Goal: Task Accomplishment & Management: Manage account settings

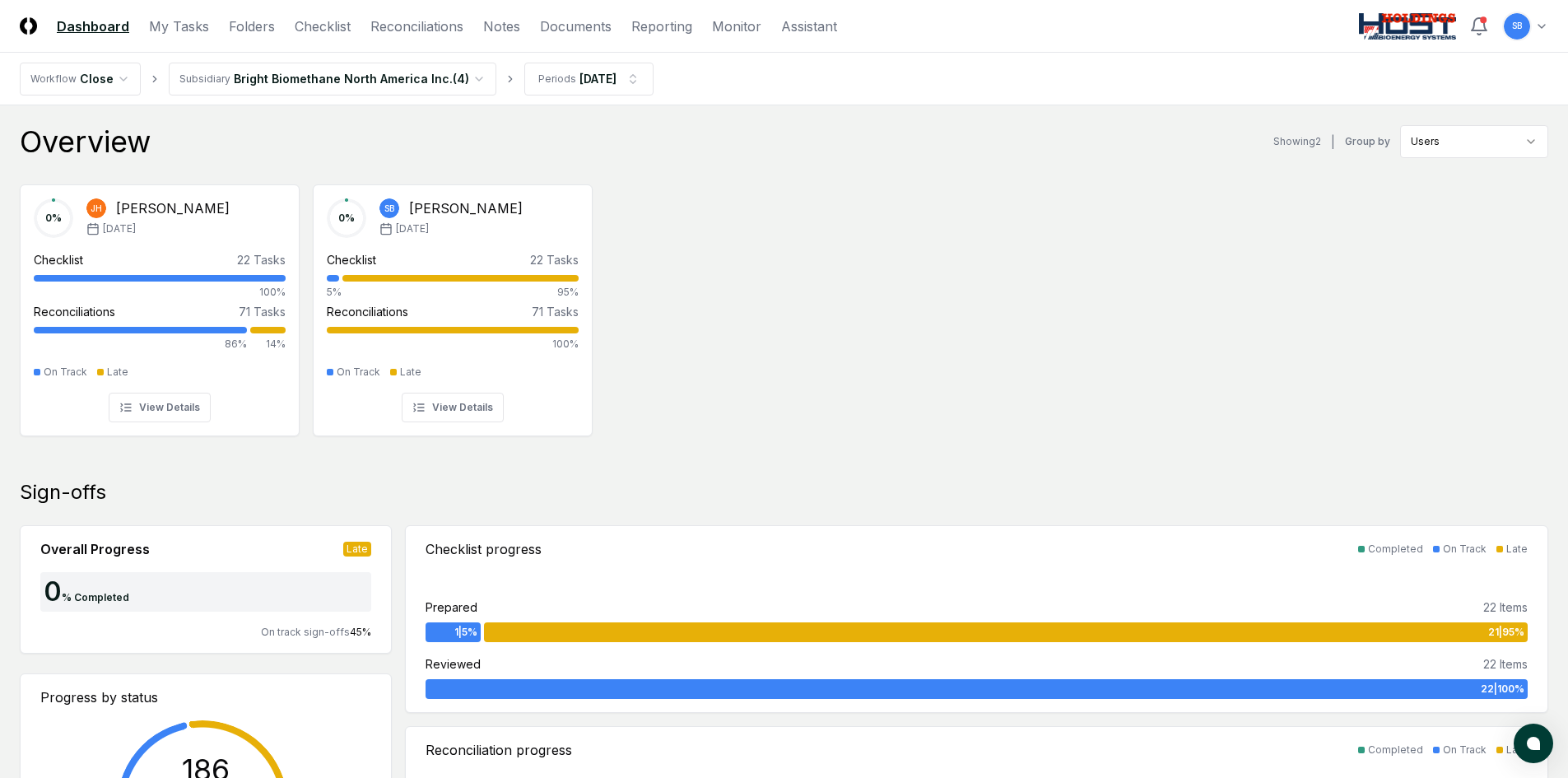
click at [930, 364] on div "0 % [PERSON_NAME] [DATE] Checklist 22 Tasks 100% Reconciliations 71 Tasks 86% 1…" at bounding box center [784, 308] width 1568 height 275
click at [190, 28] on link "My Tasks" at bounding box center [179, 26] width 60 height 20
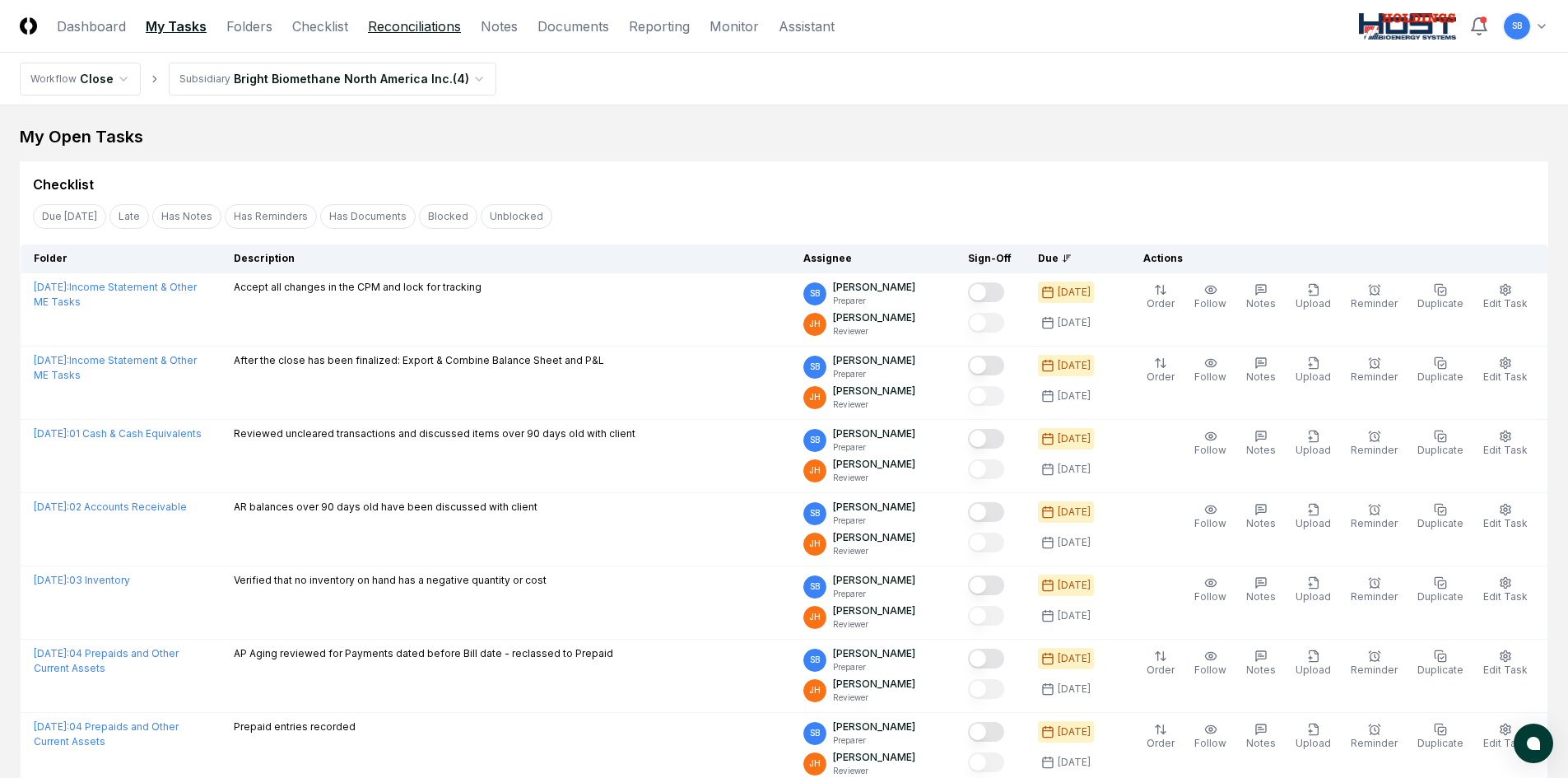
click at [403, 23] on link "Reconciliations" at bounding box center [414, 26] width 93 height 20
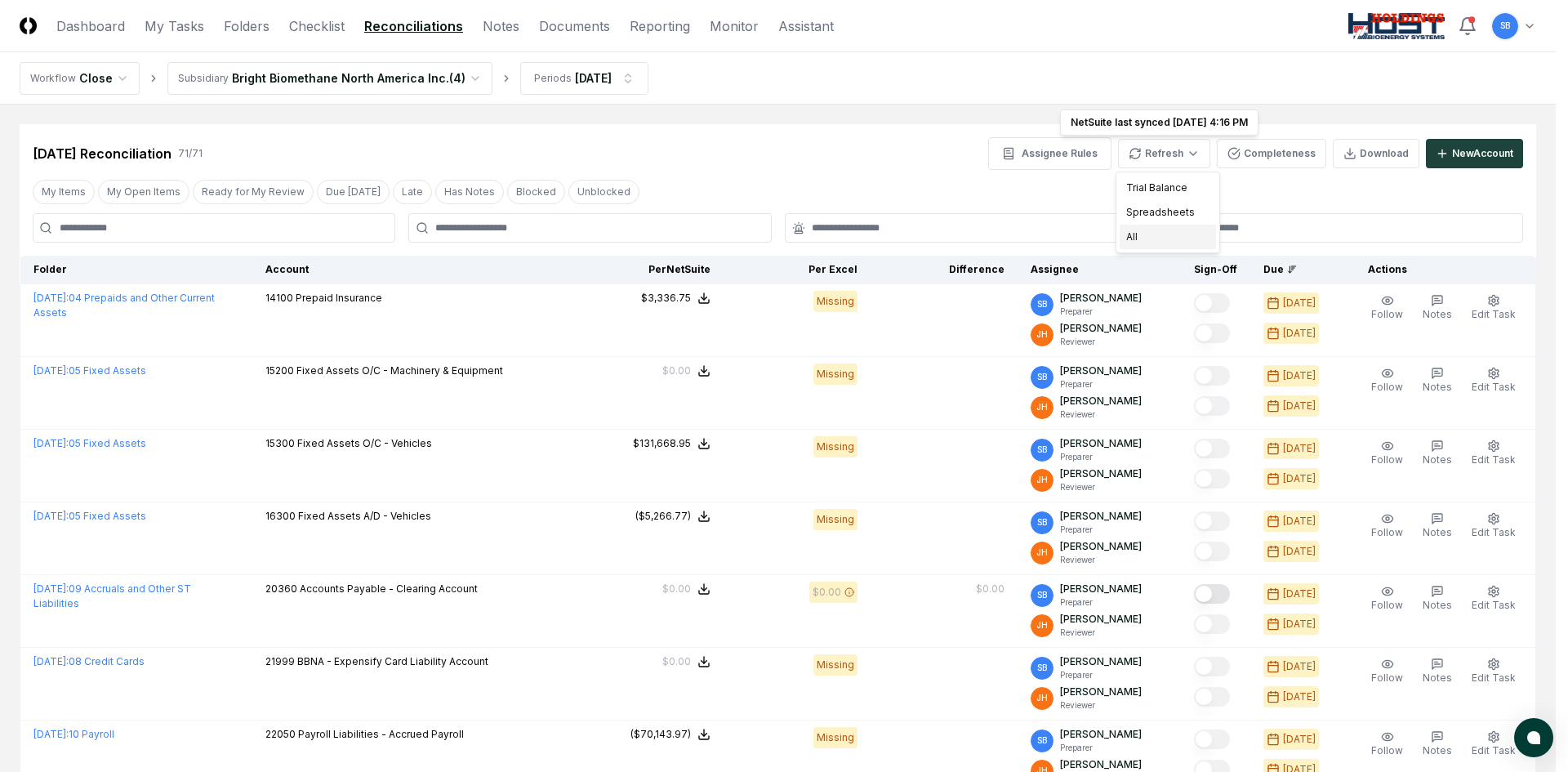
click at [1173, 230] on div "All" at bounding box center [1167, 237] width 96 height 24
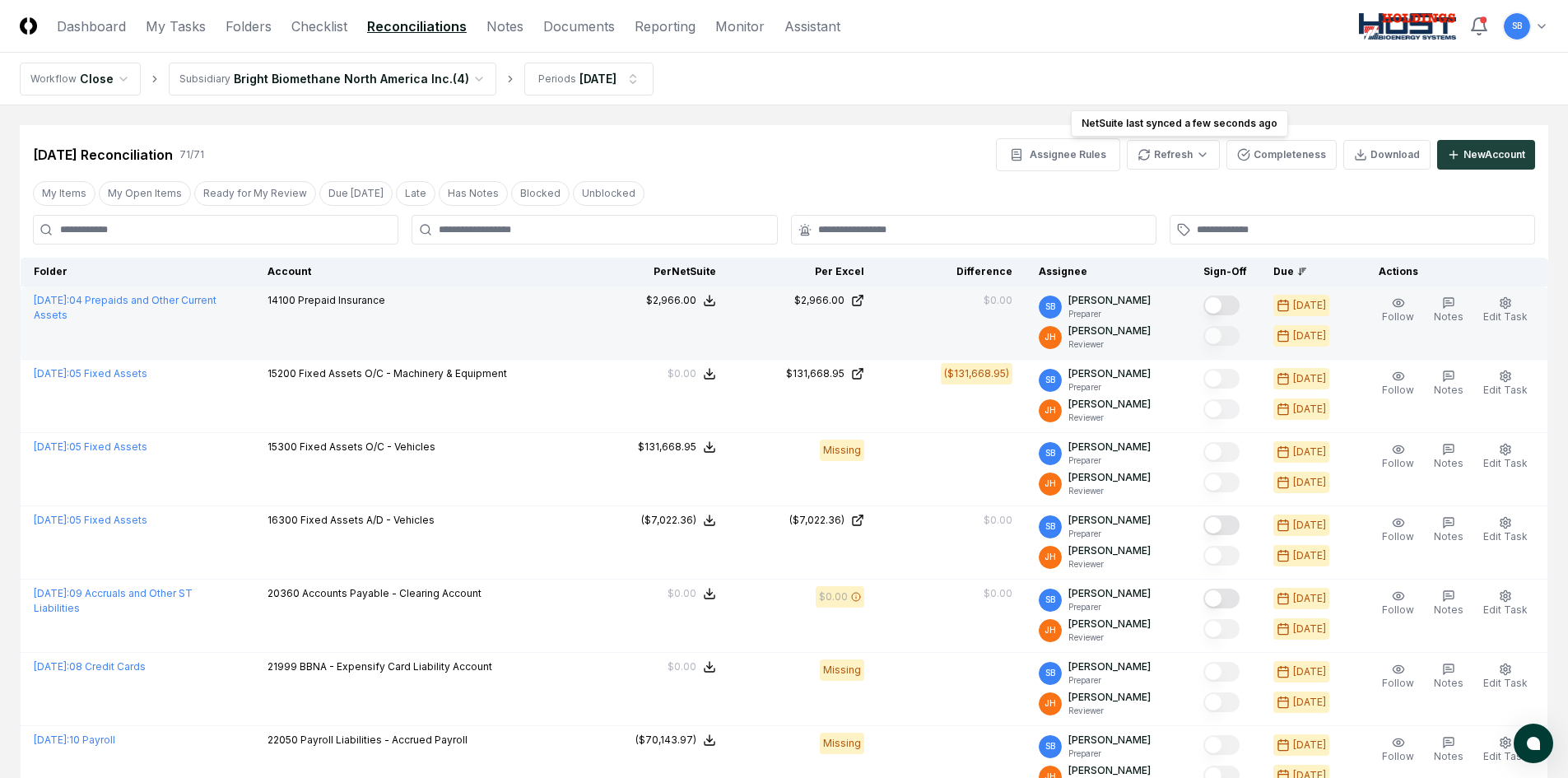
click at [1240, 303] on button "Mark complete" at bounding box center [1221, 305] width 37 height 20
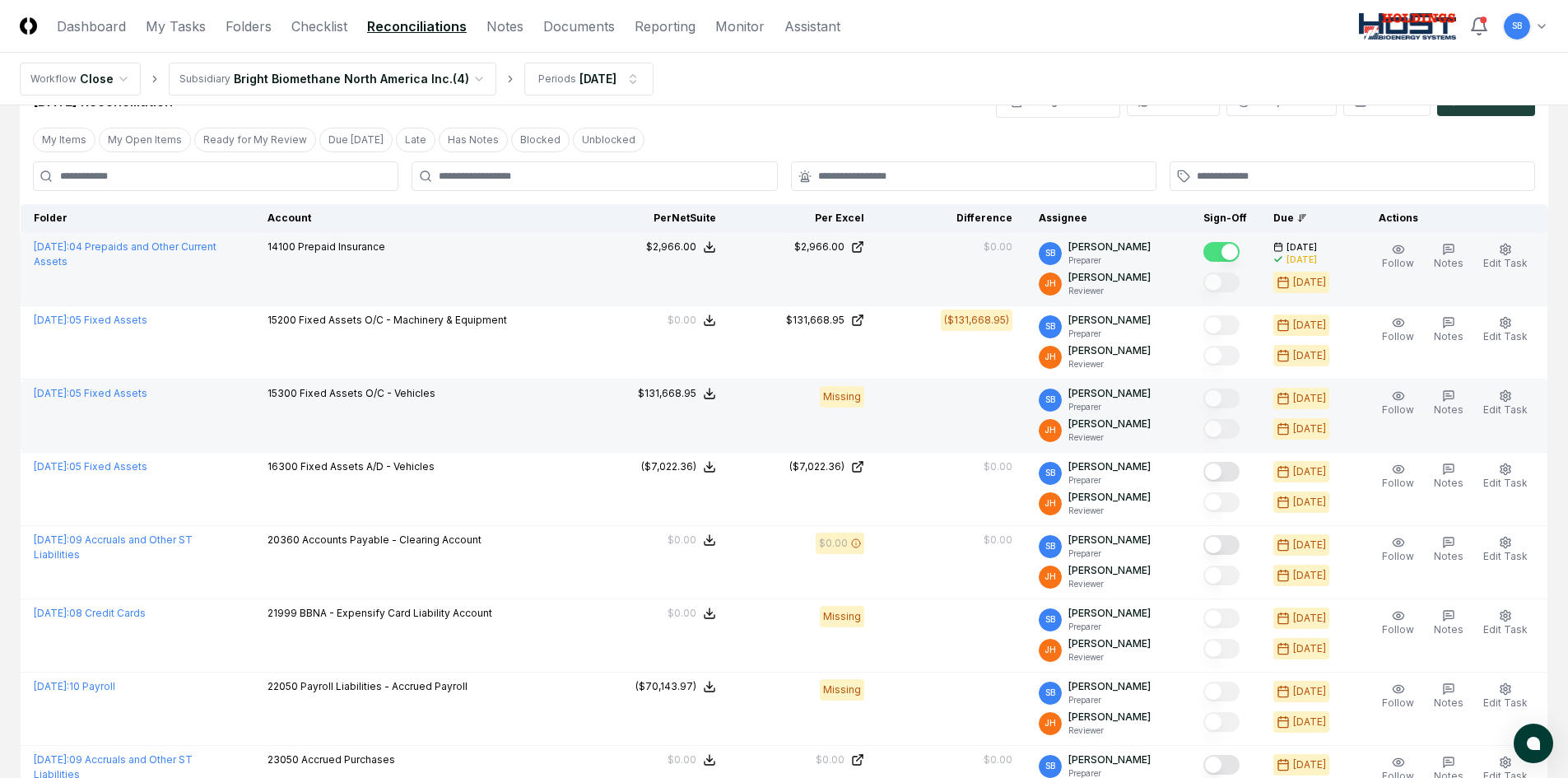
scroll to position [83, 0]
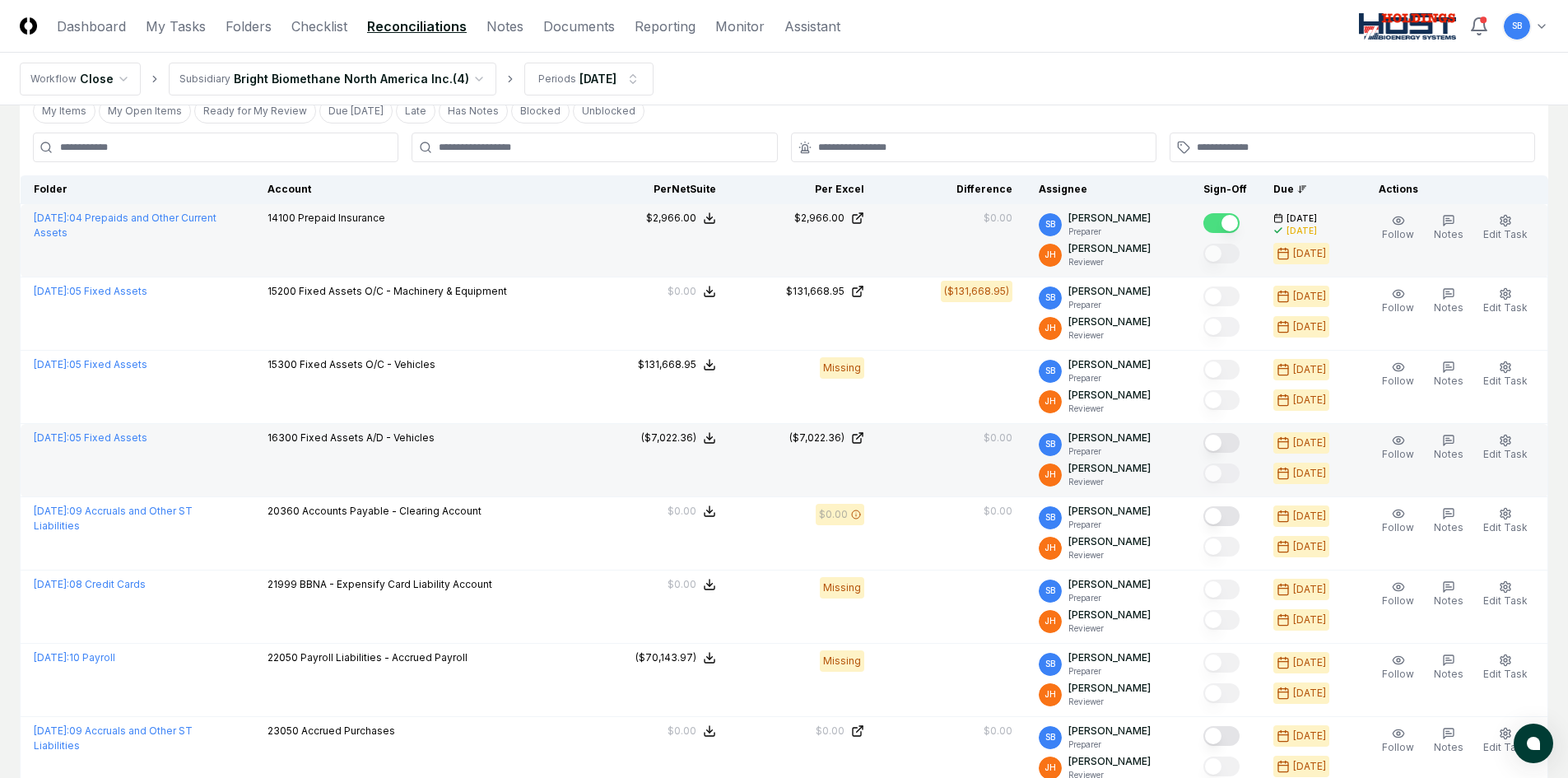
click at [1240, 443] on button "Mark complete" at bounding box center [1221, 442] width 37 height 20
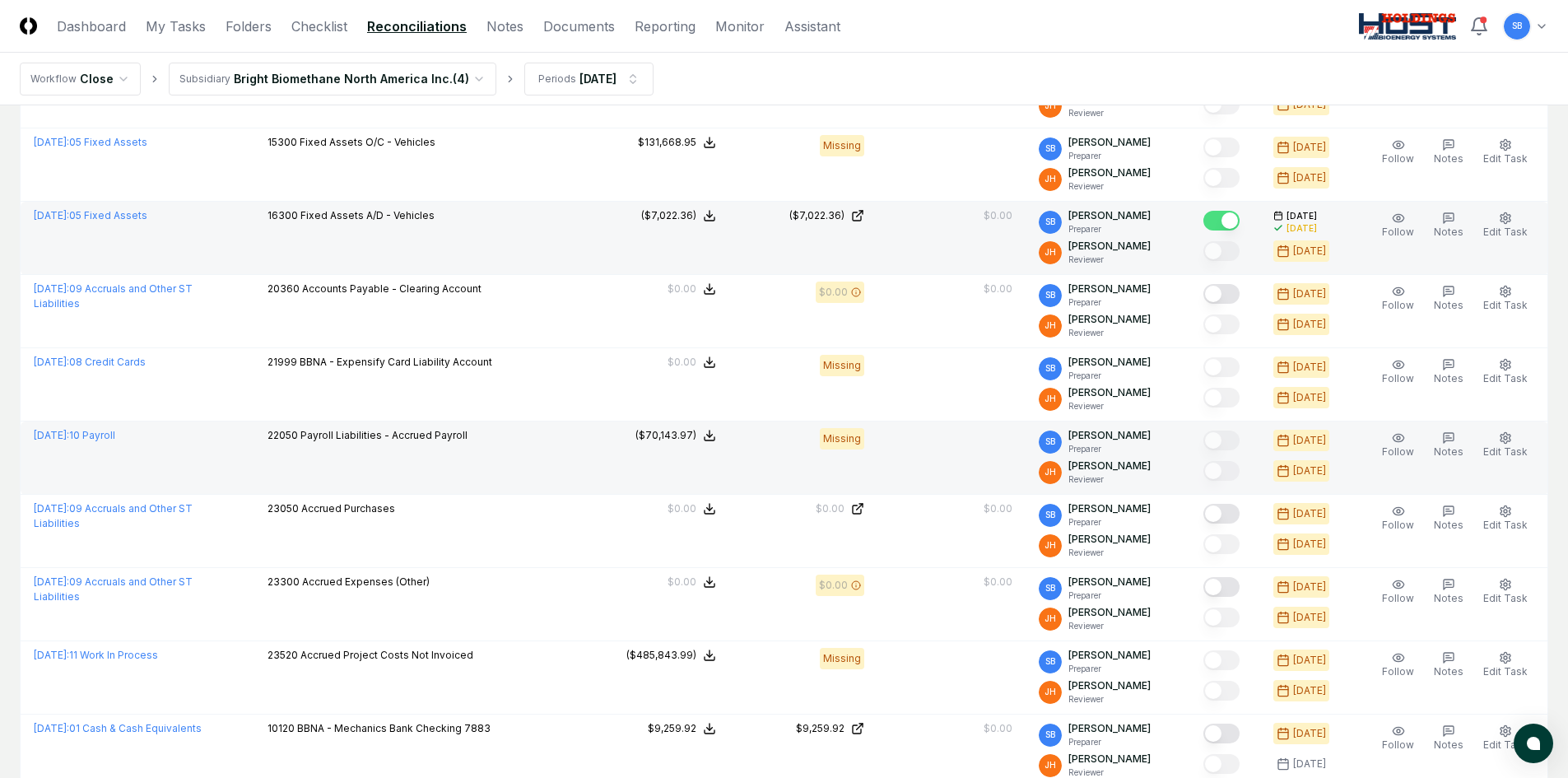
scroll to position [329, 0]
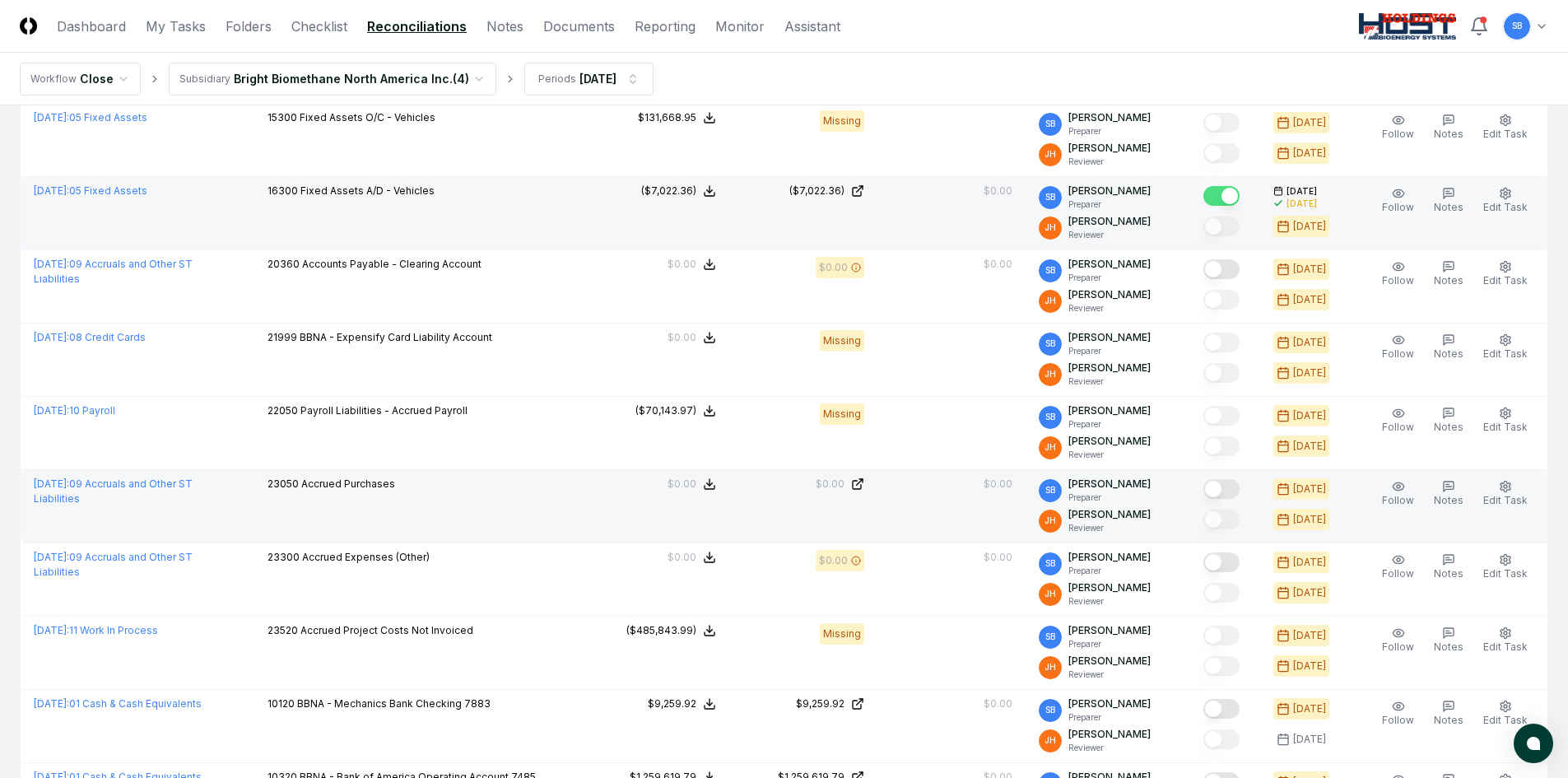
click at [1236, 493] on button "Mark complete" at bounding box center [1221, 488] width 37 height 20
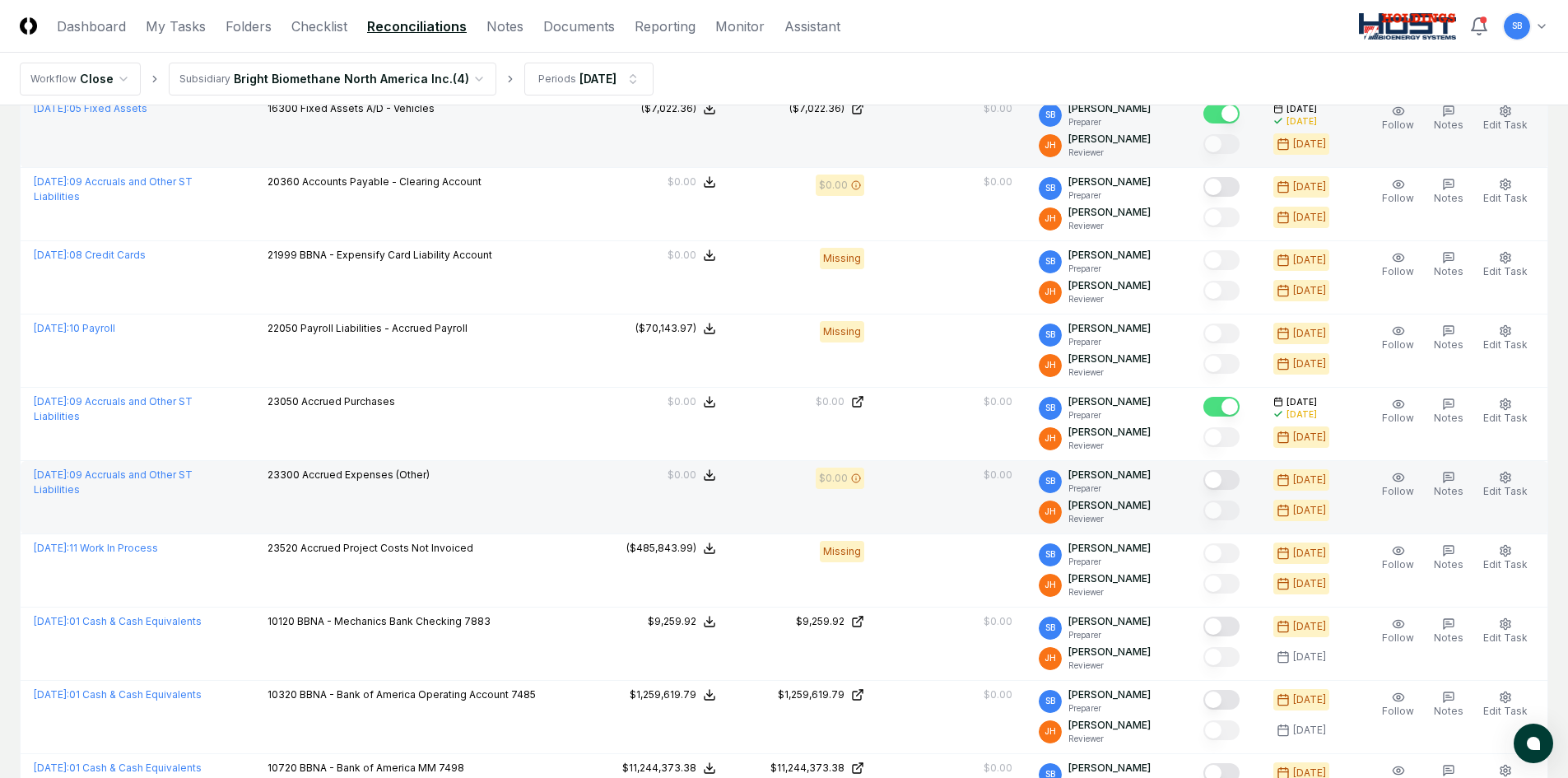
click at [1236, 483] on button "Mark complete" at bounding box center [1221, 480] width 37 height 20
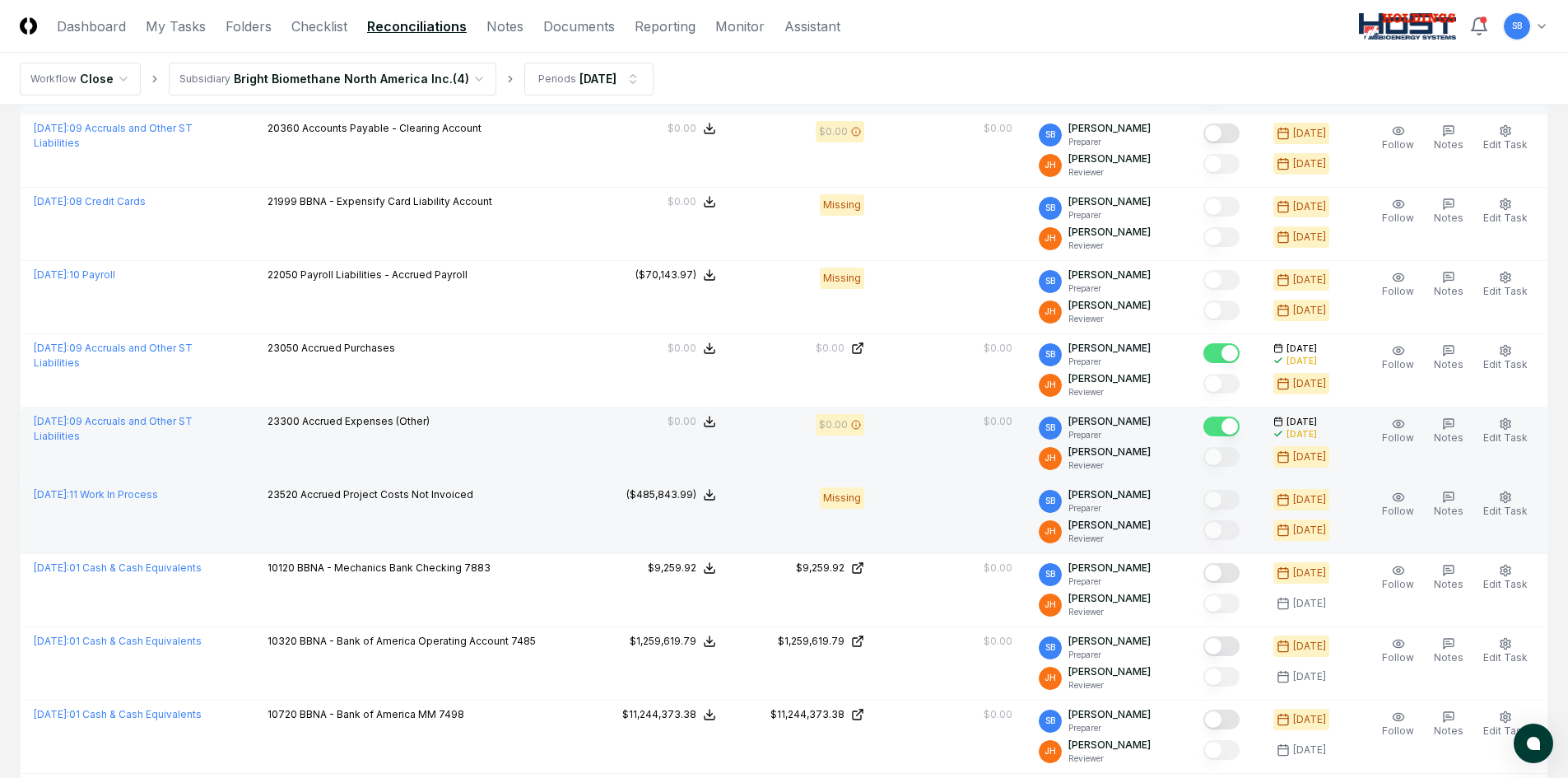
scroll to position [494, 0]
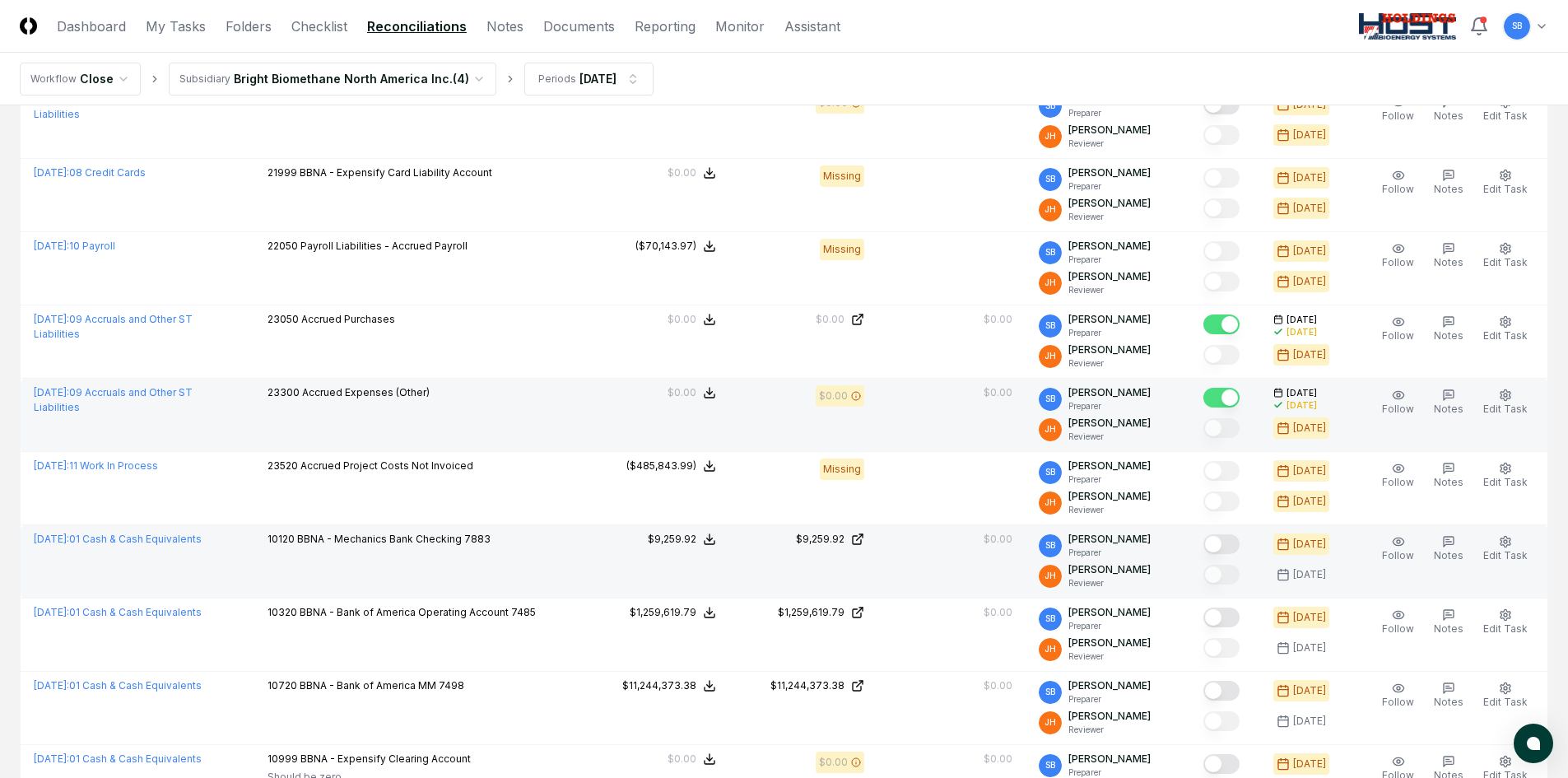
click at [1233, 549] on button "Mark complete" at bounding box center [1221, 543] width 37 height 20
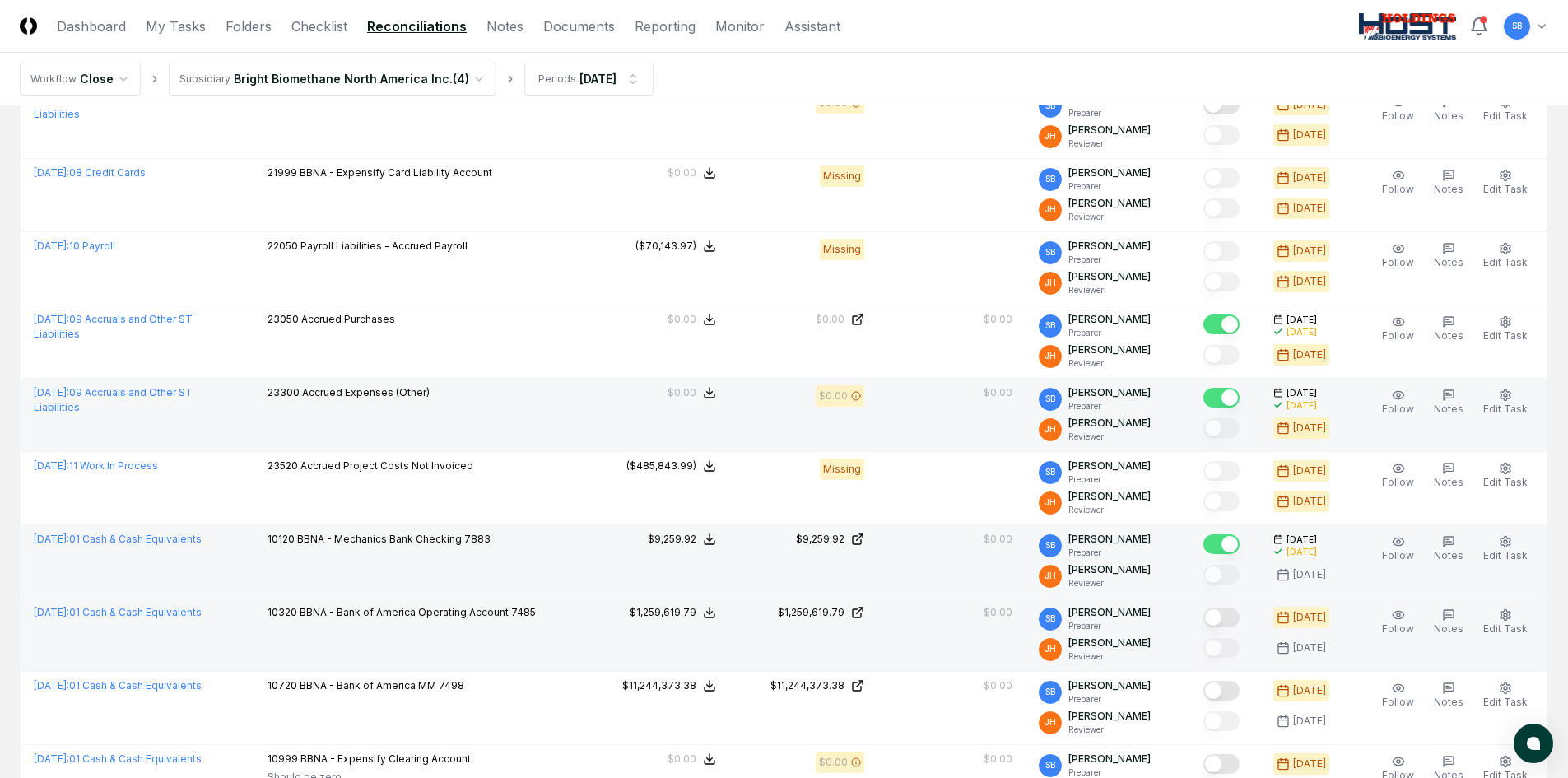
click at [1238, 618] on button "Mark complete" at bounding box center [1221, 617] width 37 height 20
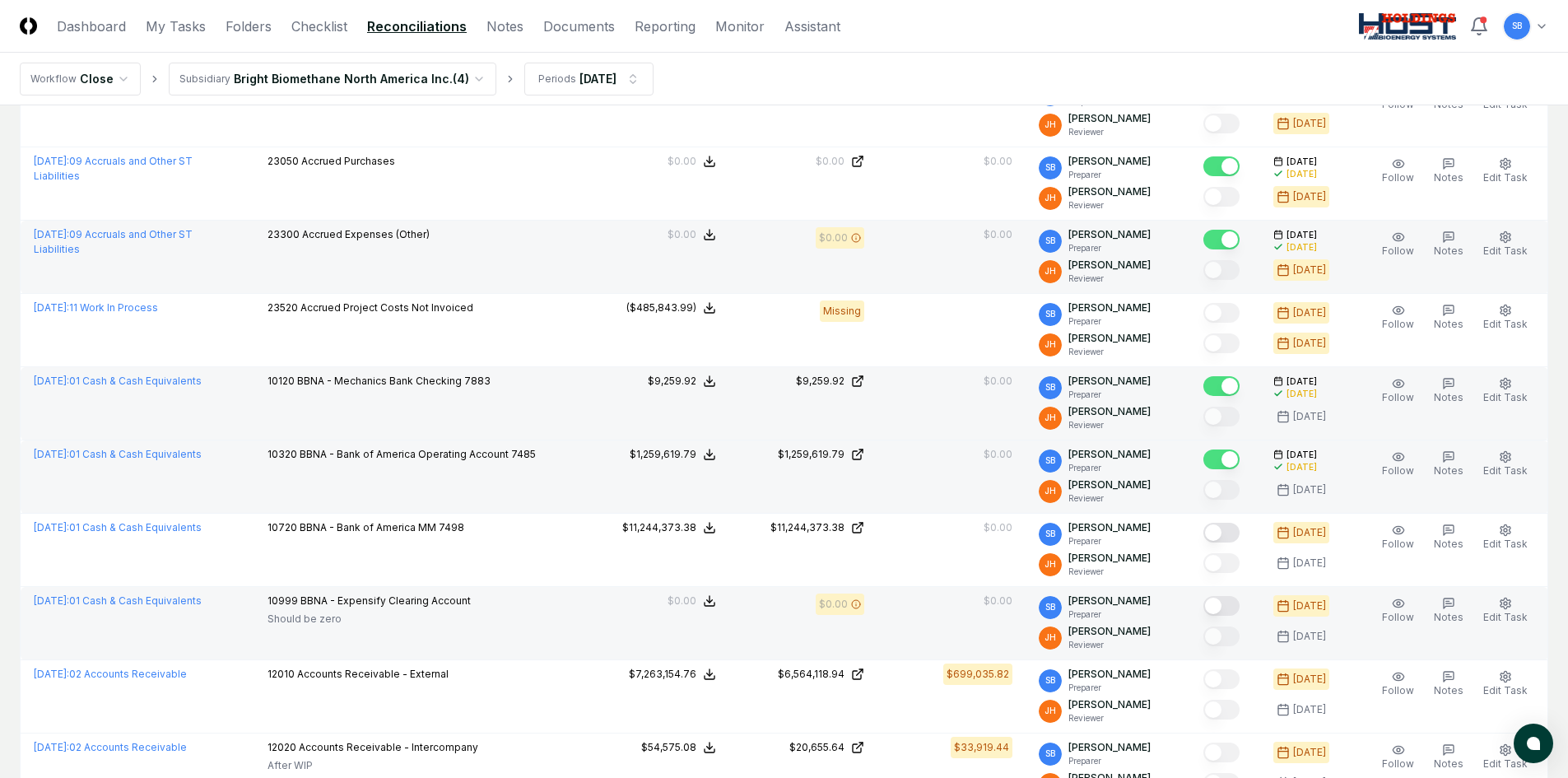
scroll to position [659, 0]
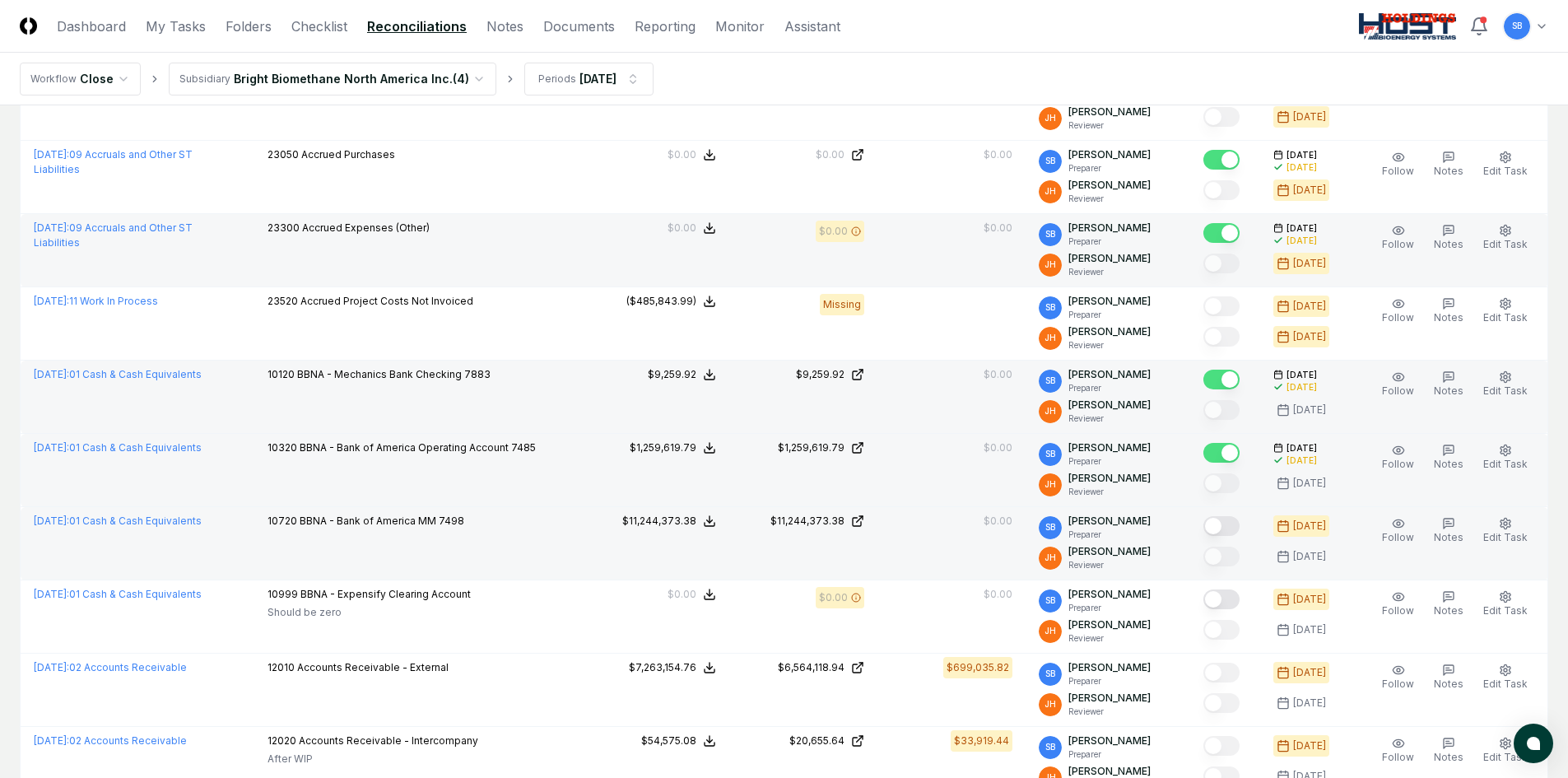
click at [1239, 526] on button "Mark complete" at bounding box center [1221, 526] width 37 height 20
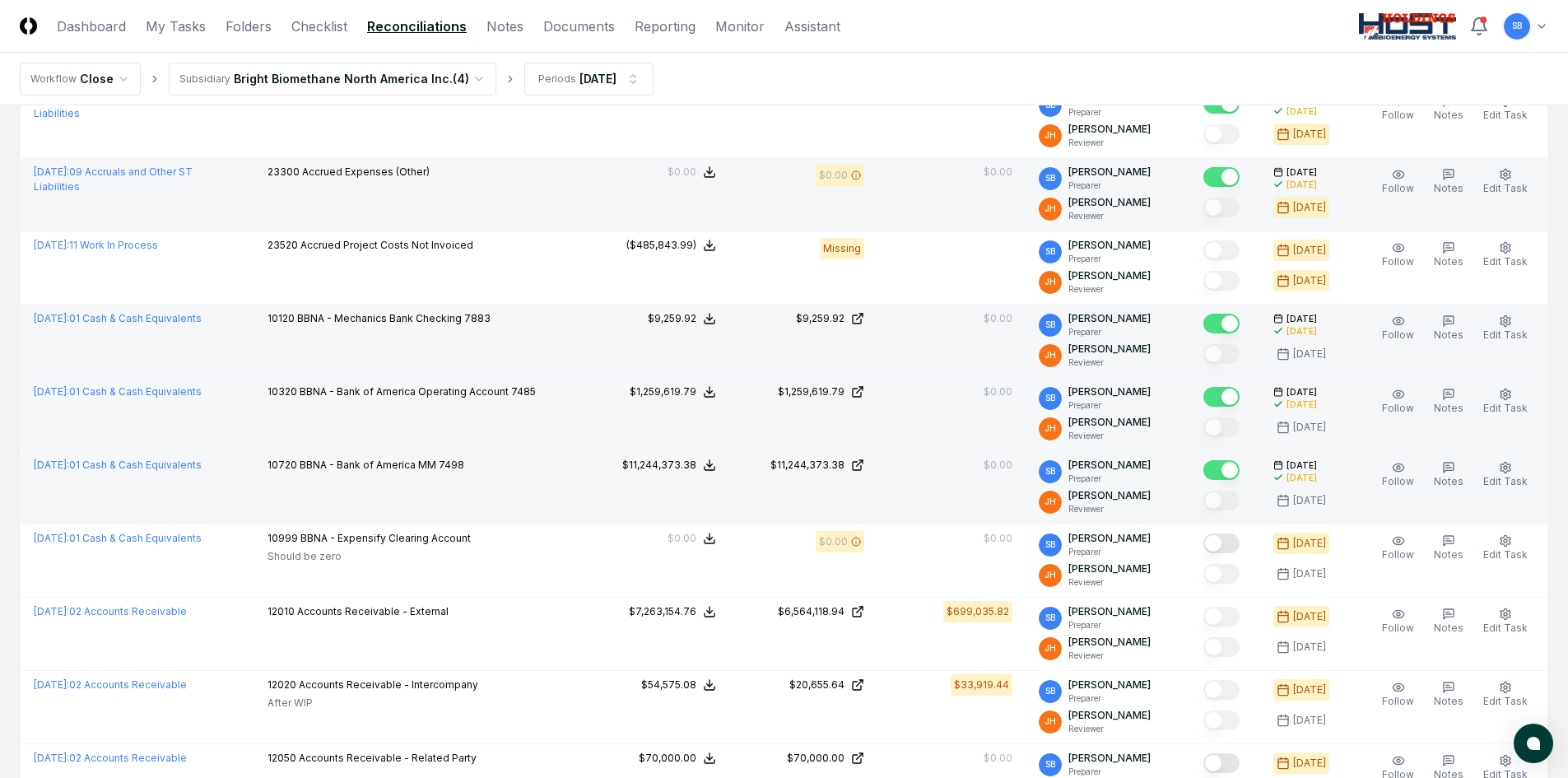
scroll to position [740, 0]
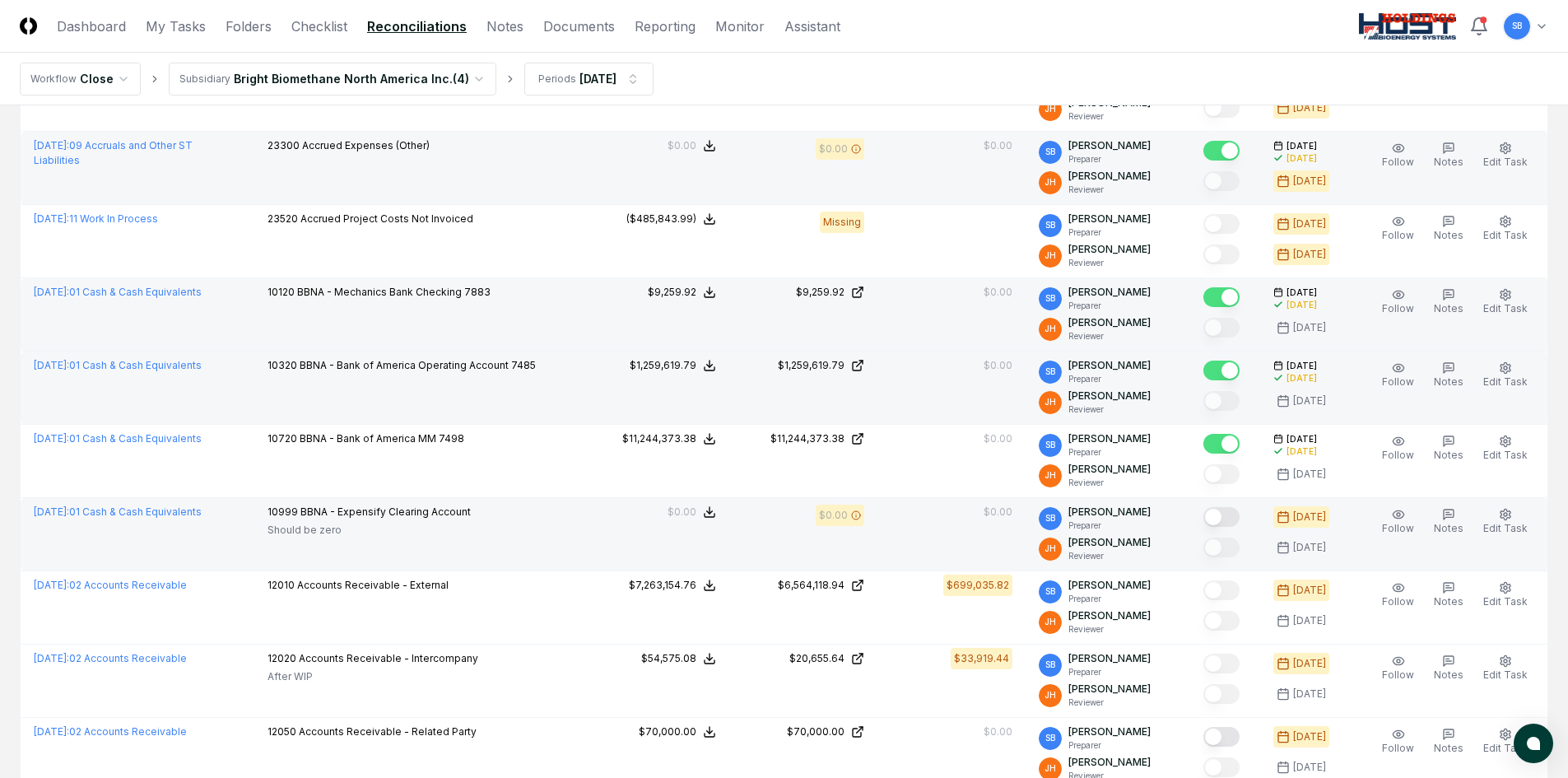
click at [1240, 513] on button "Mark complete" at bounding box center [1221, 516] width 37 height 20
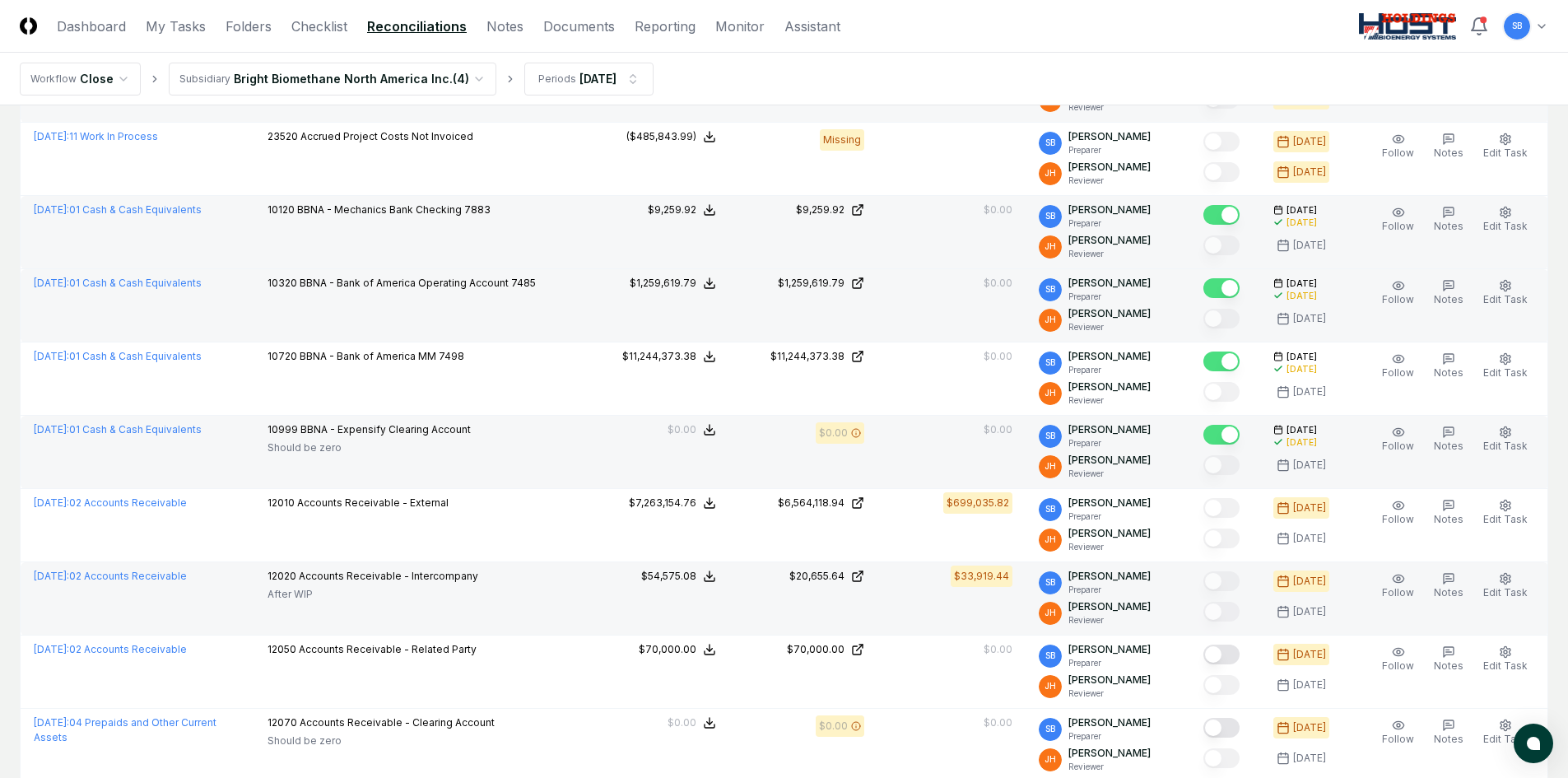
scroll to position [906, 0]
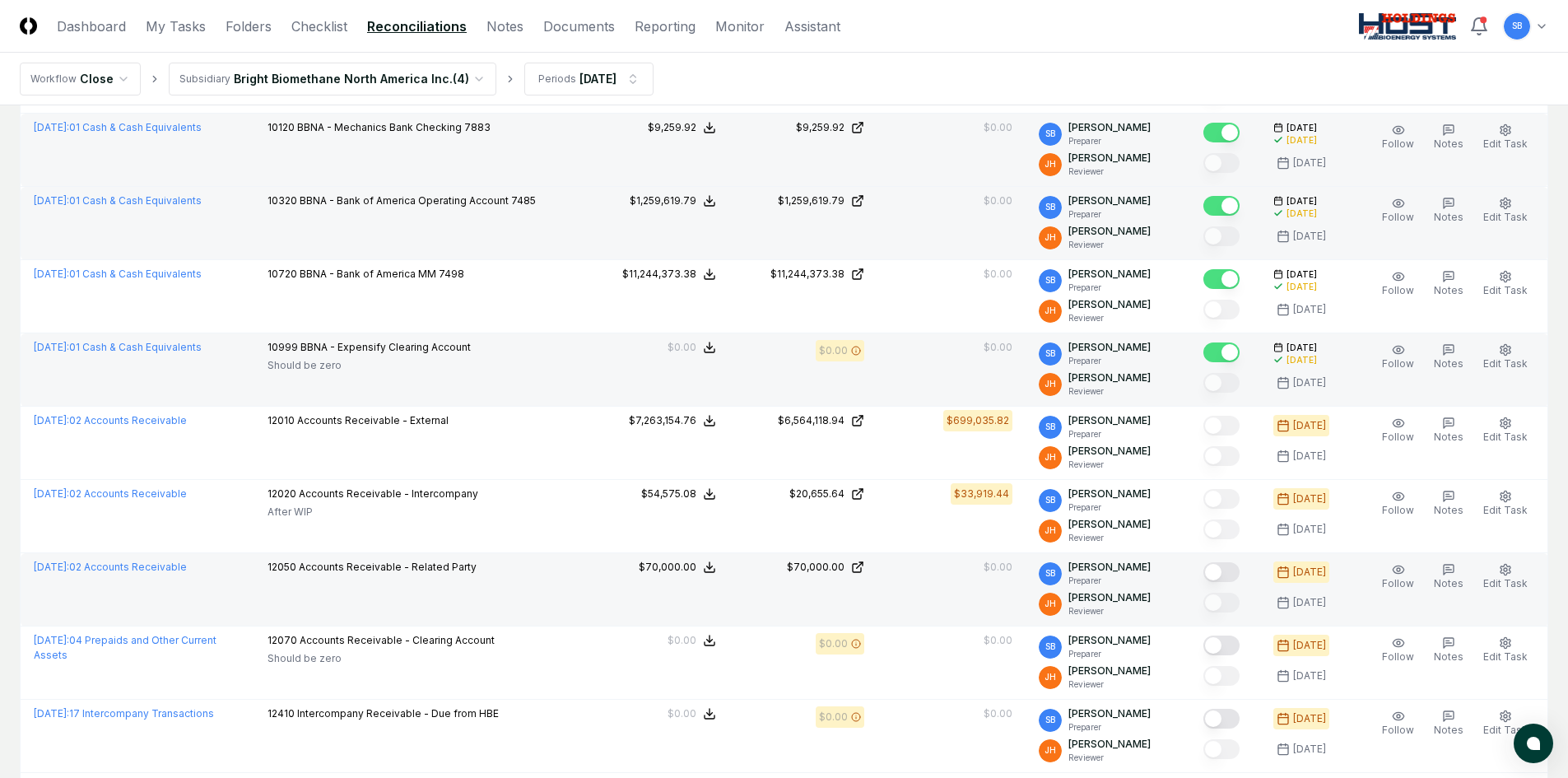
click at [1232, 569] on button "Mark complete" at bounding box center [1221, 572] width 37 height 20
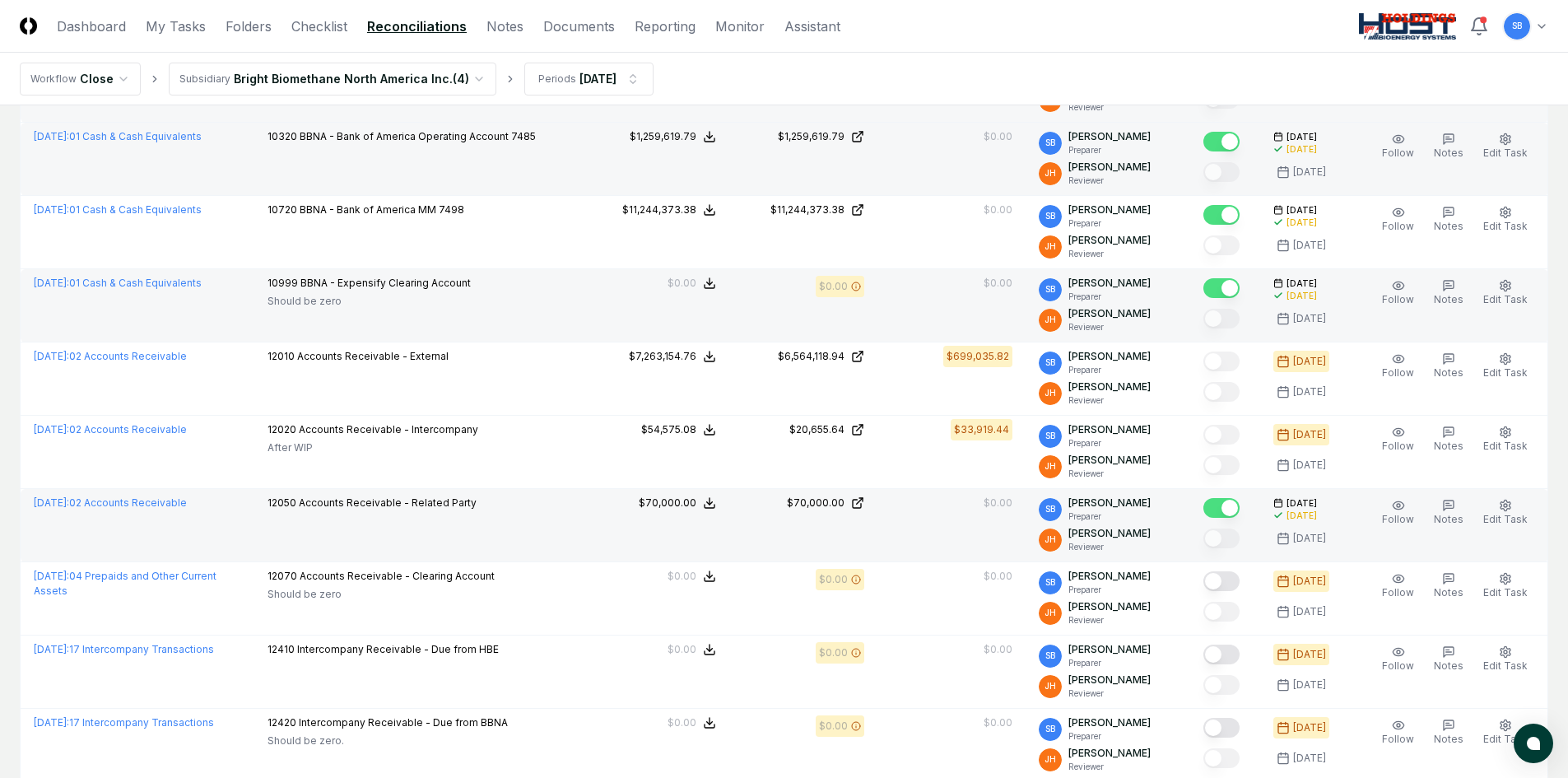
scroll to position [988, 0]
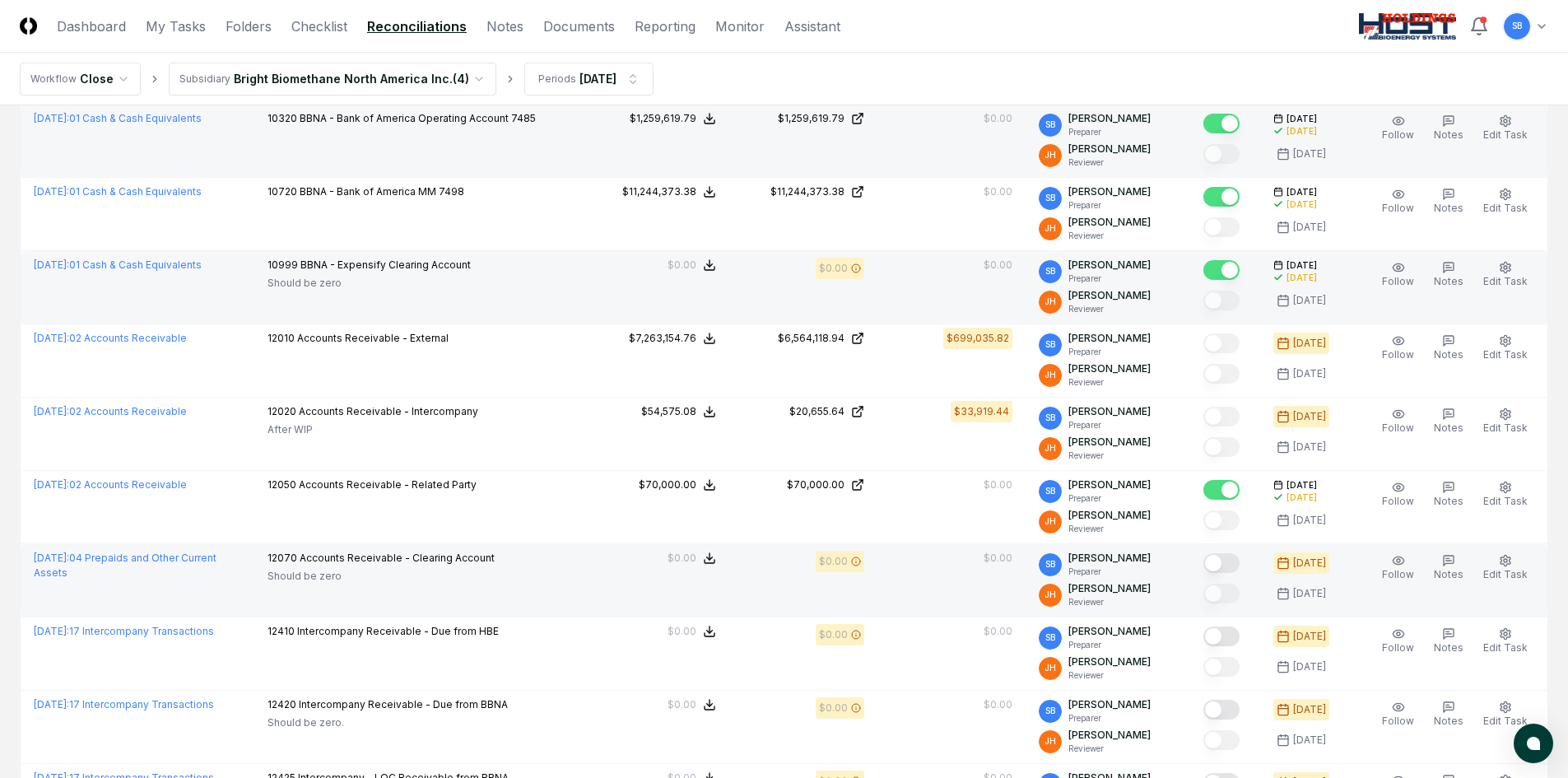
click at [1237, 562] on button "Mark complete" at bounding box center [1221, 562] width 37 height 20
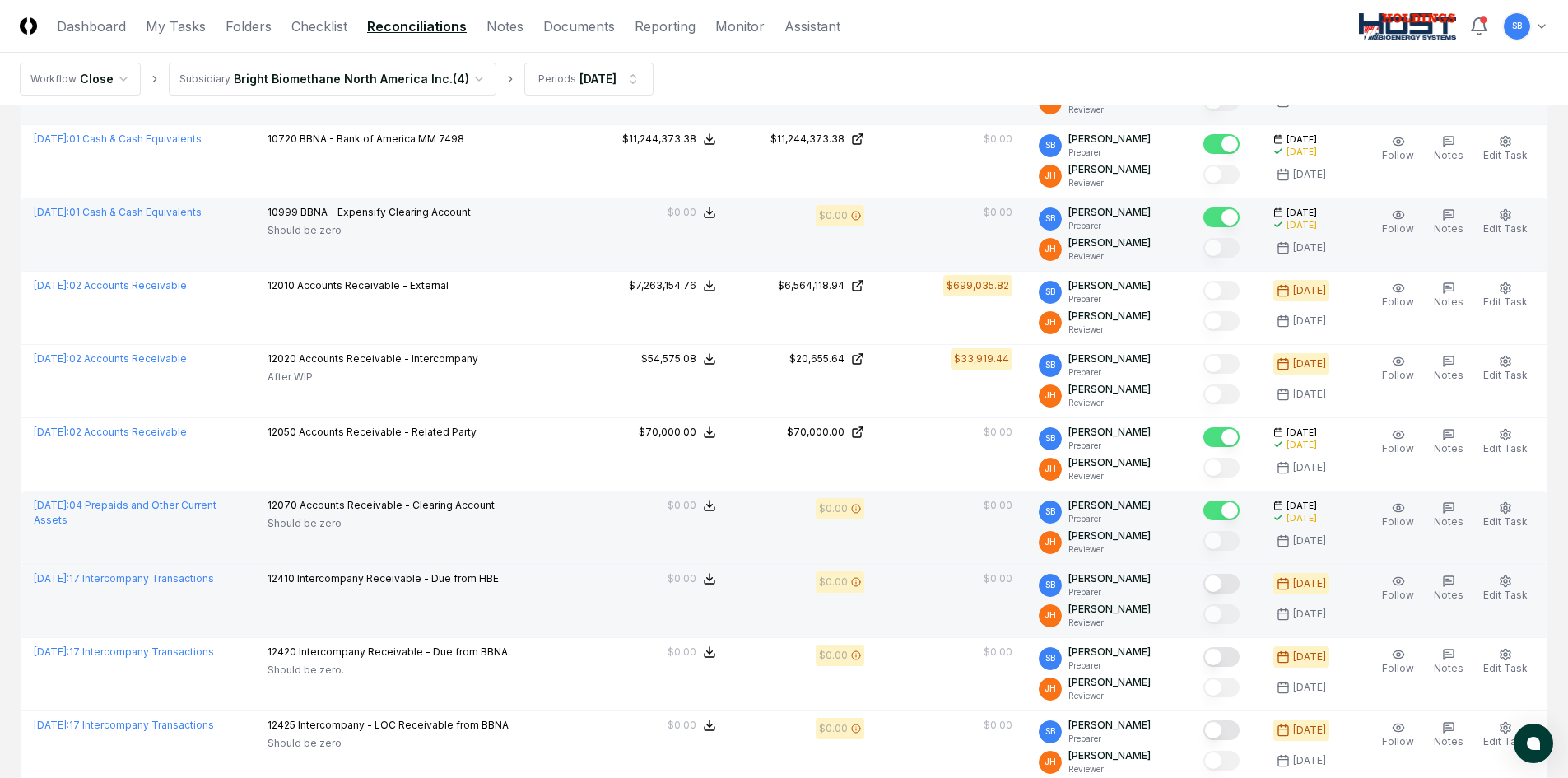
scroll to position [1070, 0]
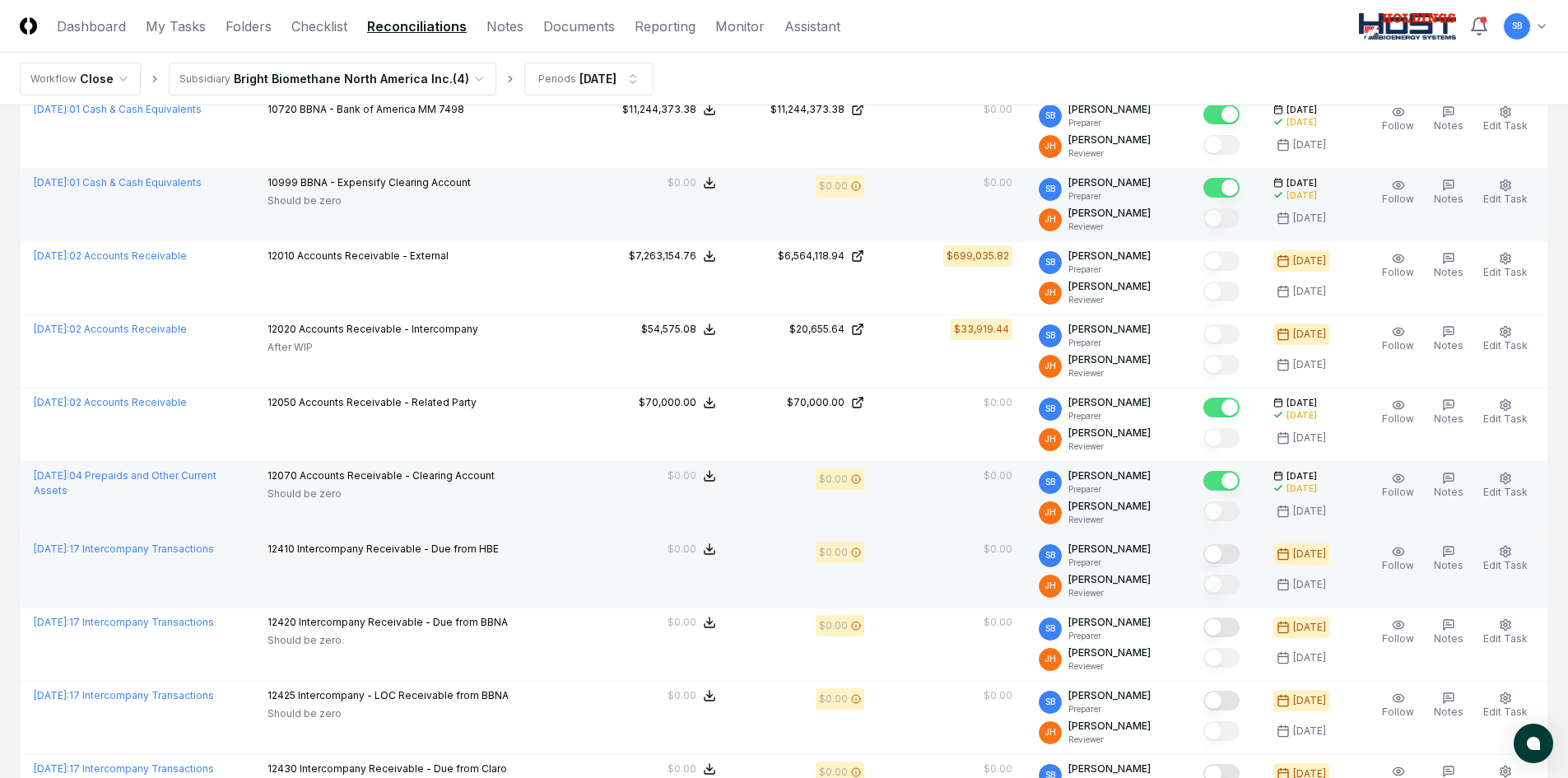
click at [1238, 559] on button "Mark complete" at bounding box center [1221, 554] width 37 height 20
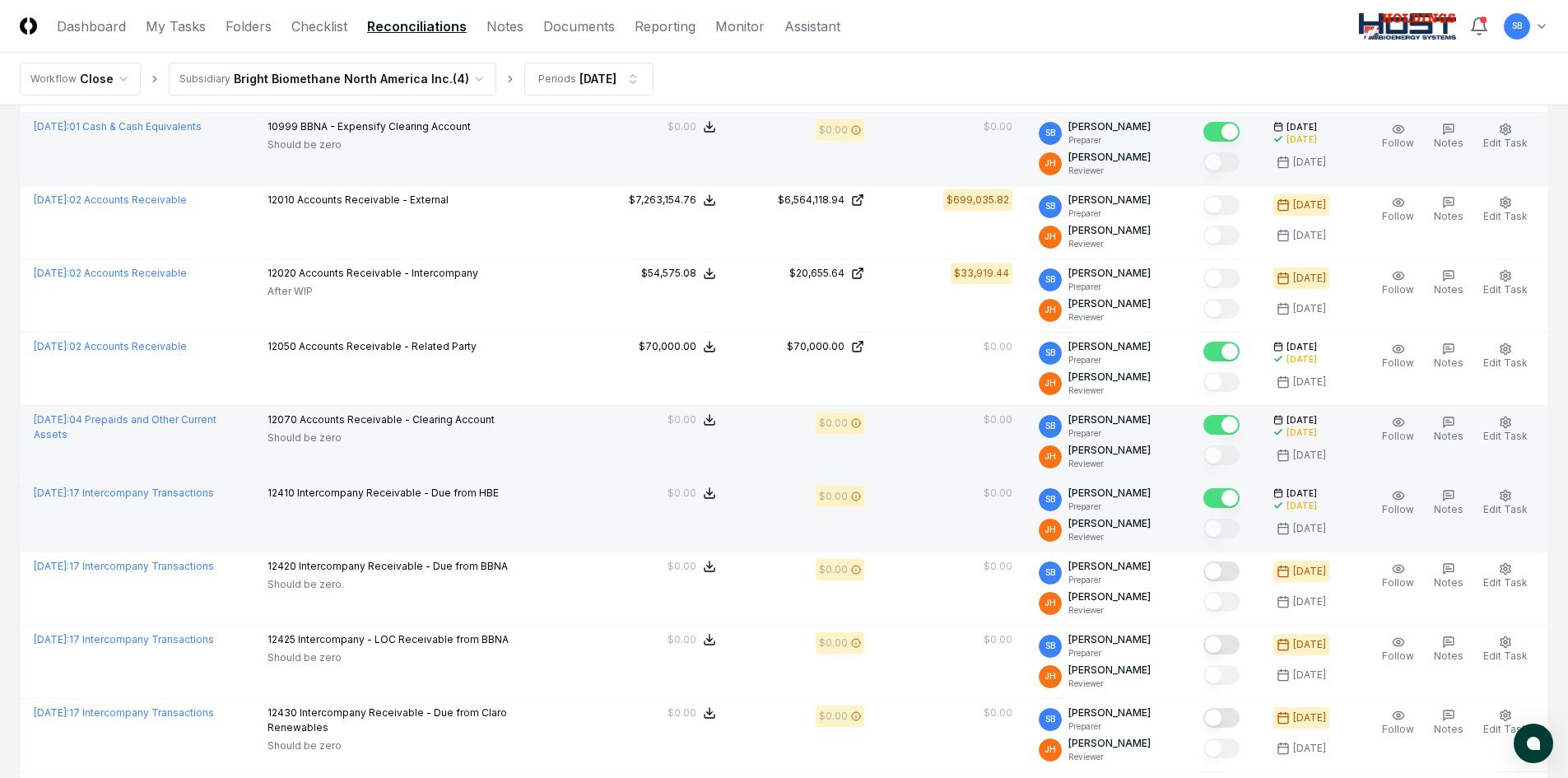
scroll to position [1152, 0]
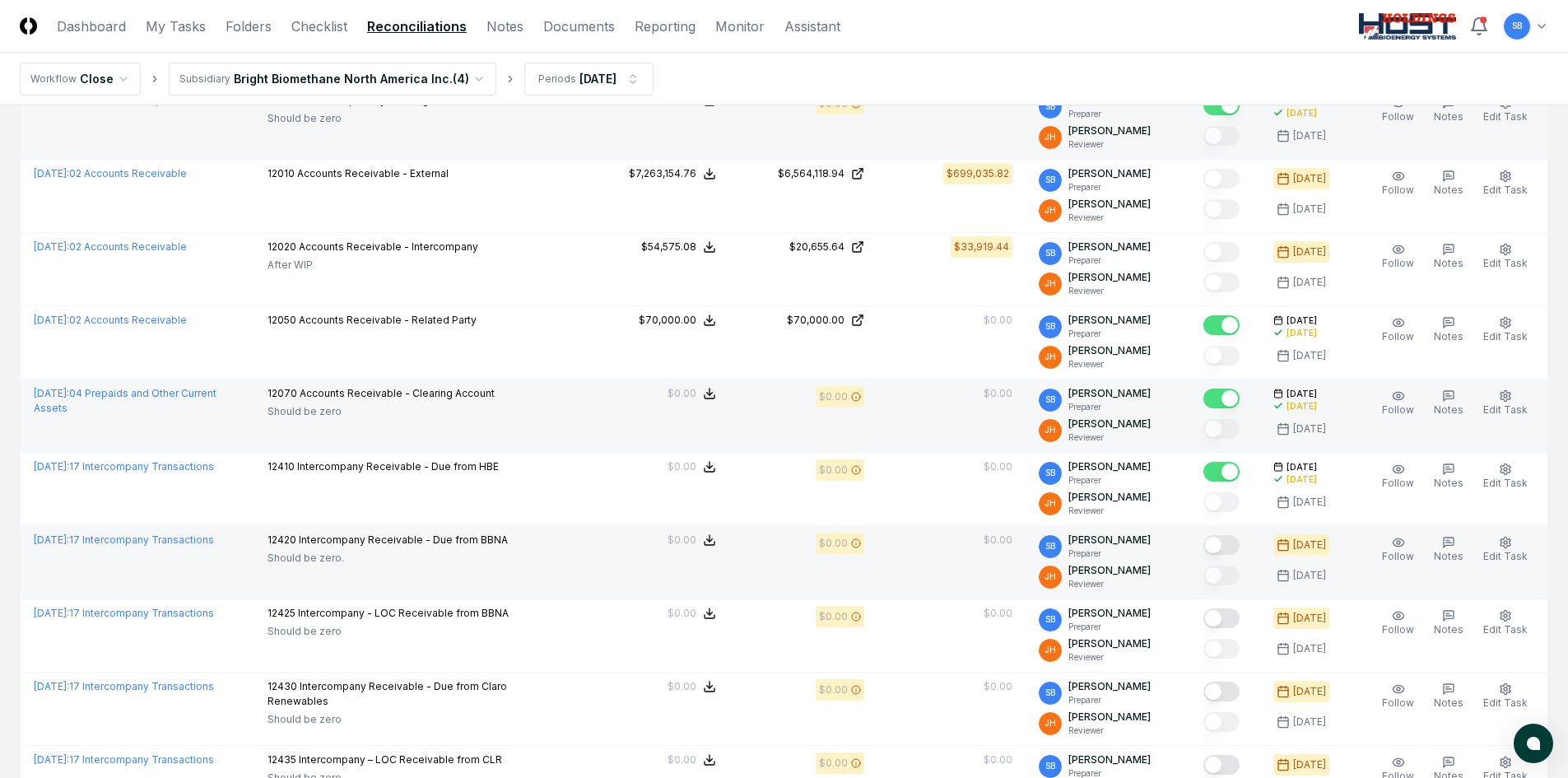
click at [1240, 547] on button "Mark complete" at bounding box center [1221, 544] width 37 height 20
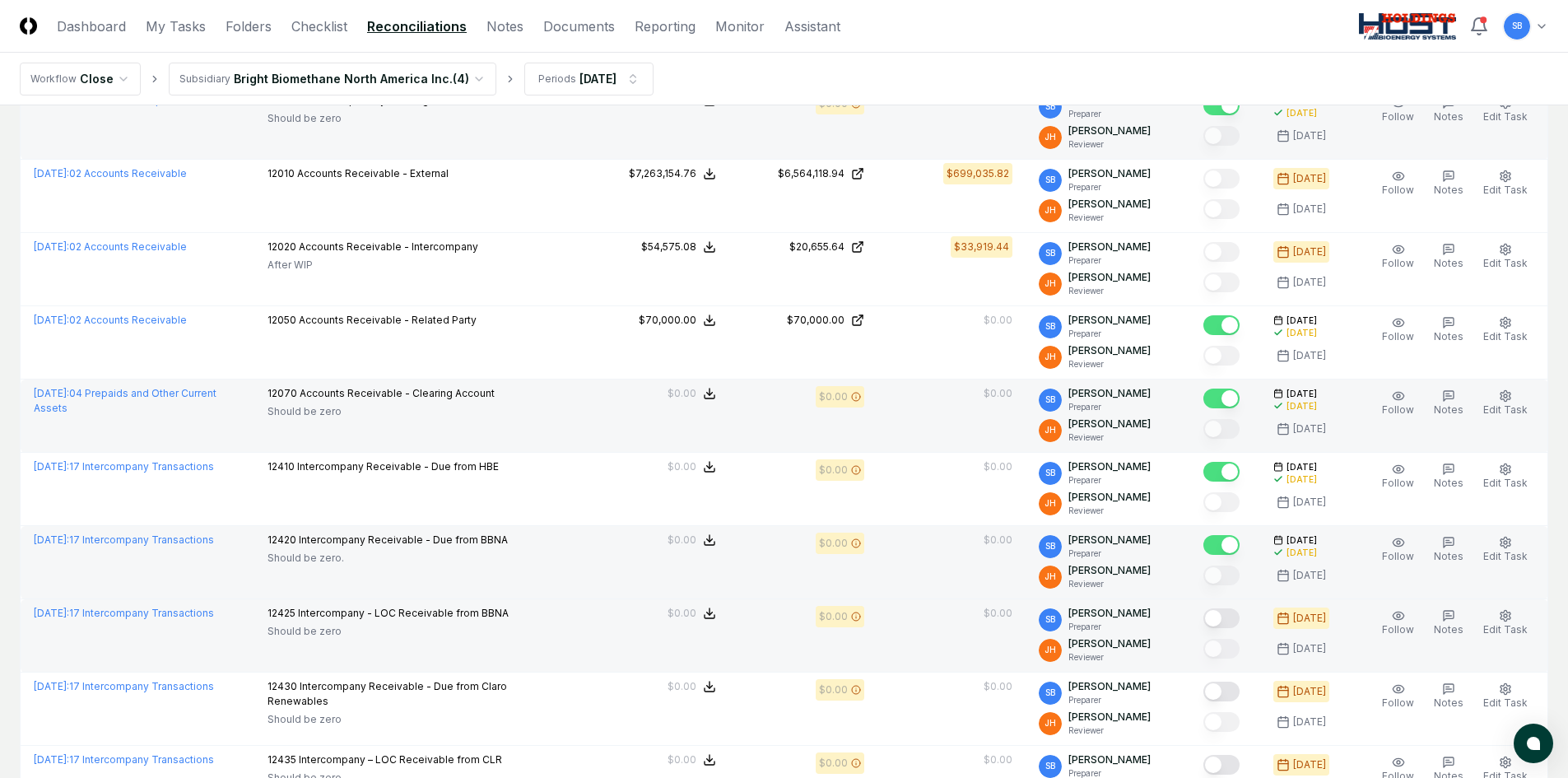
click at [1236, 615] on button "Mark complete" at bounding box center [1221, 618] width 37 height 20
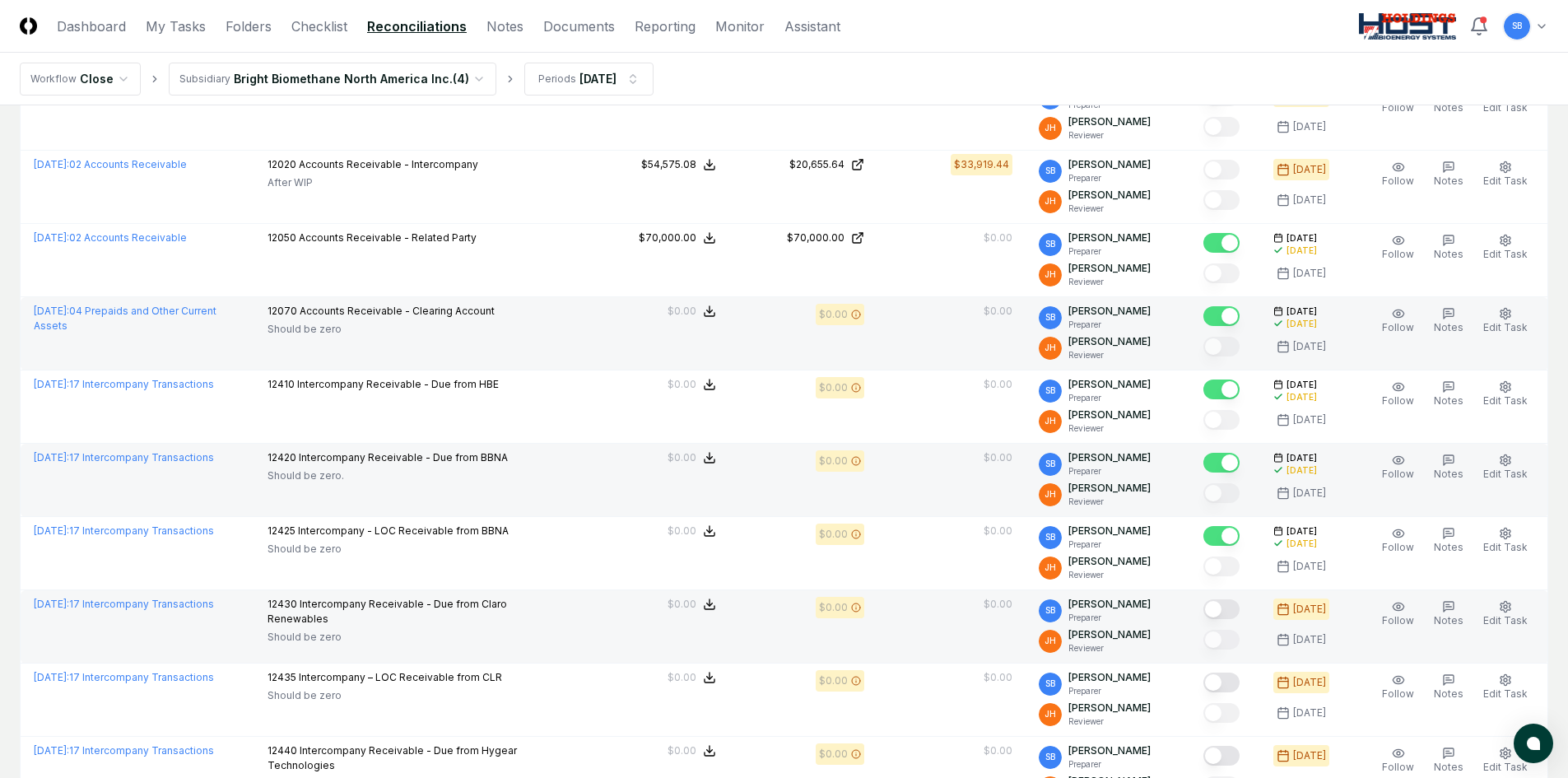
click at [1234, 610] on button "Mark complete" at bounding box center [1221, 609] width 37 height 20
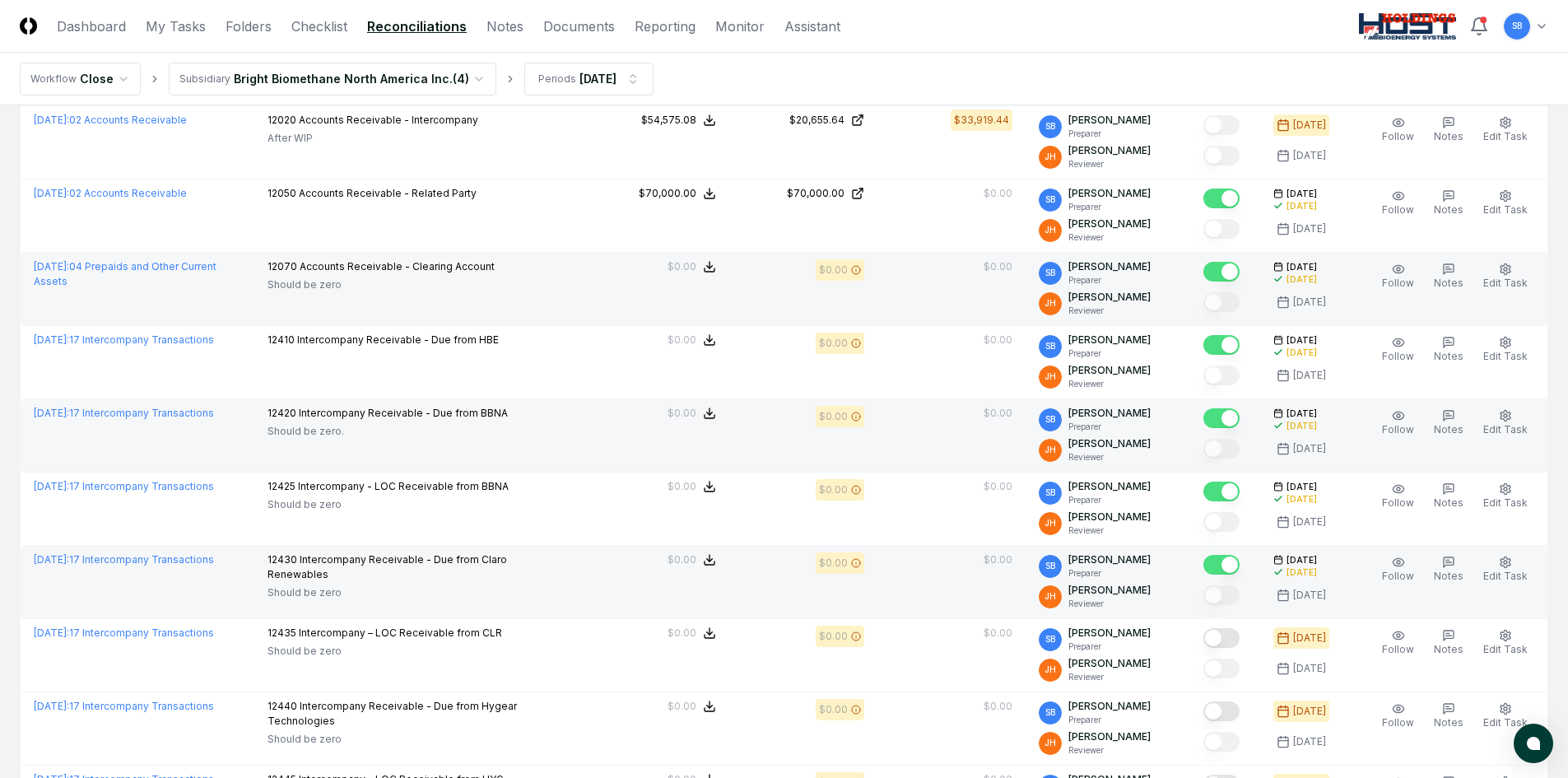
scroll to position [1317, 0]
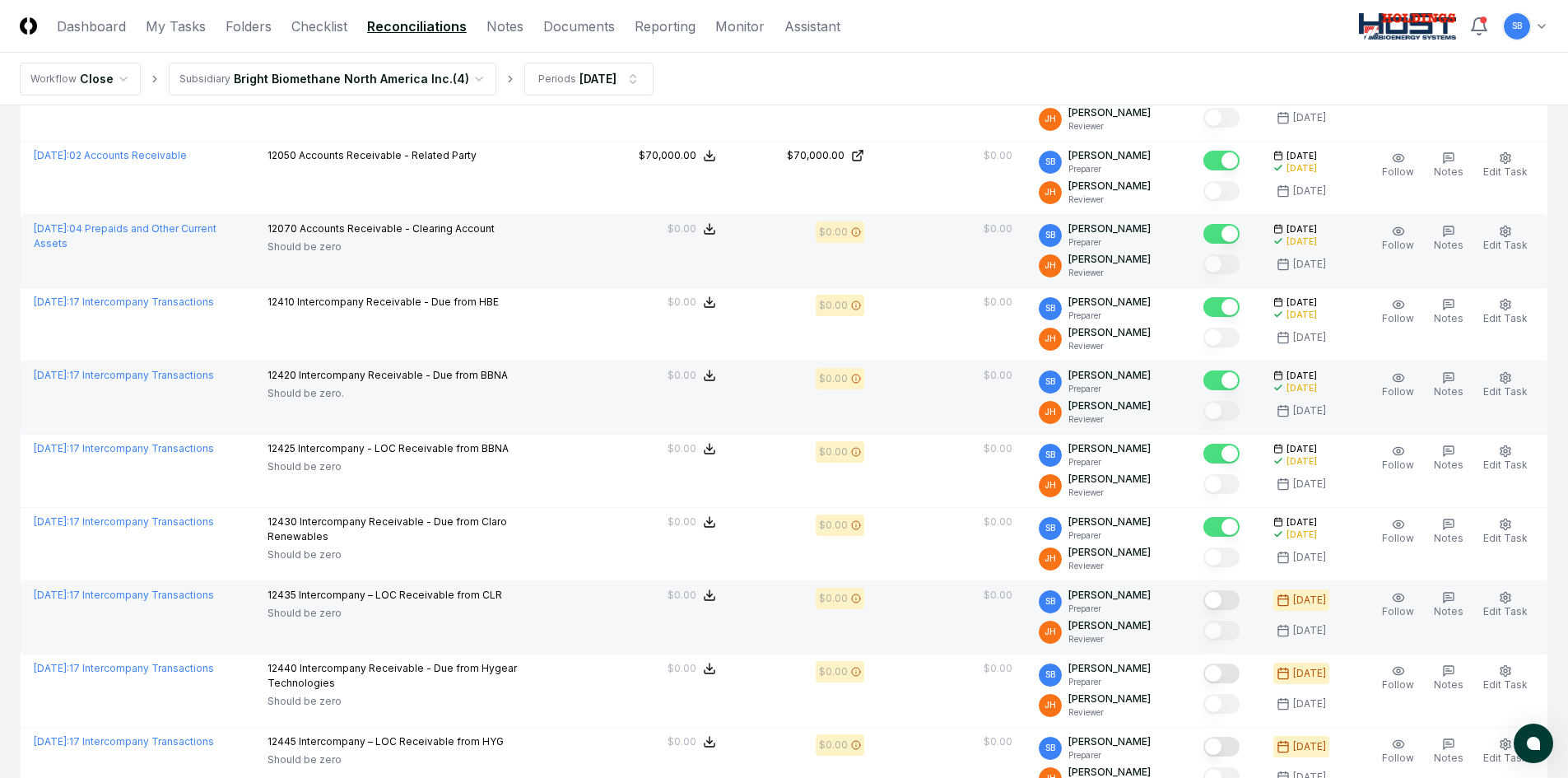
click at [1237, 600] on button "Mark complete" at bounding box center [1221, 600] width 37 height 20
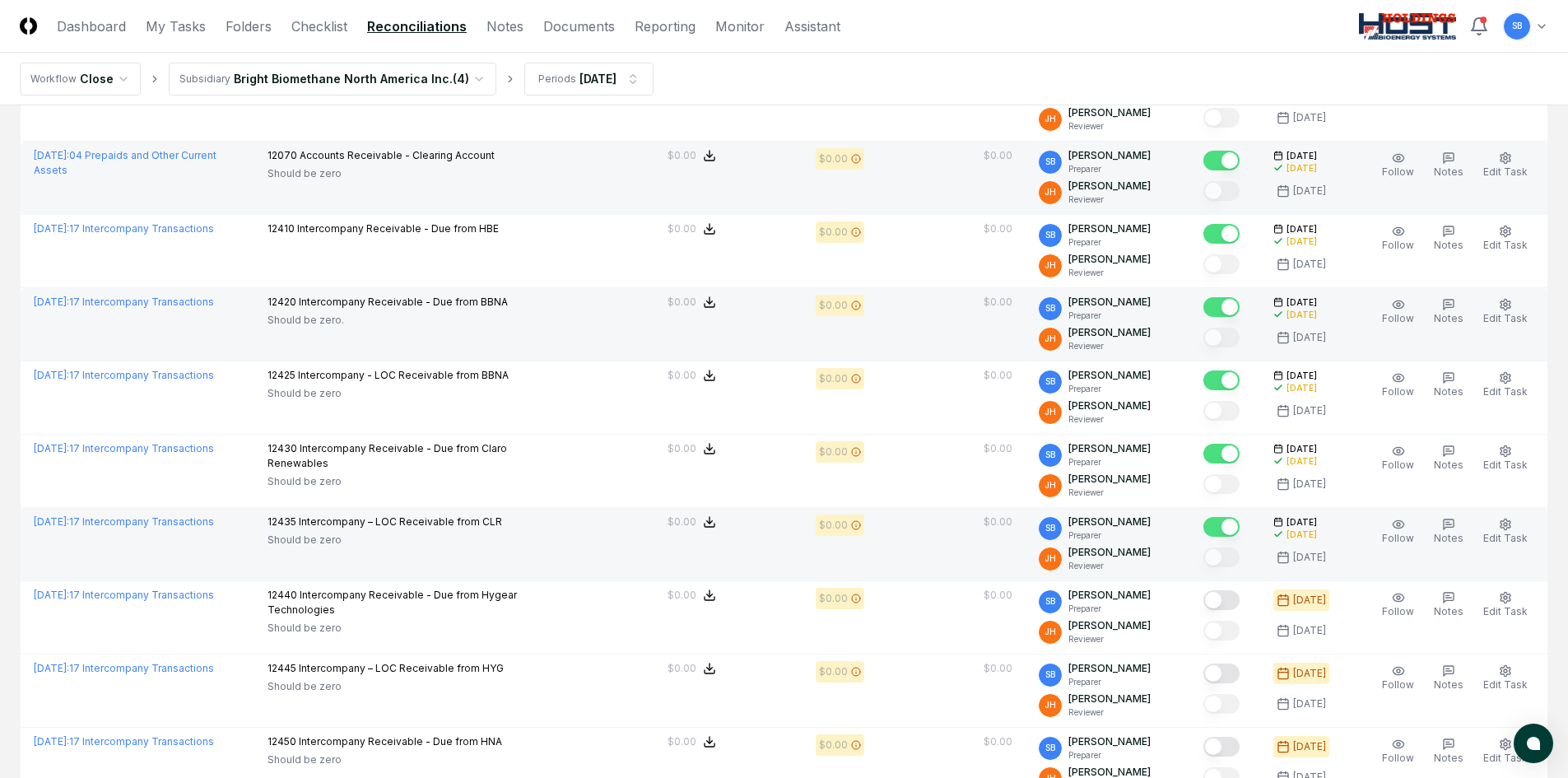
scroll to position [1399, 0]
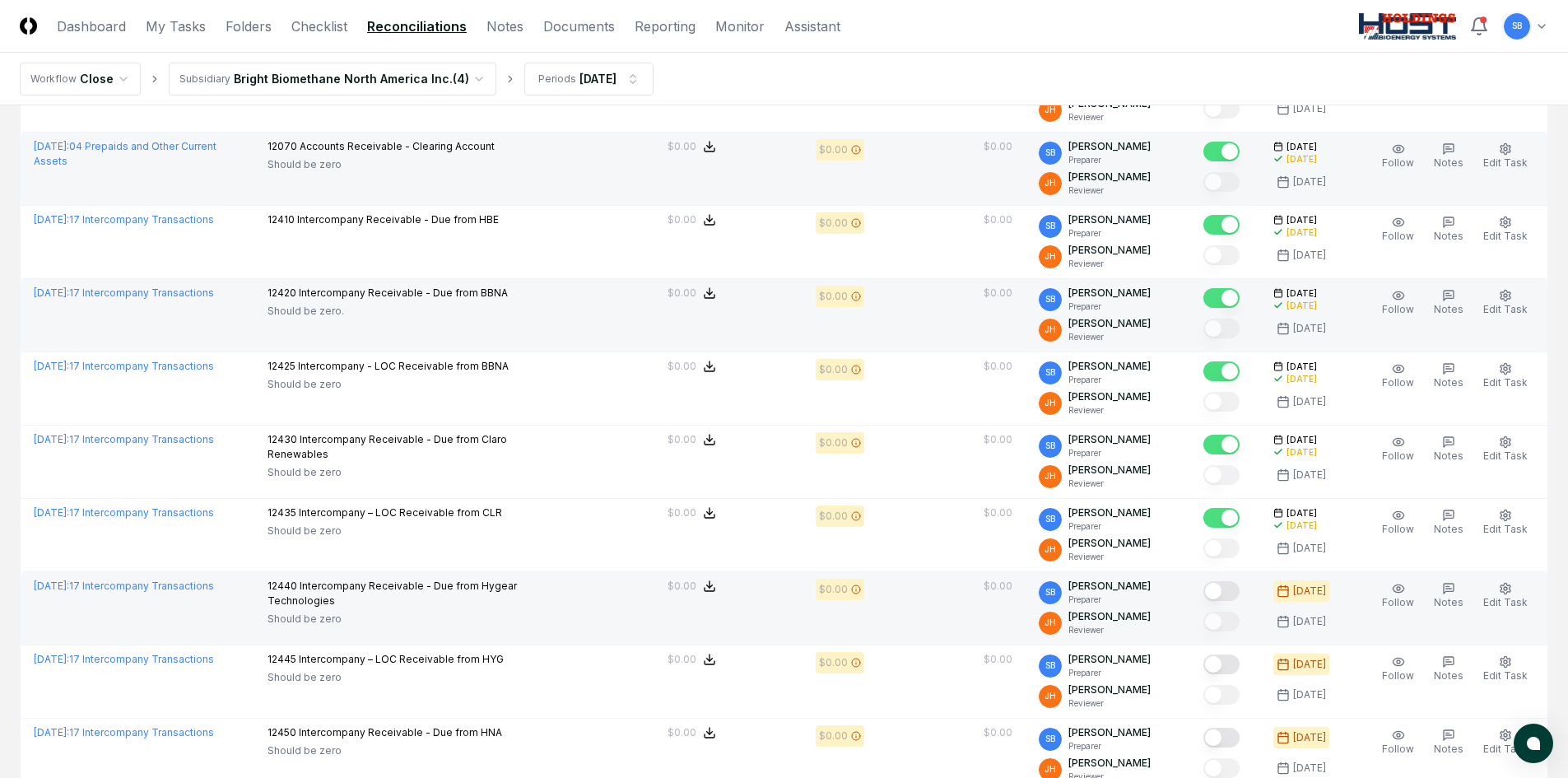
click at [1236, 593] on button "Mark complete" at bounding box center [1221, 590] width 37 height 20
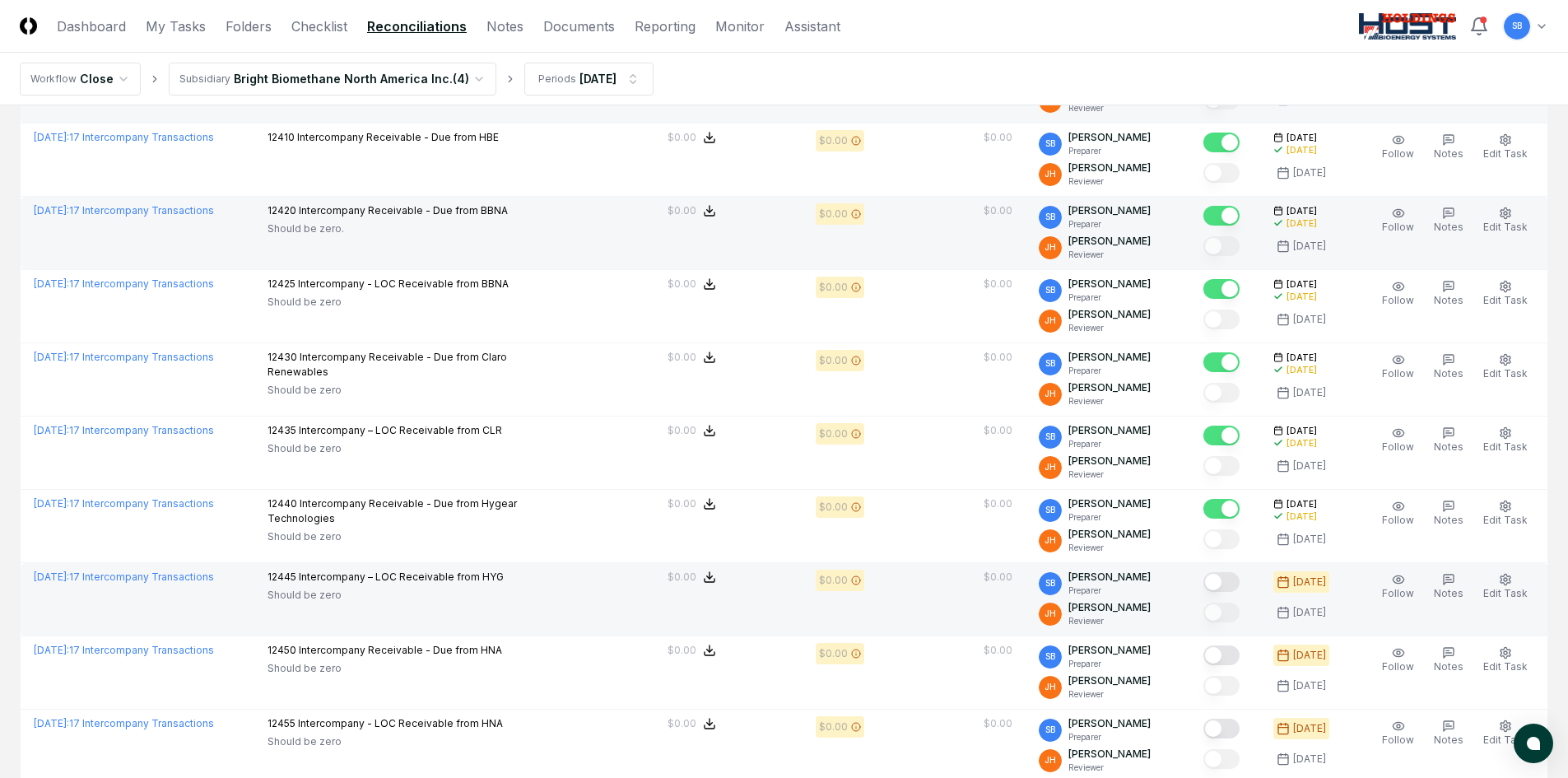
click at [1233, 581] on button "Mark complete" at bounding box center [1221, 582] width 37 height 20
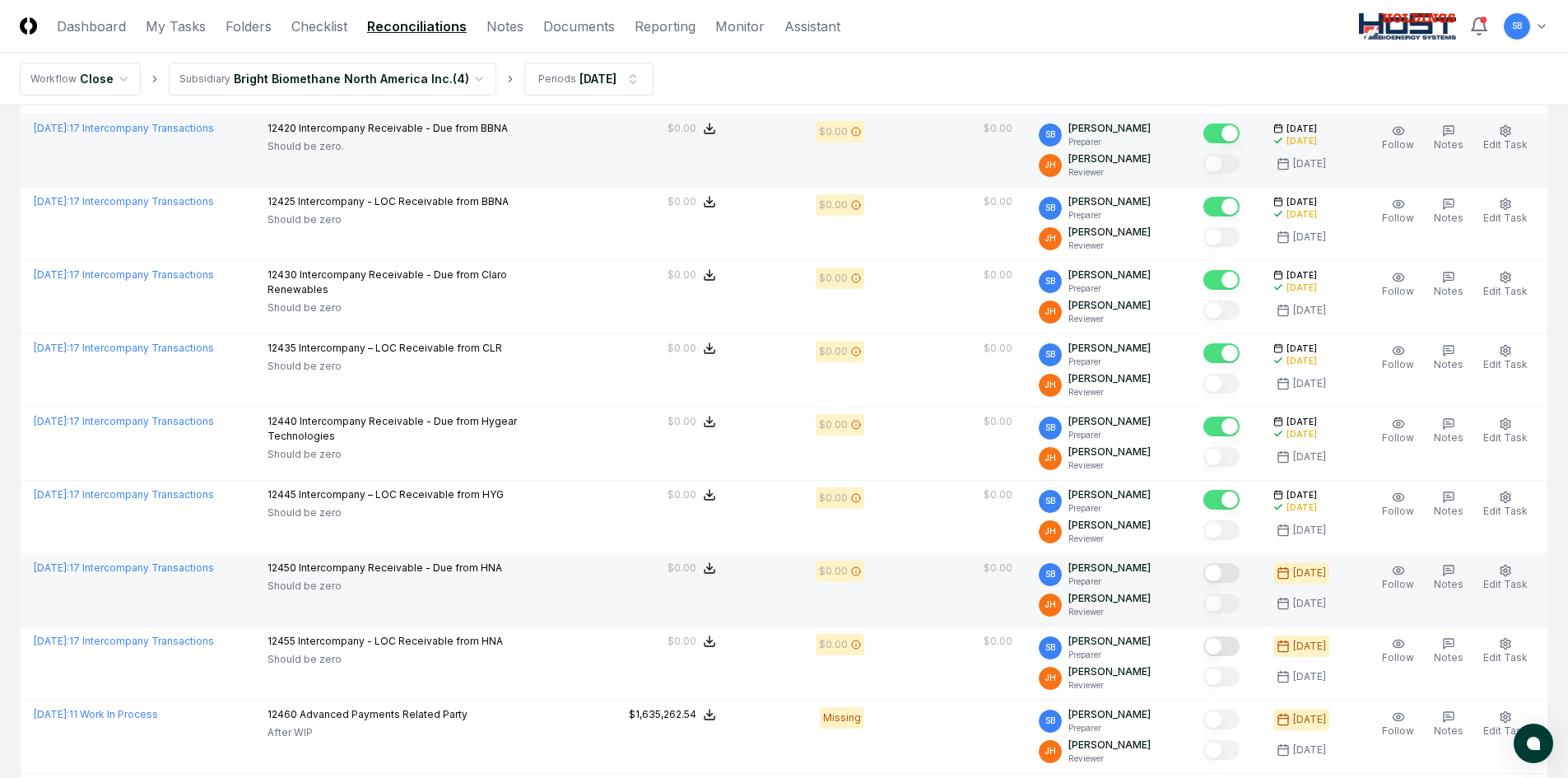
drag, startPoint x: 1238, startPoint y: 573, endPoint x: 1216, endPoint y: 580, distance: 23.1
click at [1237, 573] on button "Mark complete" at bounding box center [1221, 572] width 37 height 20
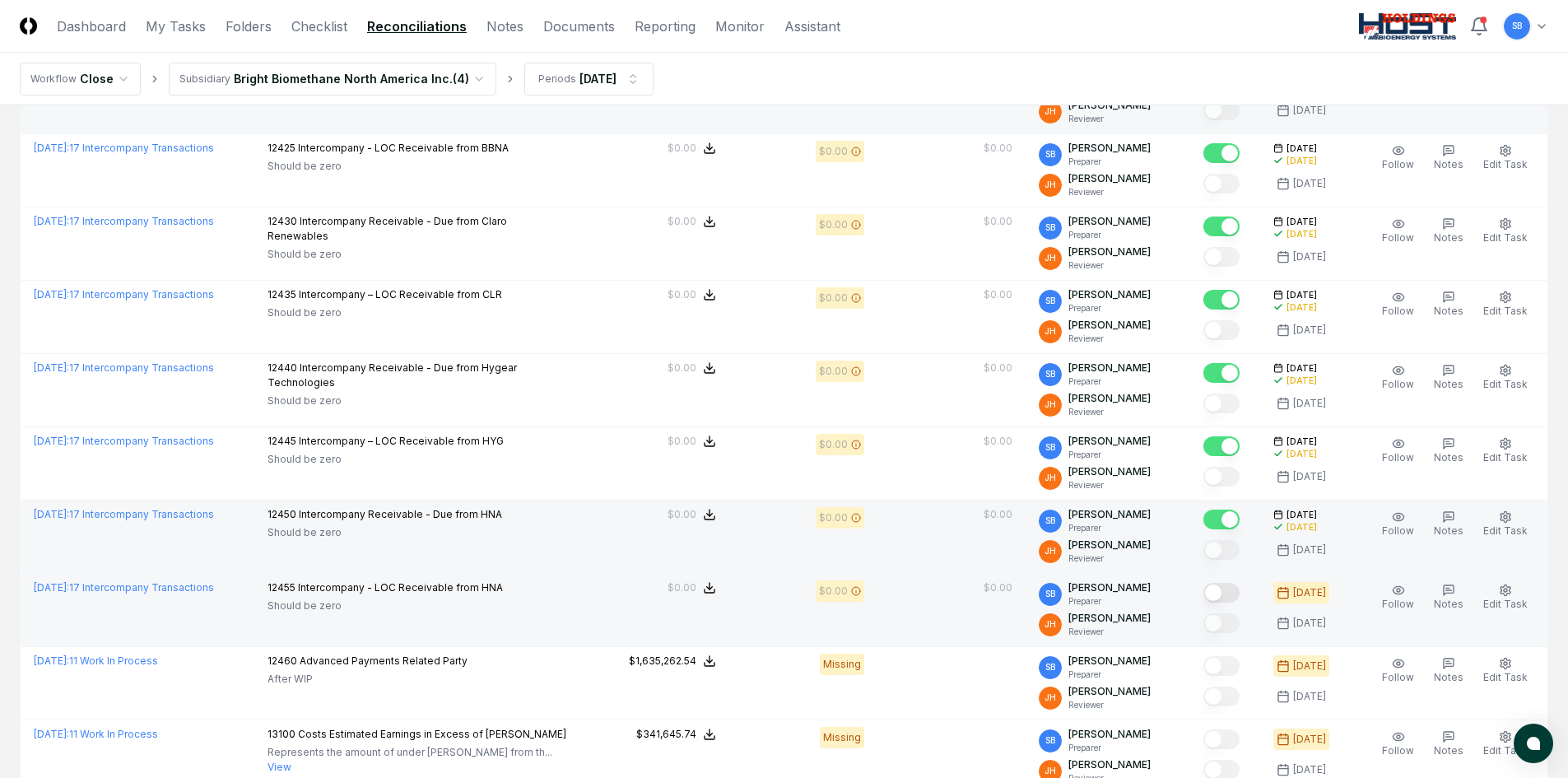
scroll to position [1646, 0]
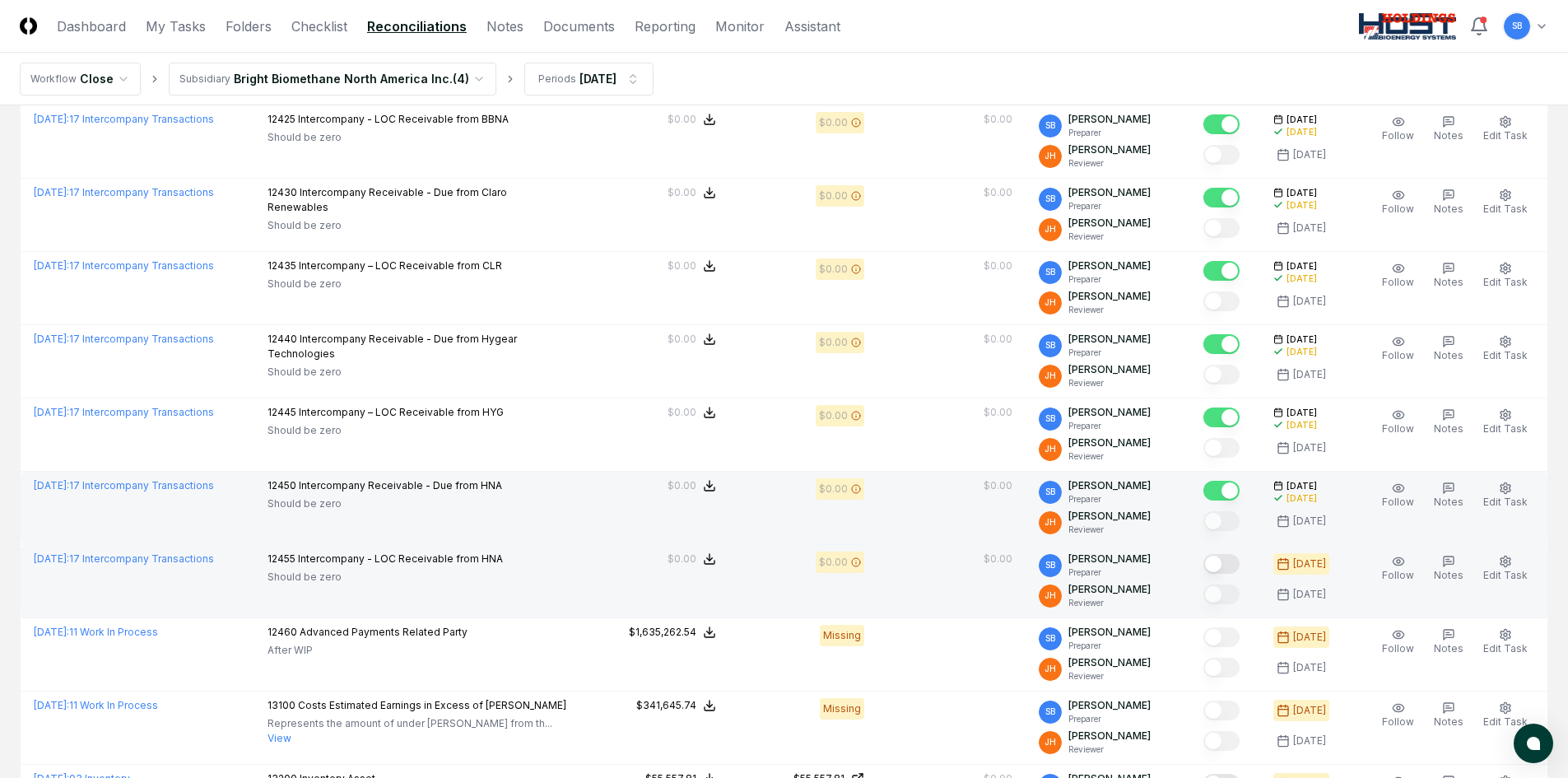
click at [1234, 566] on button "Mark complete" at bounding box center [1221, 563] width 37 height 20
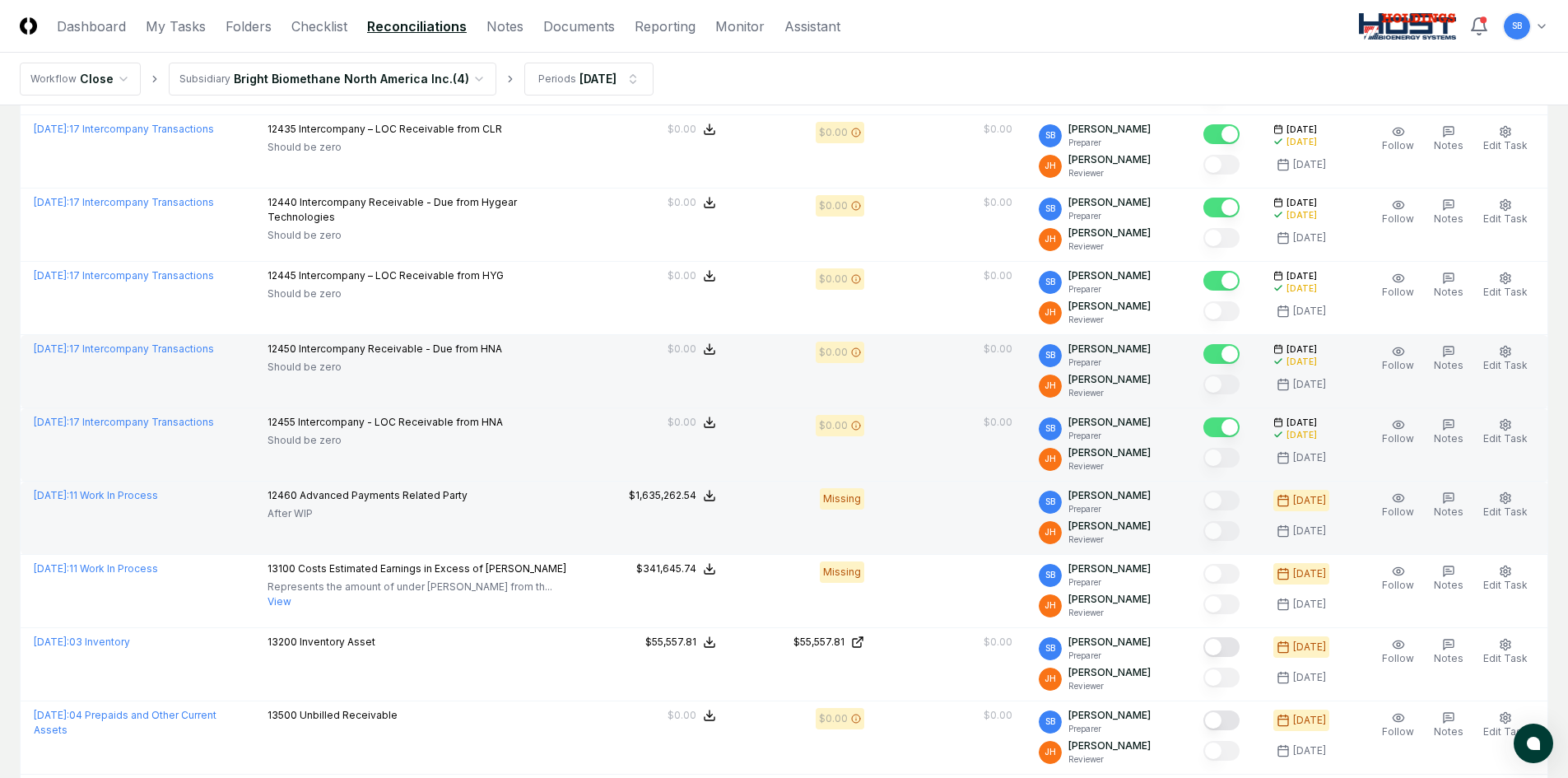
scroll to position [1811, 0]
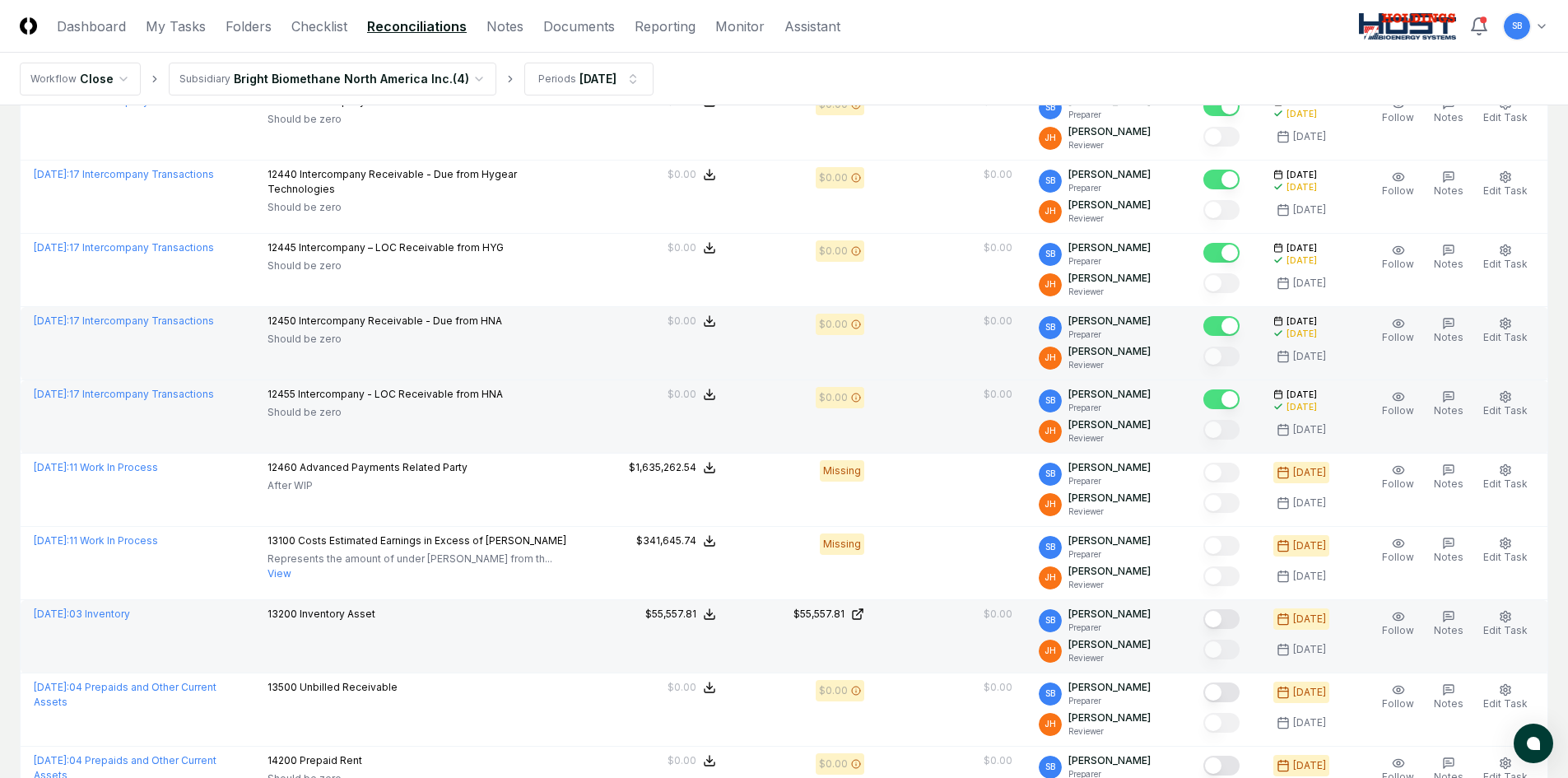
click at [1239, 618] on button "Mark complete" at bounding box center [1221, 618] width 37 height 20
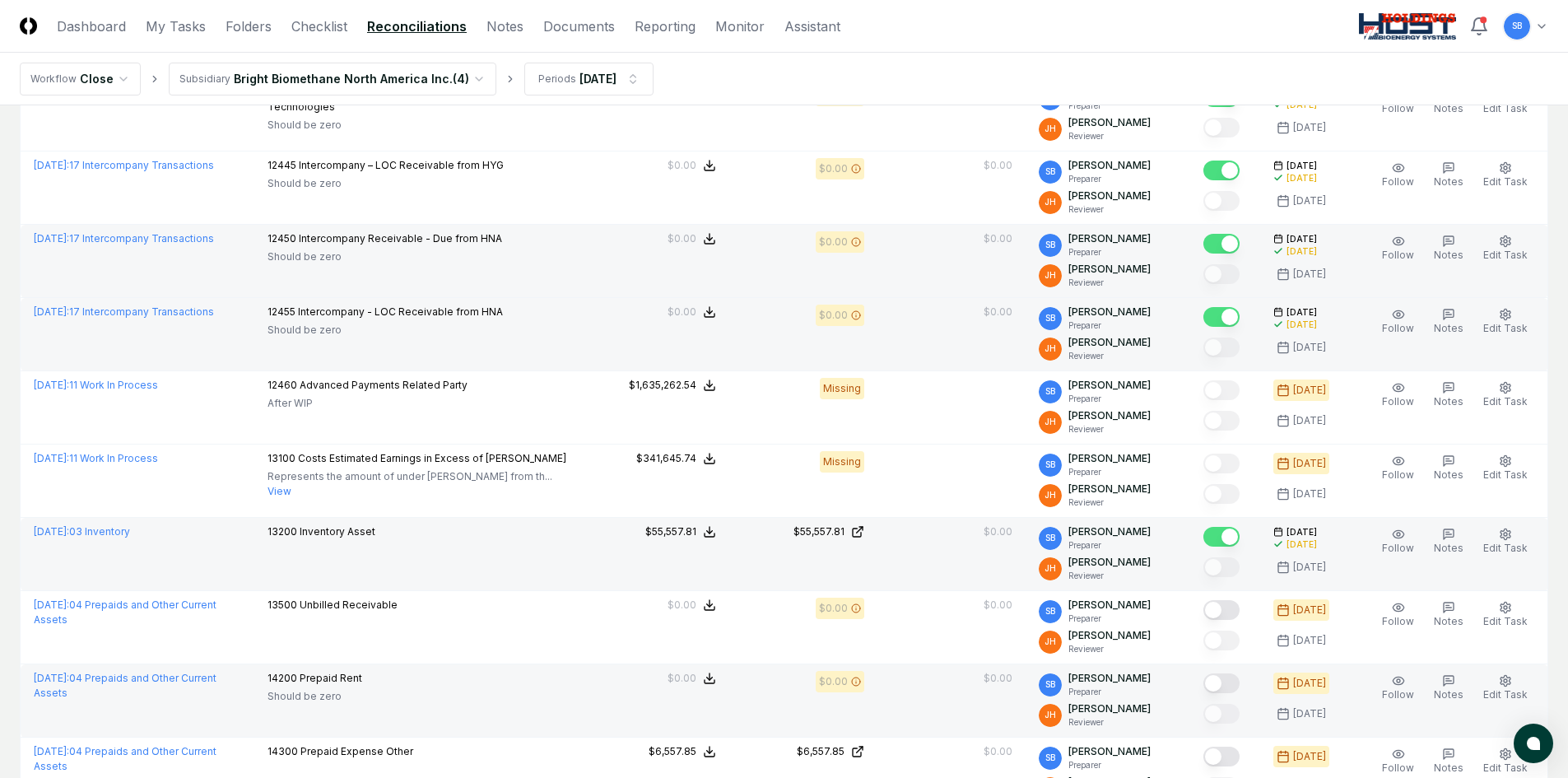
scroll to position [1976, 0]
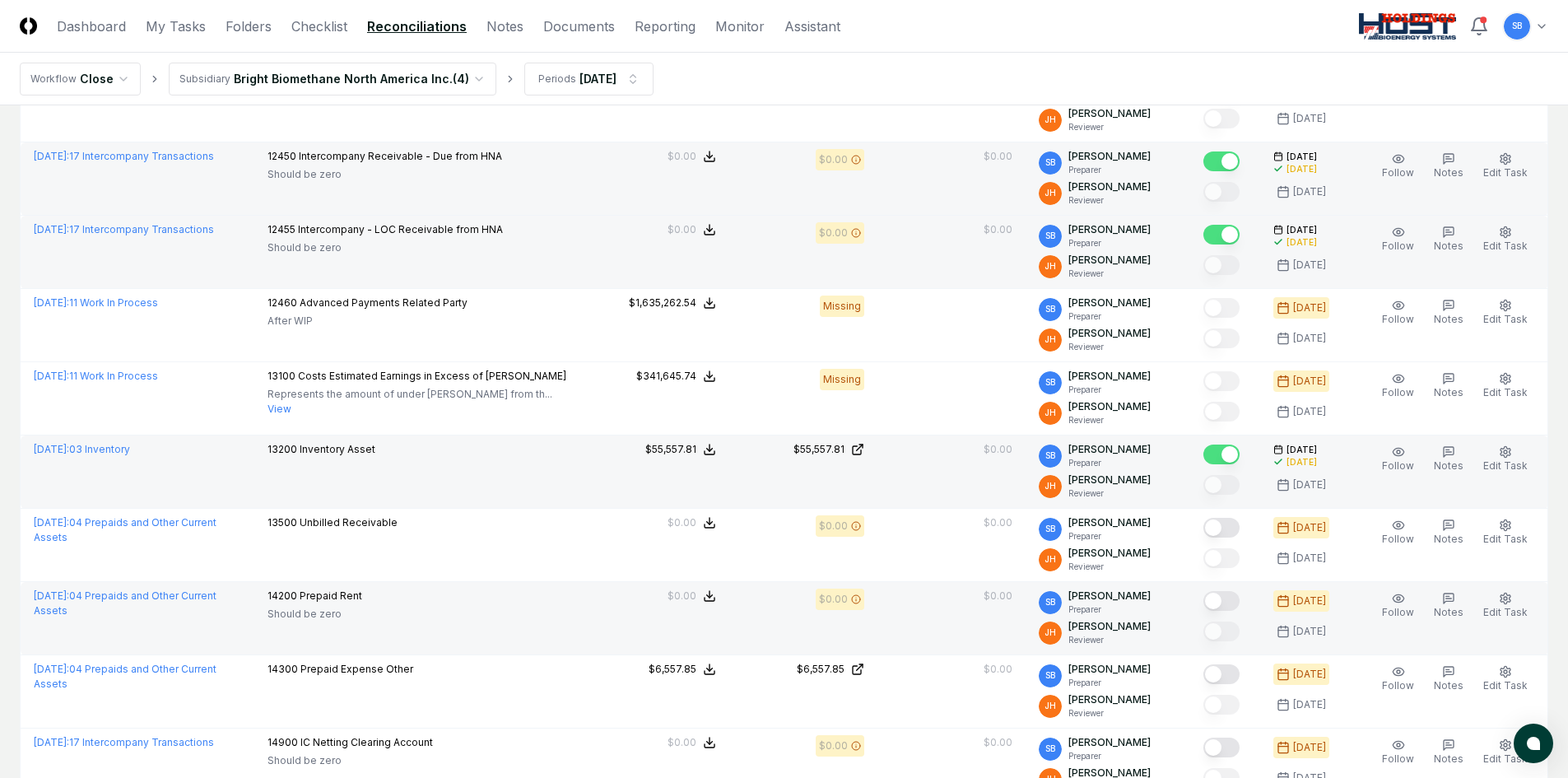
click at [1240, 604] on button "Mark complete" at bounding box center [1221, 601] width 37 height 20
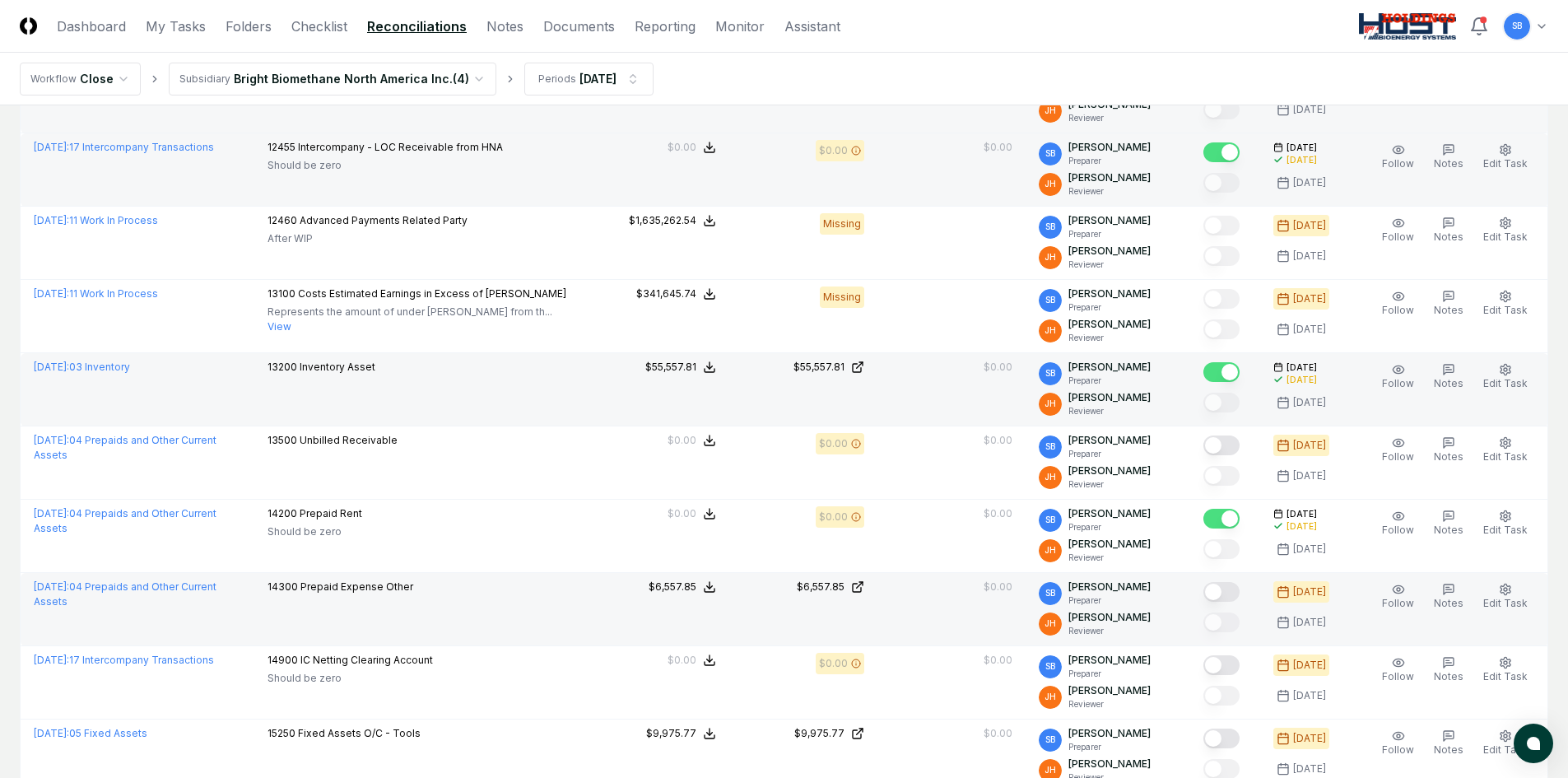
click at [1236, 594] on button "Mark complete" at bounding box center [1221, 591] width 37 height 20
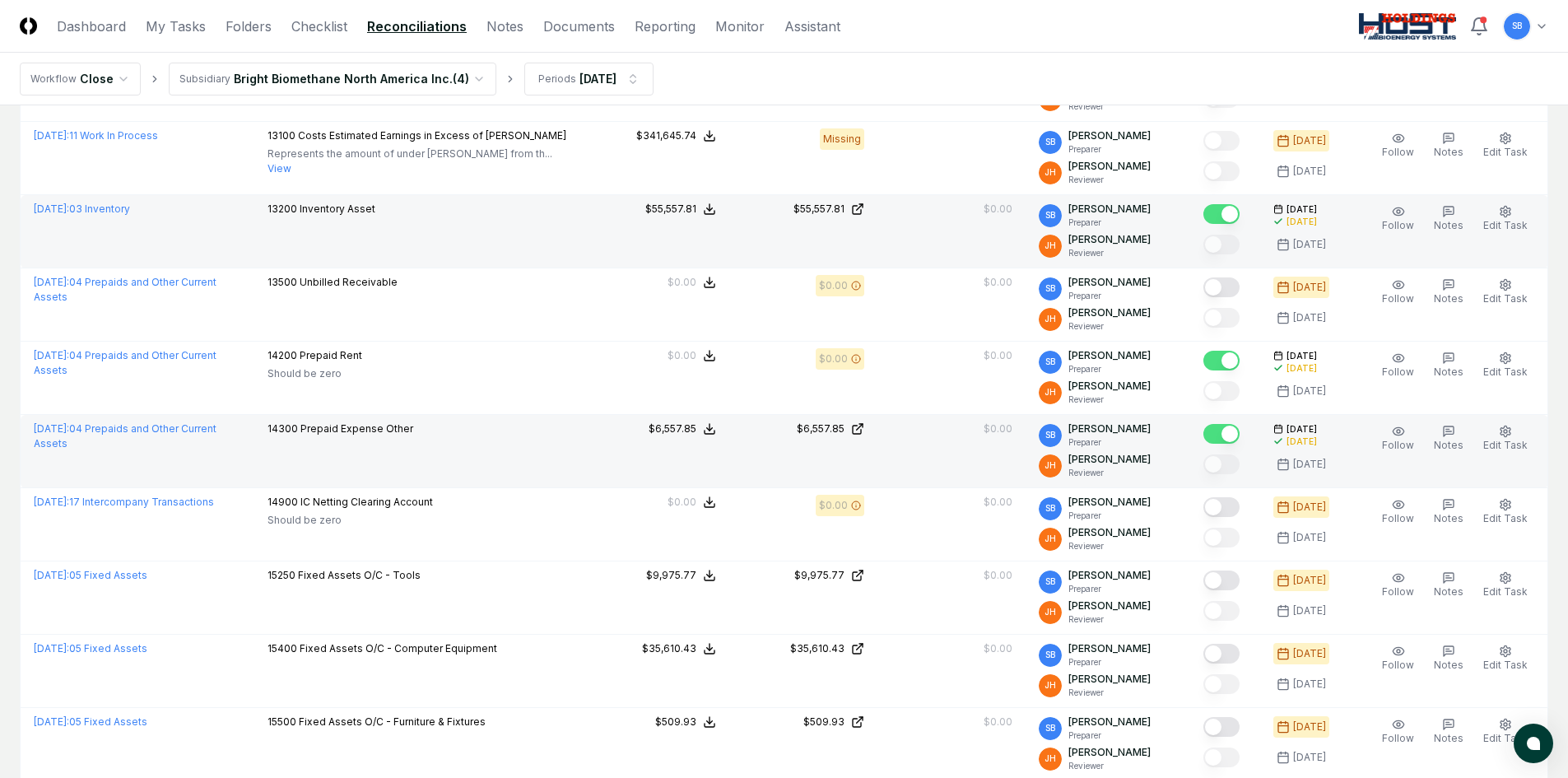
scroll to position [2222, 0]
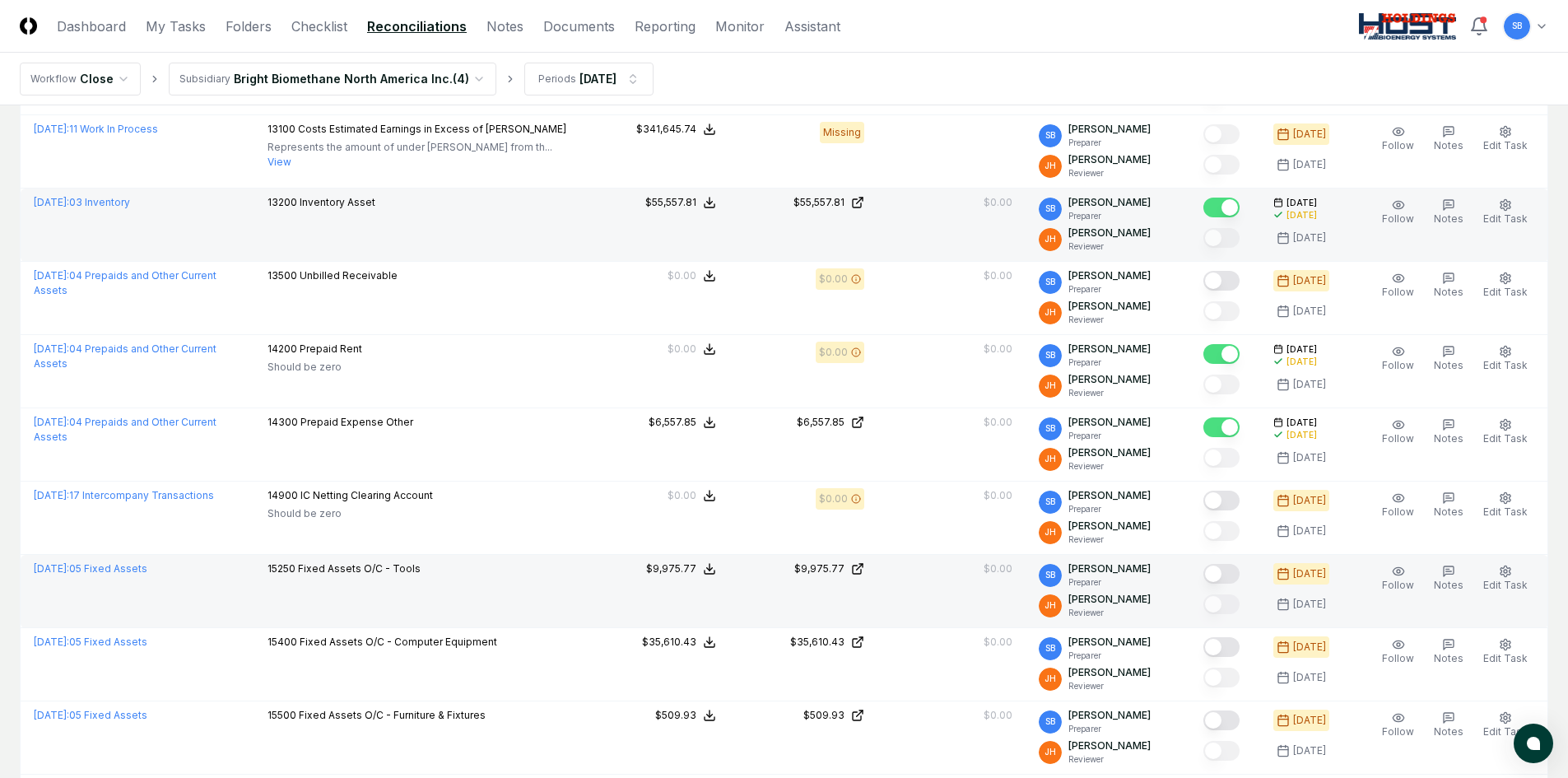
click at [1235, 572] on button "Mark complete" at bounding box center [1221, 573] width 37 height 20
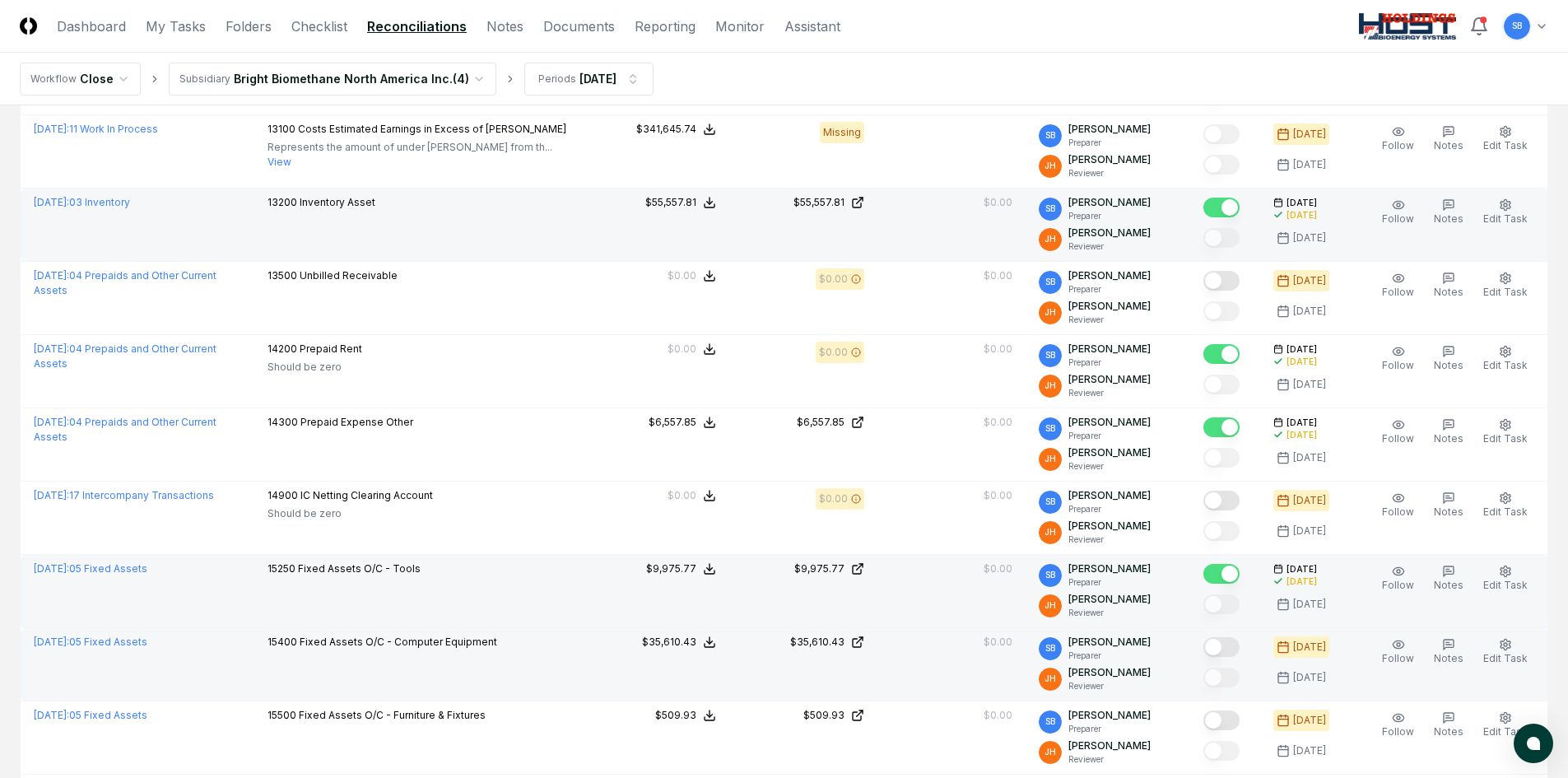
click at [1236, 646] on button "Mark complete" at bounding box center [1221, 647] width 37 height 20
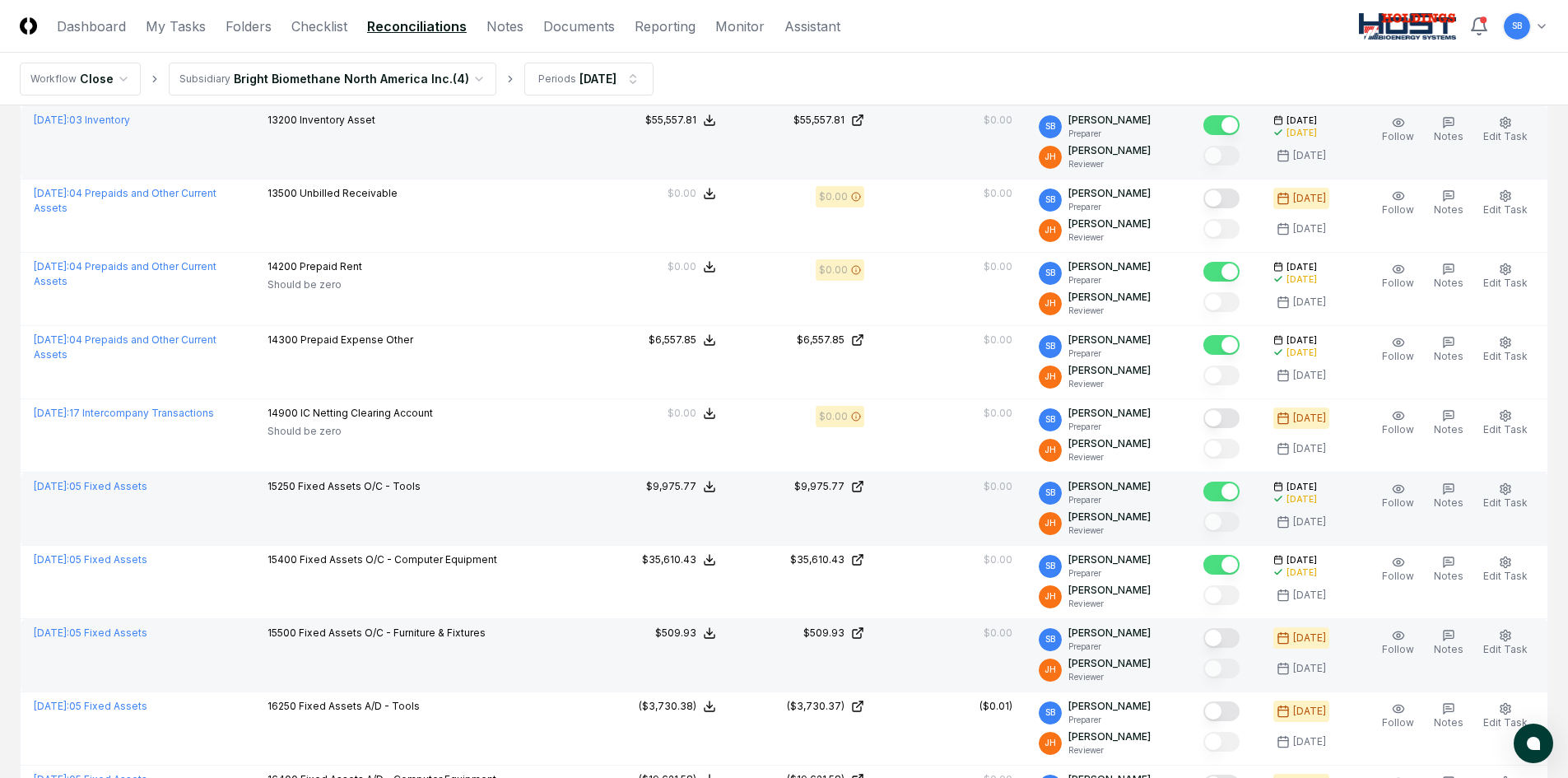
click at [1235, 639] on button "Mark complete" at bounding box center [1221, 637] width 37 height 20
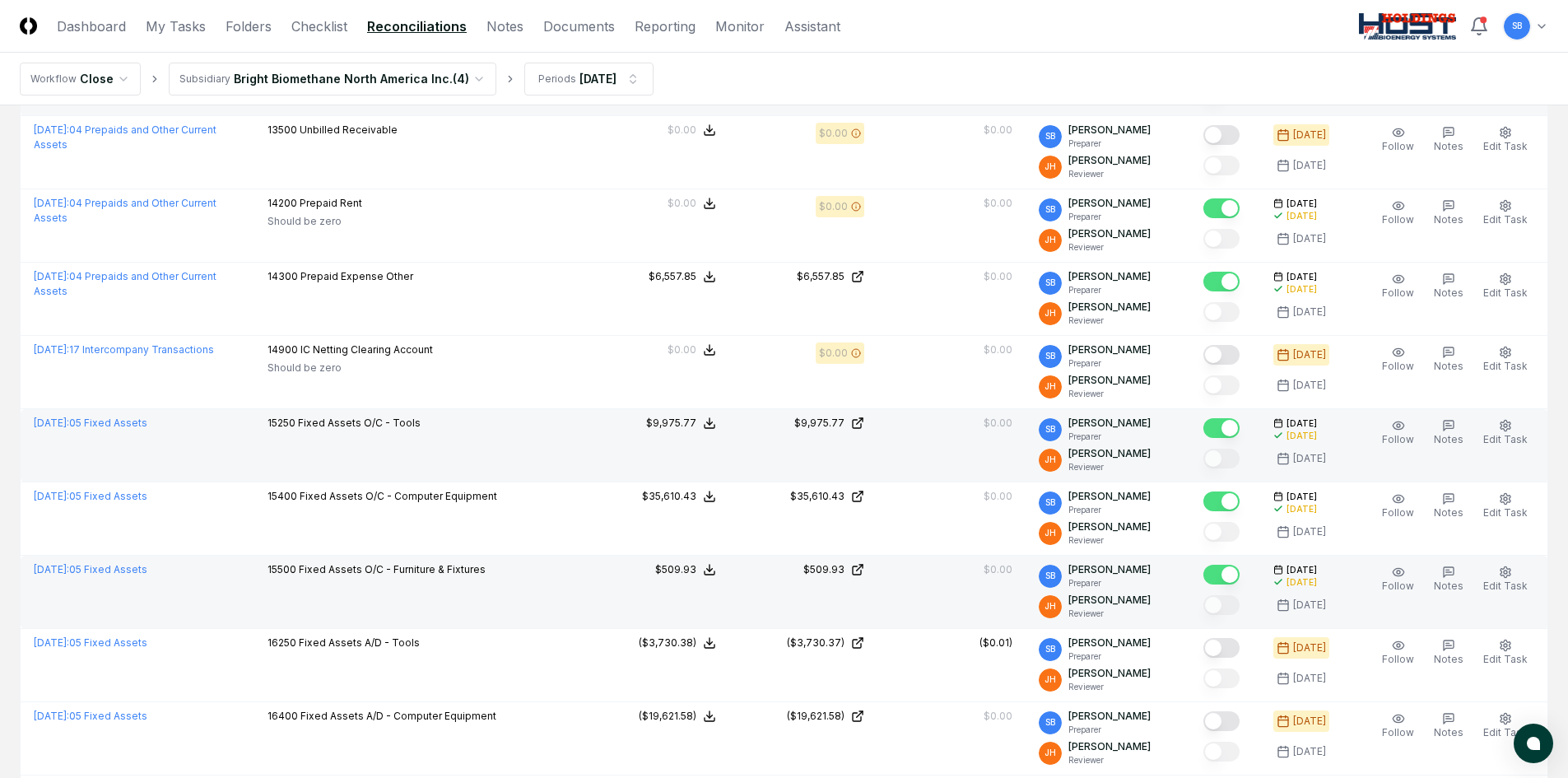
scroll to position [2387, 0]
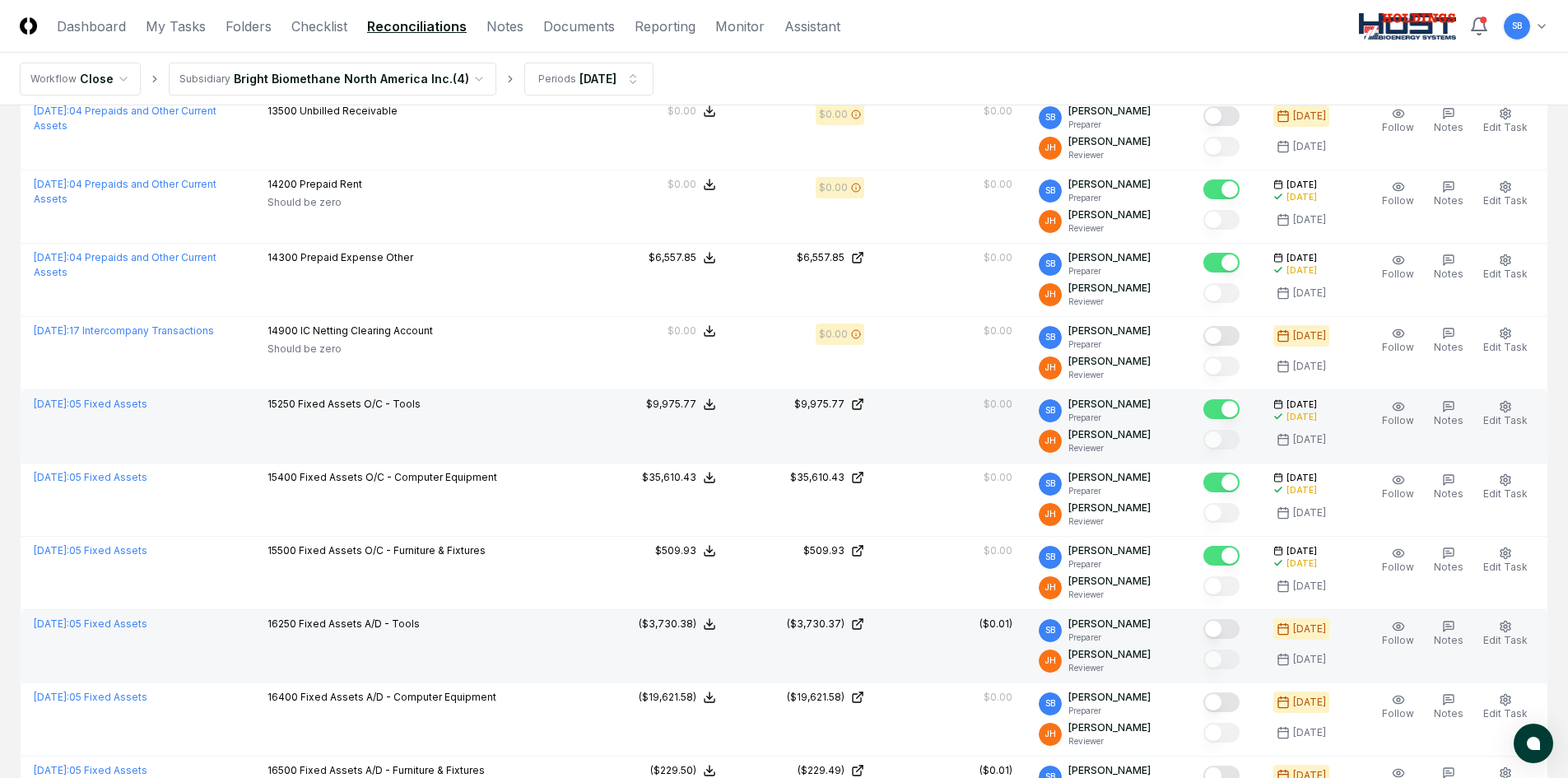
click at [1233, 634] on button "Mark complete" at bounding box center [1221, 629] width 37 height 20
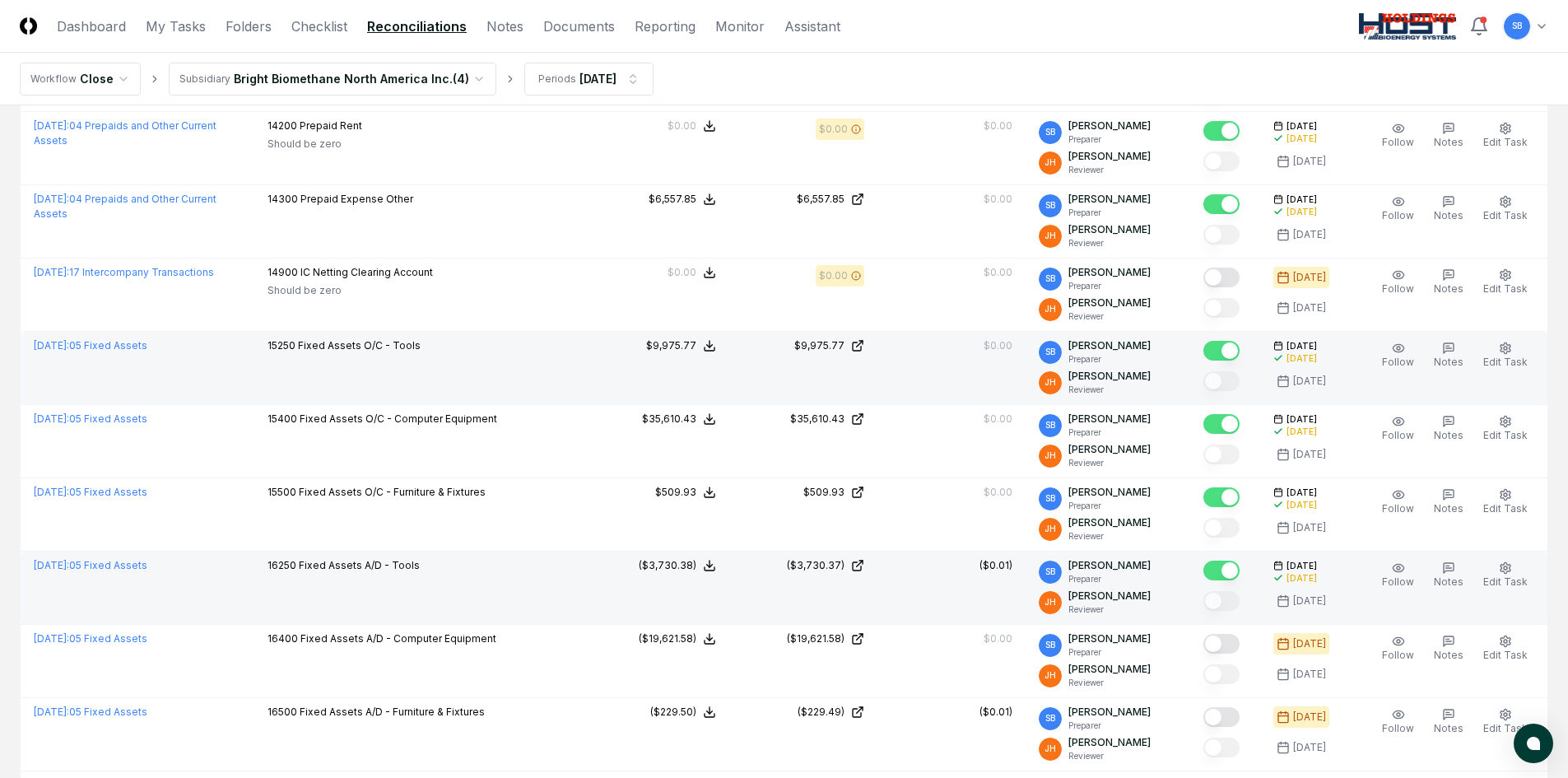
scroll to position [2552, 0]
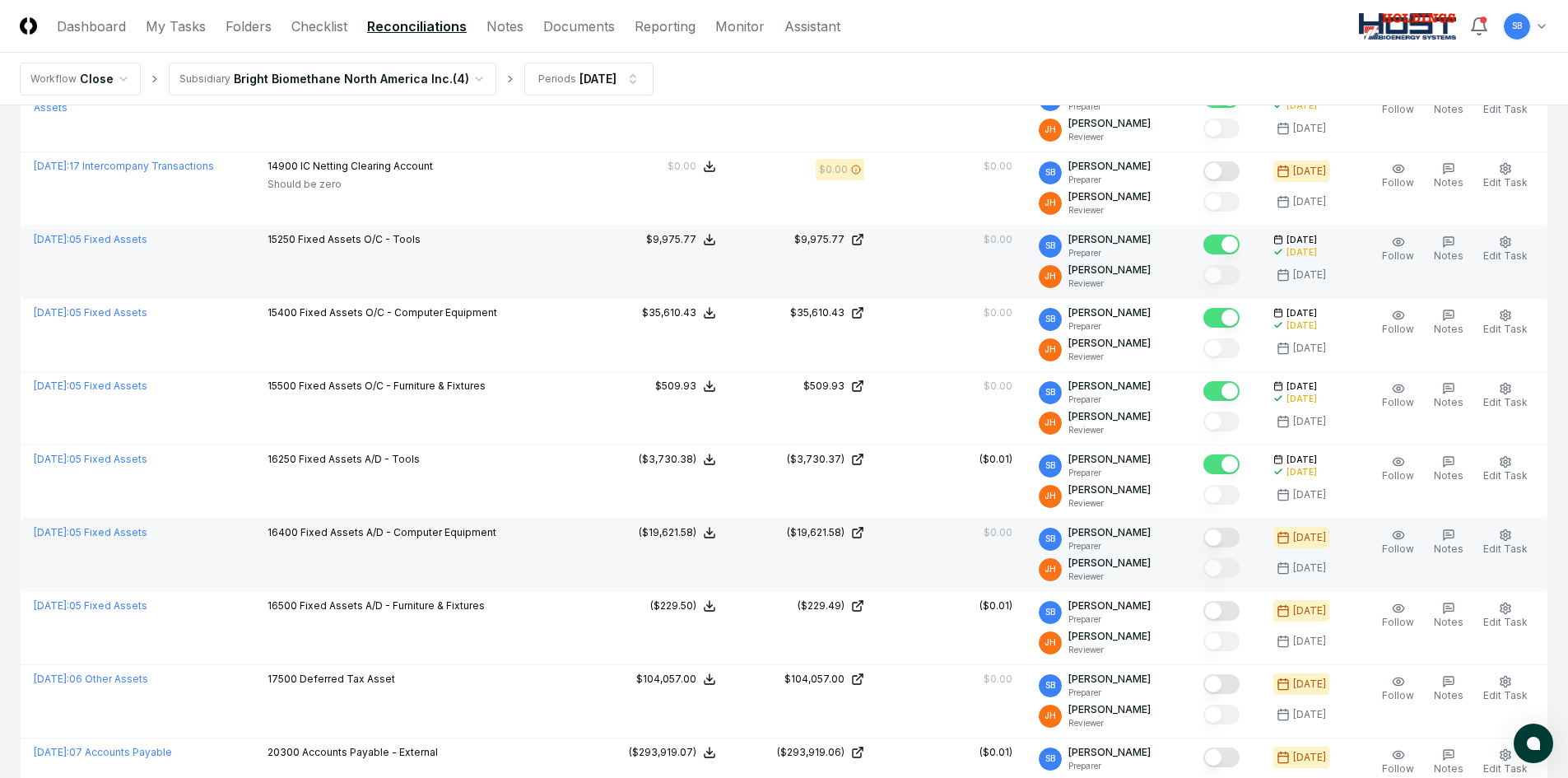
click at [1240, 539] on button "Mark complete" at bounding box center [1221, 537] width 37 height 20
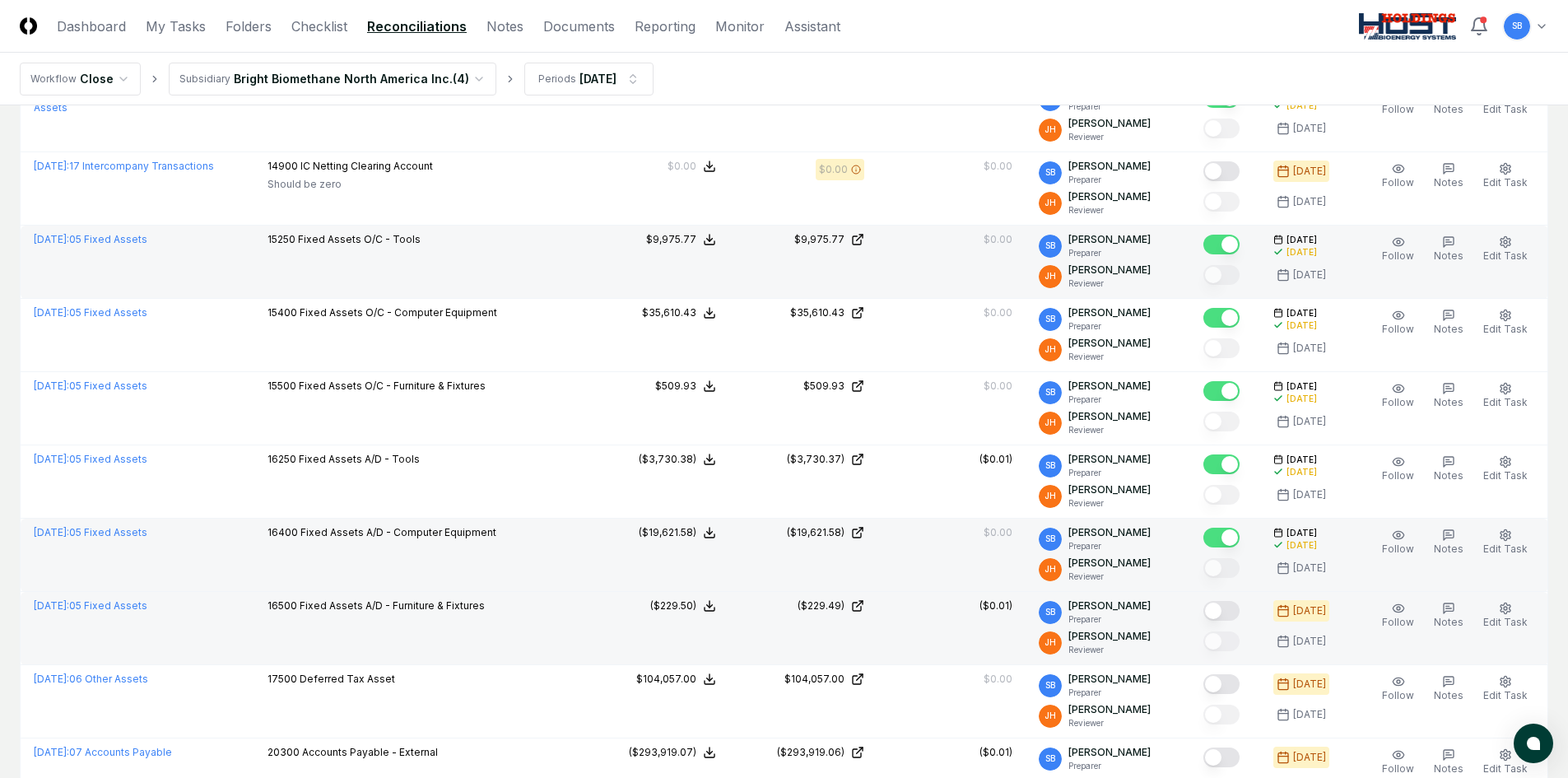
click at [1236, 607] on button "Mark complete" at bounding box center [1221, 610] width 37 height 20
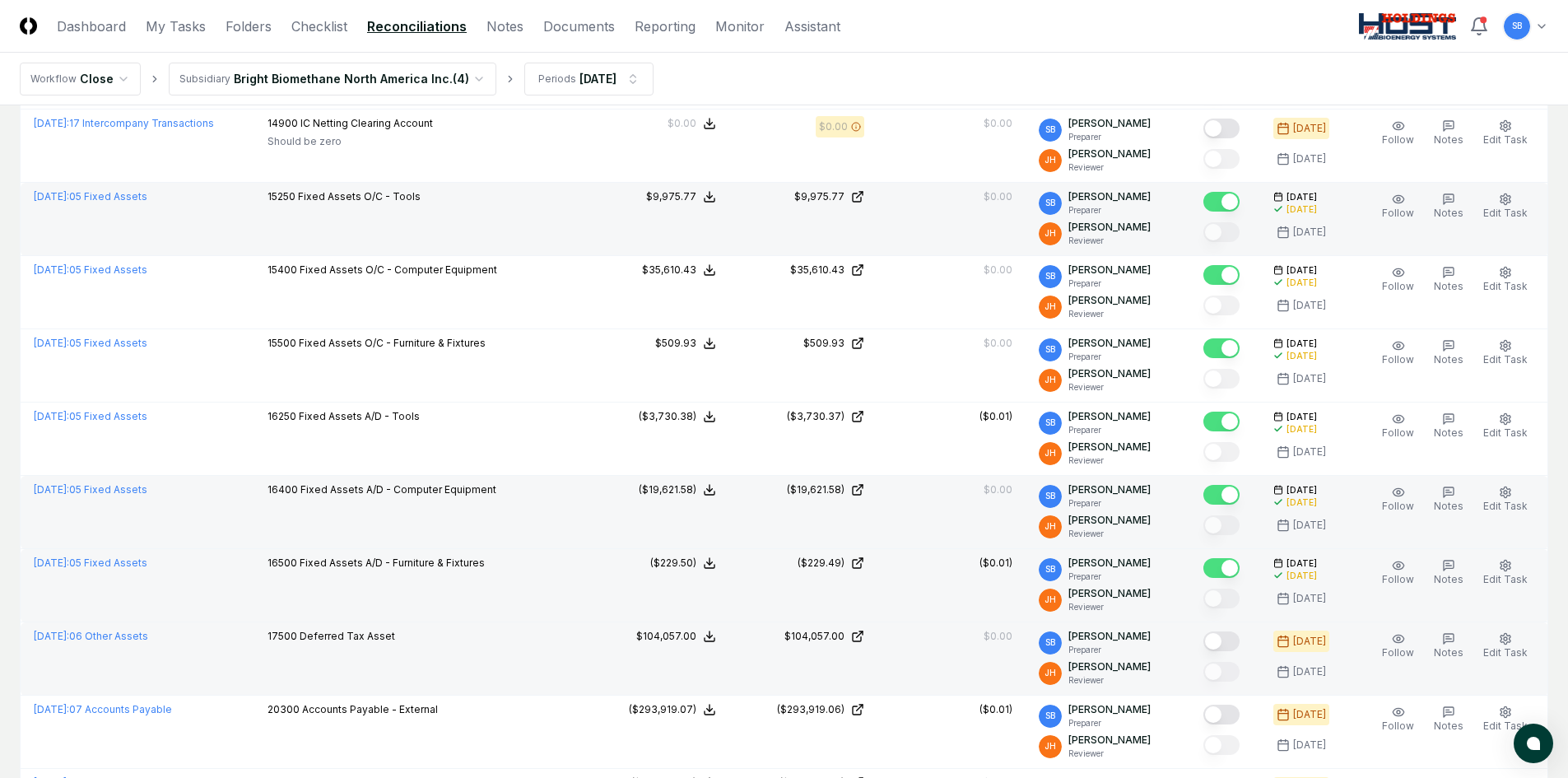
scroll to position [2634, 0]
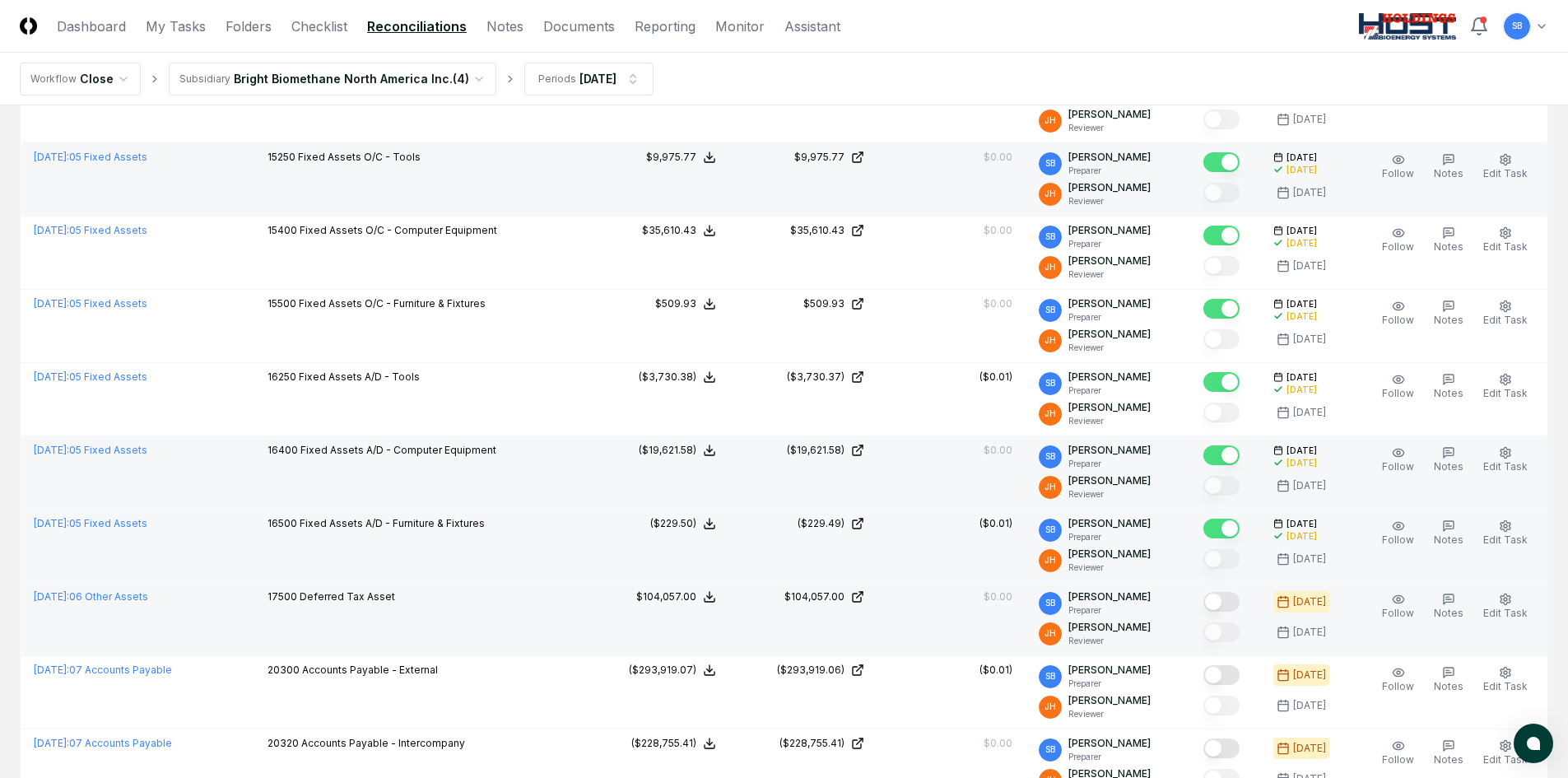
click at [1240, 603] on button "Mark complete" at bounding box center [1221, 602] width 37 height 20
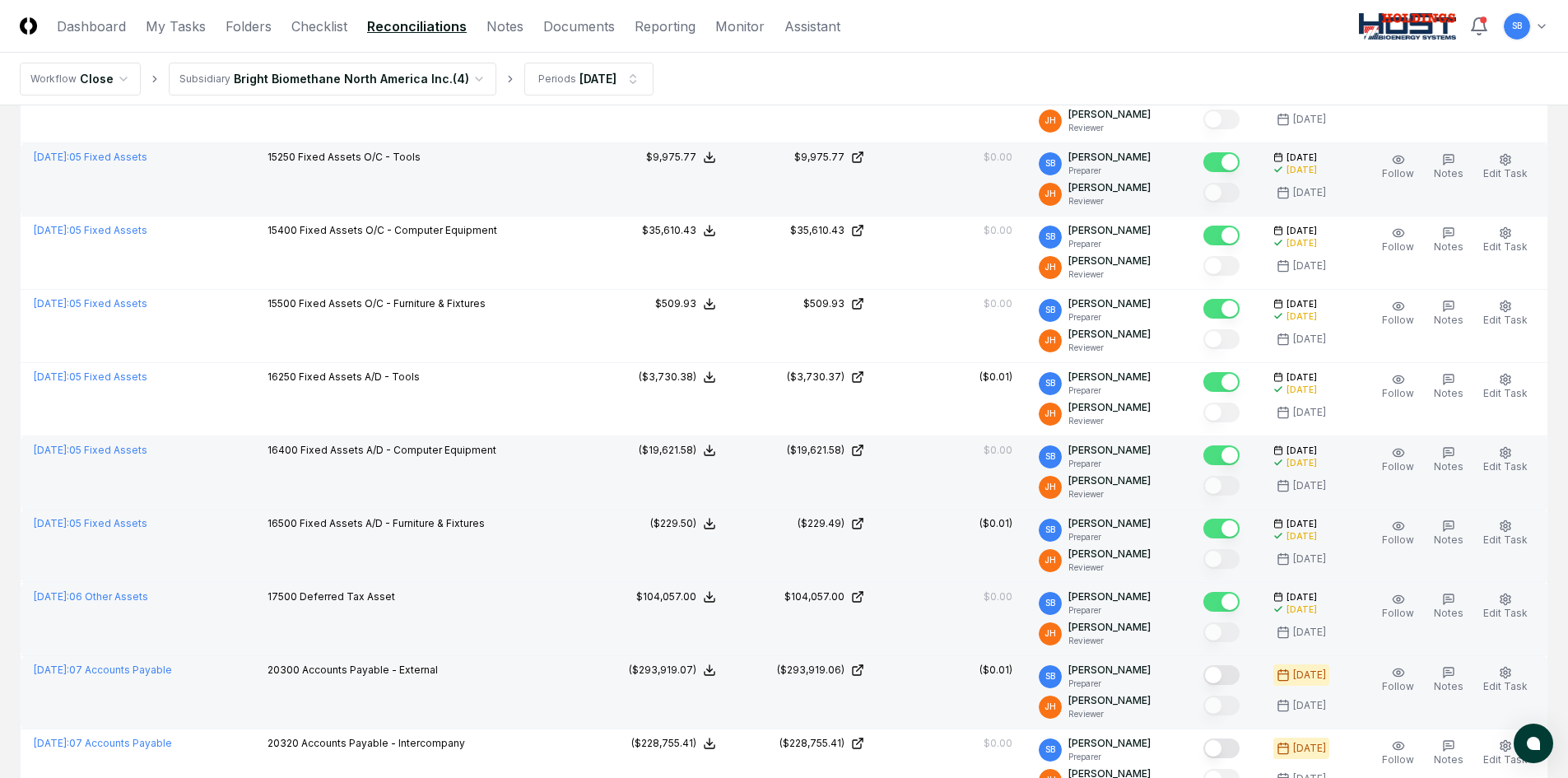
scroll to position [2716, 0]
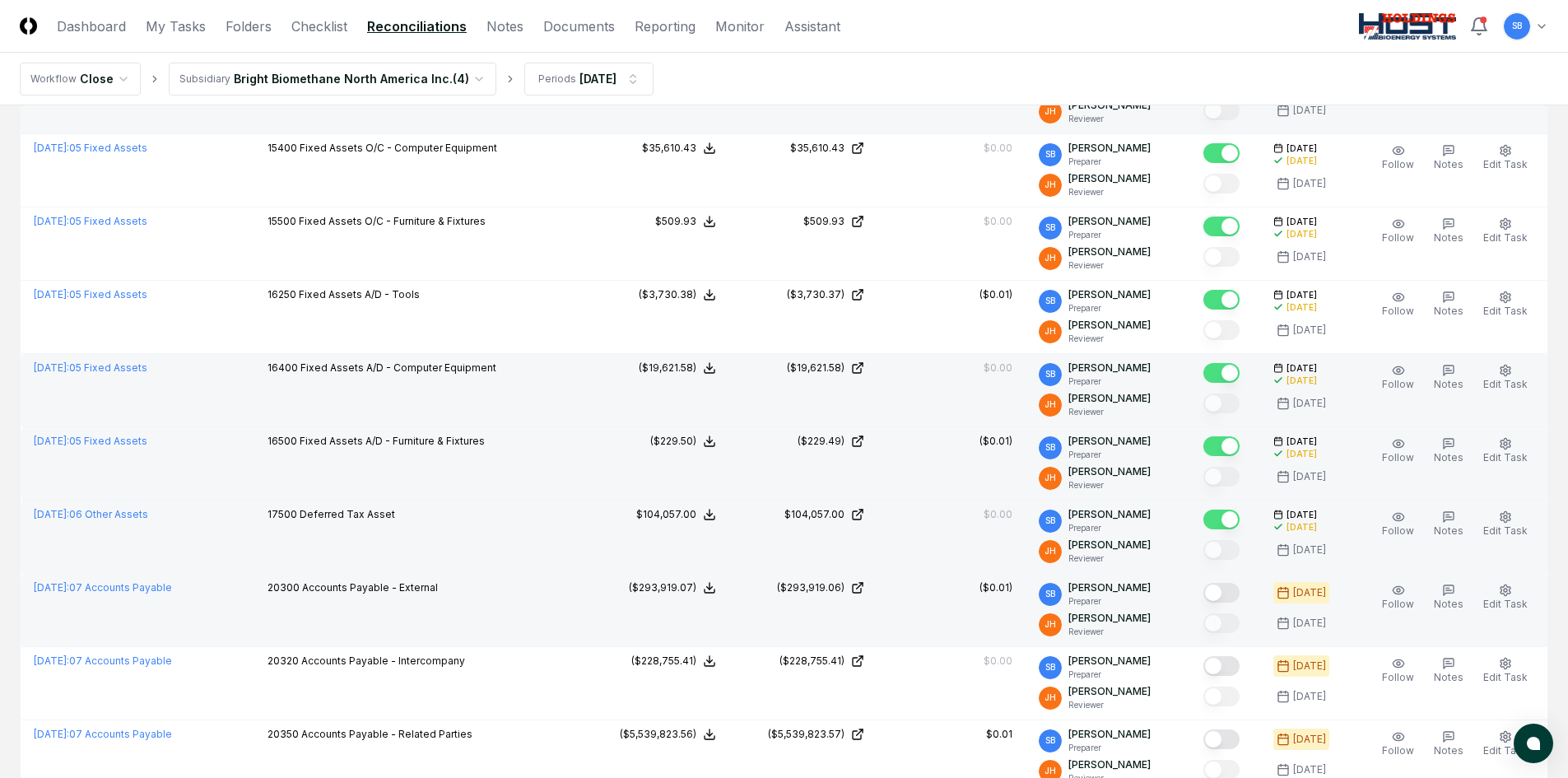
click at [1230, 591] on button "Mark complete" at bounding box center [1221, 592] width 37 height 20
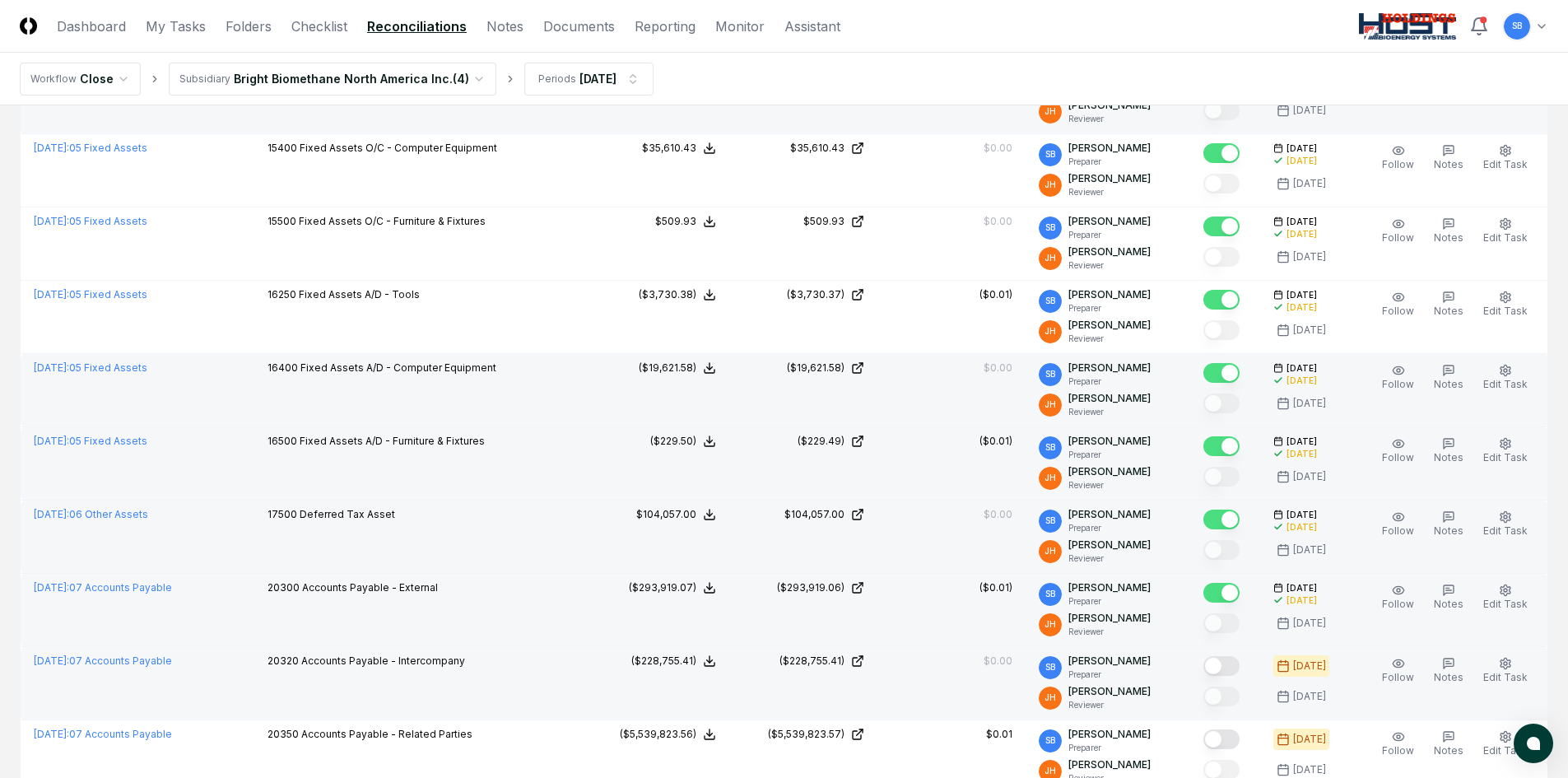
scroll to position [2799, 0]
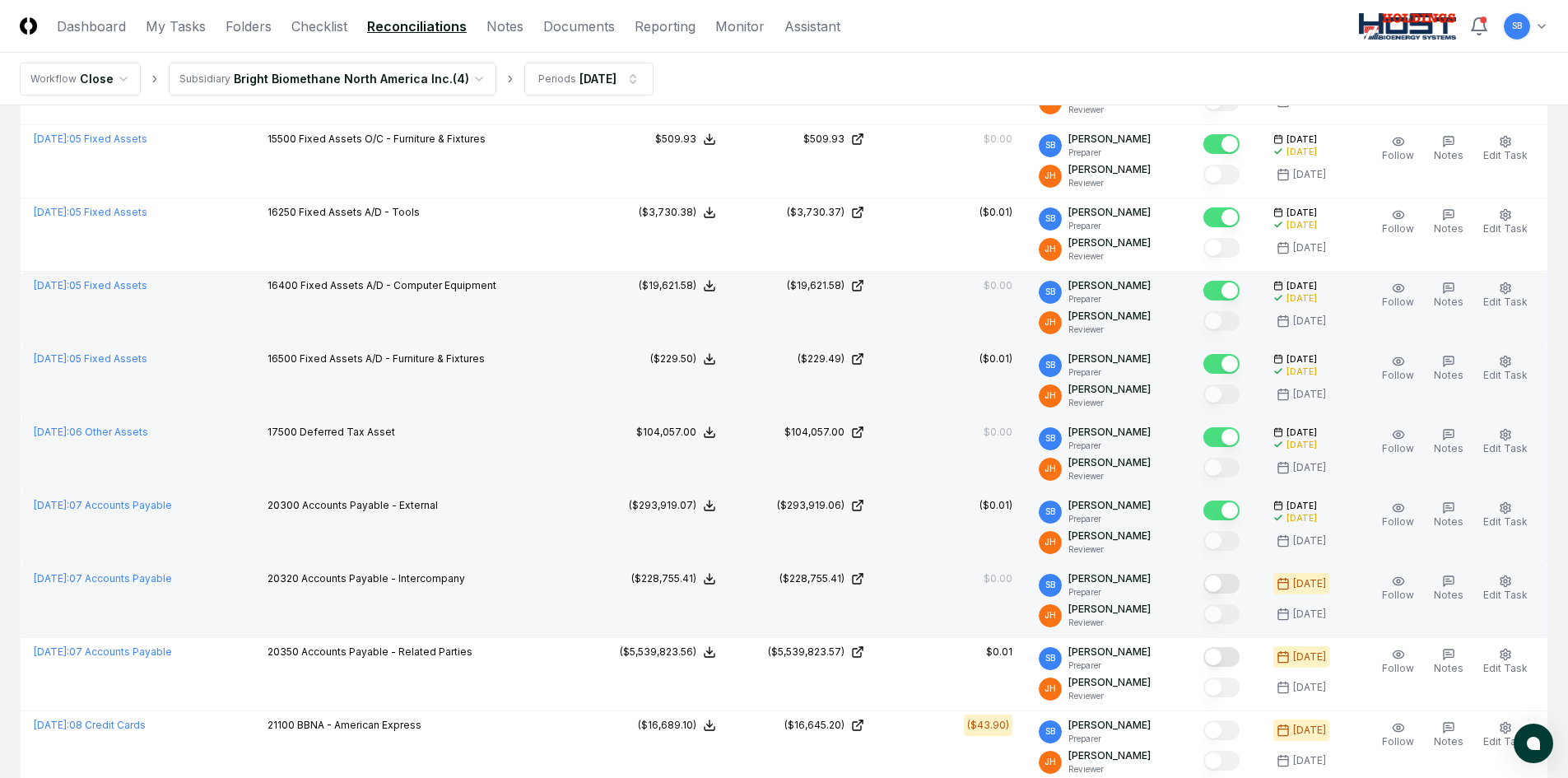
click at [1238, 579] on button "Mark complete" at bounding box center [1221, 583] width 37 height 20
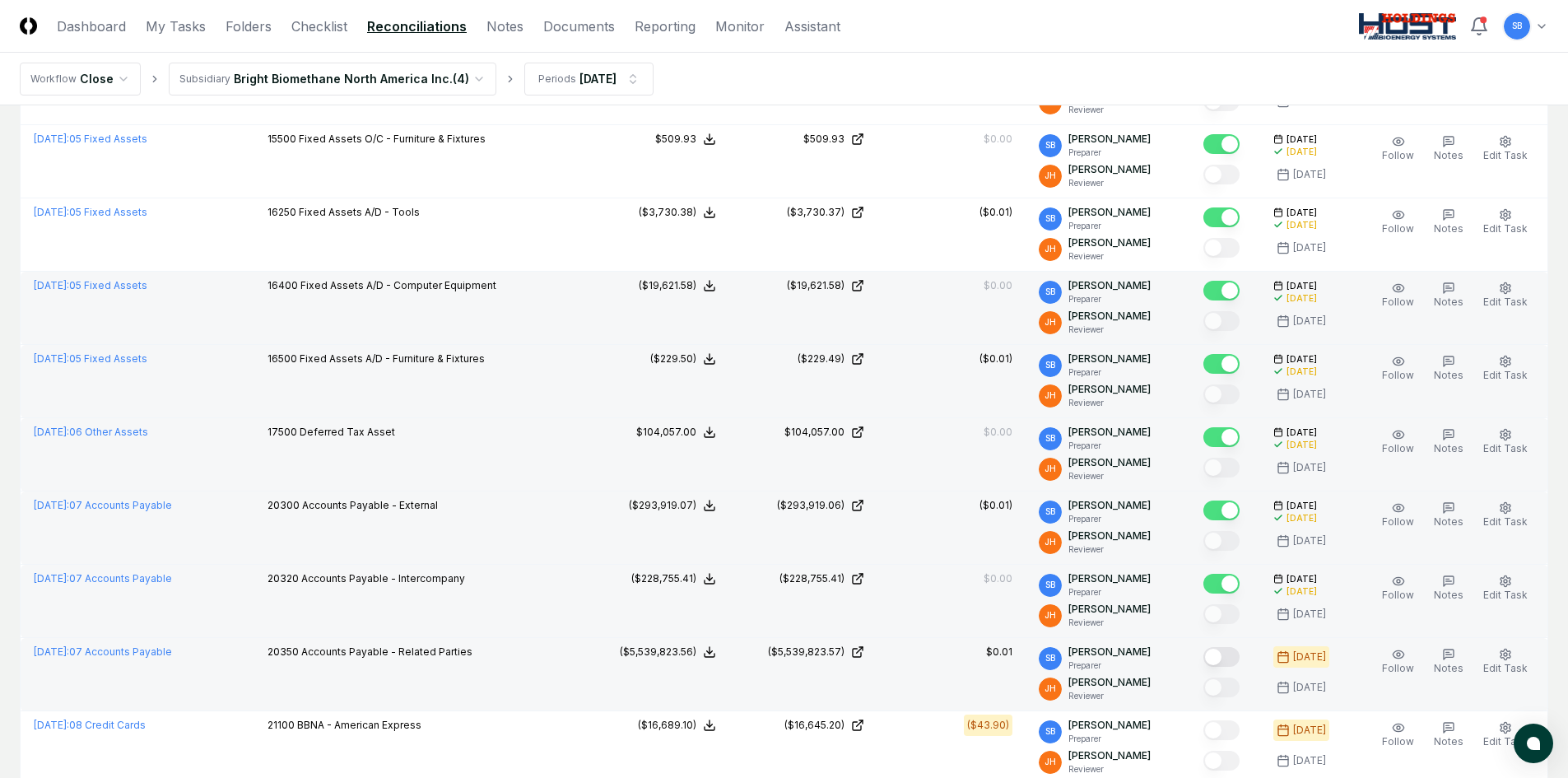
click at [1236, 657] on button "Mark complete" at bounding box center [1221, 656] width 37 height 20
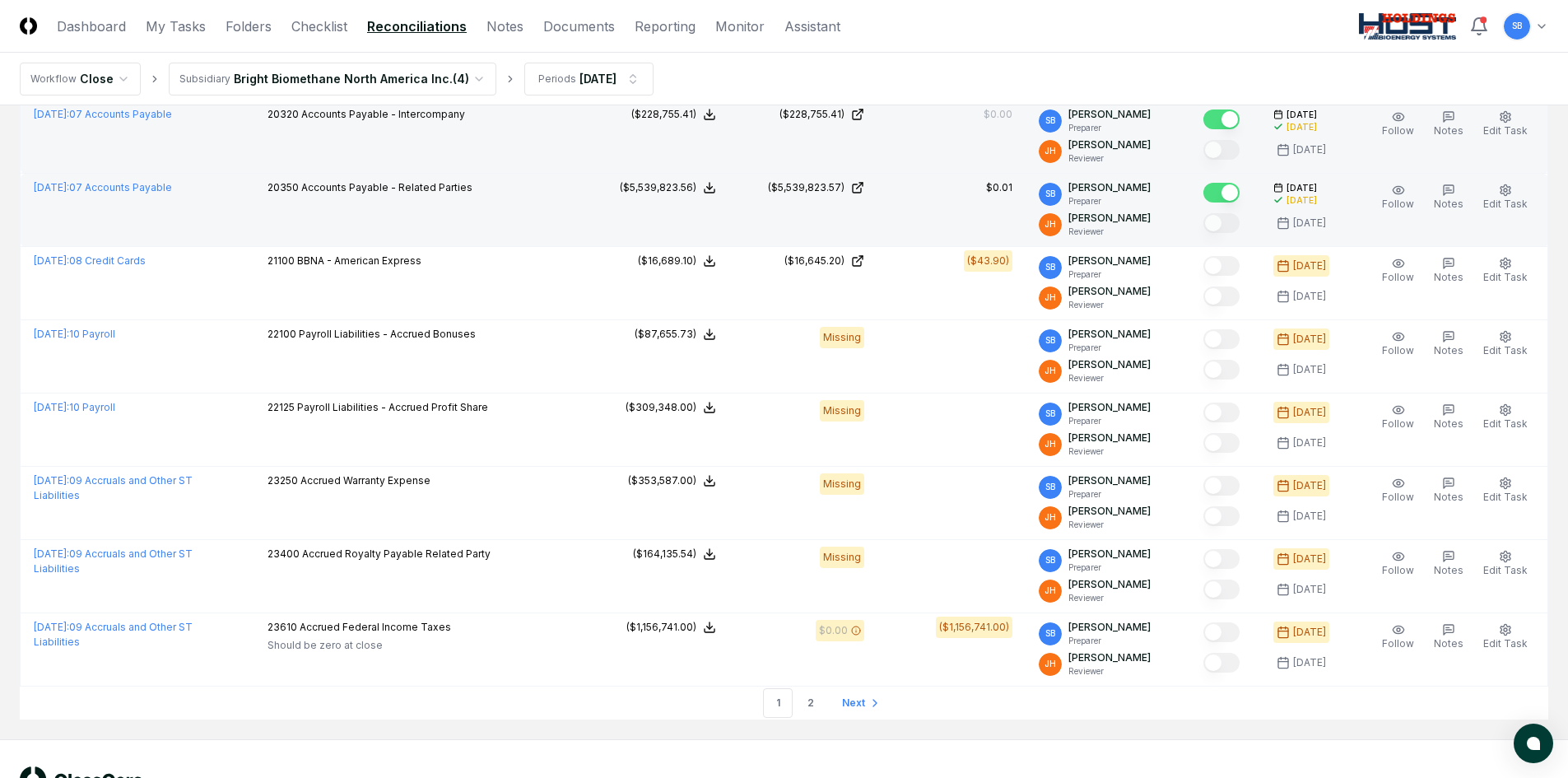
scroll to position [3292, 0]
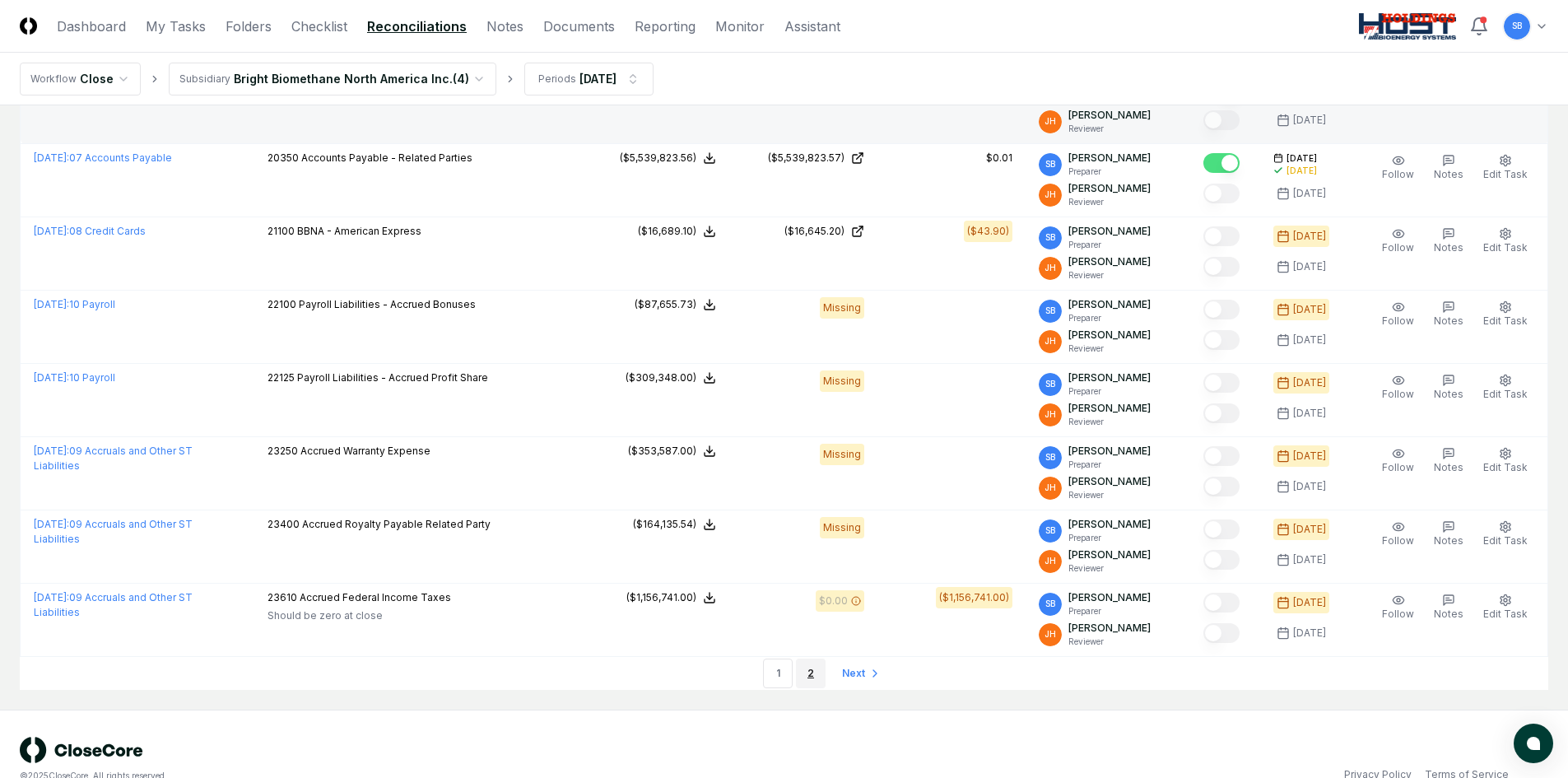
click at [811, 673] on link "2" at bounding box center [811, 674] width 30 height 30
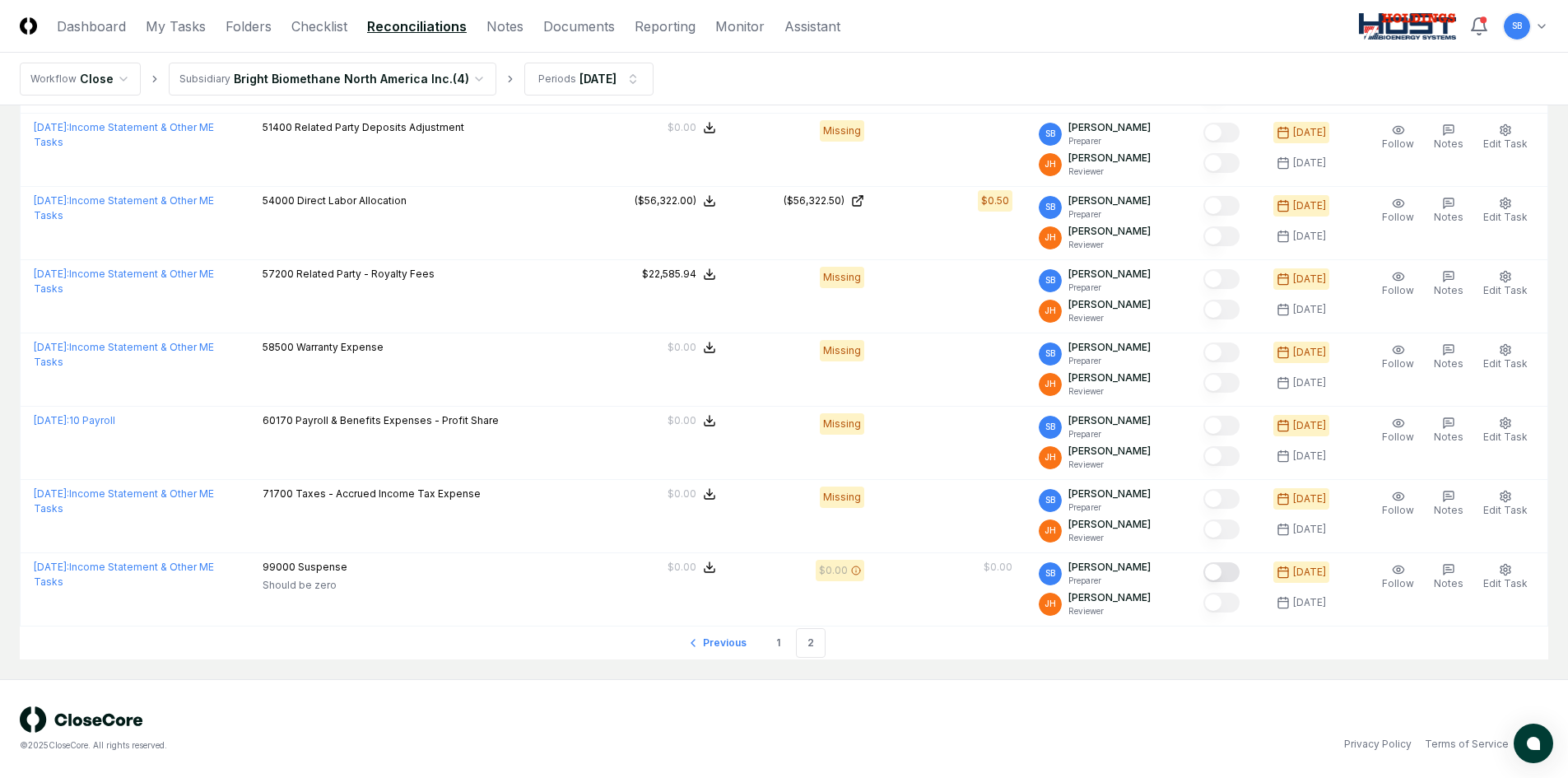
scroll to position [1198, 0]
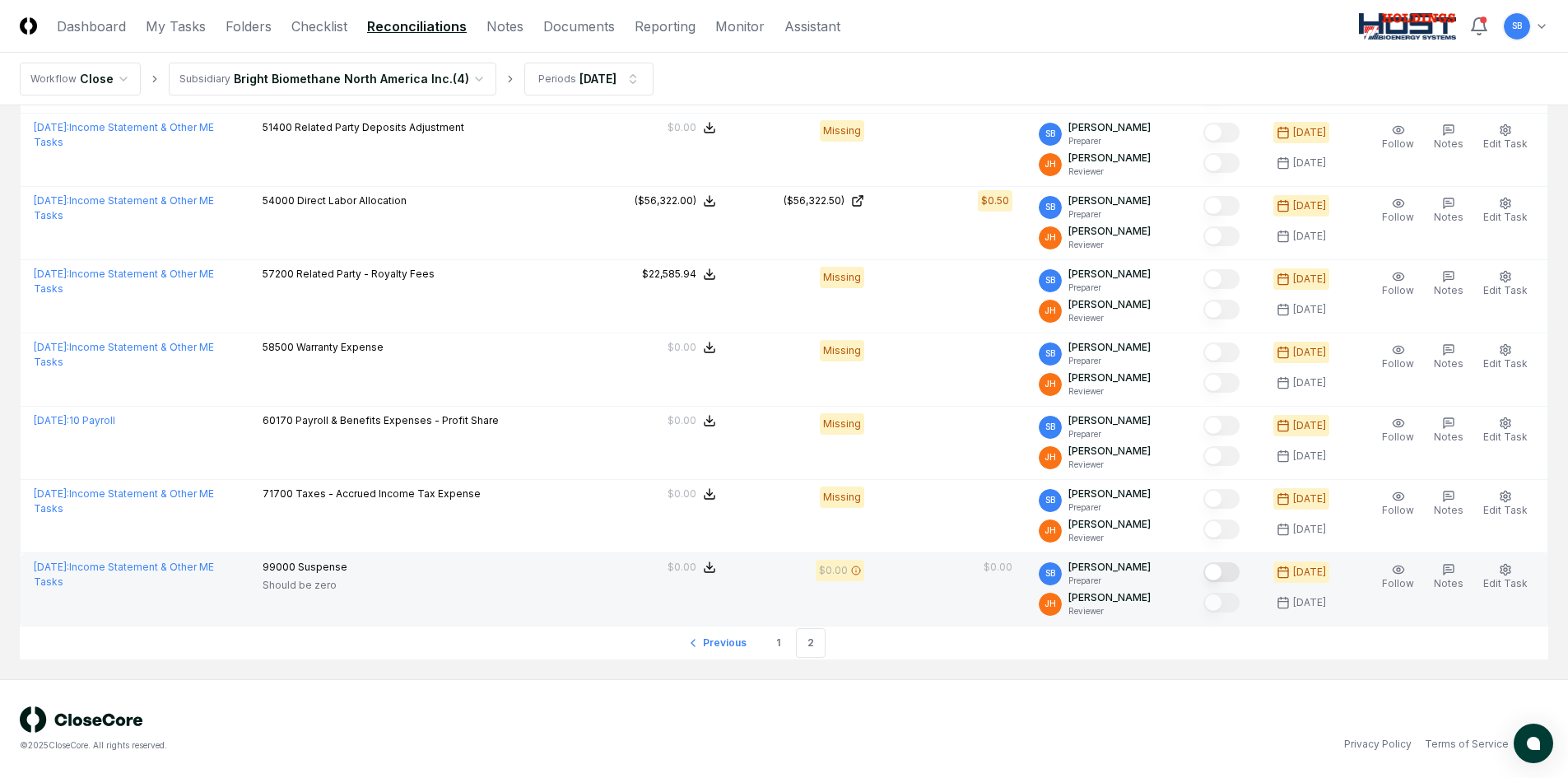
click at [1240, 572] on button "Mark complete" at bounding box center [1221, 572] width 37 height 20
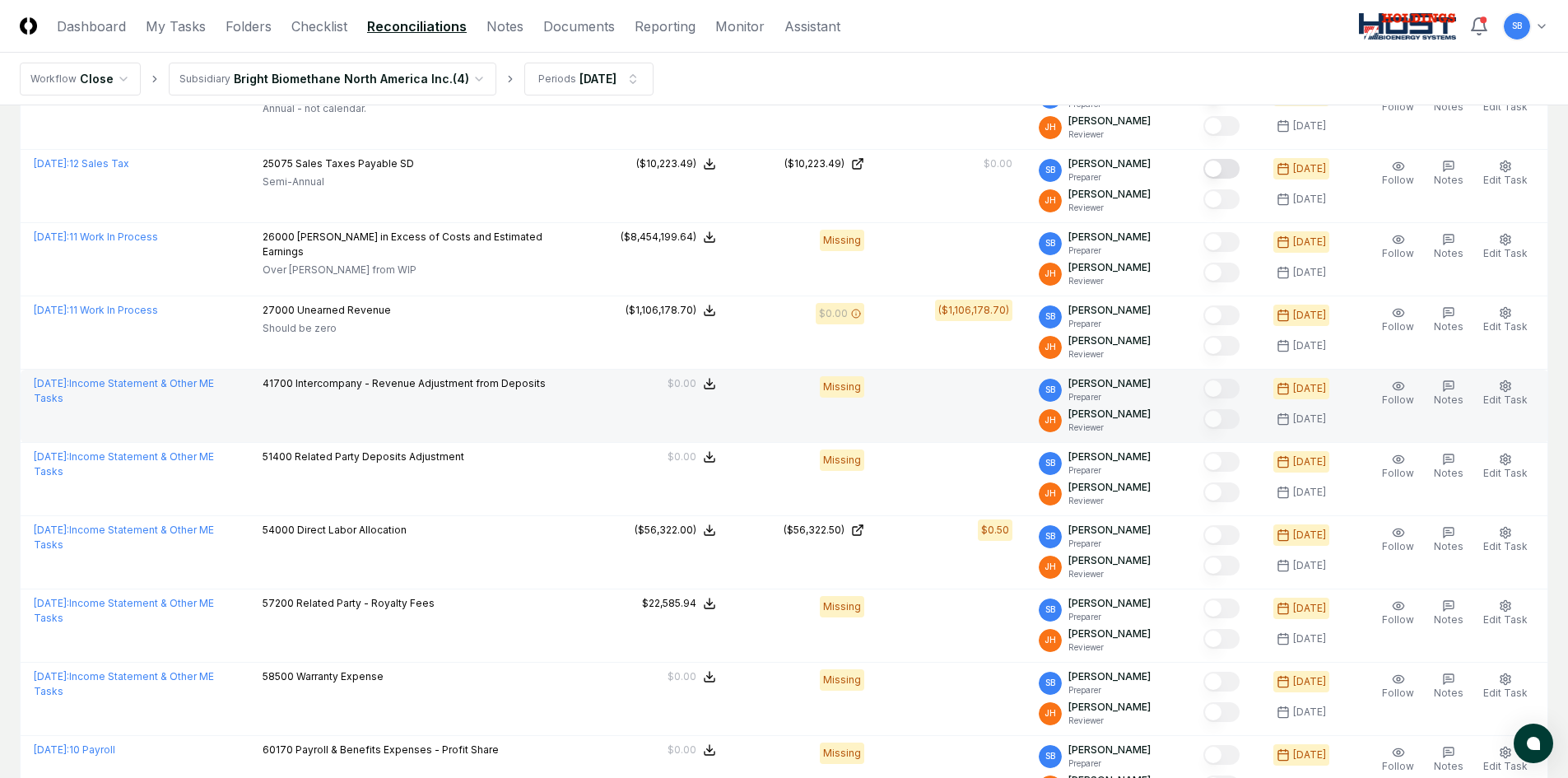
scroll to position [787, 0]
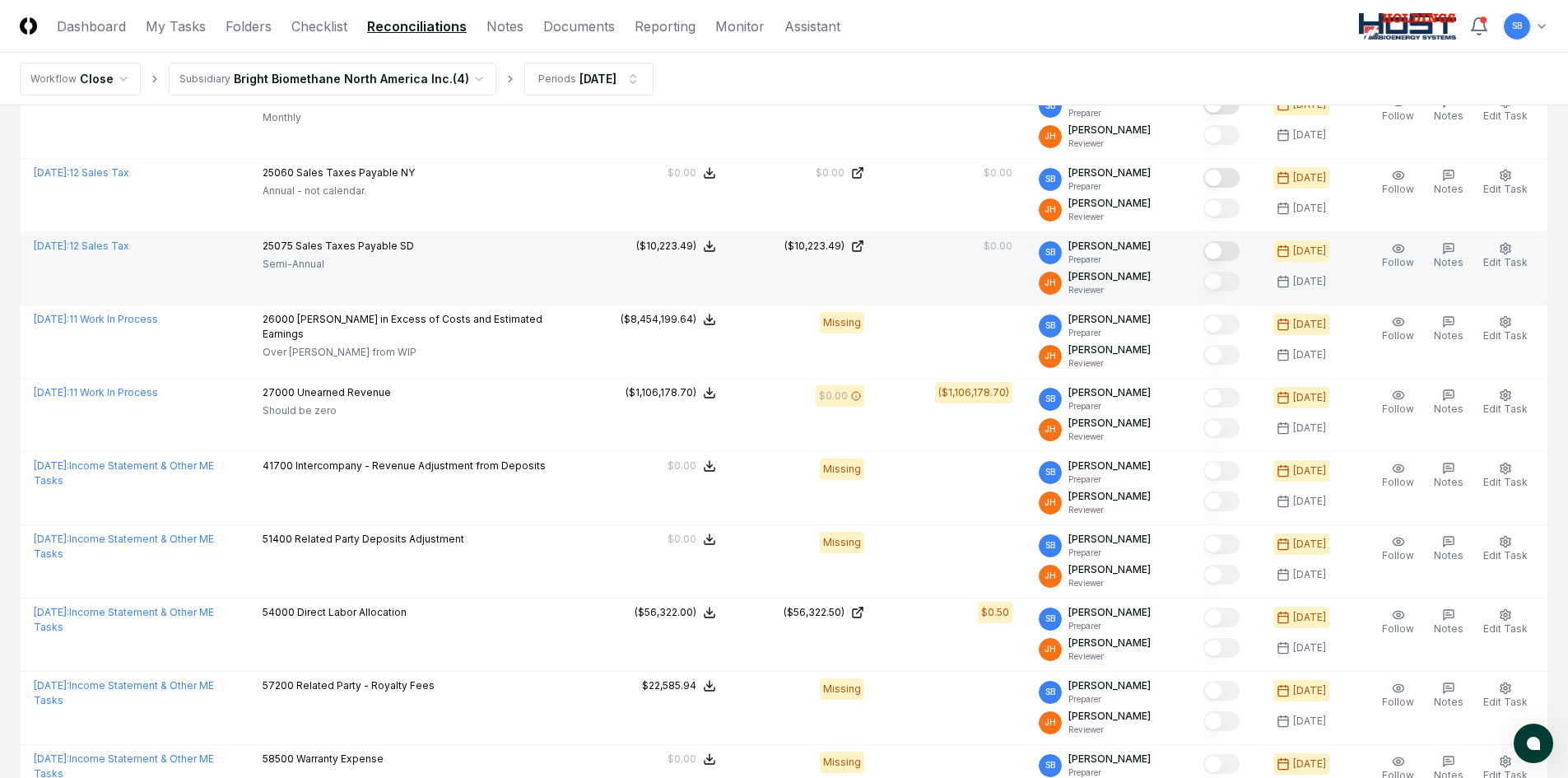
click at [1237, 248] on button "Mark complete" at bounding box center [1221, 251] width 37 height 20
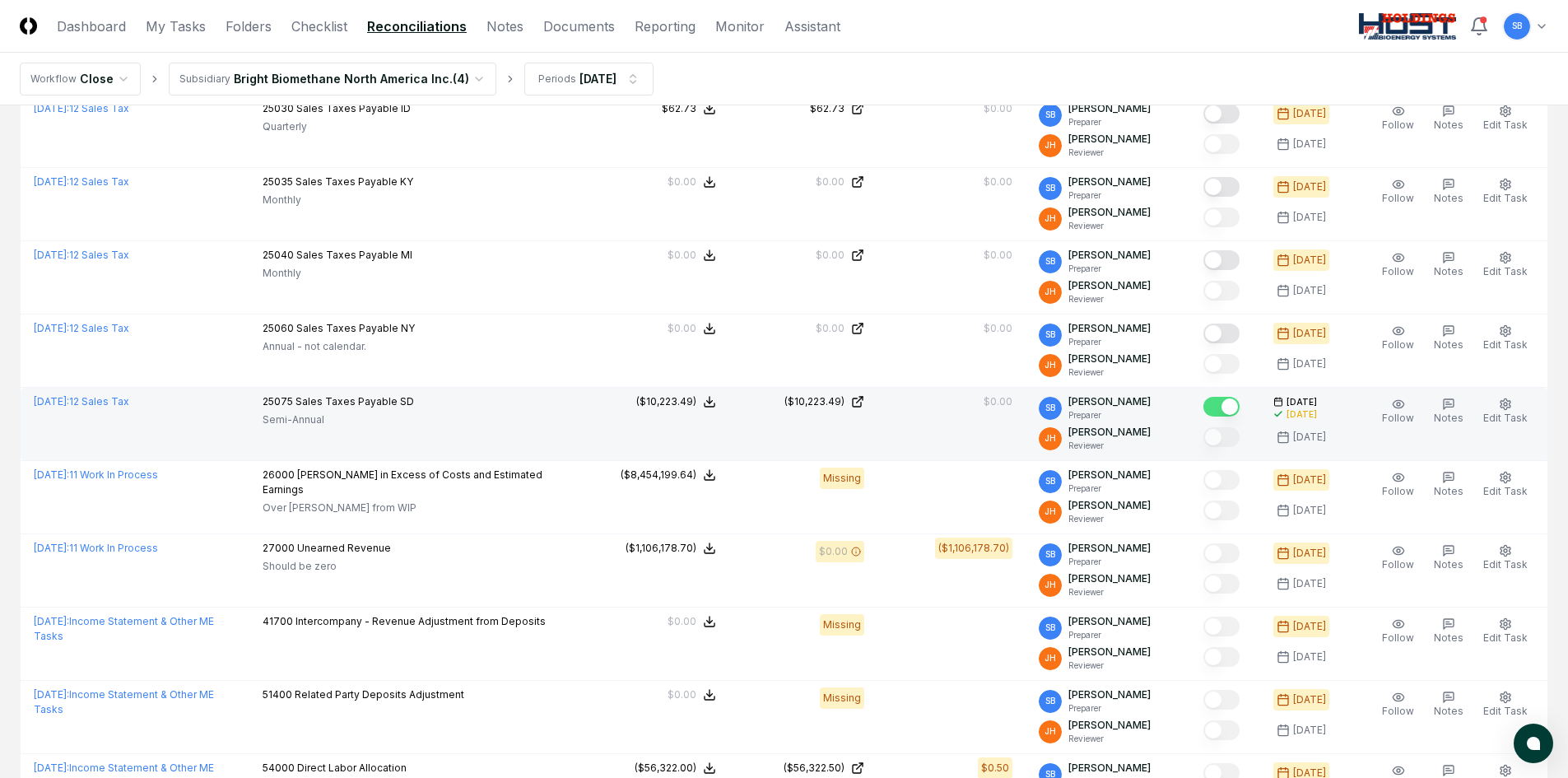
scroll to position [622, 0]
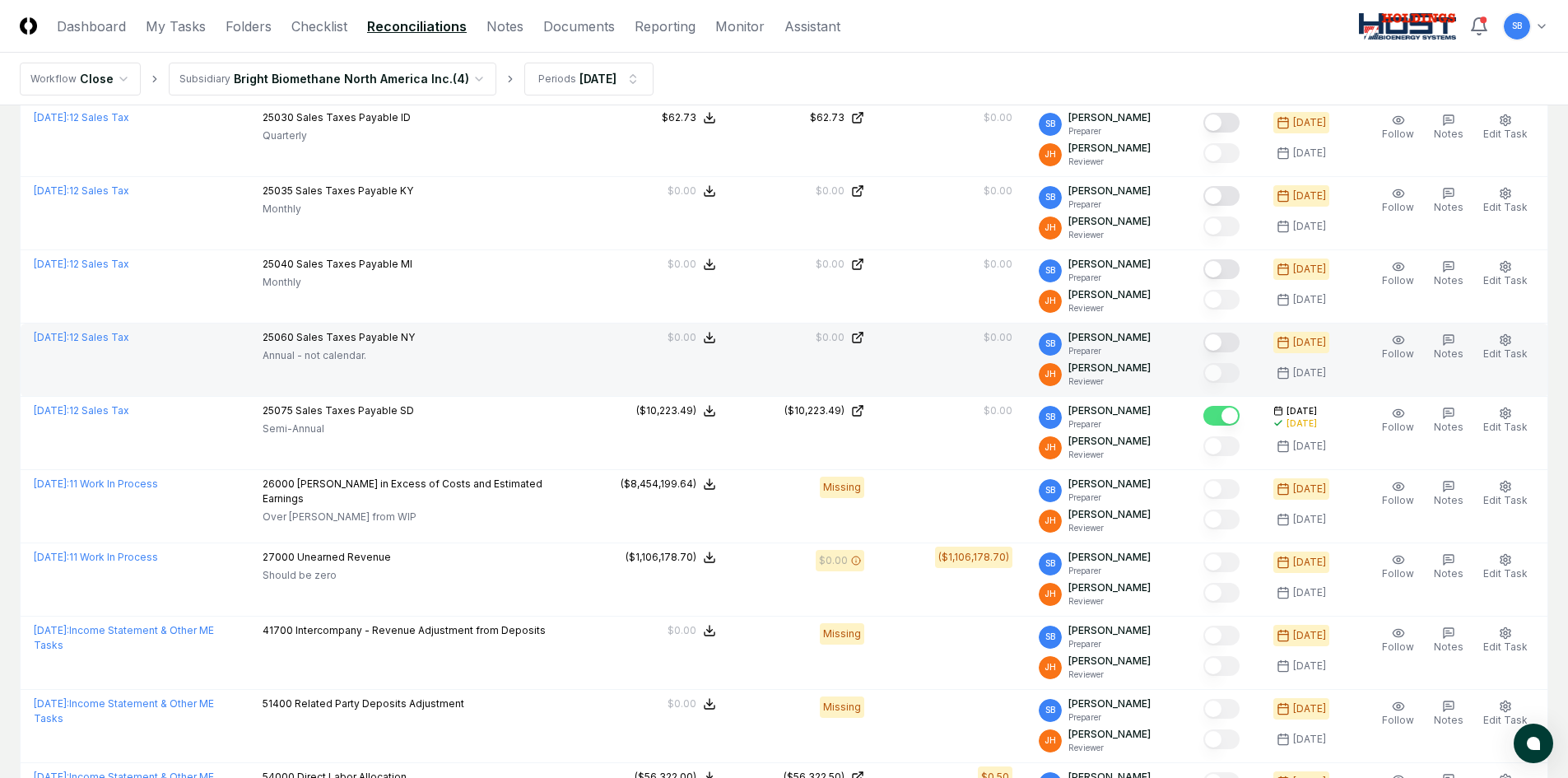
click at [1237, 337] on button "Mark complete" at bounding box center [1221, 342] width 37 height 20
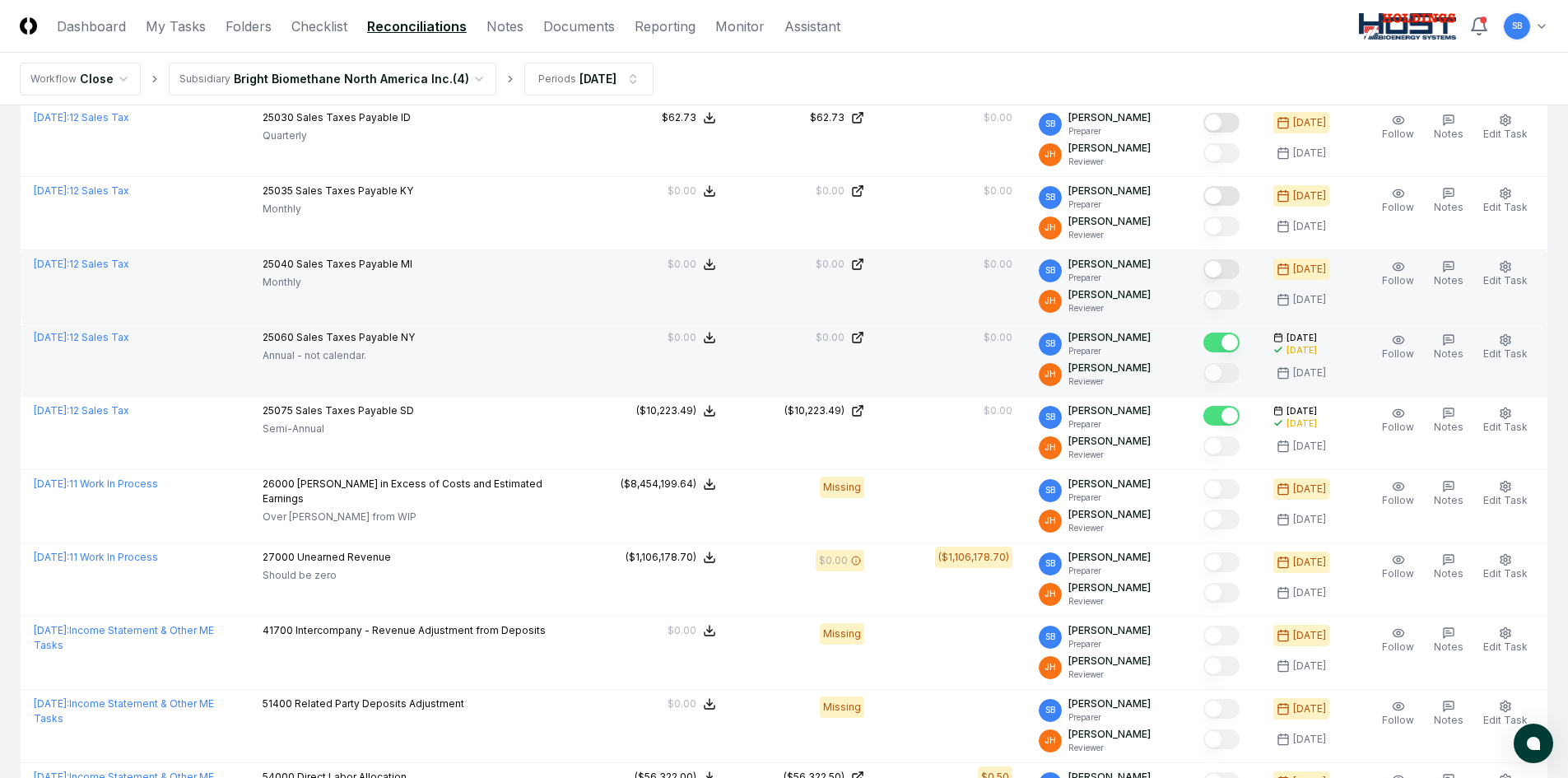
drag, startPoint x: 1236, startPoint y: 266, endPoint x: 1165, endPoint y: 267, distance: 71.0
click at [1237, 266] on button "Mark complete" at bounding box center [1221, 268] width 37 height 20
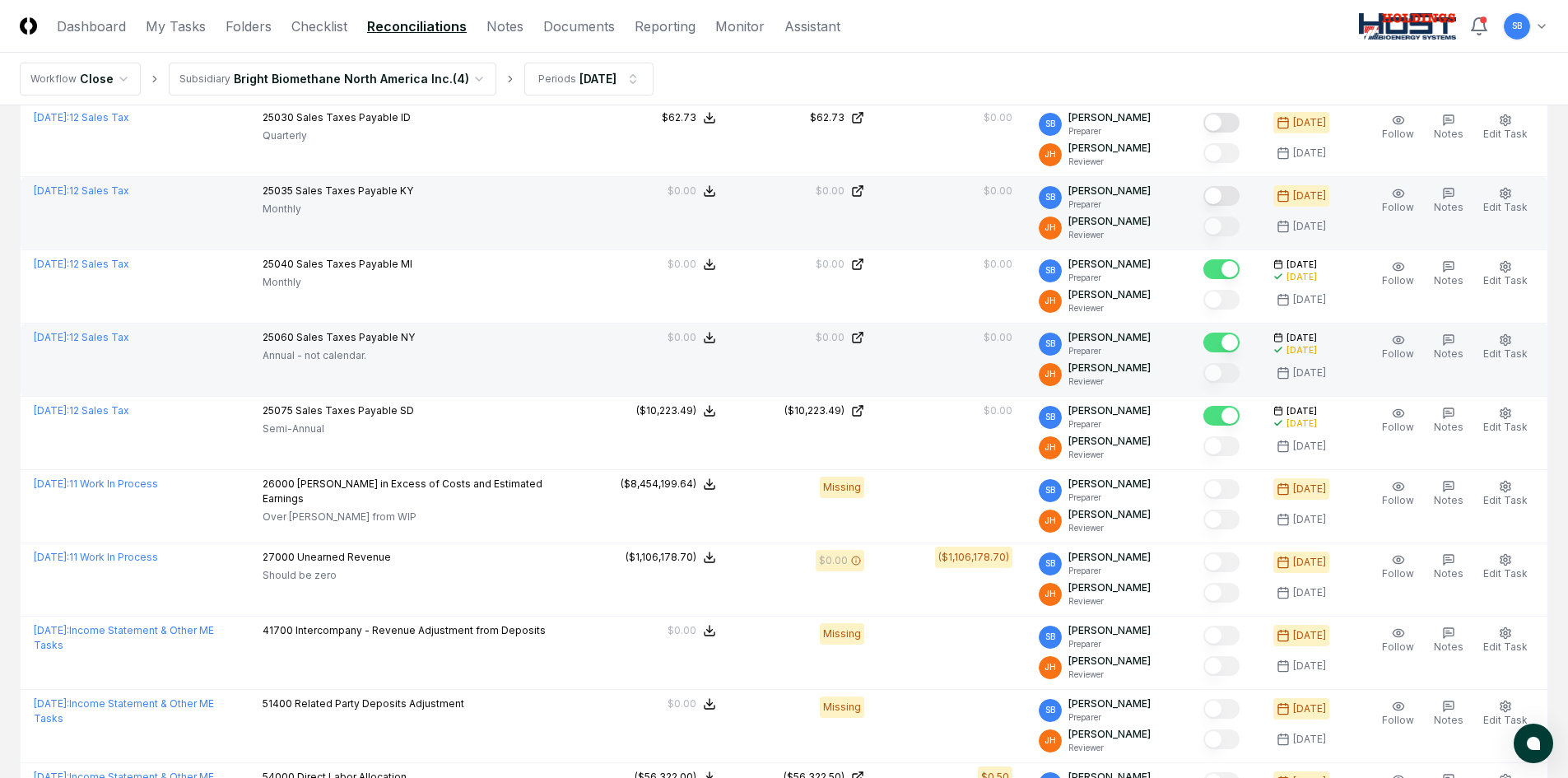
click at [1240, 196] on button "Mark complete" at bounding box center [1221, 195] width 37 height 20
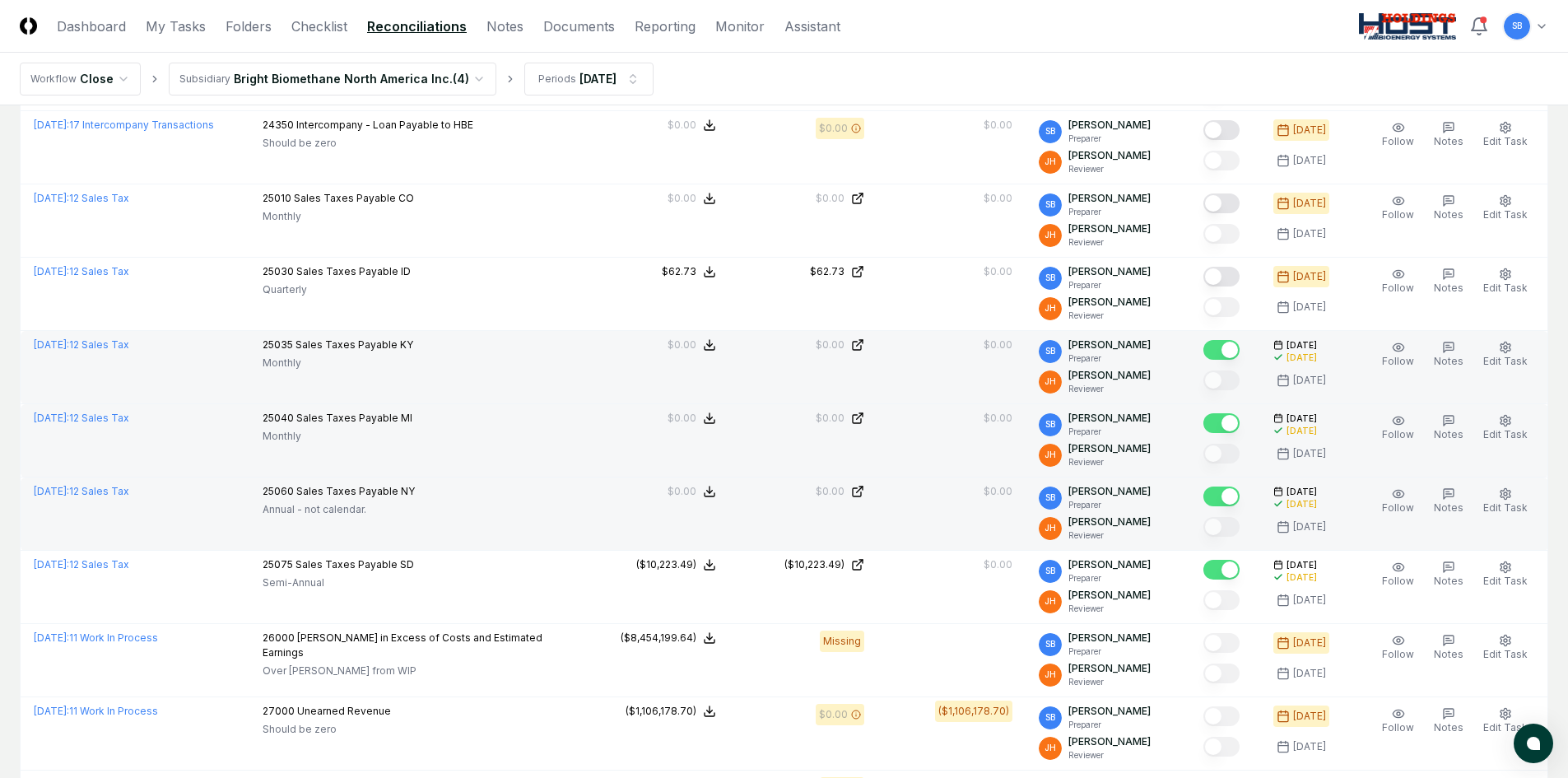
scroll to position [458, 0]
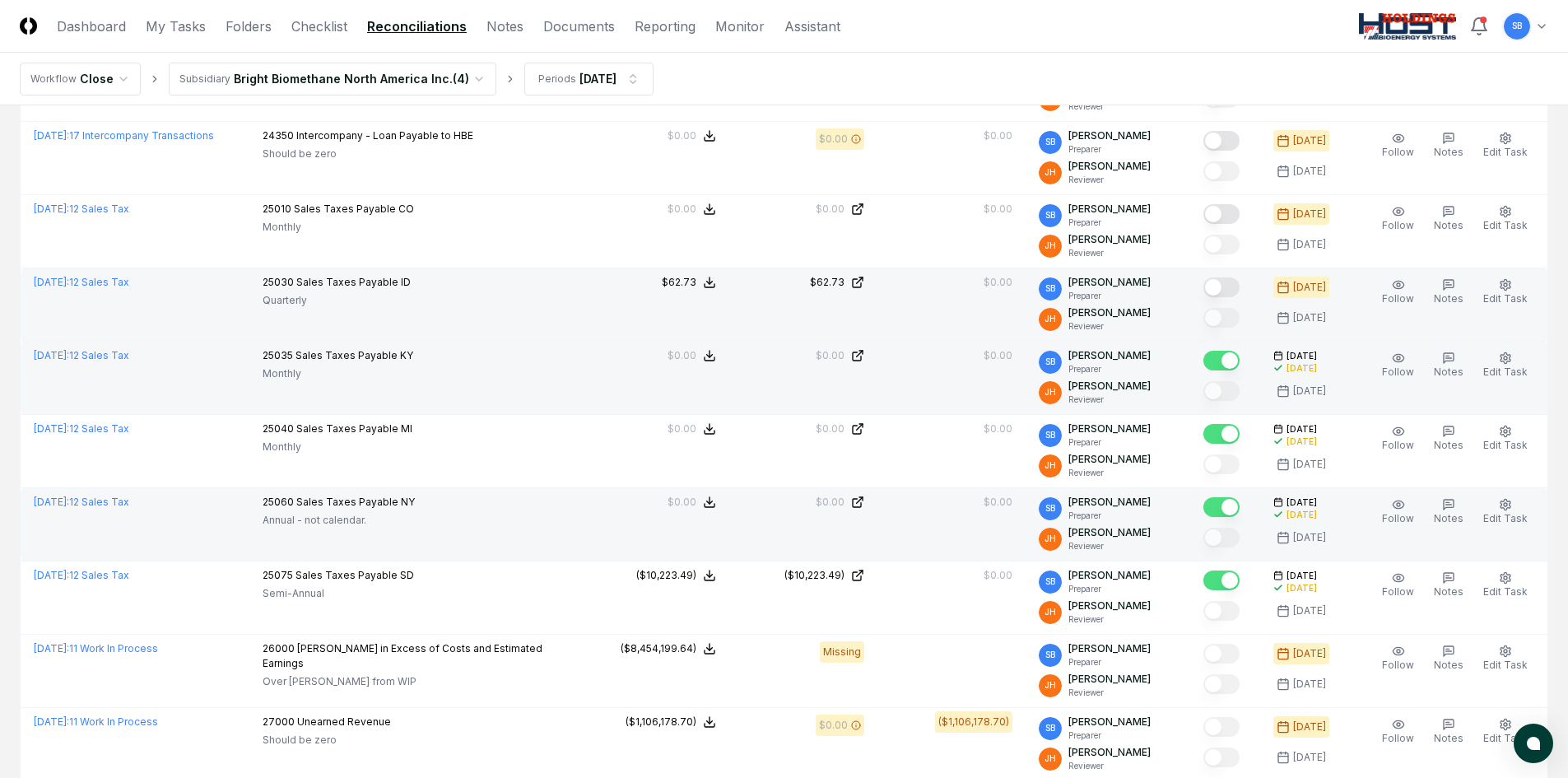
drag, startPoint x: 1245, startPoint y: 285, endPoint x: 1237, endPoint y: 284, distance: 8.1
click at [1240, 284] on button "Mark complete" at bounding box center [1221, 287] width 37 height 20
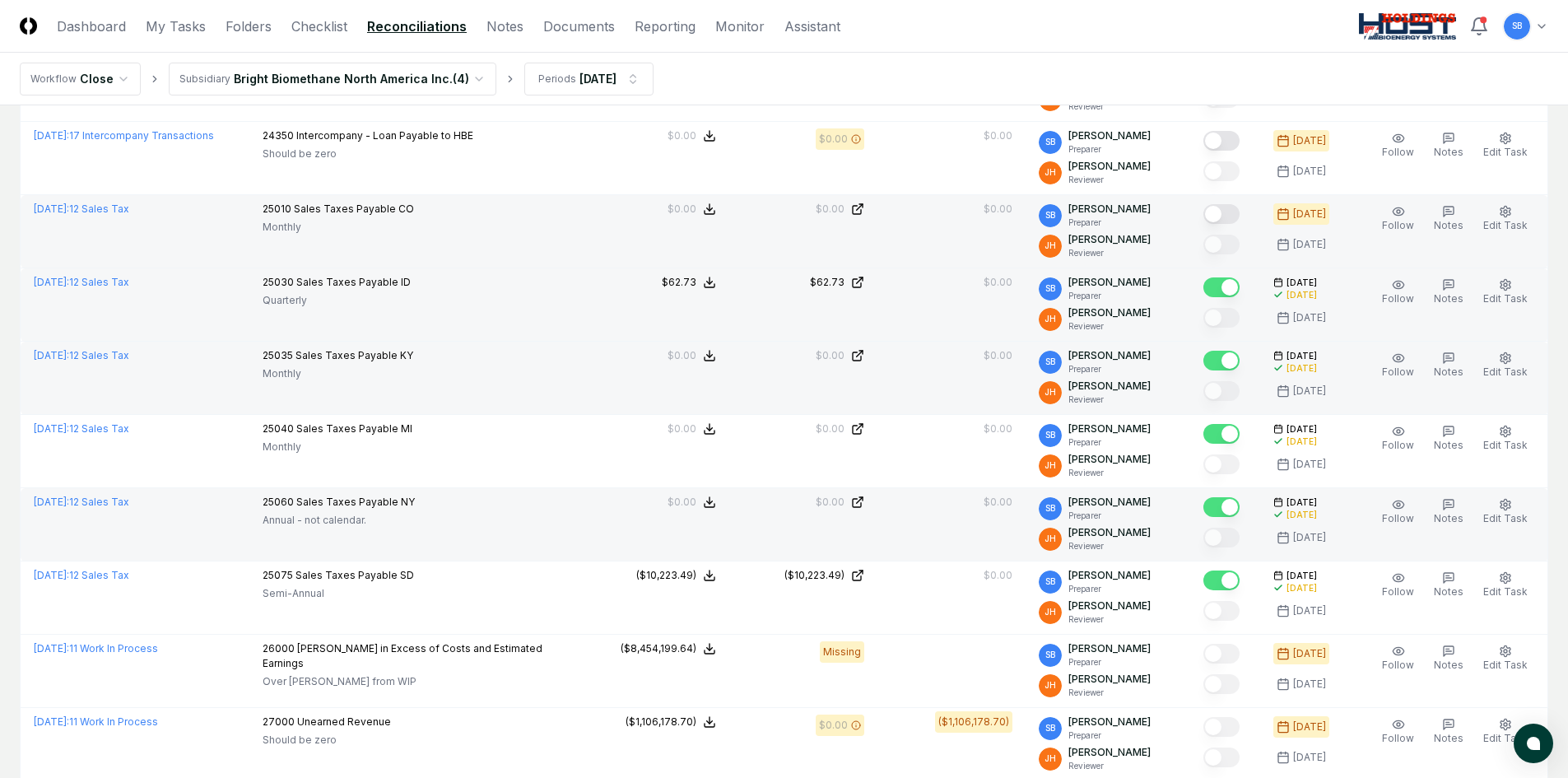
click at [1240, 212] on button "Mark complete" at bounding box center [1221, 214] width 37 height 20
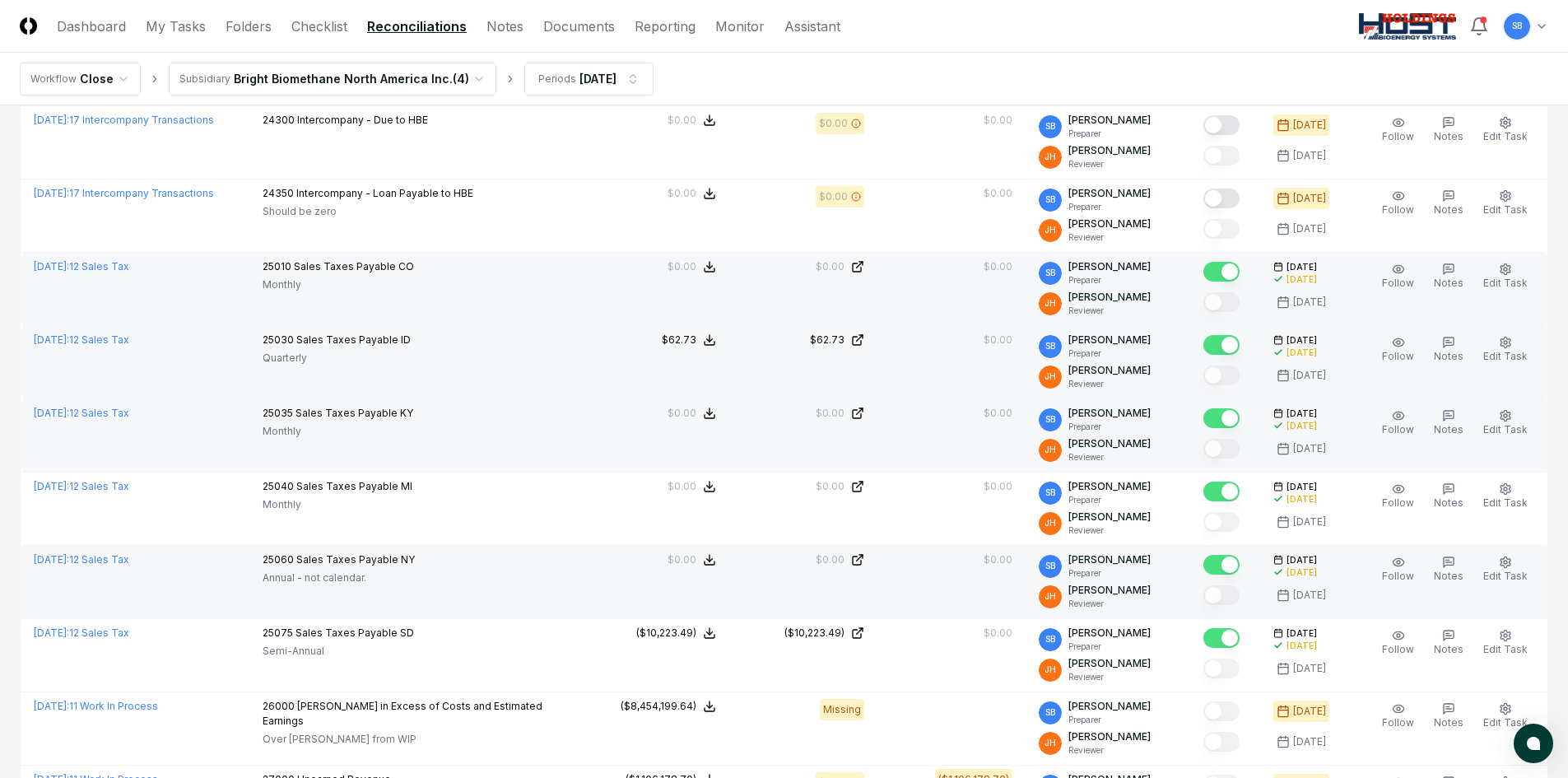
scroll to position [375, 0]
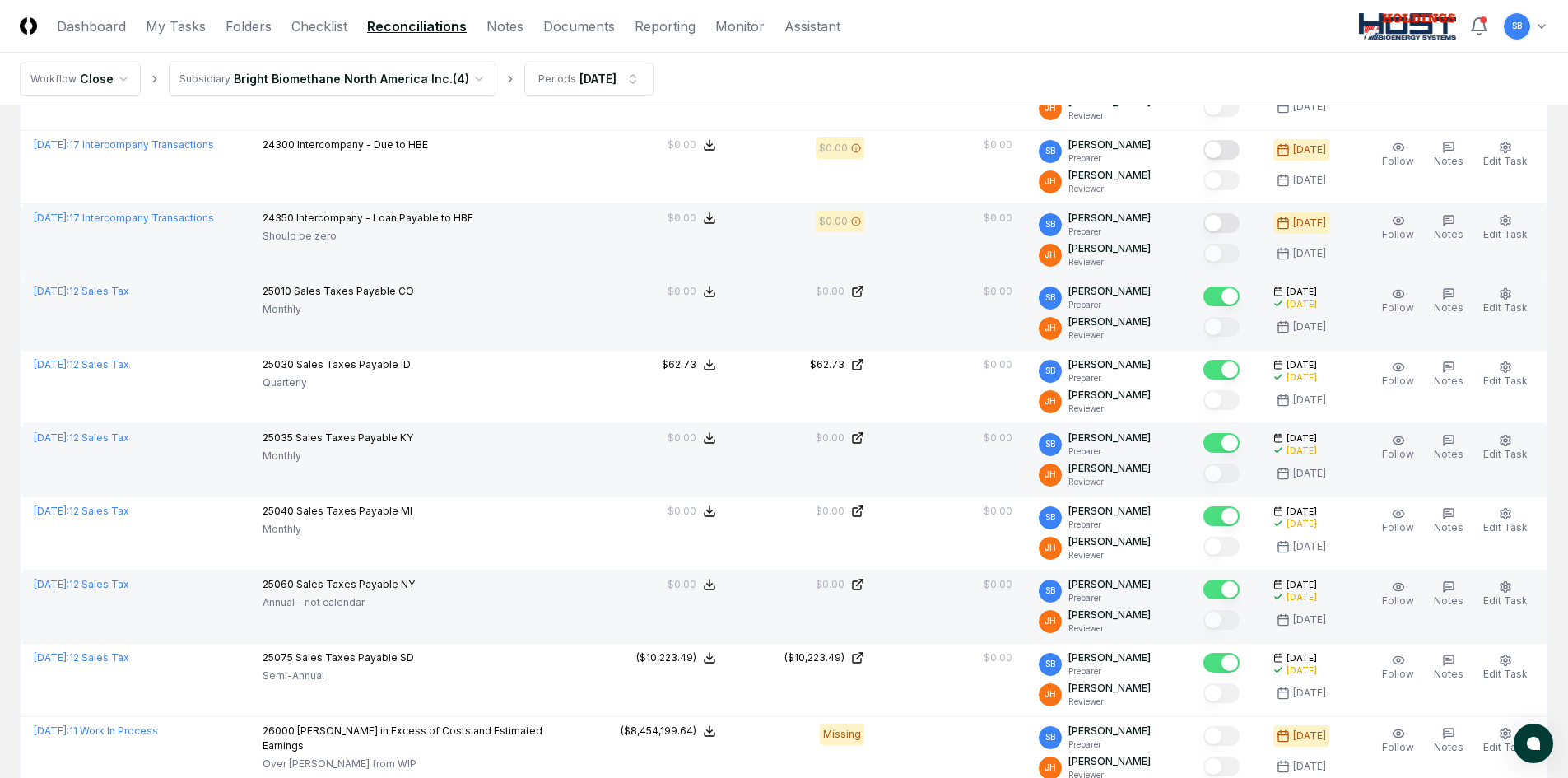
click at [1236, 220] on button "Mark complete" at bounding box center [1221, 222] width 37 height 20
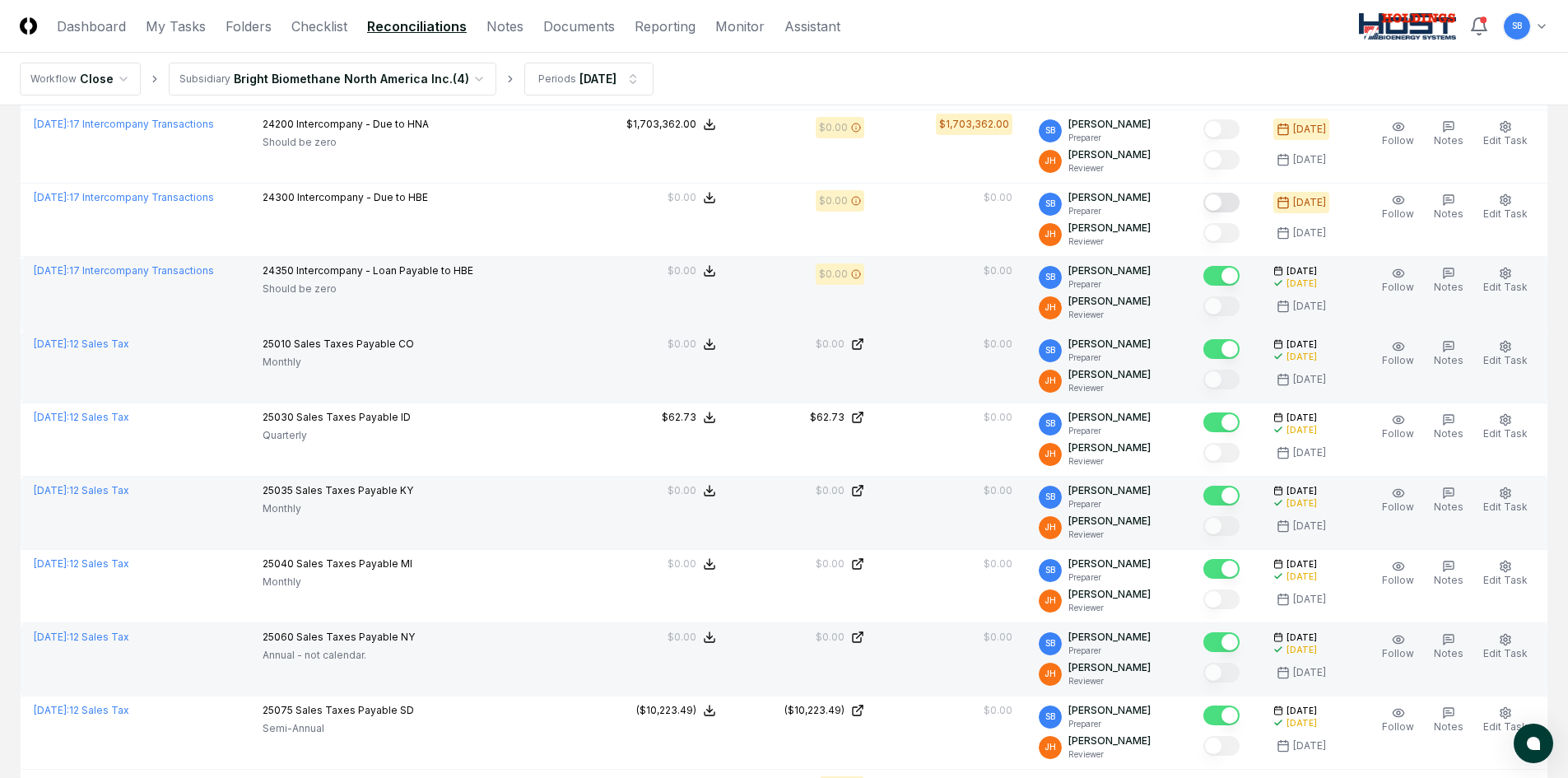
scroll to position [293, 0]
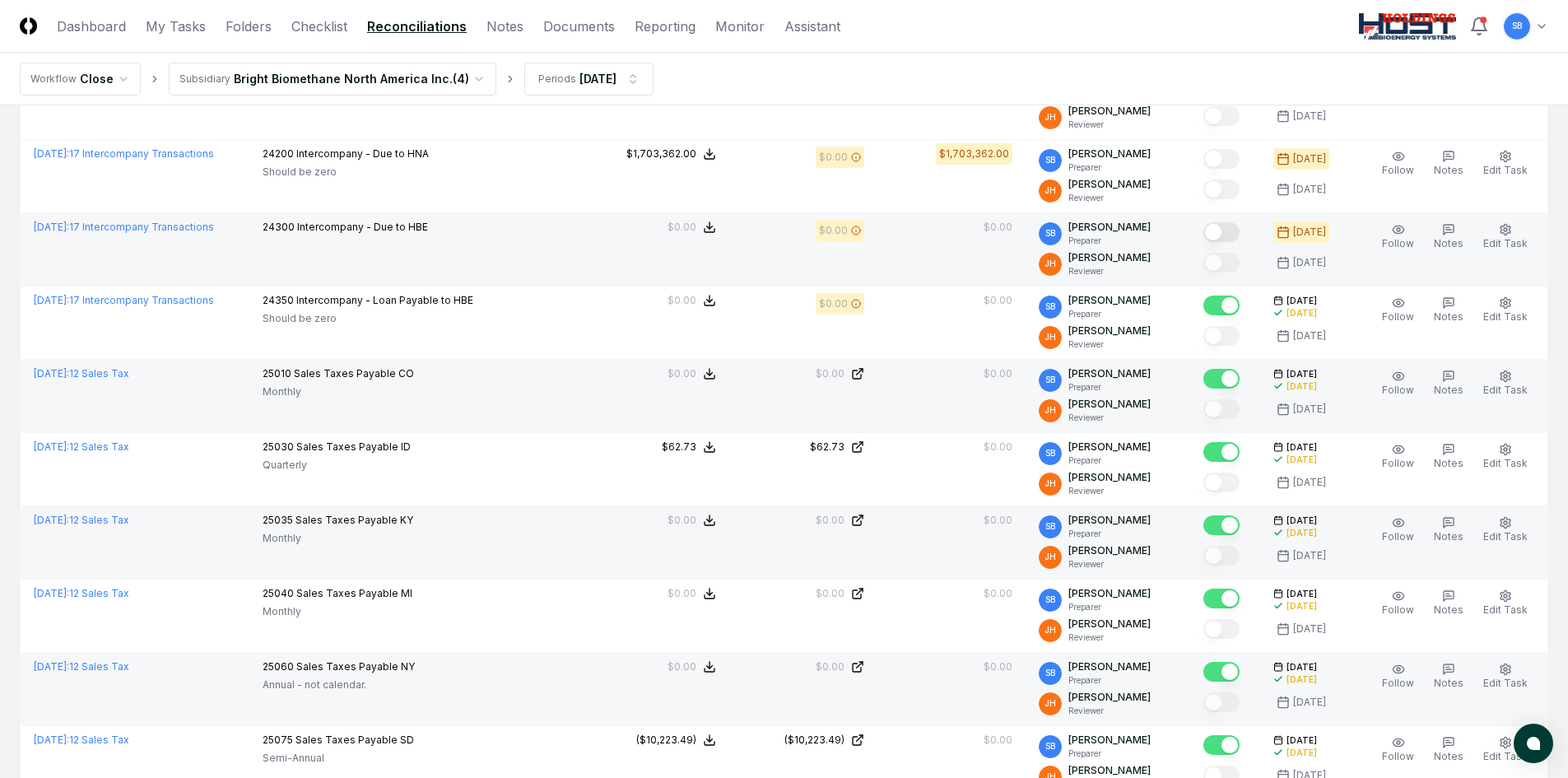
click at [1237, 234] on button "Mark complete" at bounding box center [1221, 232] width 37 height 20
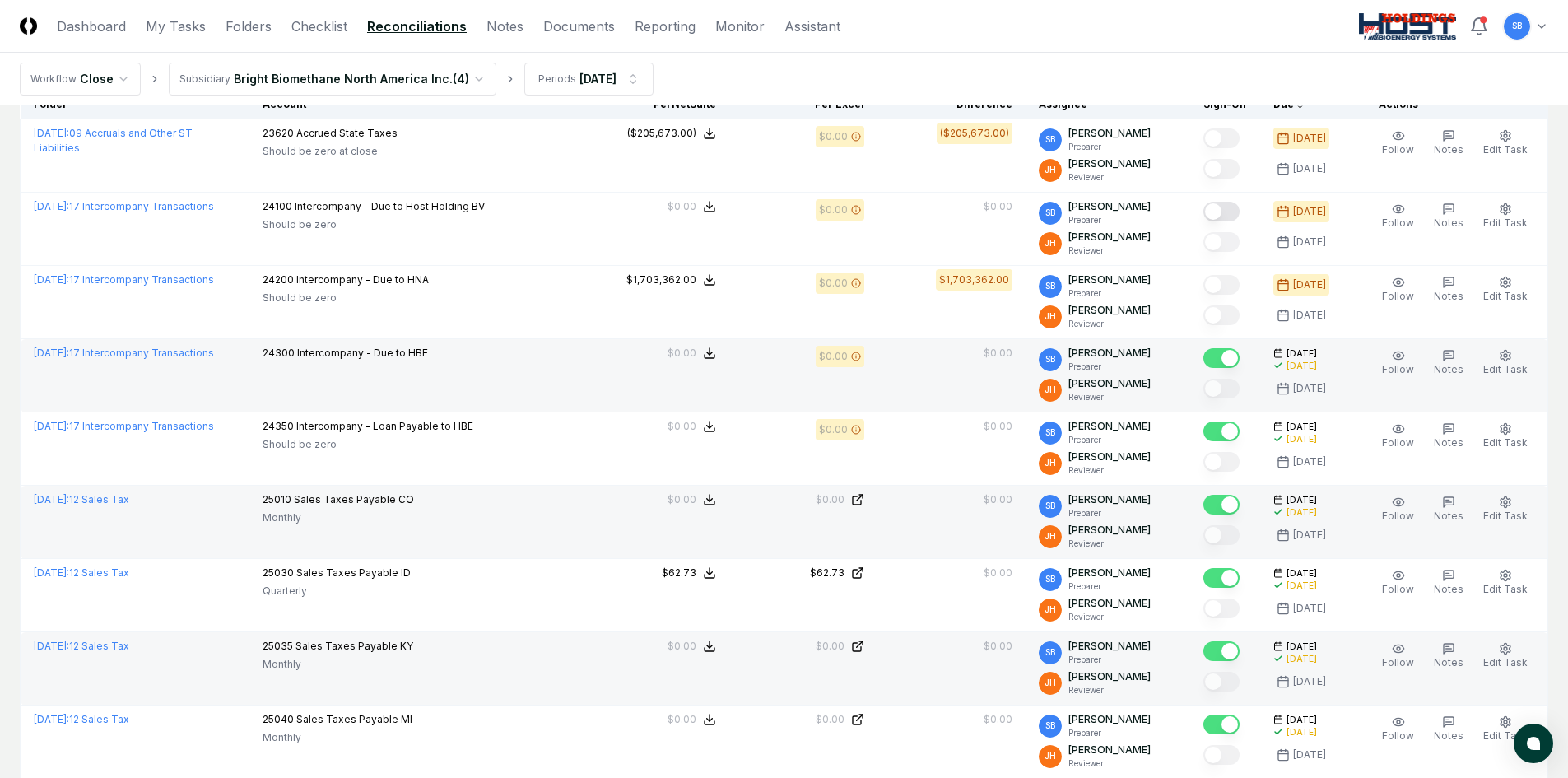
scroll to position [129, 0]
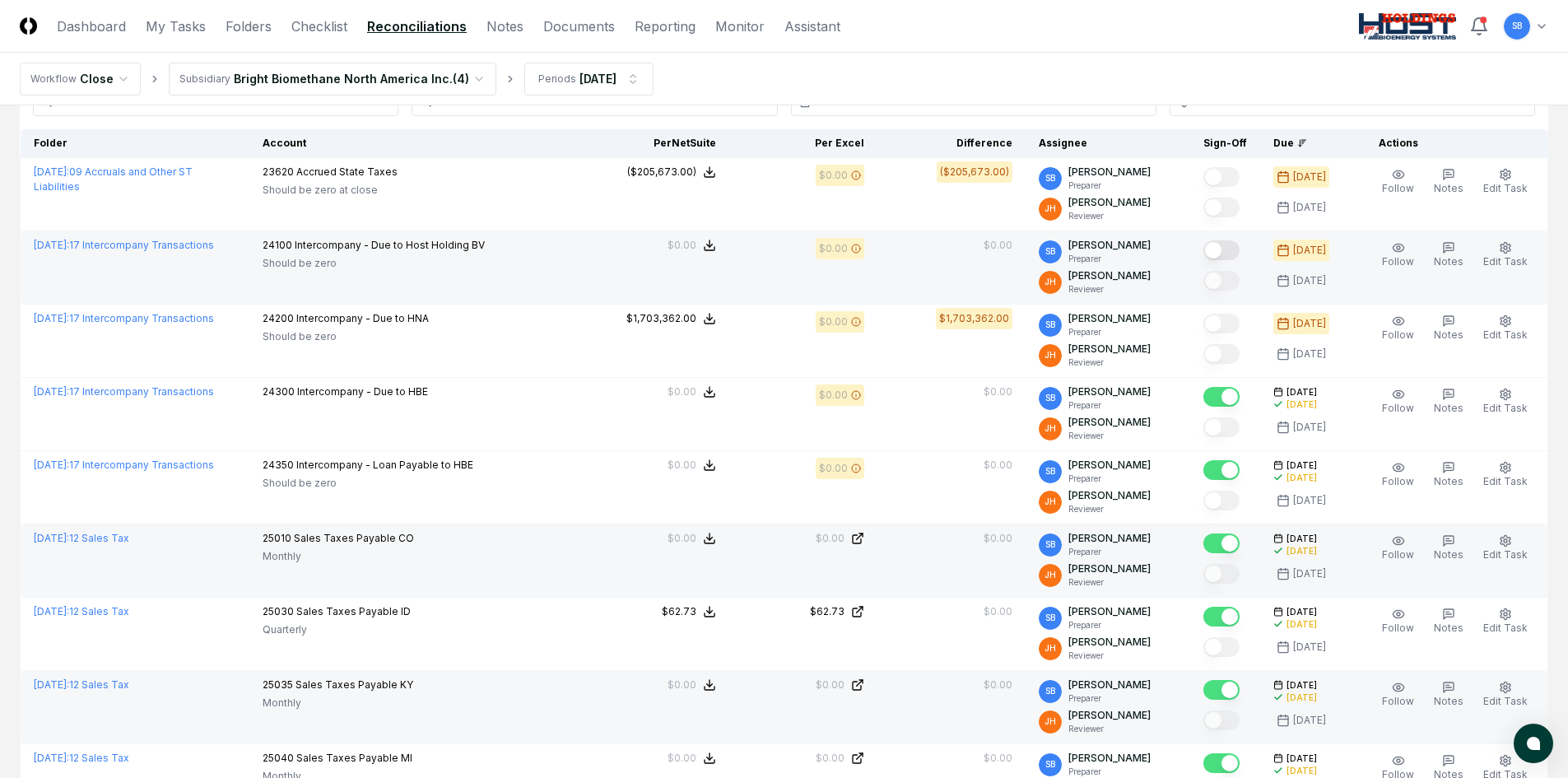
click at [1240, 248] on button "Mark complete" at bounding box center [1221, 250] width 37 height 20
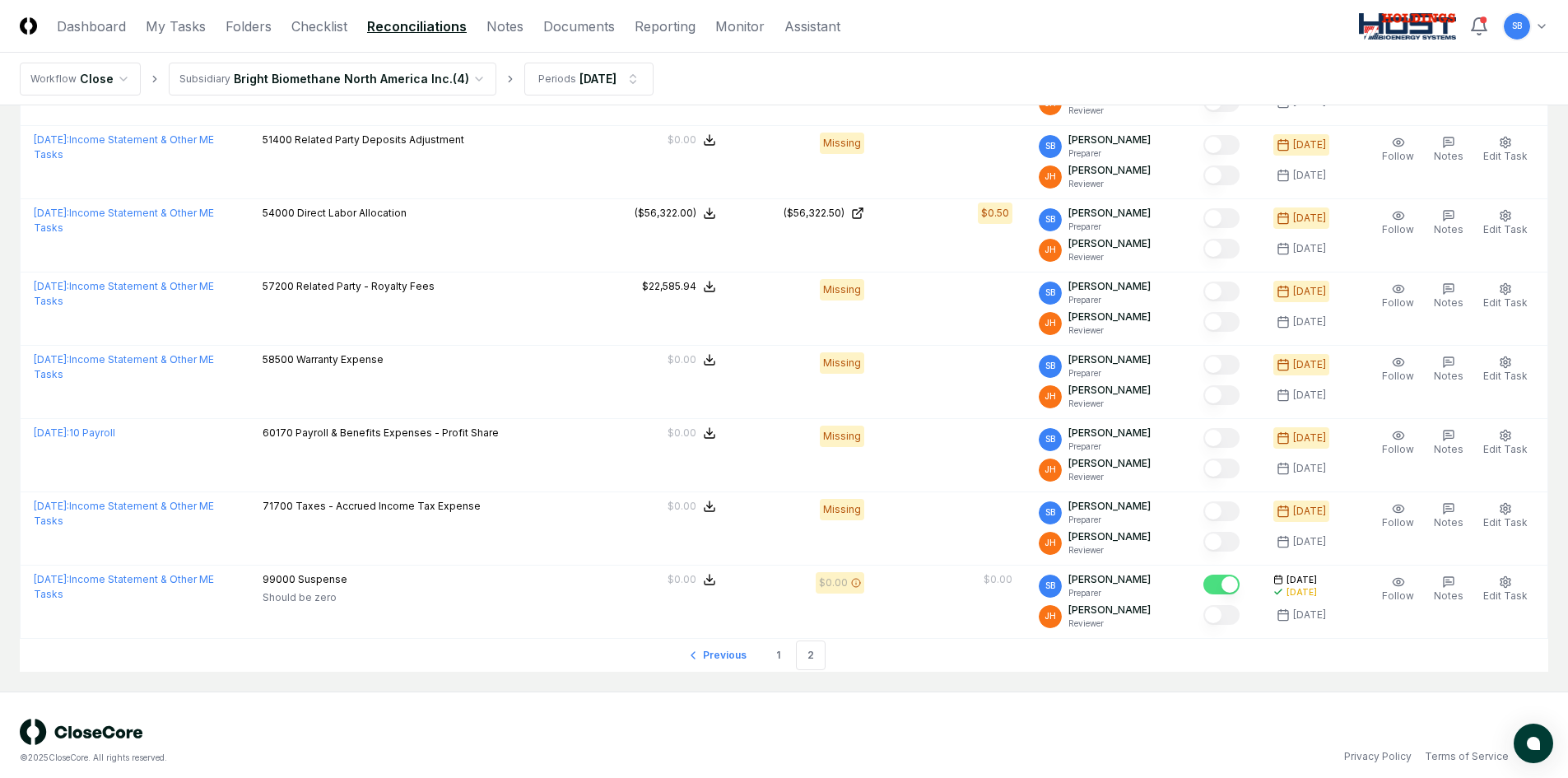
scroll to position [1198, 0]
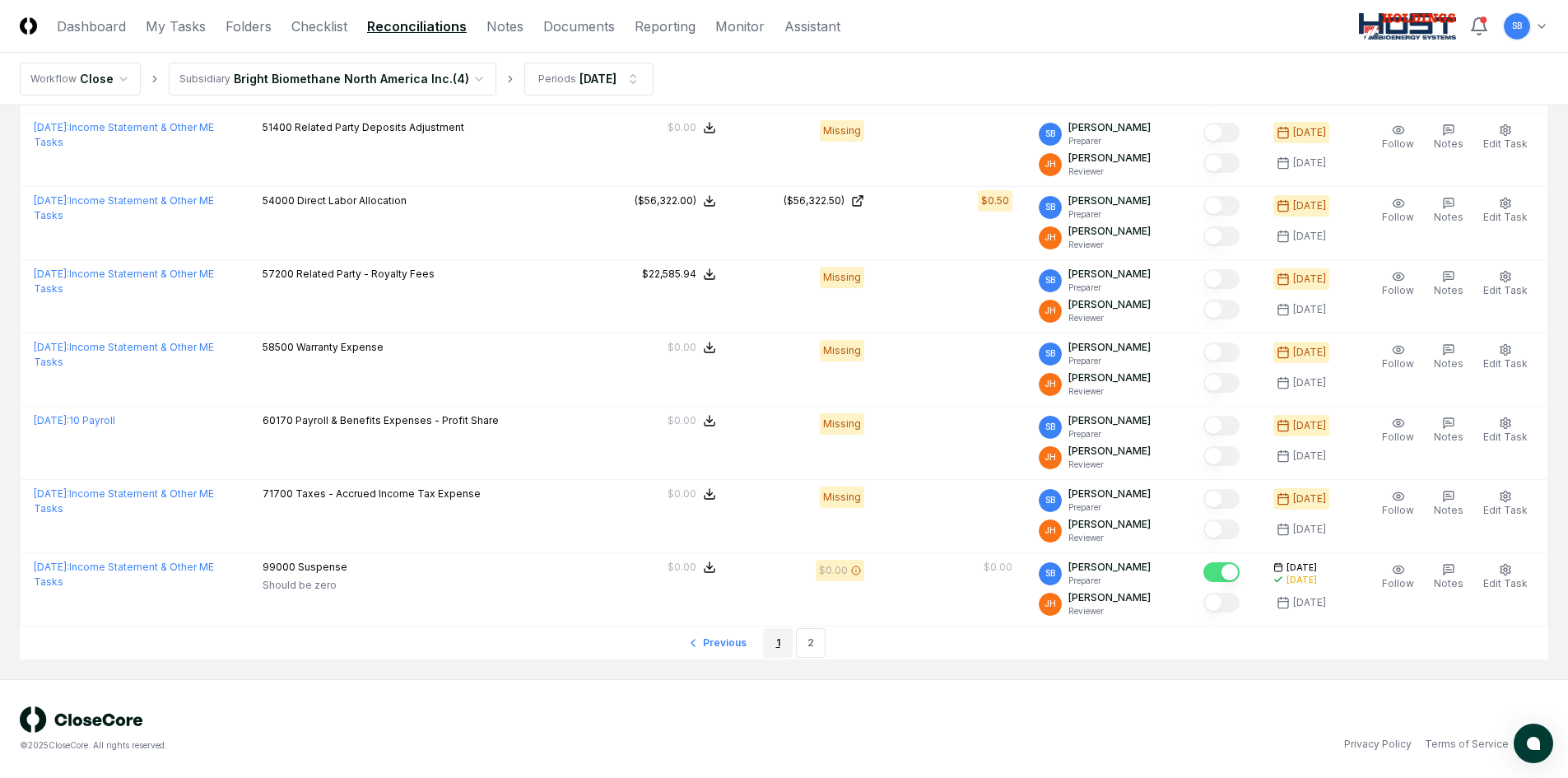
click at [779, 642] on link "1" at bounding box center [778, 643] width 30 height 30
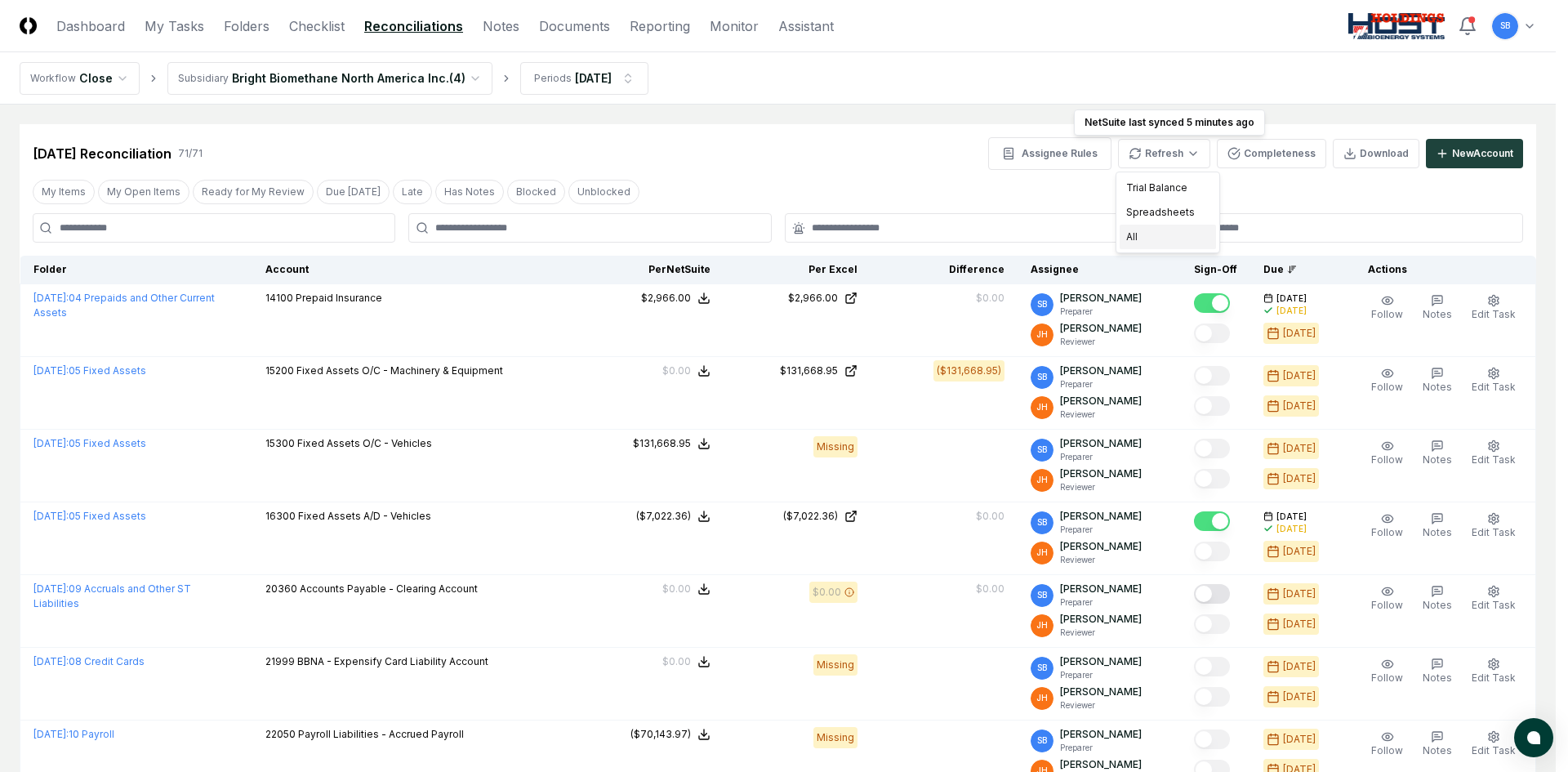
click at [1150, 236] on div "All" at bounding box center [1167, 237] width 96 height 24
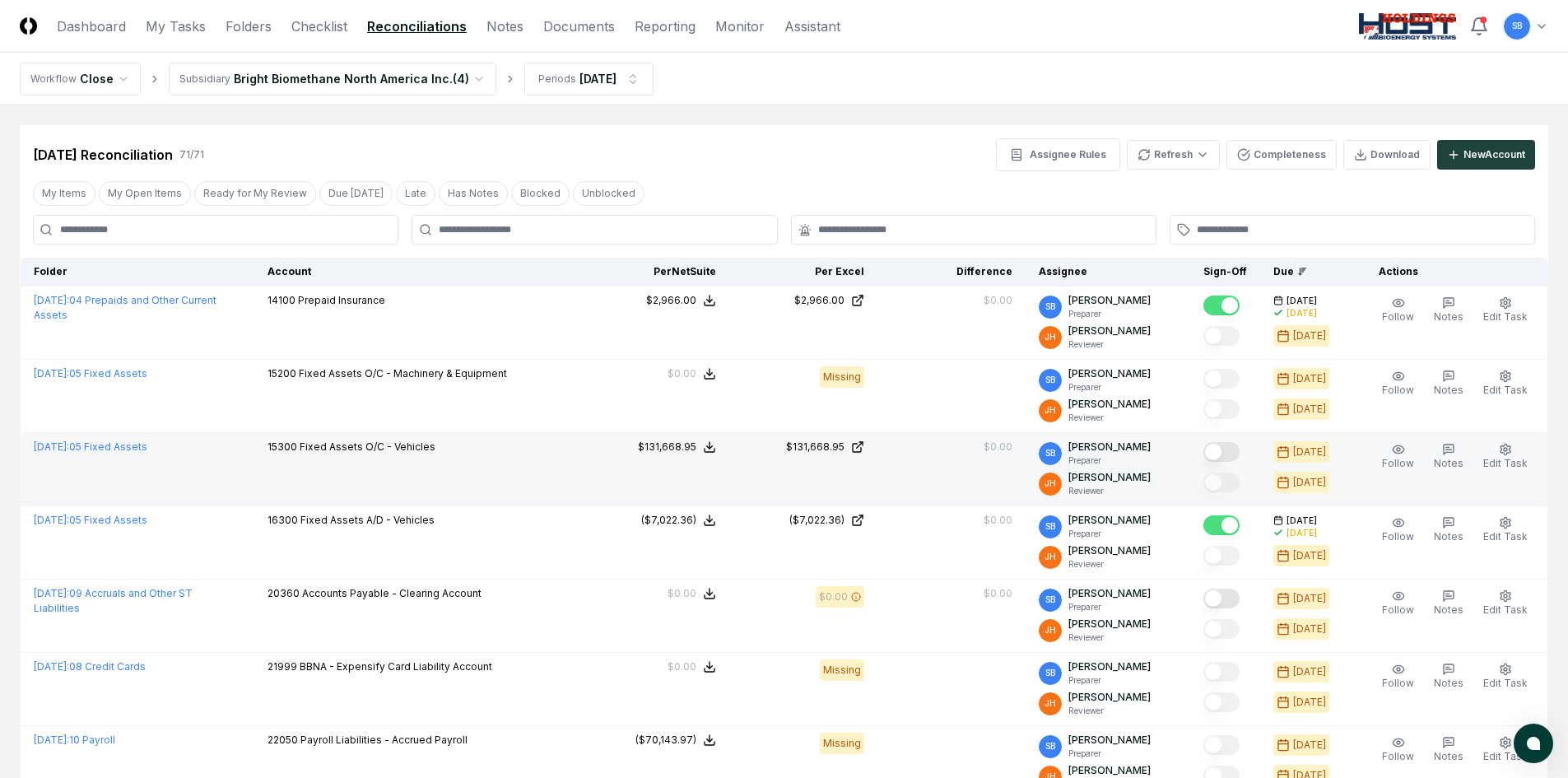
click at [1237, 449] on button "Mark complete" at bounding box center [1221, 451] width 37 height 20
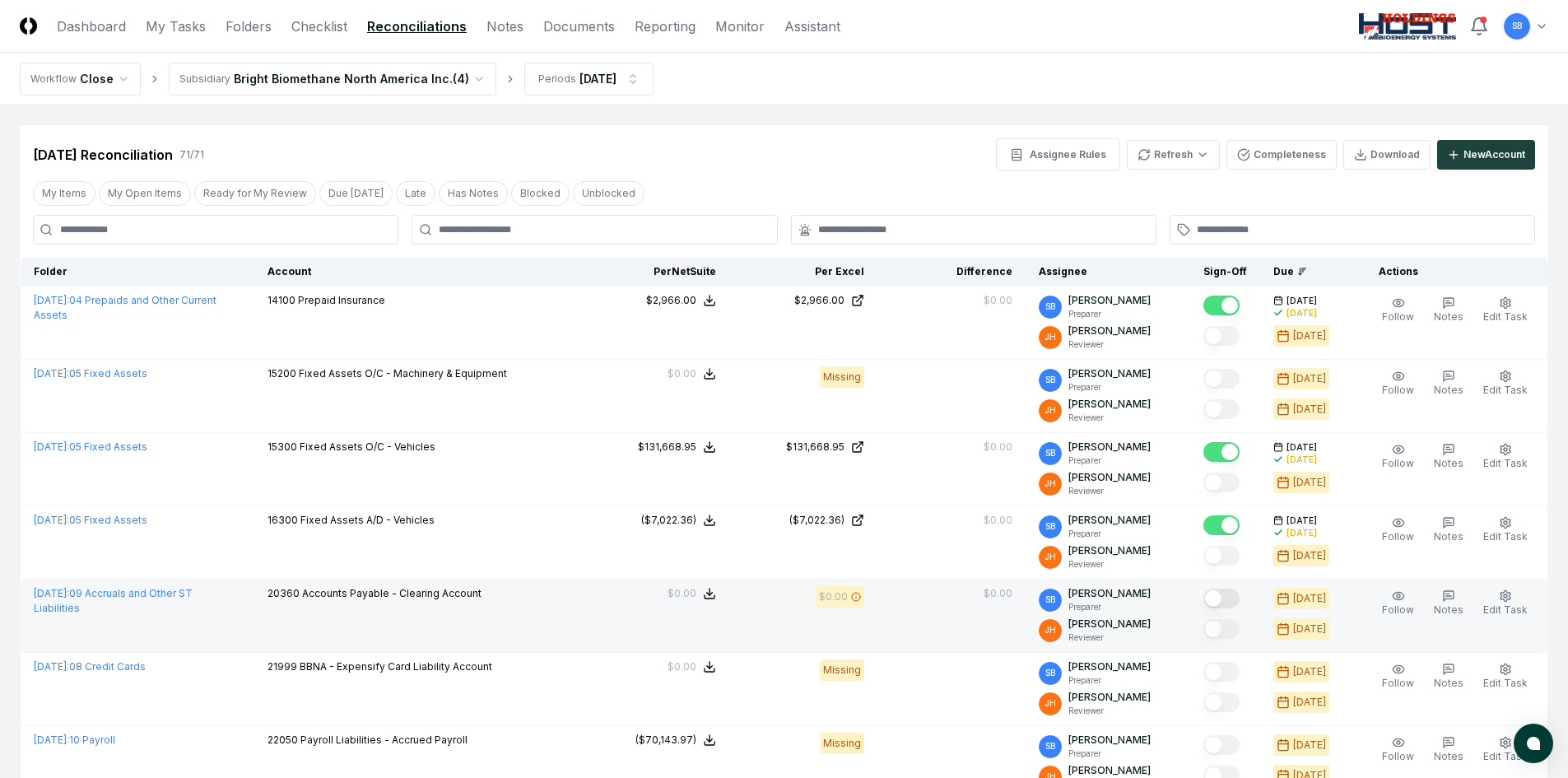
click at [1232, 598] on button "Mark complete" at bounding box center [1221, 598] width 37 height 20
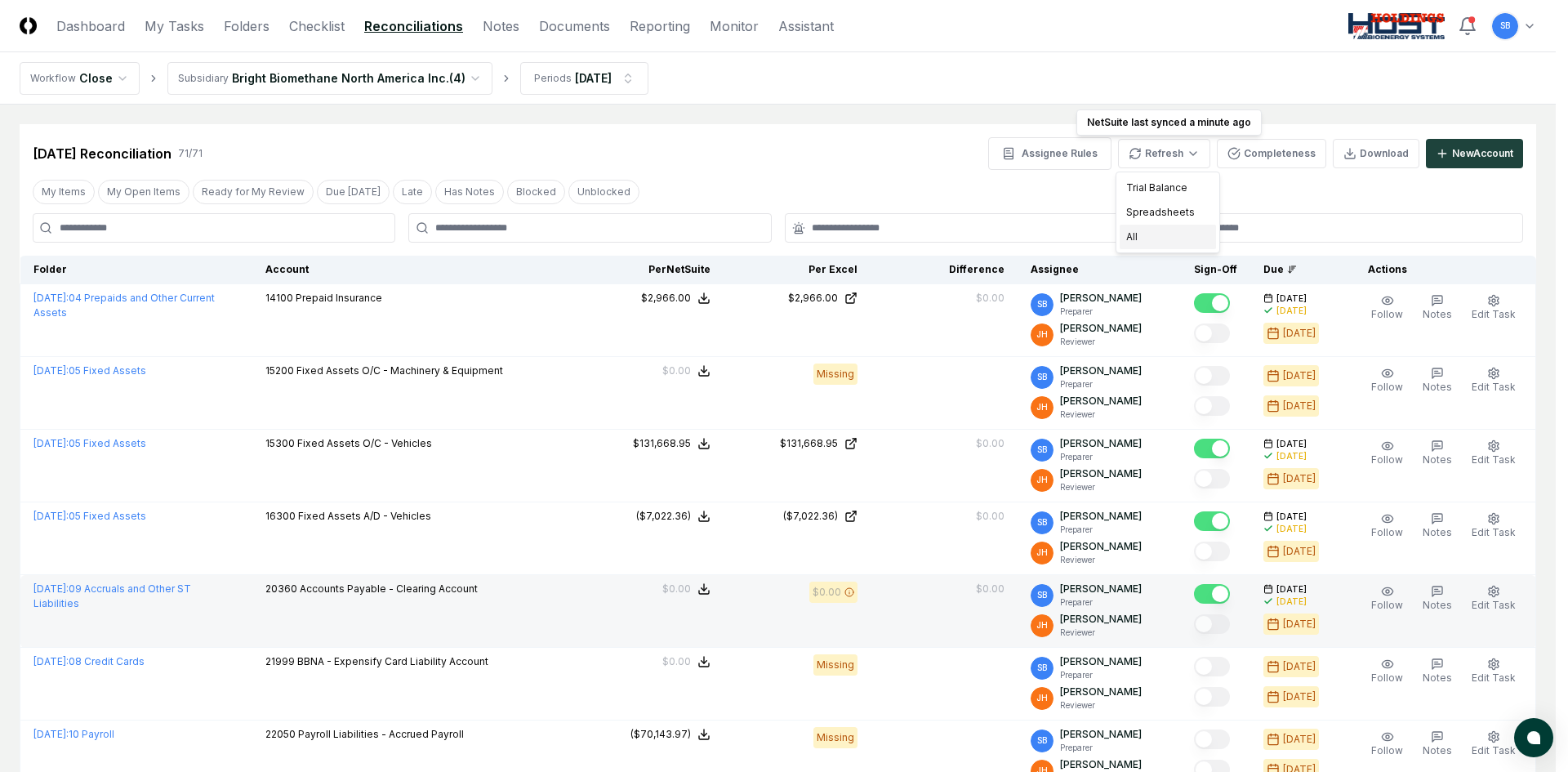
click at [1140, 235] on div "All" at bounding box center [1167, 237] width 96 height 24
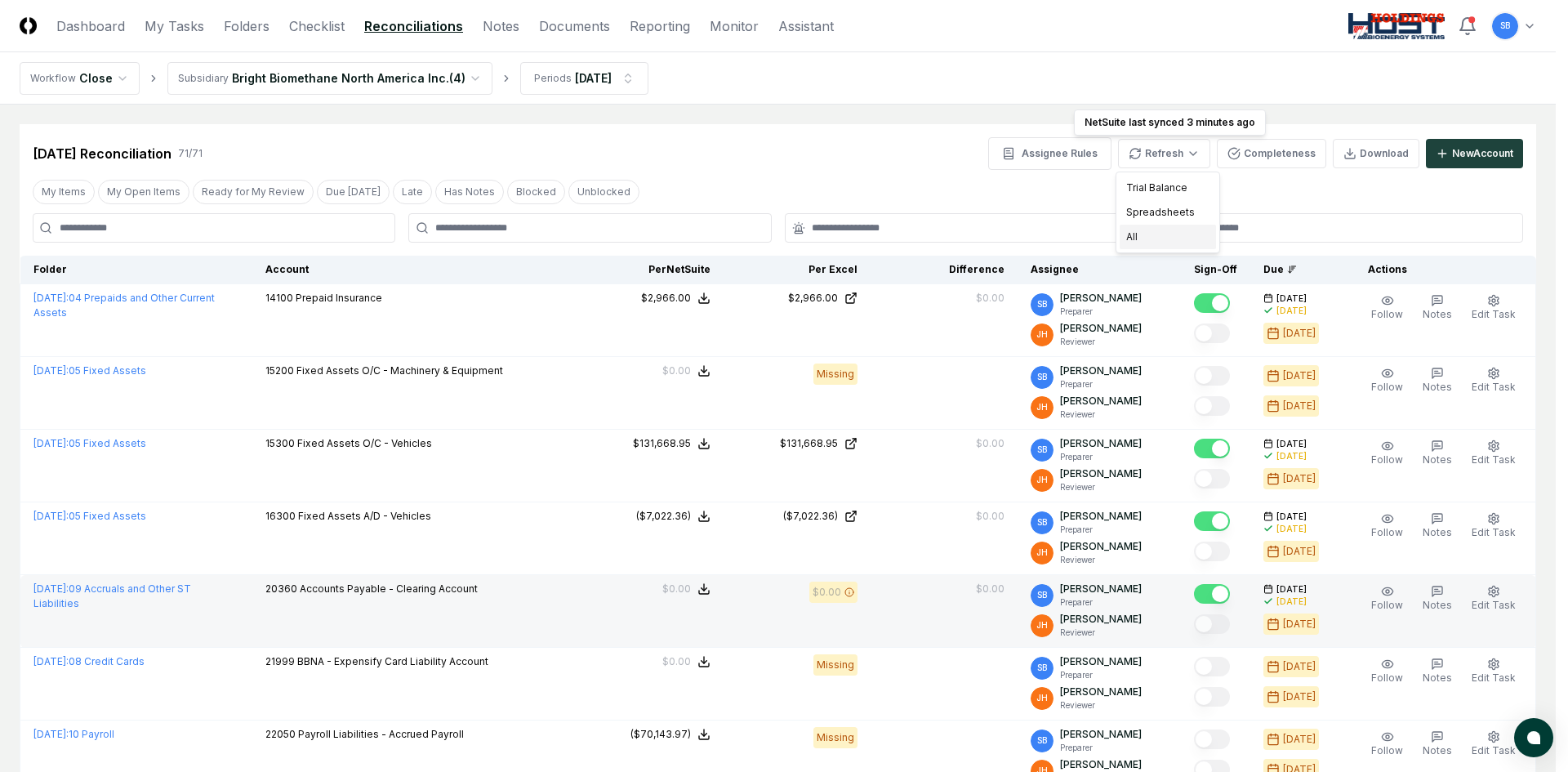
click at [1159, 224] on div "All" at bounding box center [1167, 237] width 96 height 24
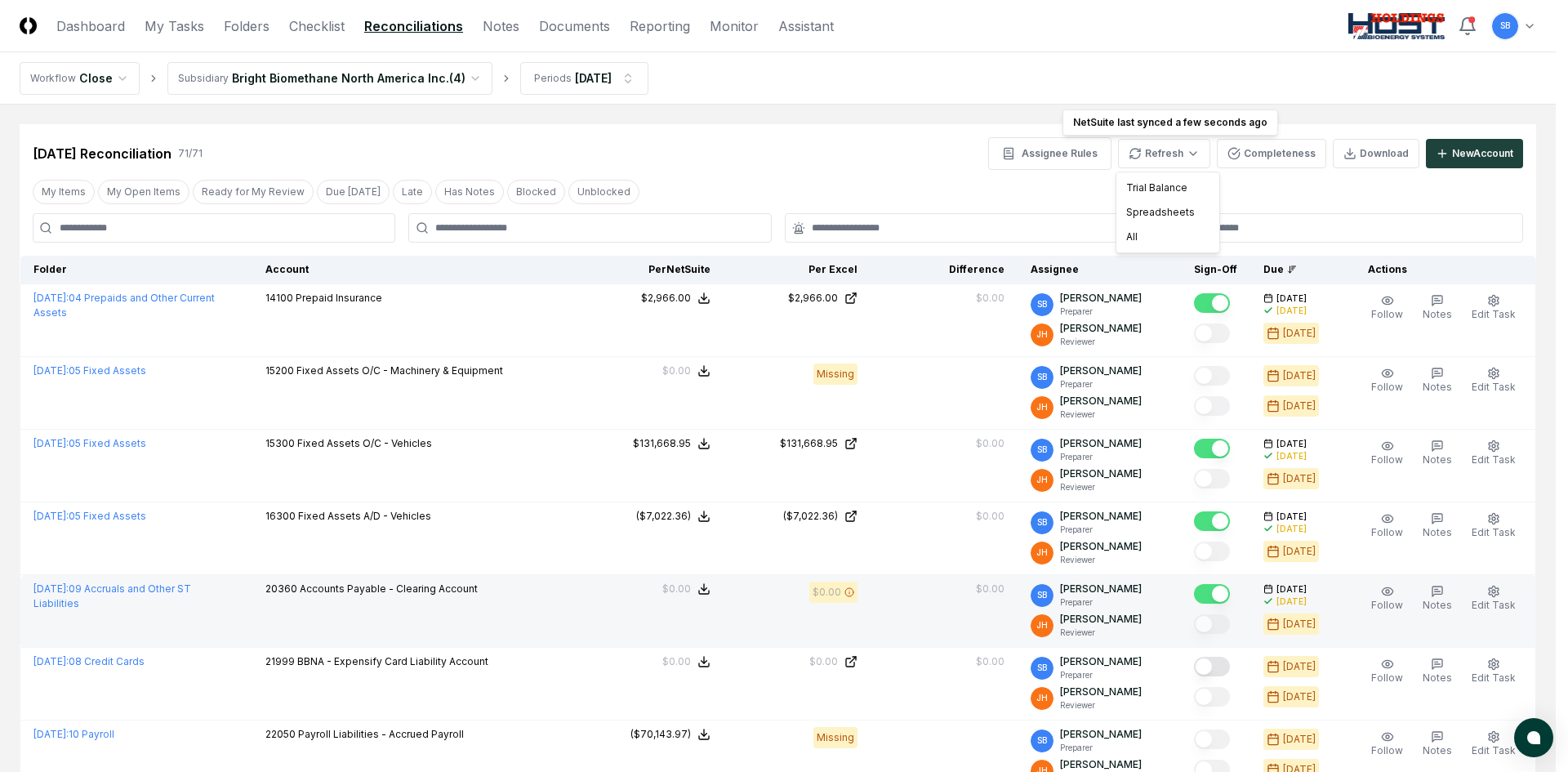
click at [1152, 233] on div "All" at bounding box center [1167, 237] width 96 height 24
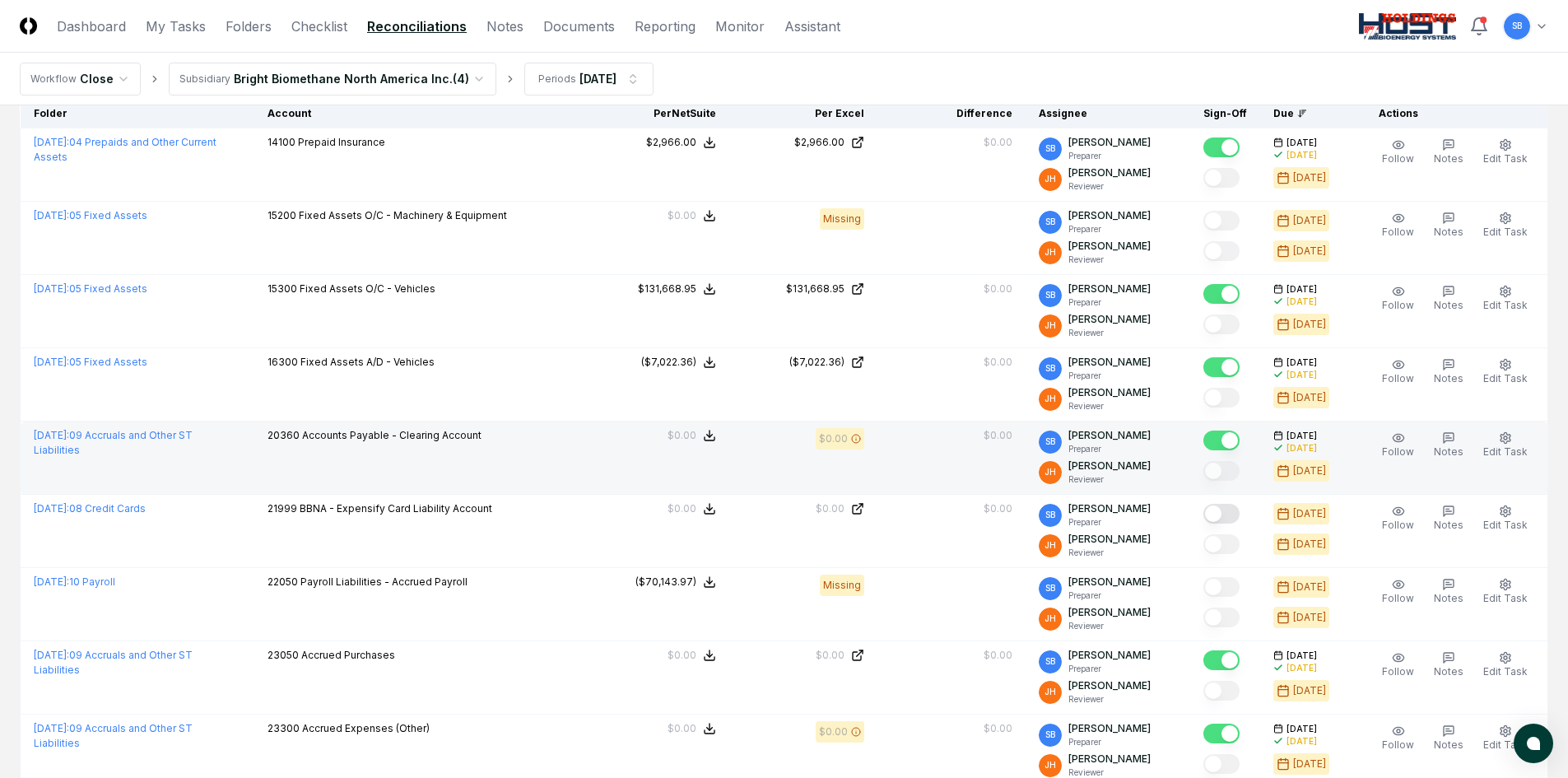
scroll to position [164, 0]
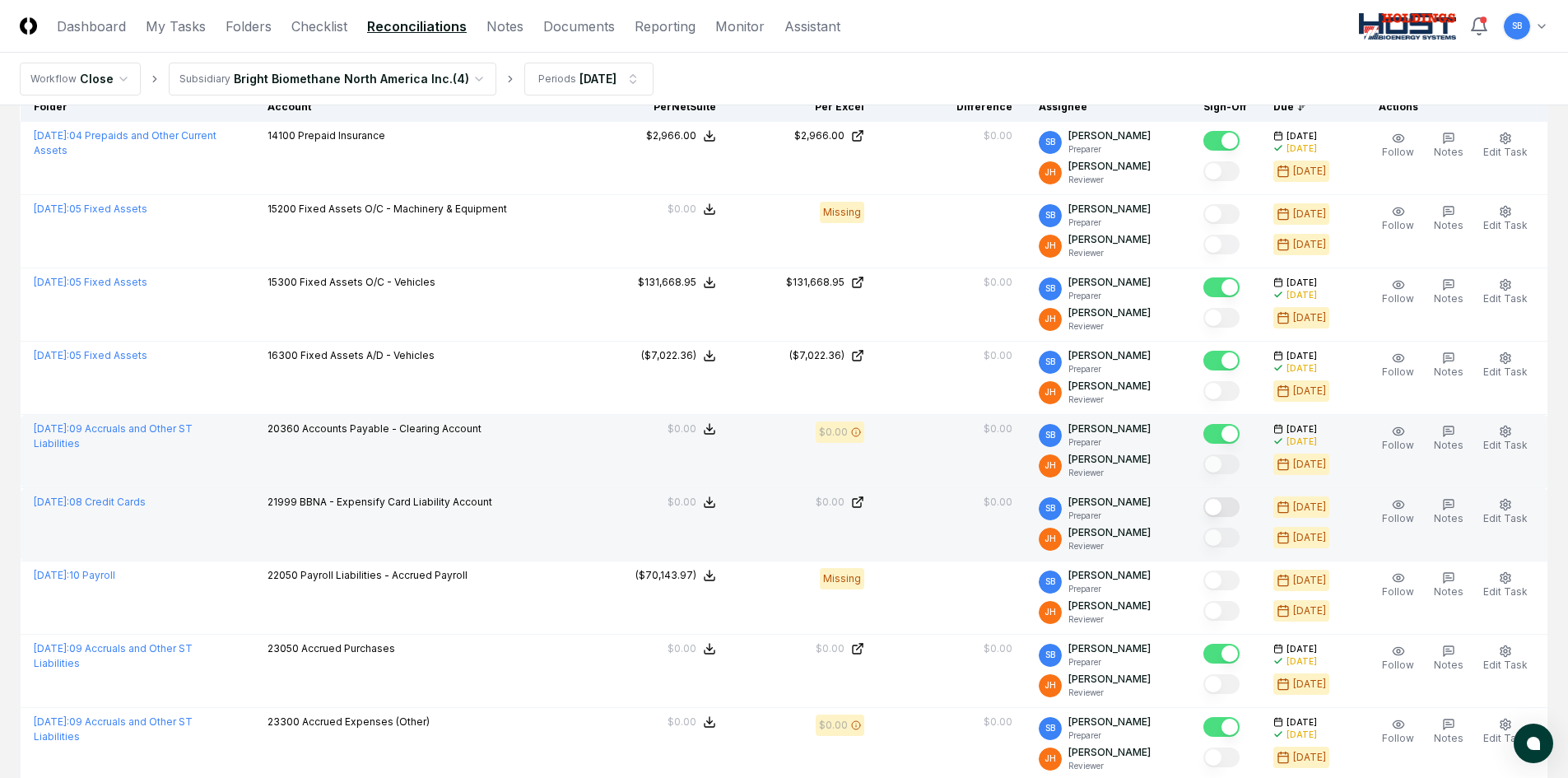
click at [1236, 510] on button "Mark complete" at bounding box center [1221, 507] width 37 height 20
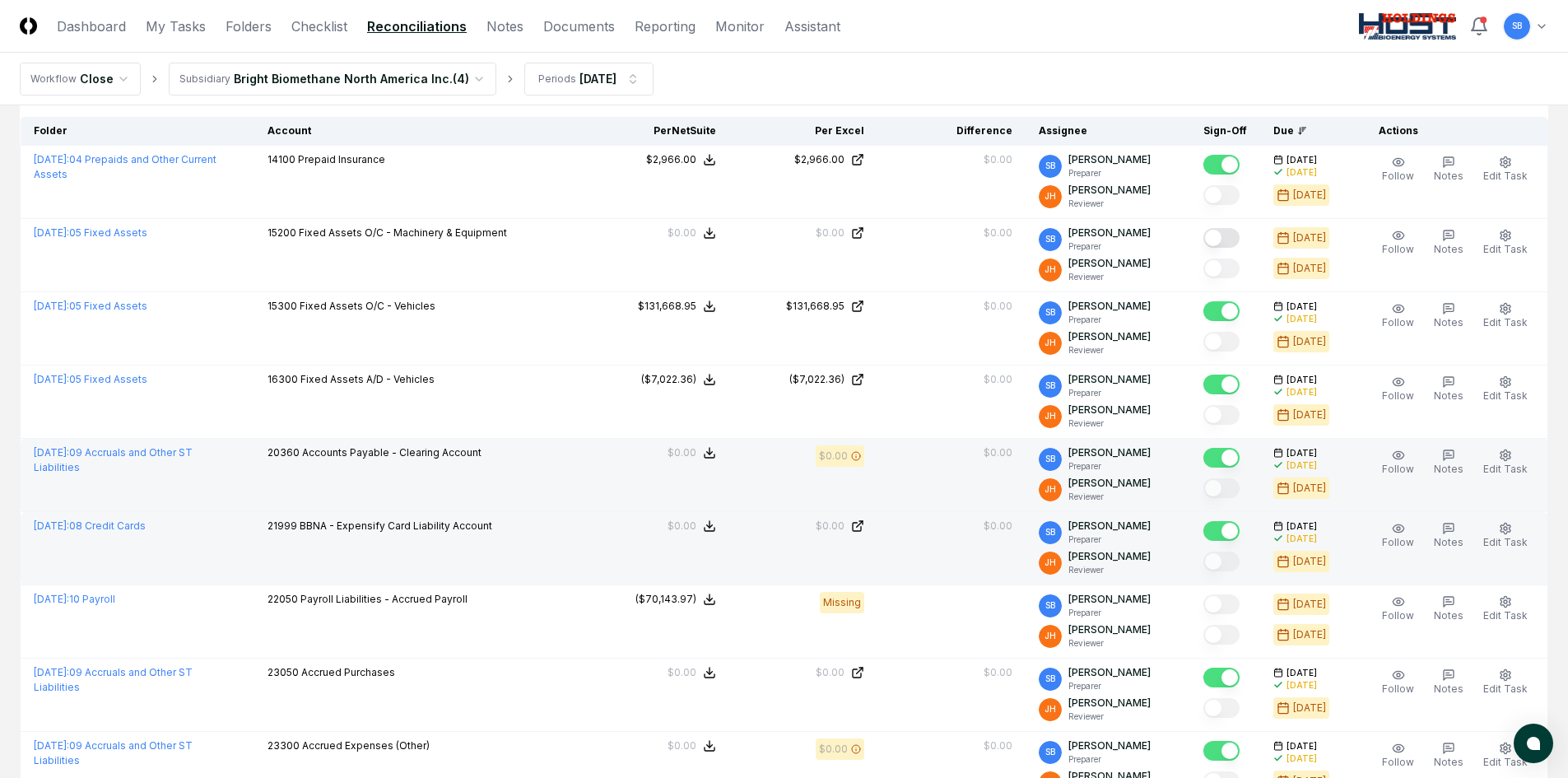
scroll to position [0, 0]
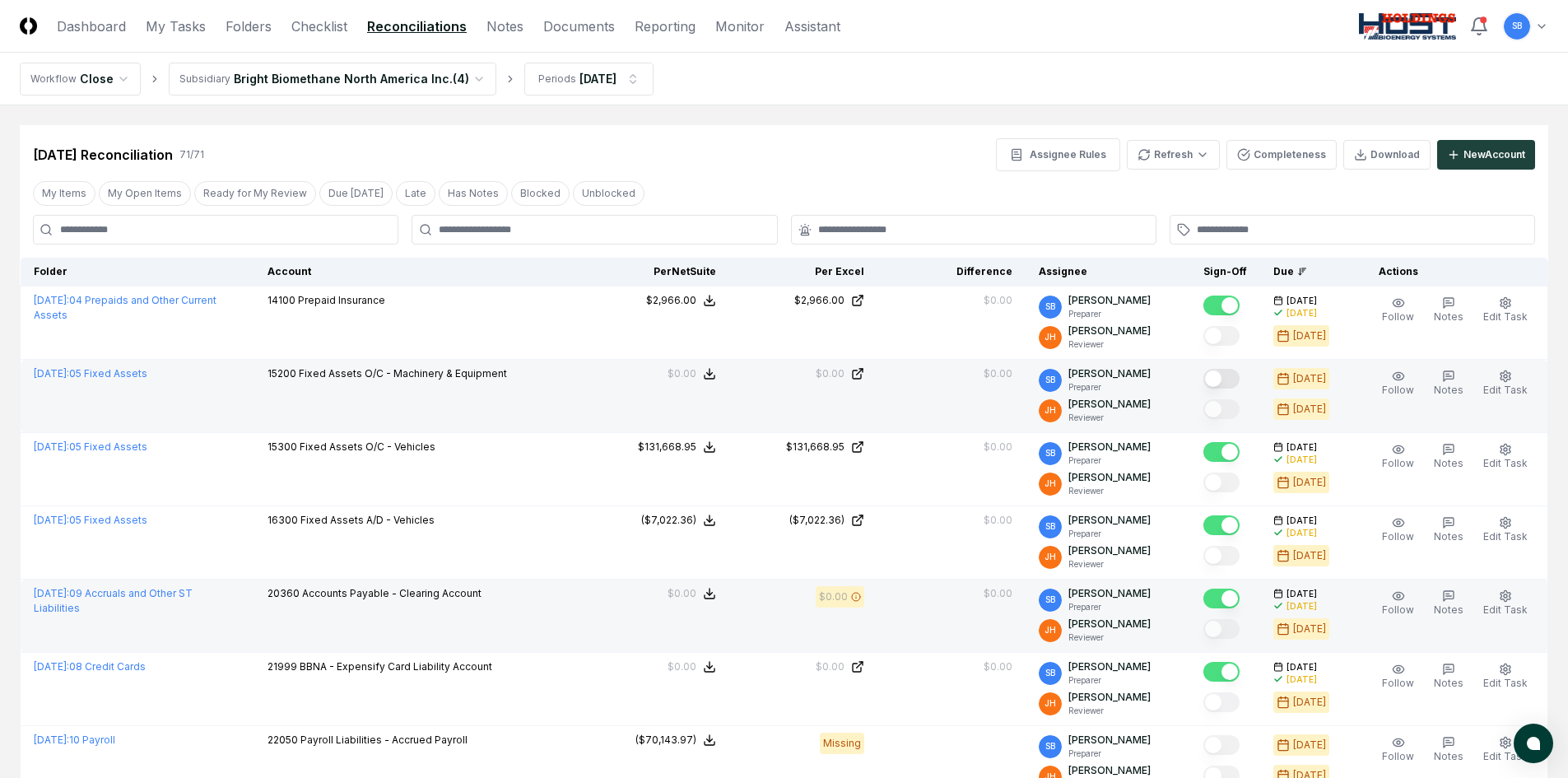
drag, startPoint x: 1237, startPoint y: 379, endPoint x: 1182, endPoint y: 404, distance: 60.4
click at [1238, 379] on button "Mark complete" at bounding box center [1221, 378] width 37 height 20
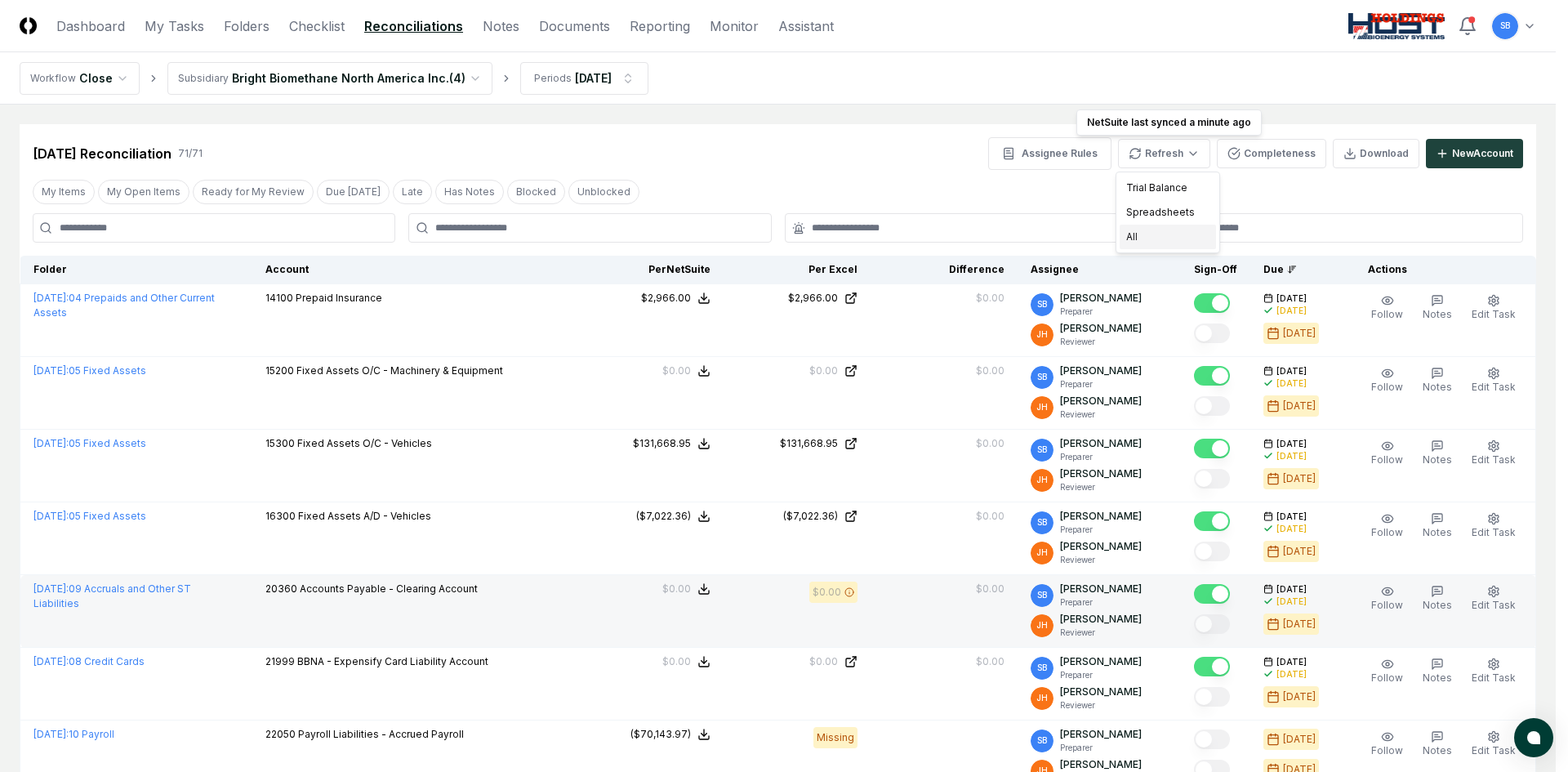
click at [1161, 233] on div "All" at bounding box center [1167, 237] width 96 height 24
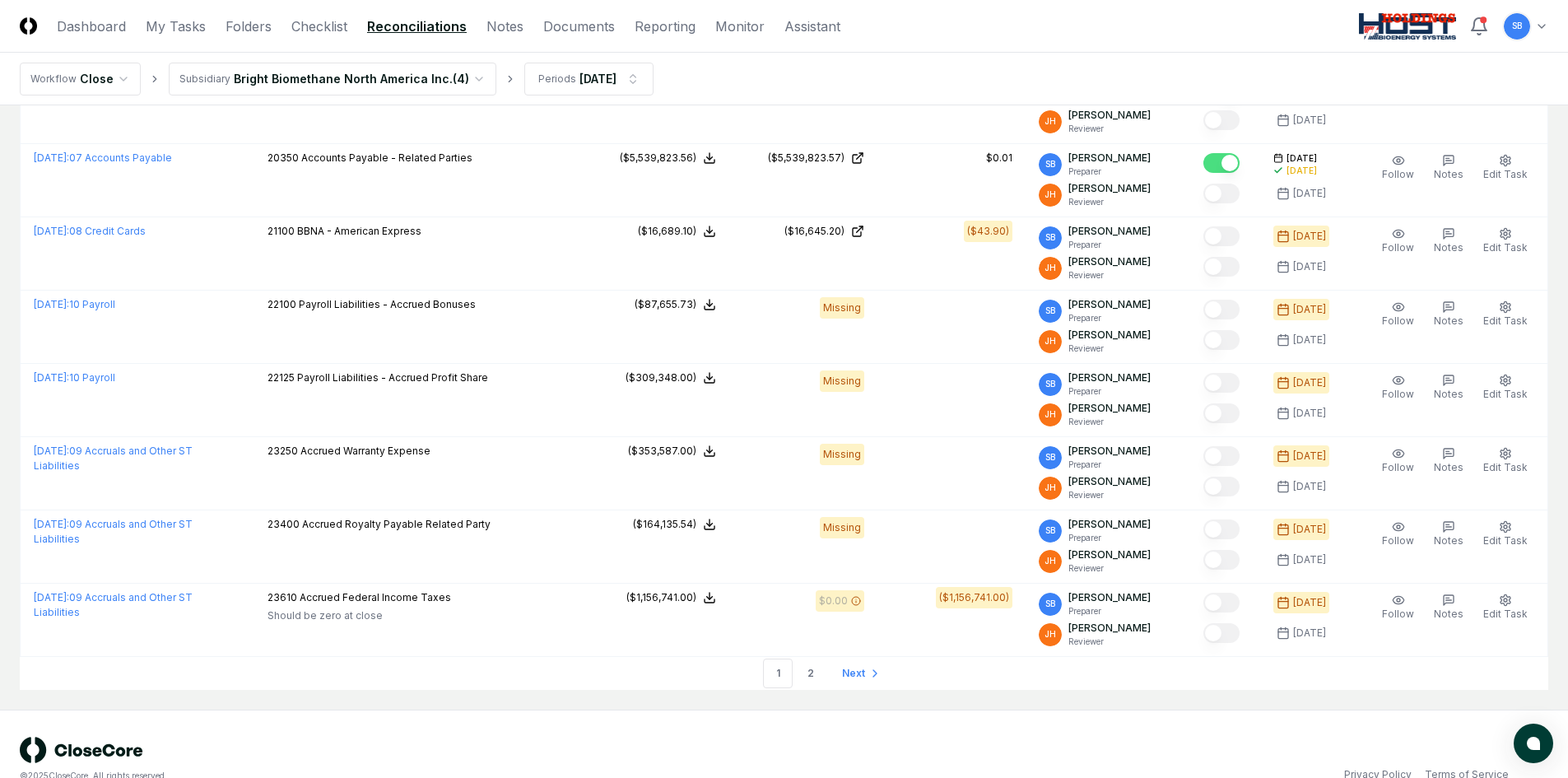
scroll to position [3323, 0]
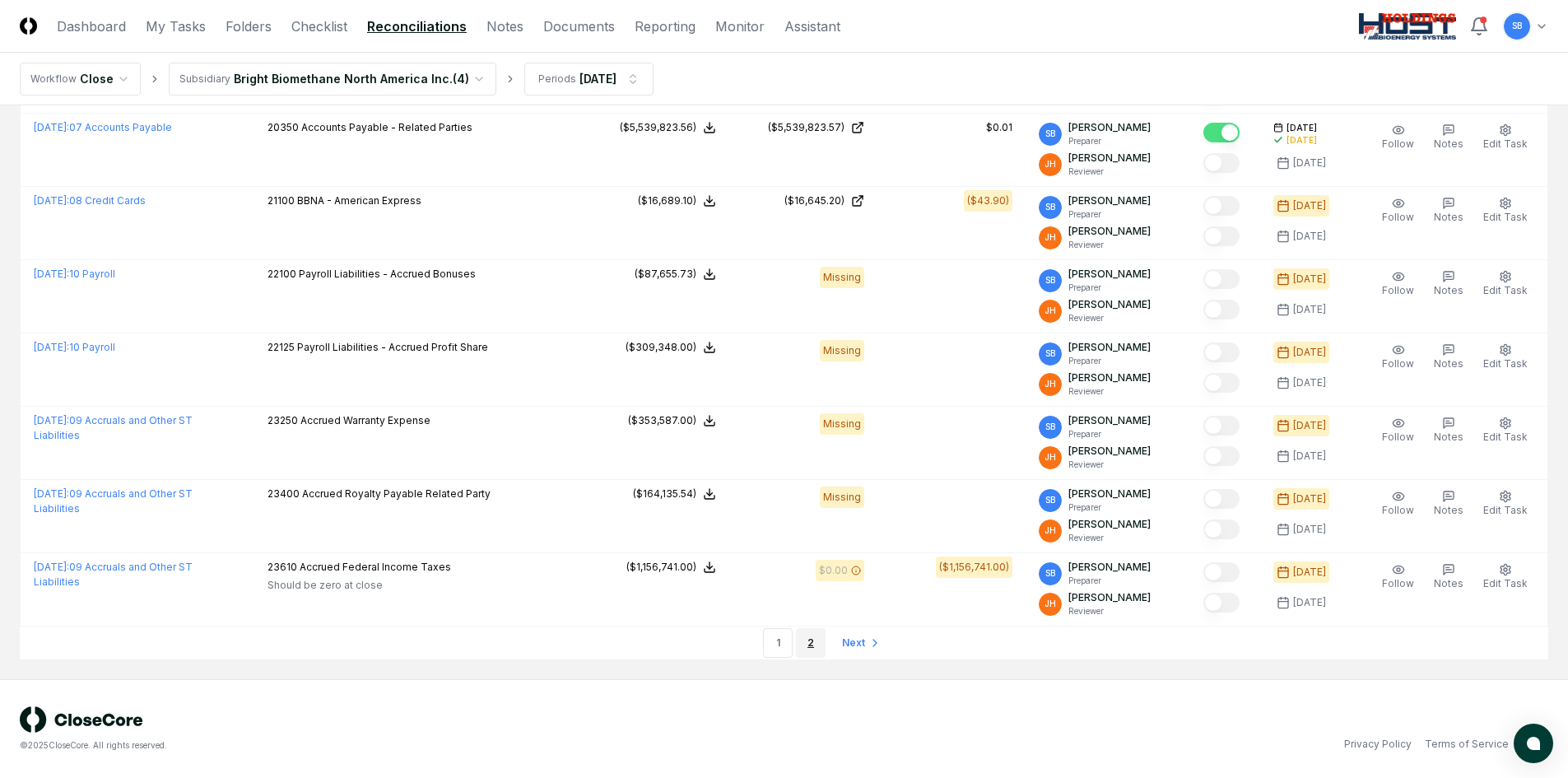
click at [811, 640] on link "2" at bounding box center [811, 643] width 30 height 30
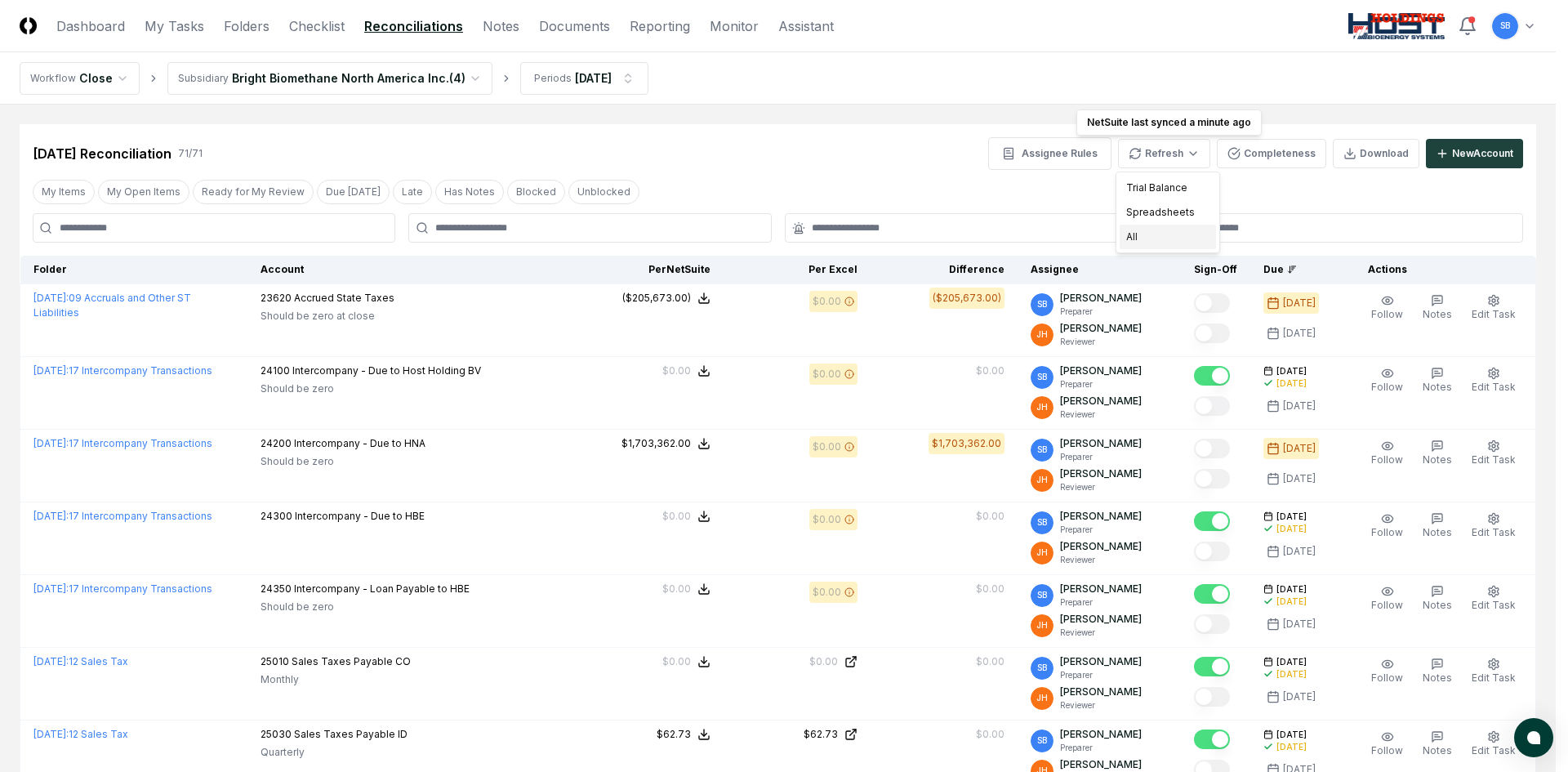
click at [1166, 239] on div "All" at bounding box center [1167, 237] width 96 height 24
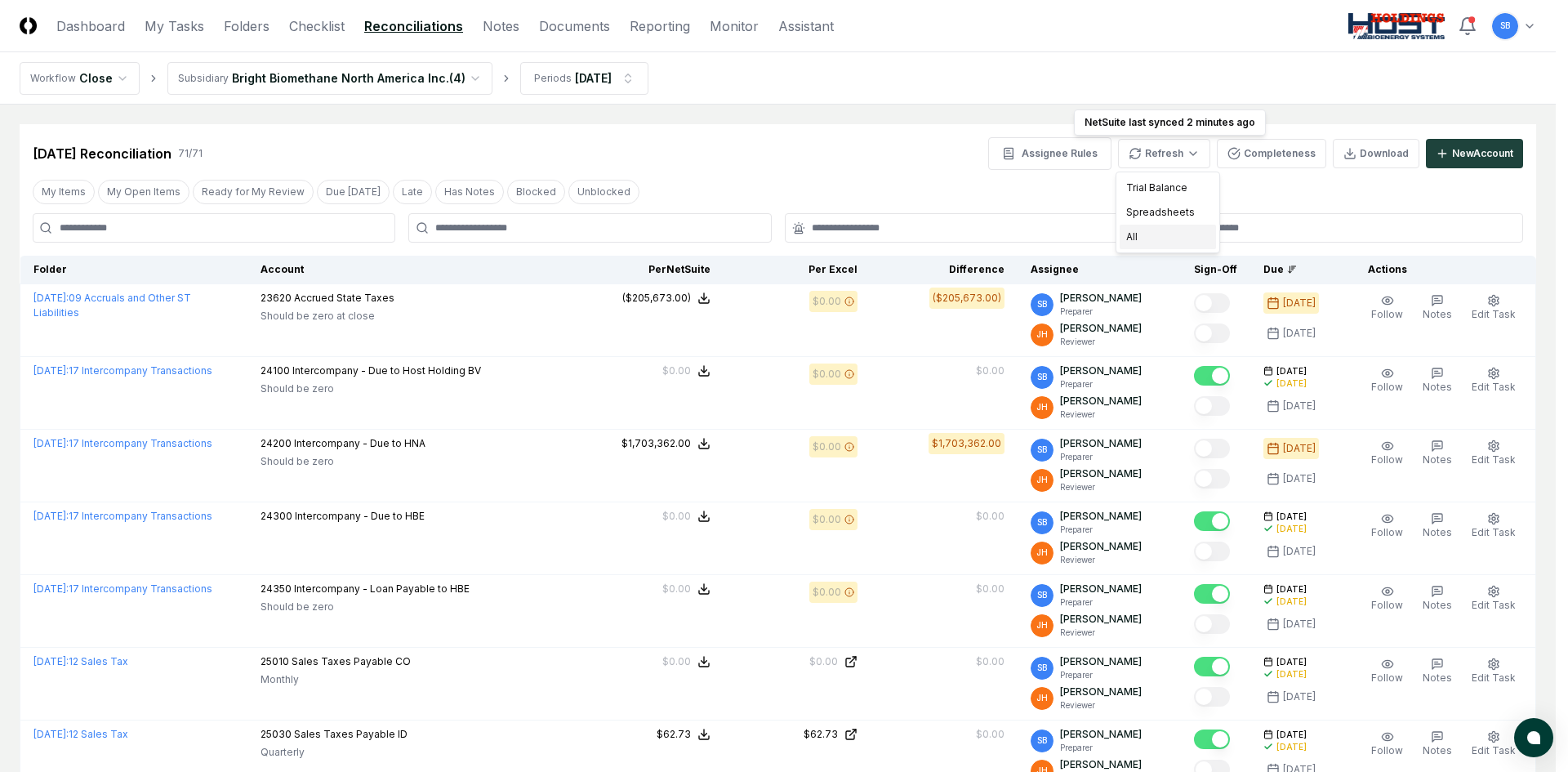
click at [1146, 234] on div "All" at bounding box center [1167, 237] width 96 height 24
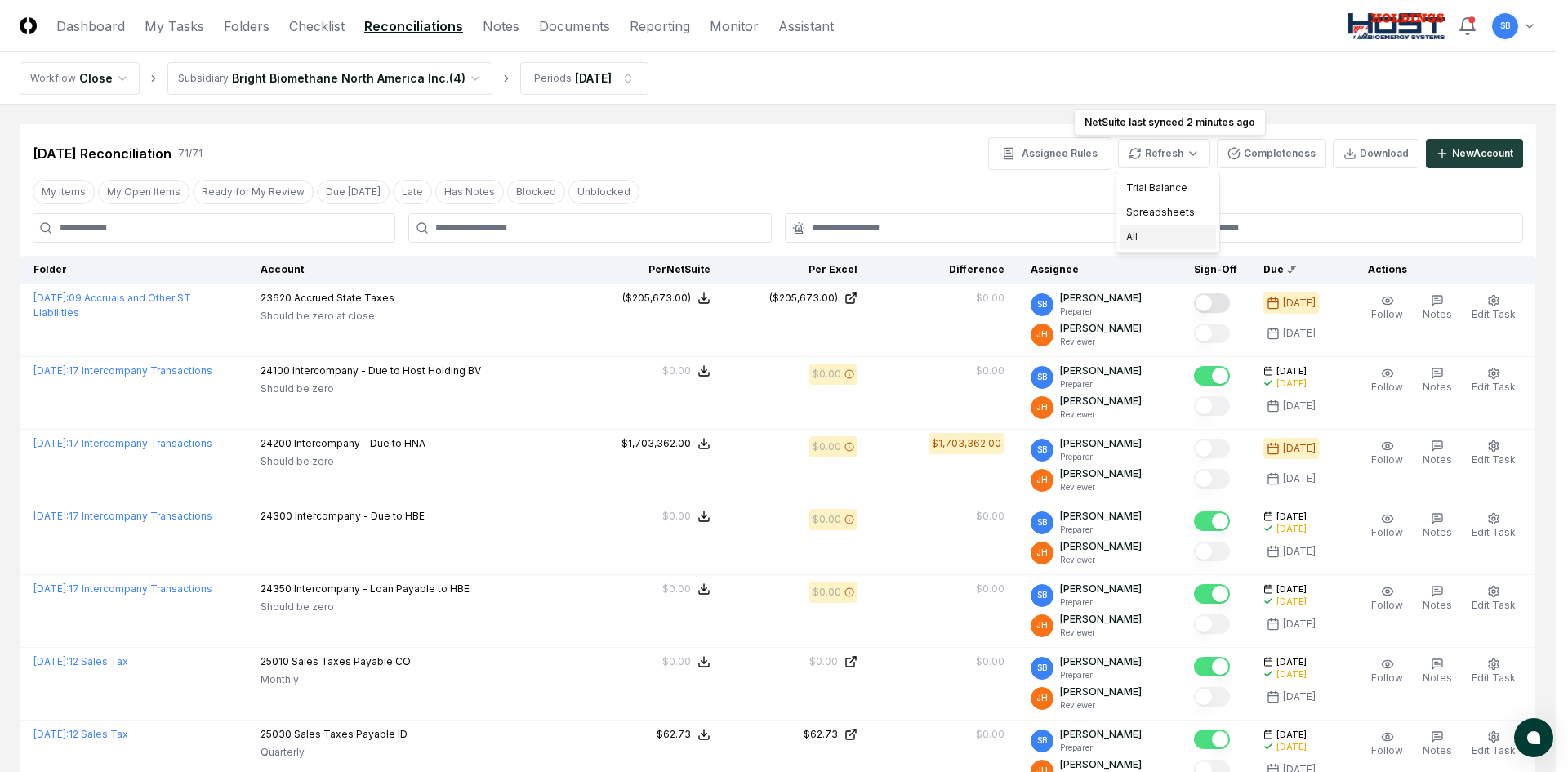
click at [1162, 240] on div "All" at bounding box center [1167, 237] width 96 height 24
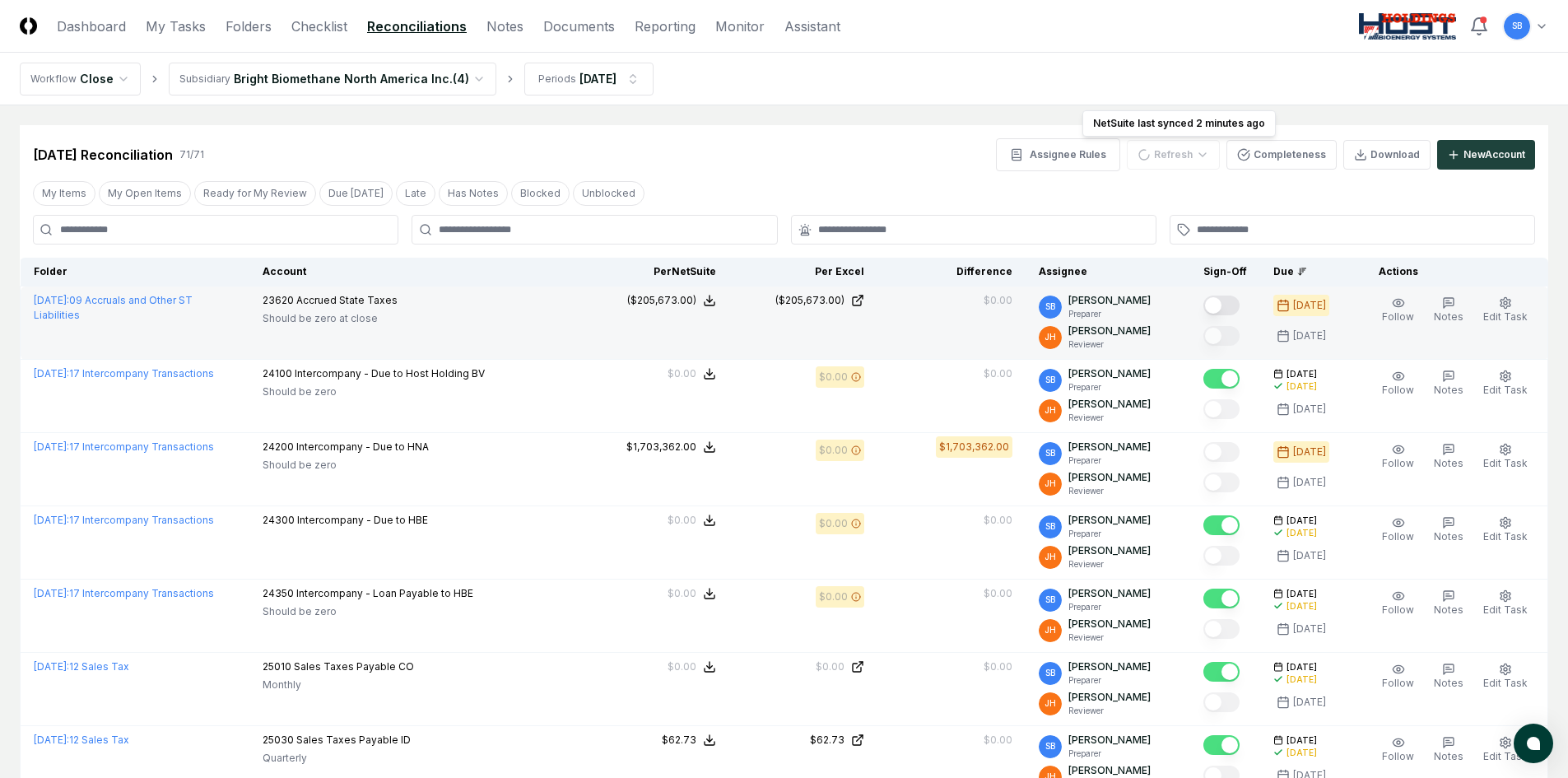
click at [1234, 303] on button "Mark complete" at bounding box center [1221, 305] width 37 height 20
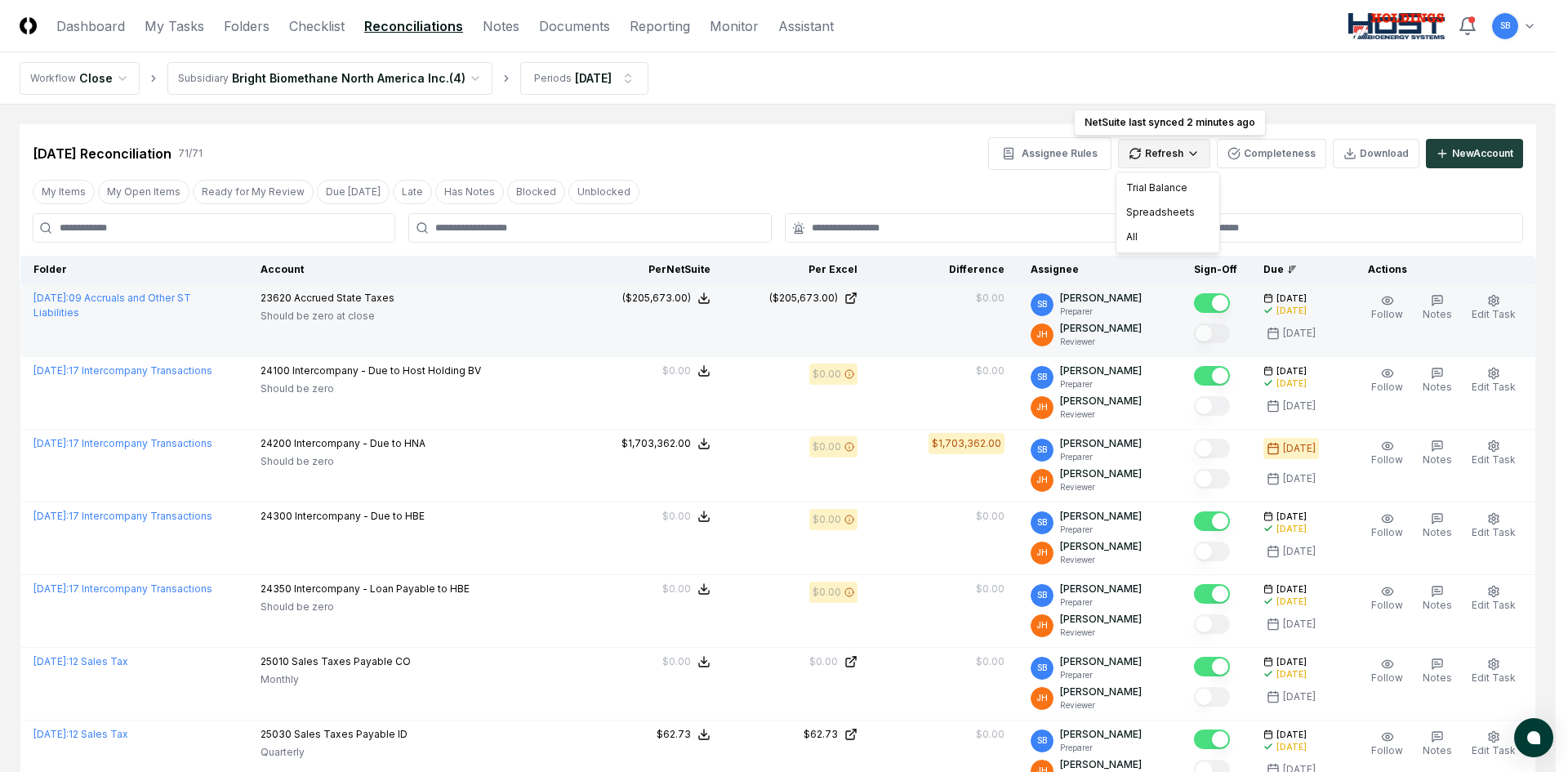
click at [1156, 236] on div "All" at bounding box center [1167, 237] width 96 height 24
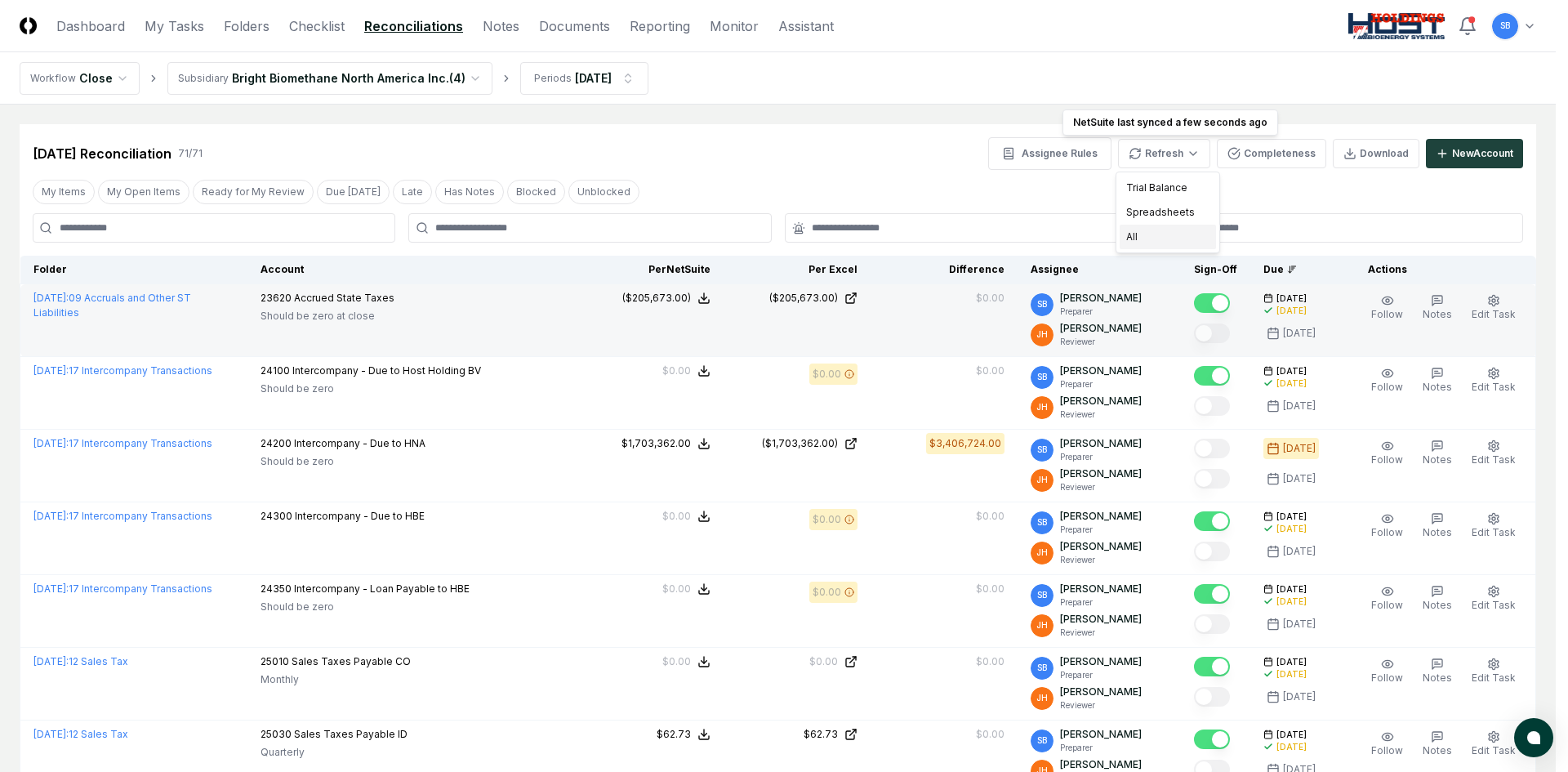
click at [1156, 234] on div "All" at bounding box center [1167, 237] width 96 height 24
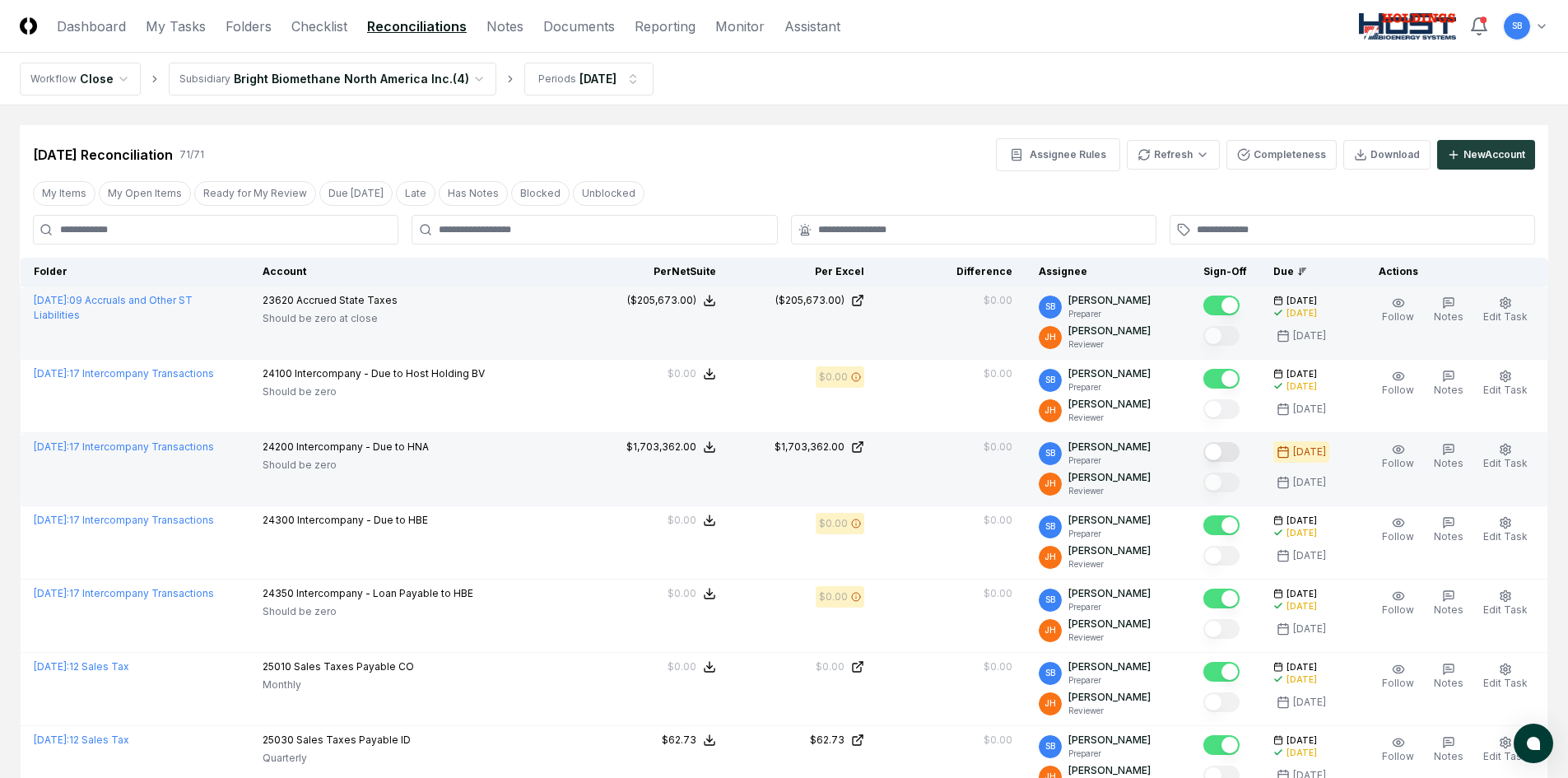
click at [1236, 452] on button "Mark complete" at bounding box center [1221, 451] width 37 height 20
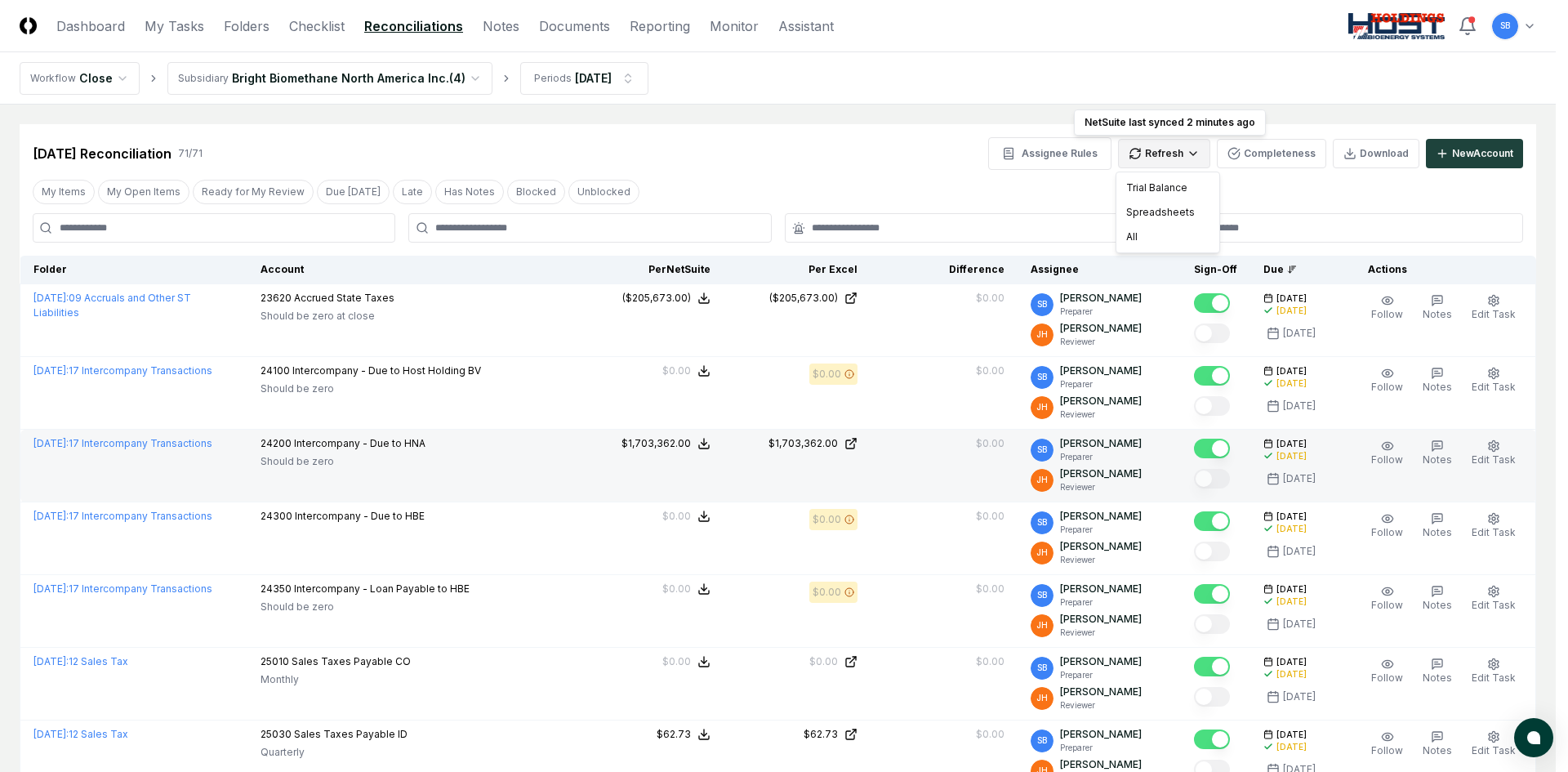
click at [1159, 234] on div "All" at bounding box center [1167, 237] width 96 height 24
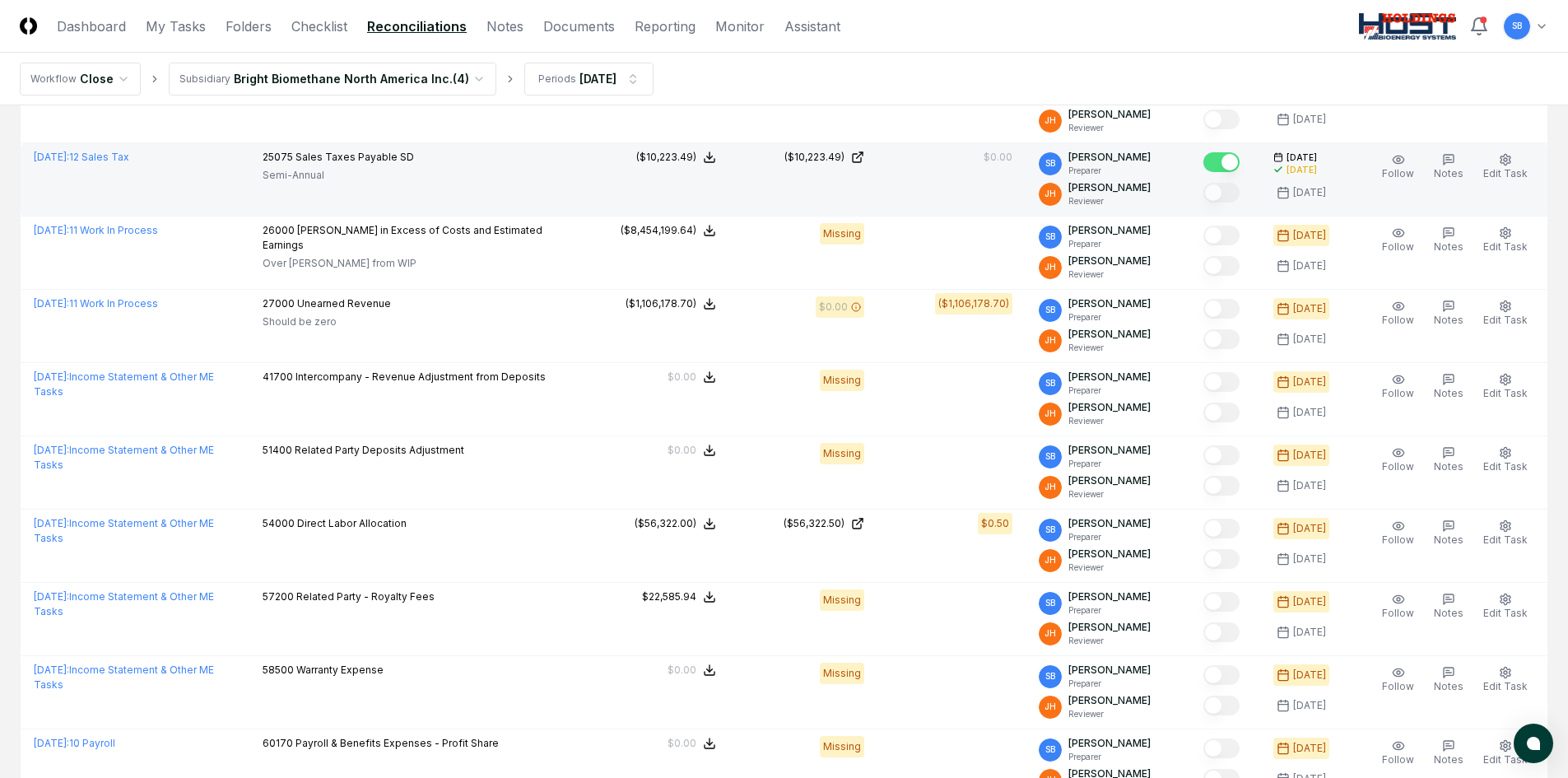
scroll to position [906, 0]
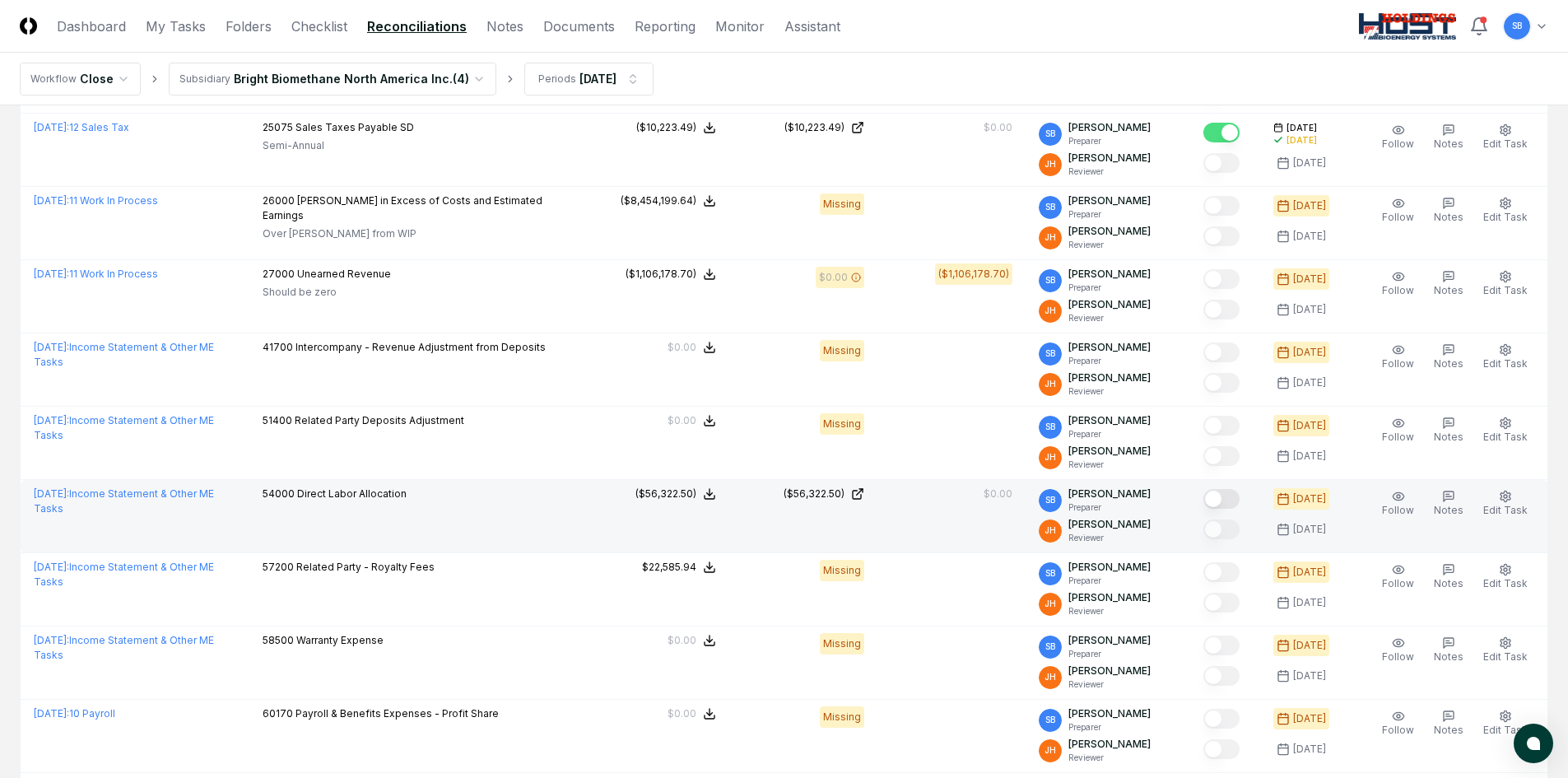
drag, startPoint x: 1233, startPoint y: 499, endPoint x: 1161, endPoint y: 518, distance: 74.5
click at [1233, 499] on button "Mark complete" at bounding box center [1221, 498] width 37 height 20
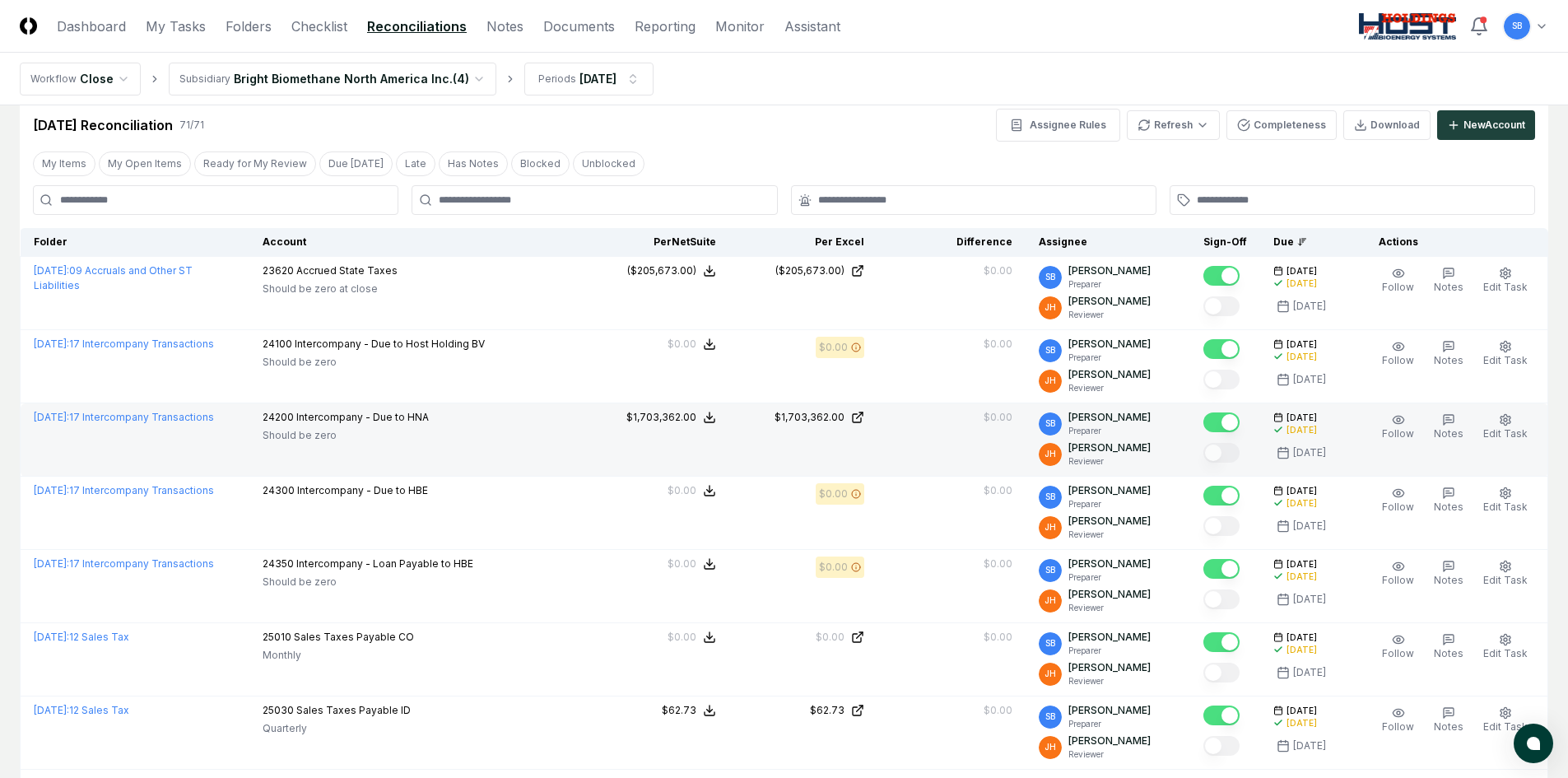
scroll to position [0, 0]
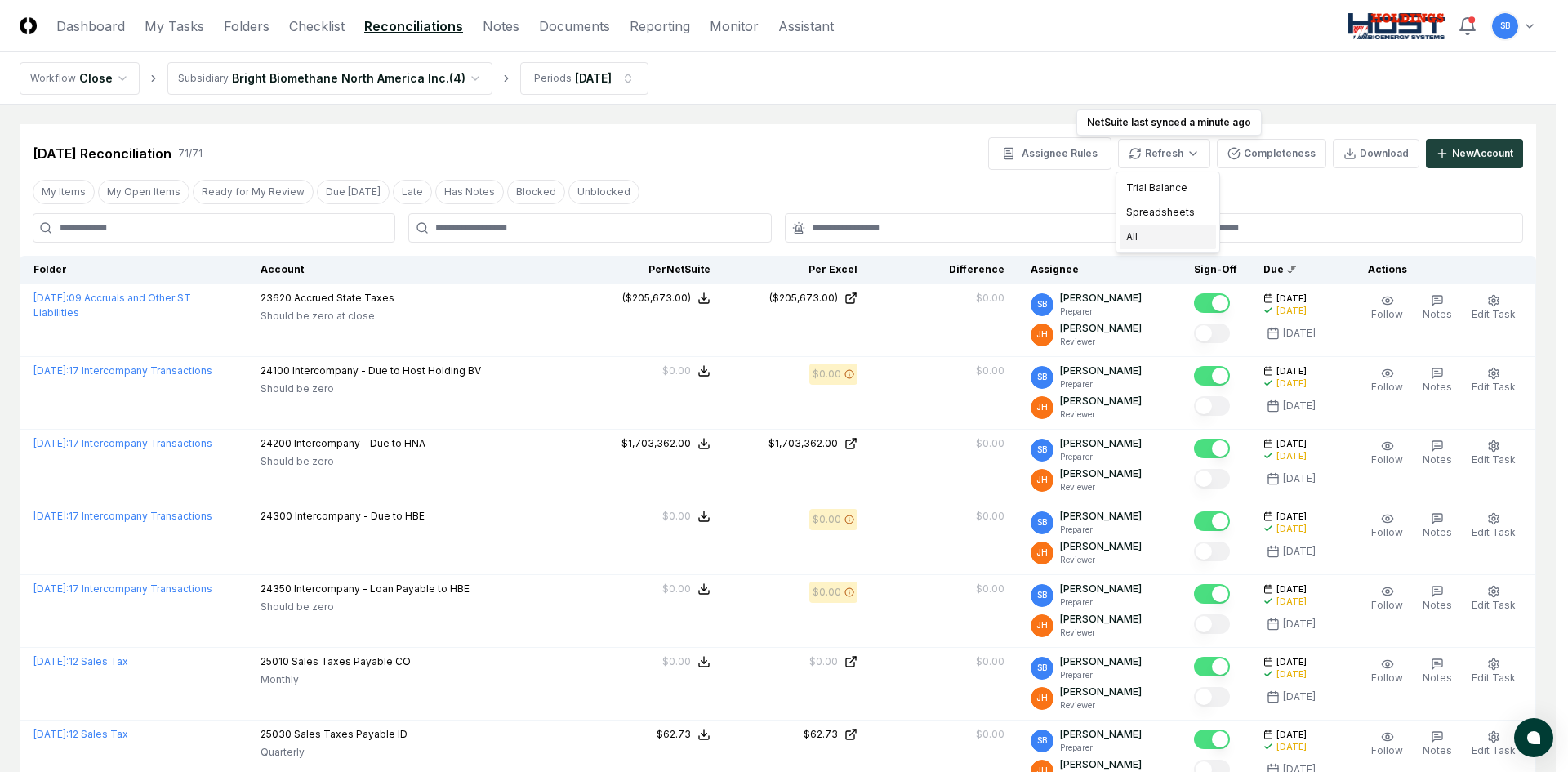
click at [1163, 228] on div "All" at bounding box center [1167, 237] width 96 height 24
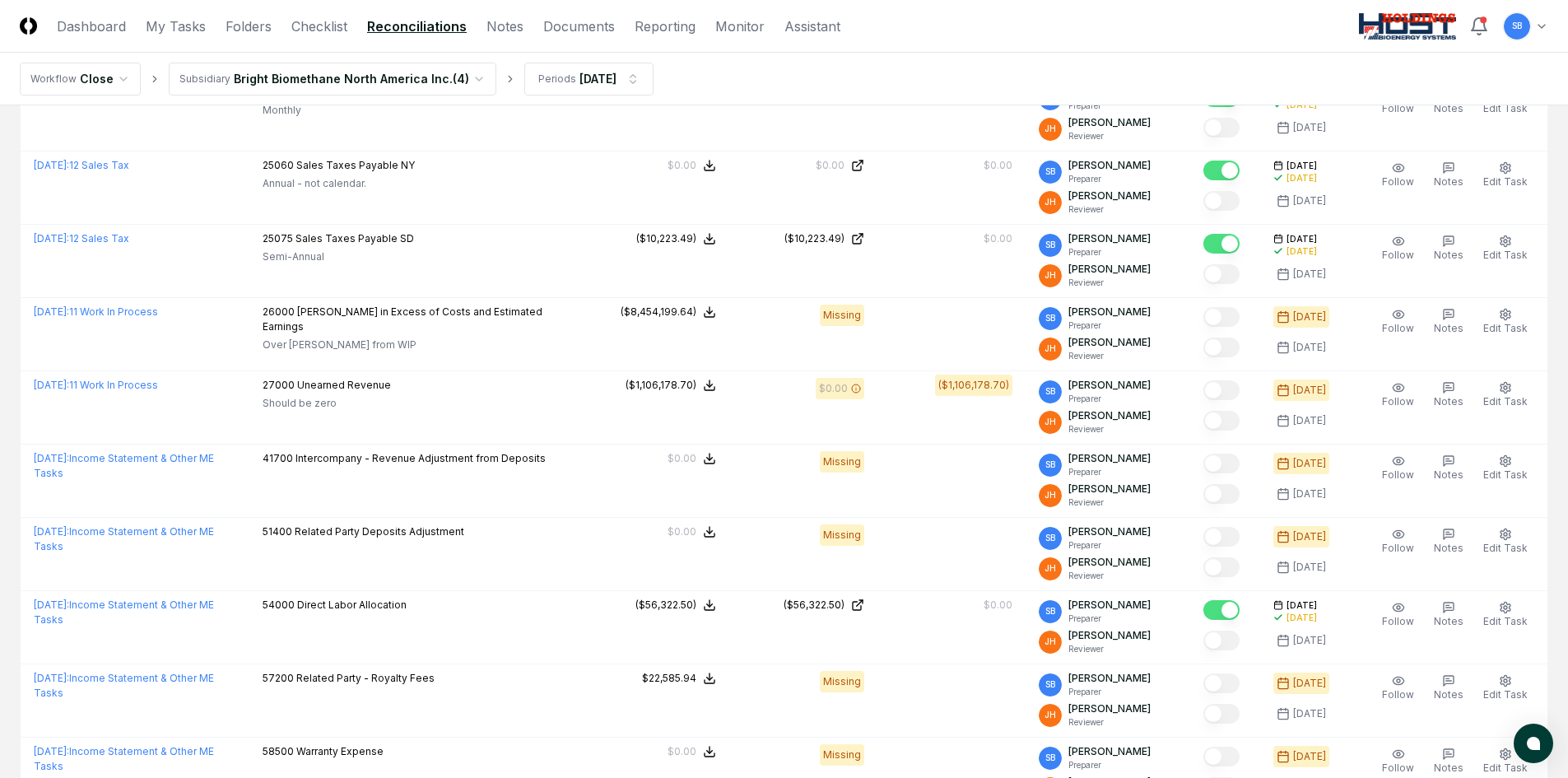
scroll to position [823, 0]
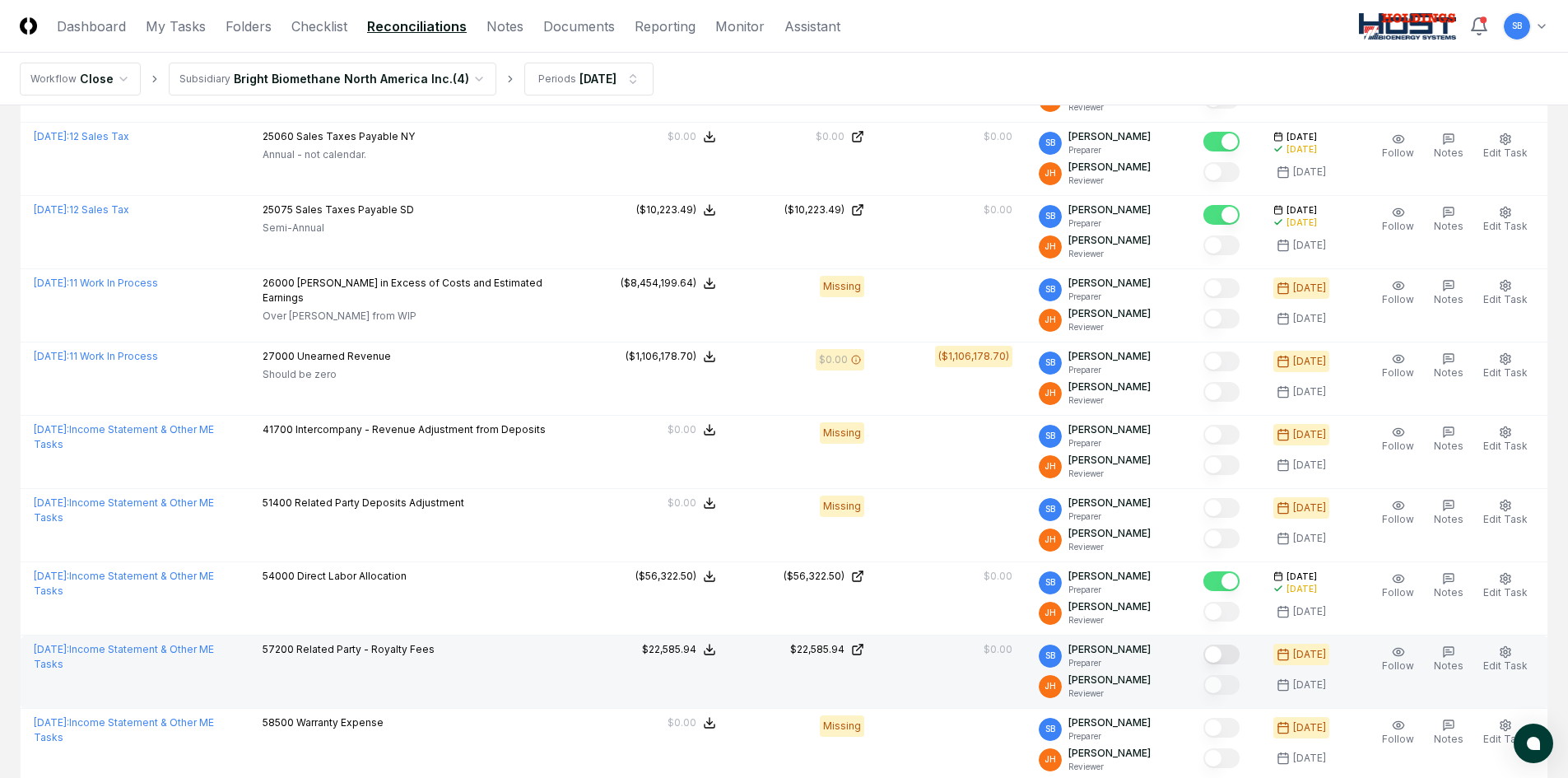
click at [1237, 657] on button "Mark complete" at bounding box center [1221, 654] width 37 height 20
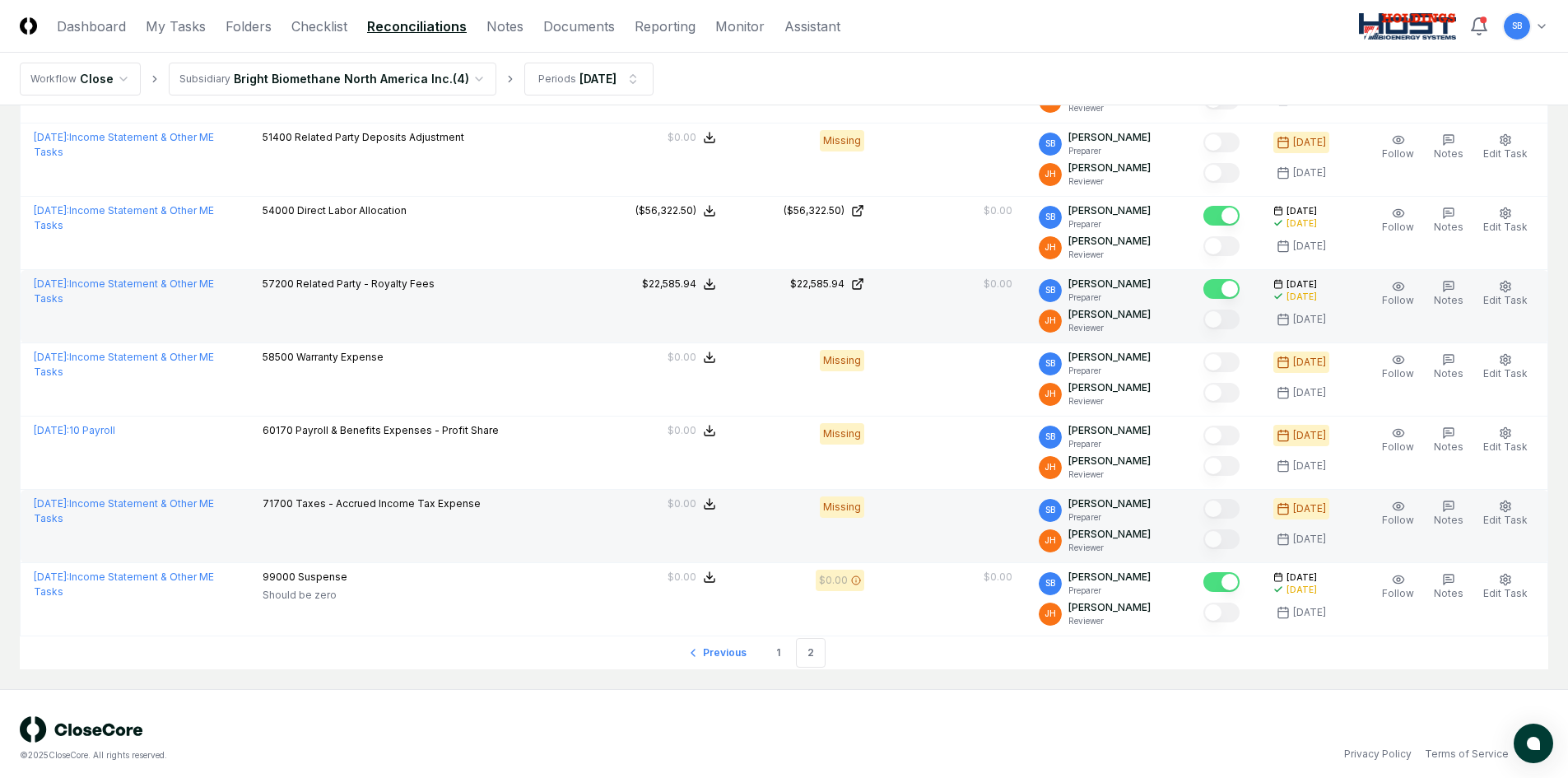
scroll to position [1198, 0]
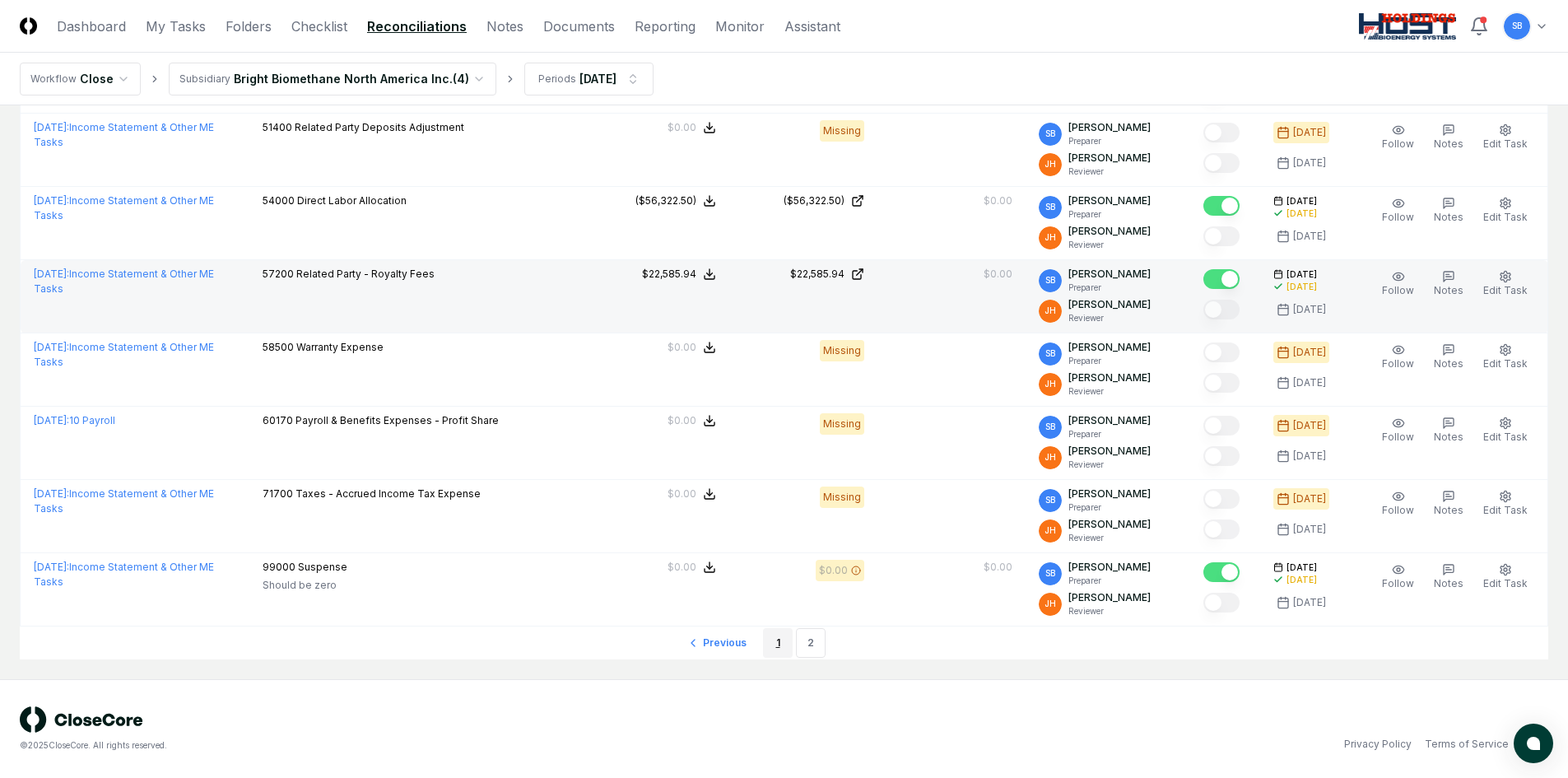
click at [777, 639] on link "1" at bounding box center [778, 643] width 30 height 30
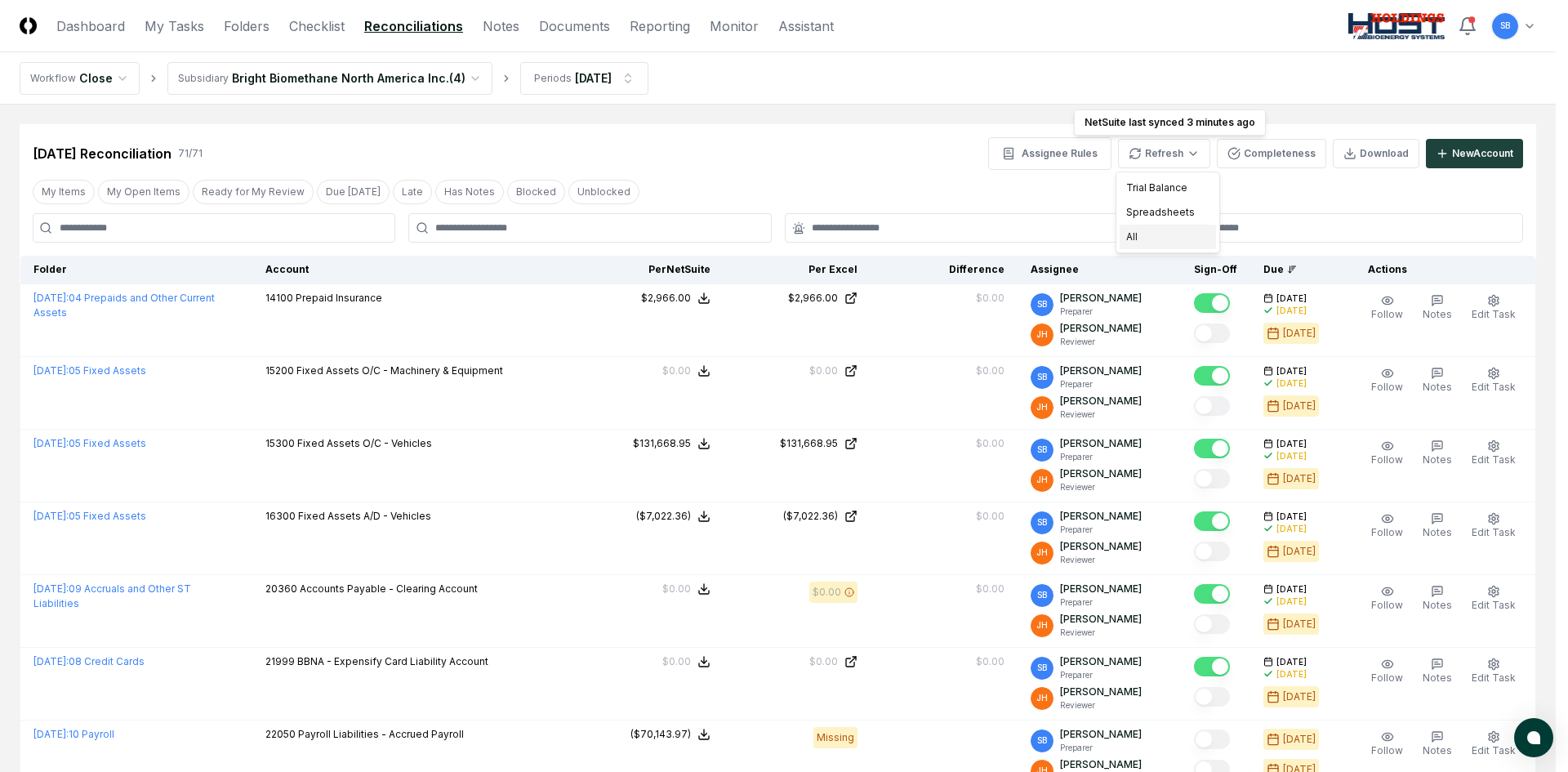
click at [1159, 236] on div "All" at bounding box center [1167, 237] width 96 height 24
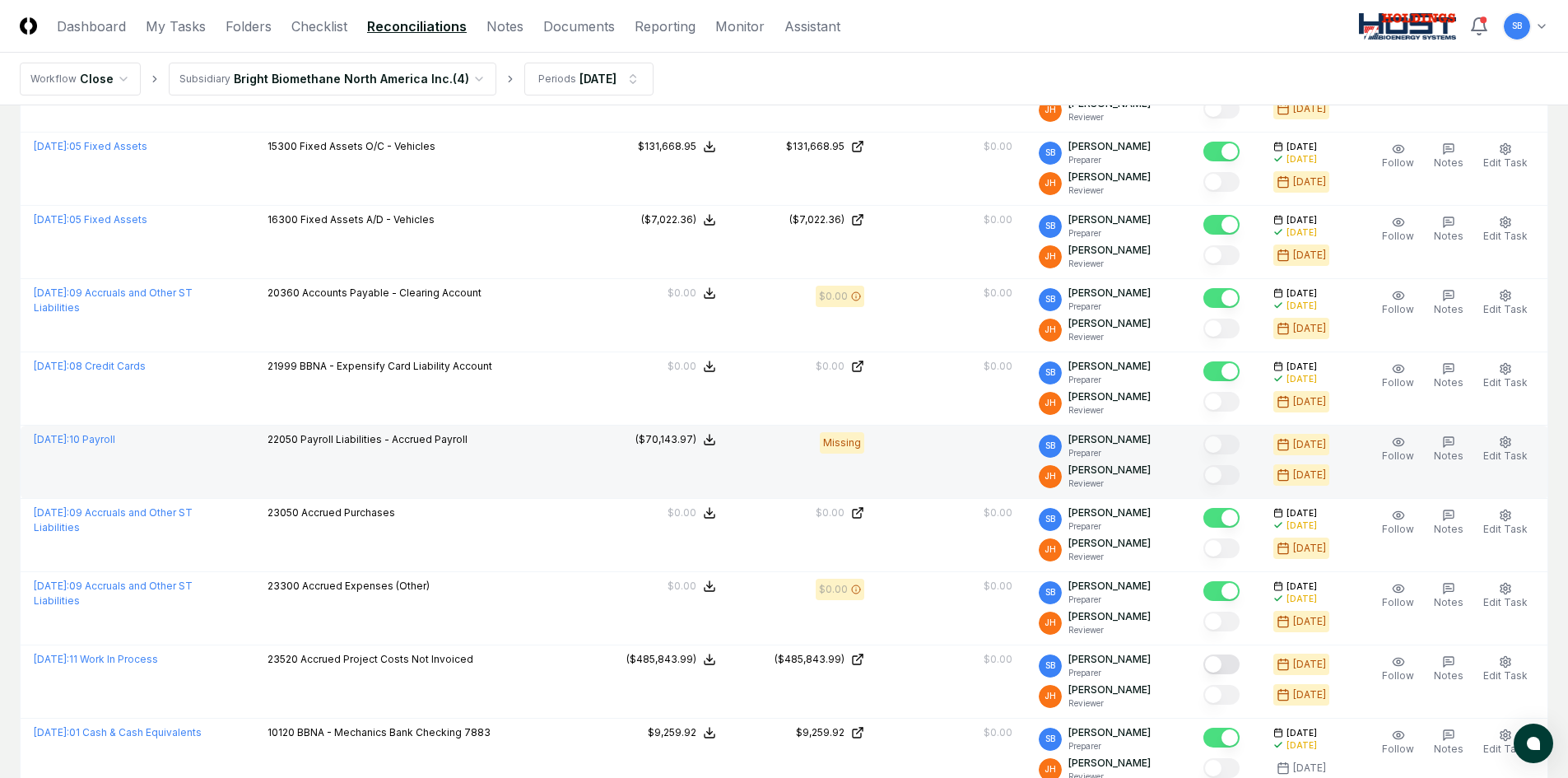
scroll to position [329, 0]
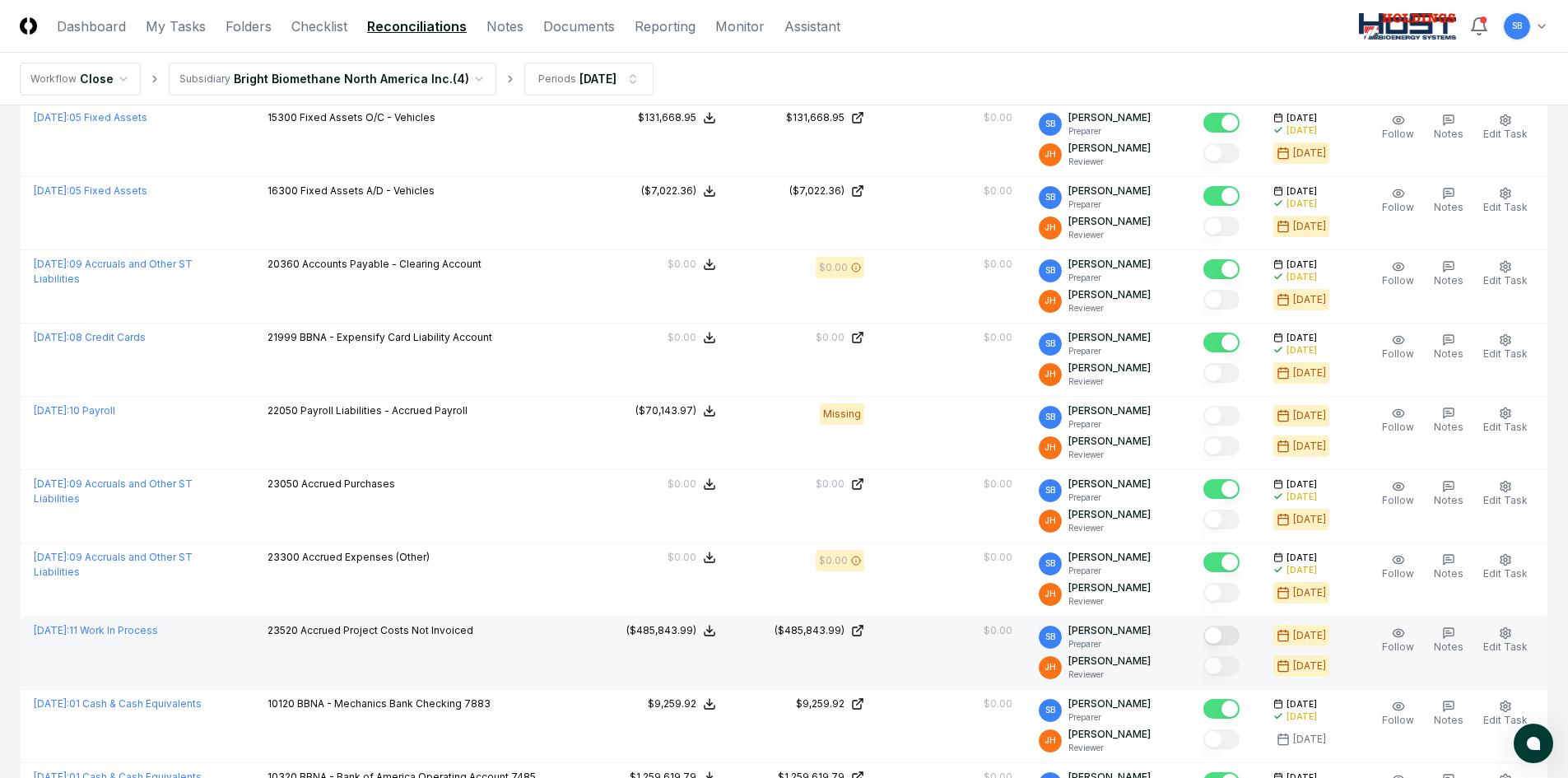
click at [1240, 637] on button "Mark complete" at bounding box center [1221, 635] width 37 height 20
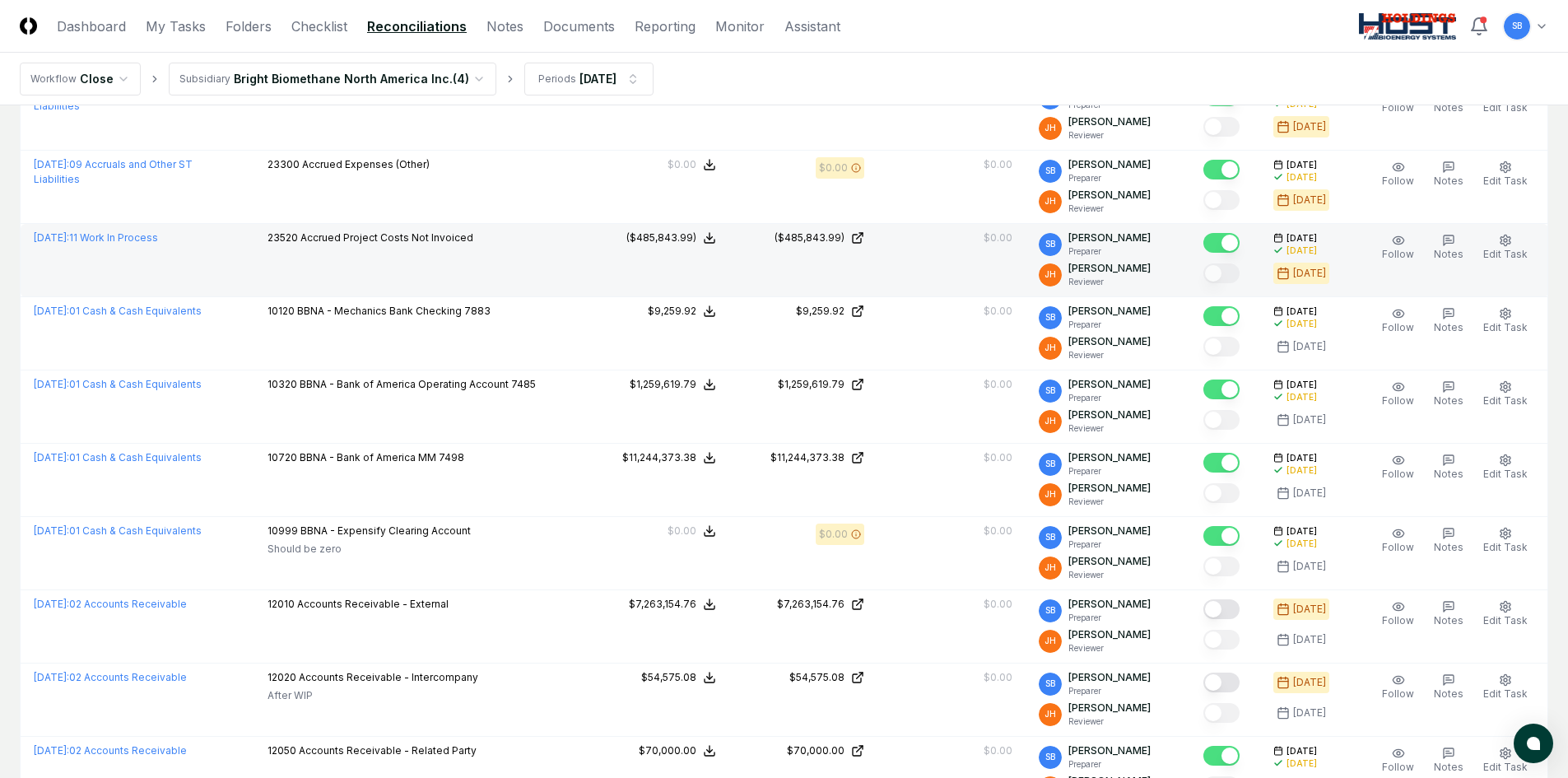
scroll to position [740, 0]
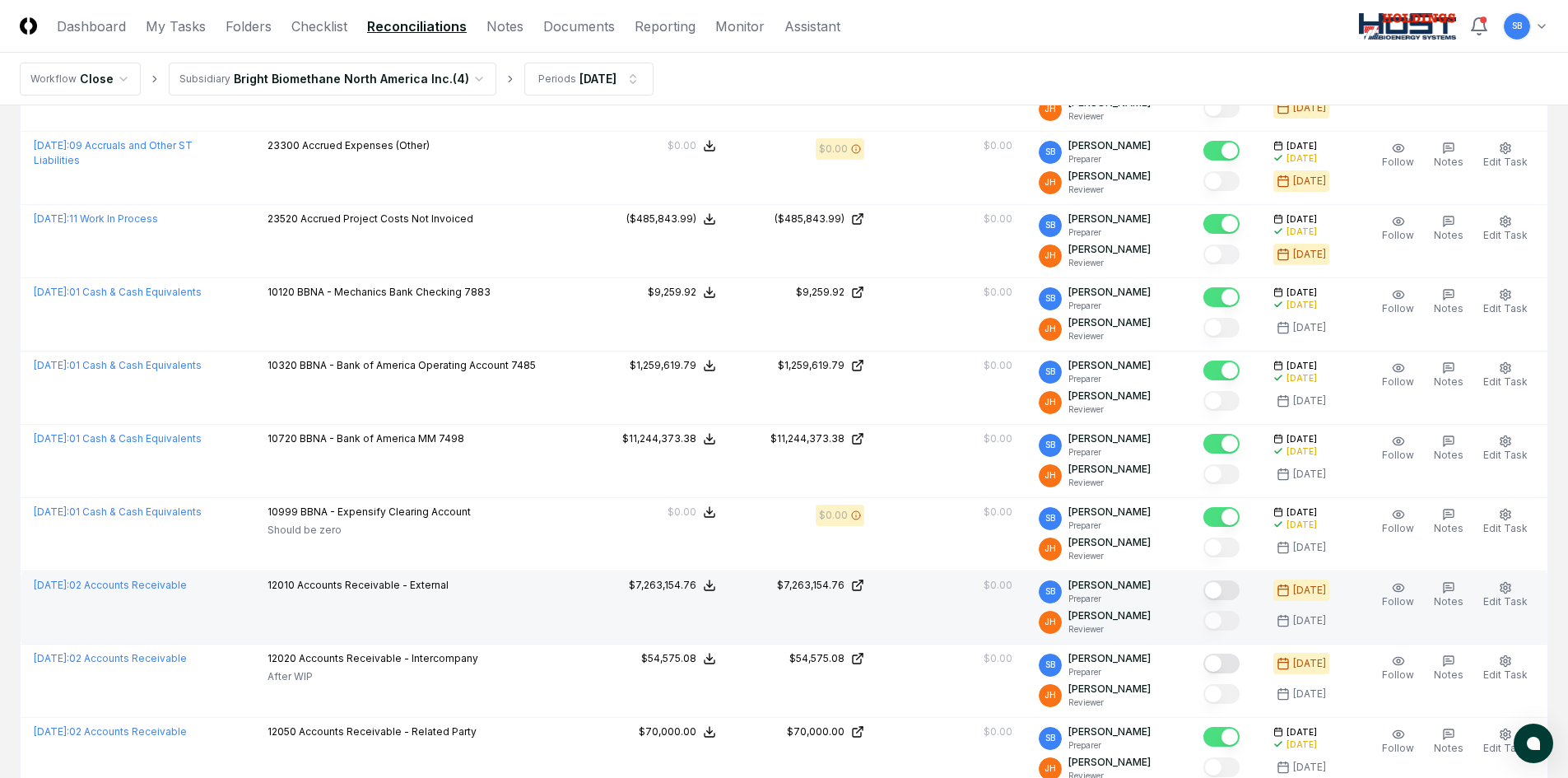
click at [1237, 591] on button "Mark complete" at bounding box center [1221, 589] width 37 height 20
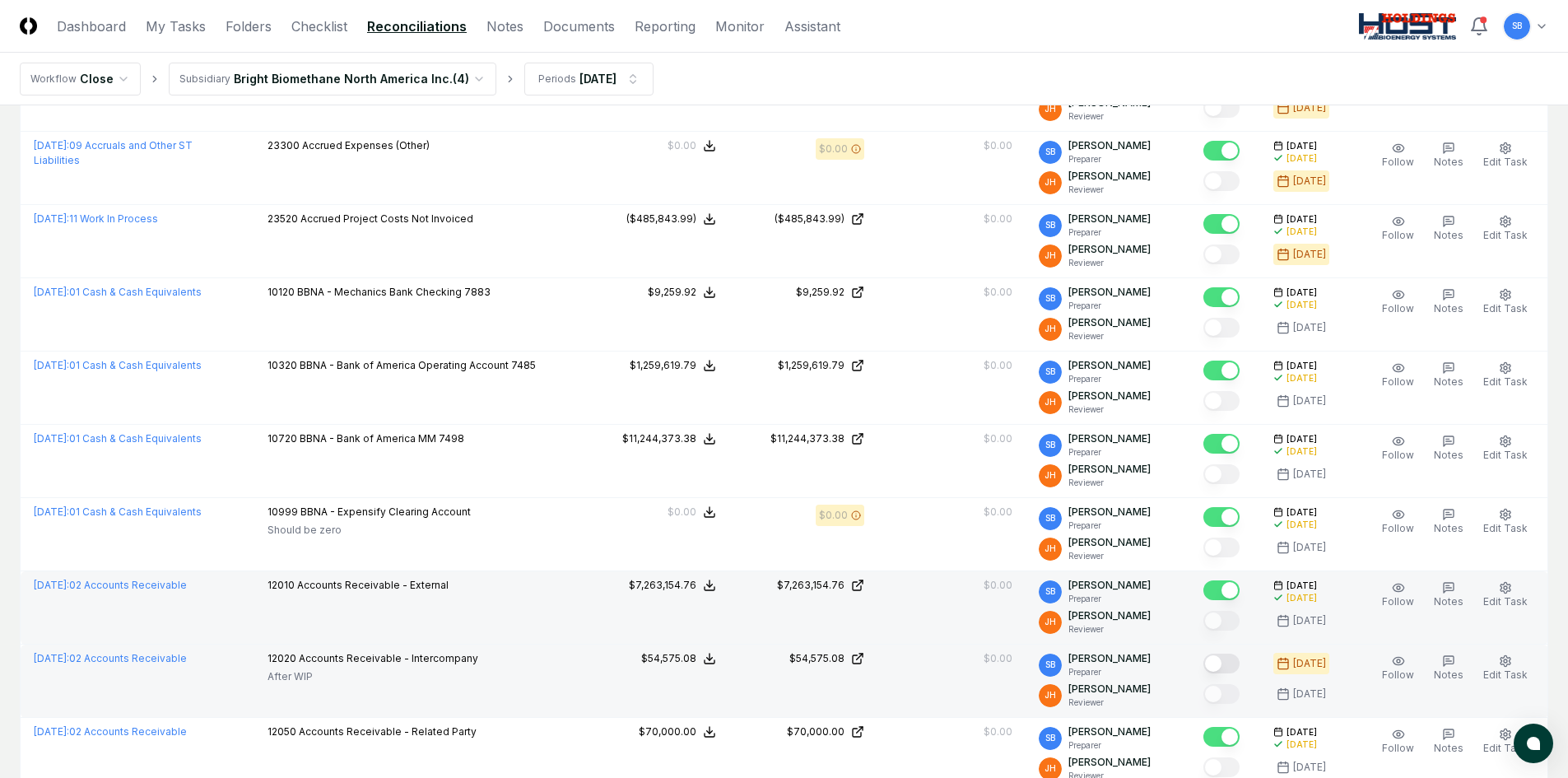
click at [1234, 664] on button "Mark complete" at bounding box center [1221, 663] width 37 height 20
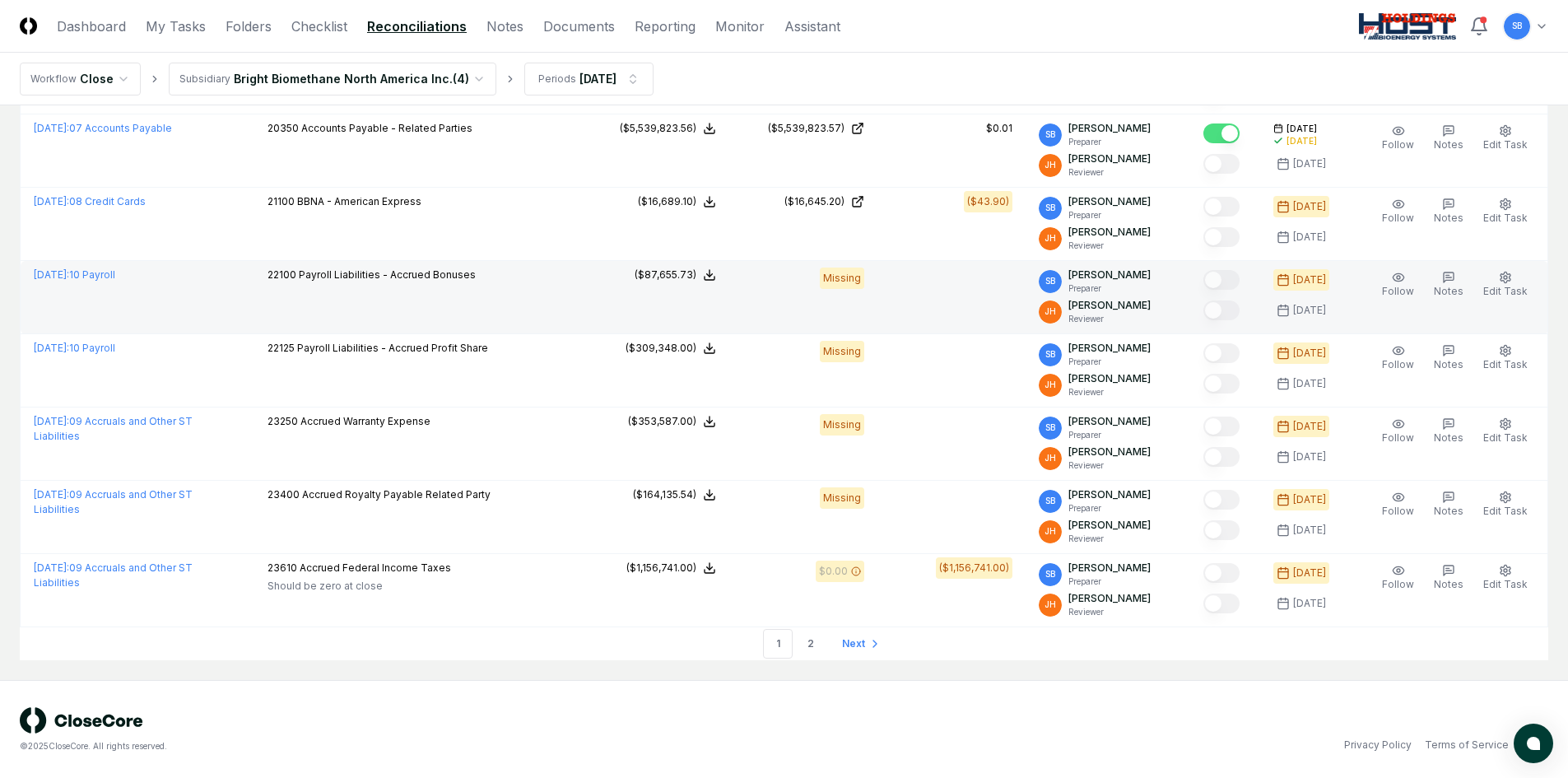
scroll to position [3323, 0]
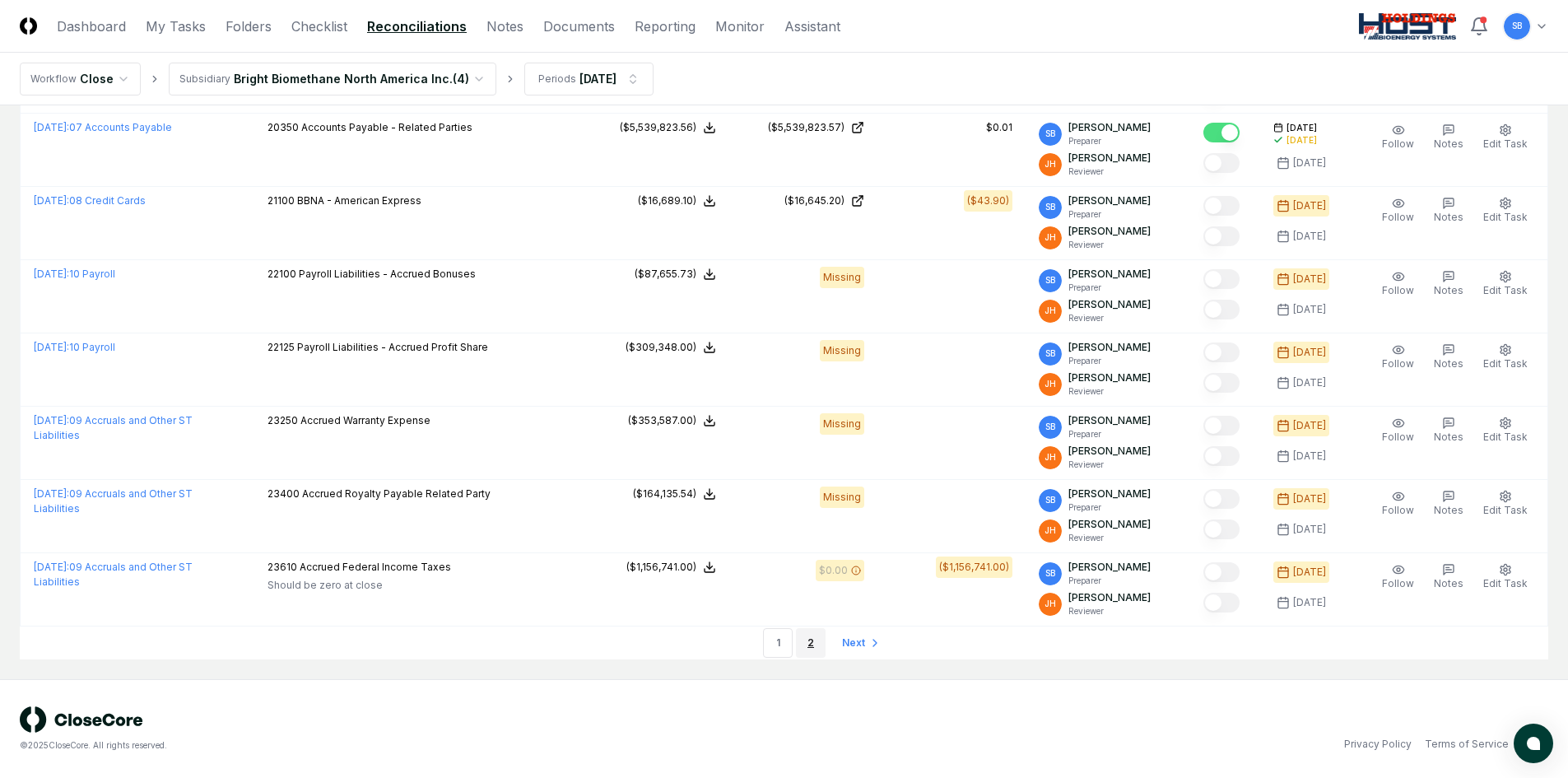
click at [812, 641] on link "2" at bounding box center [811, 643] width 30 height 30
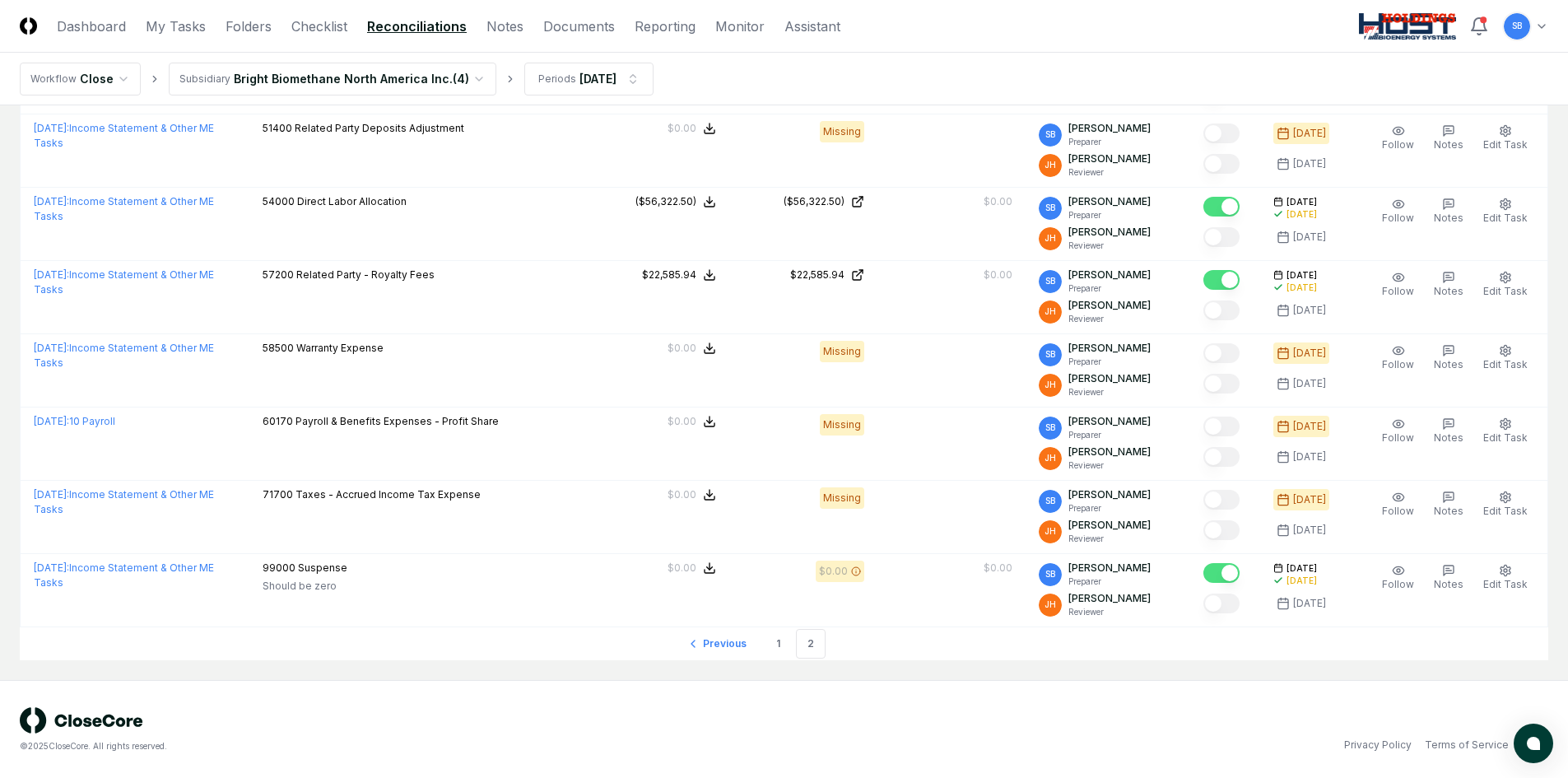
scroll to position [1198, 0]
click at [775, 641] on link "1" at bounding box center [778, 643] width 30 height 30
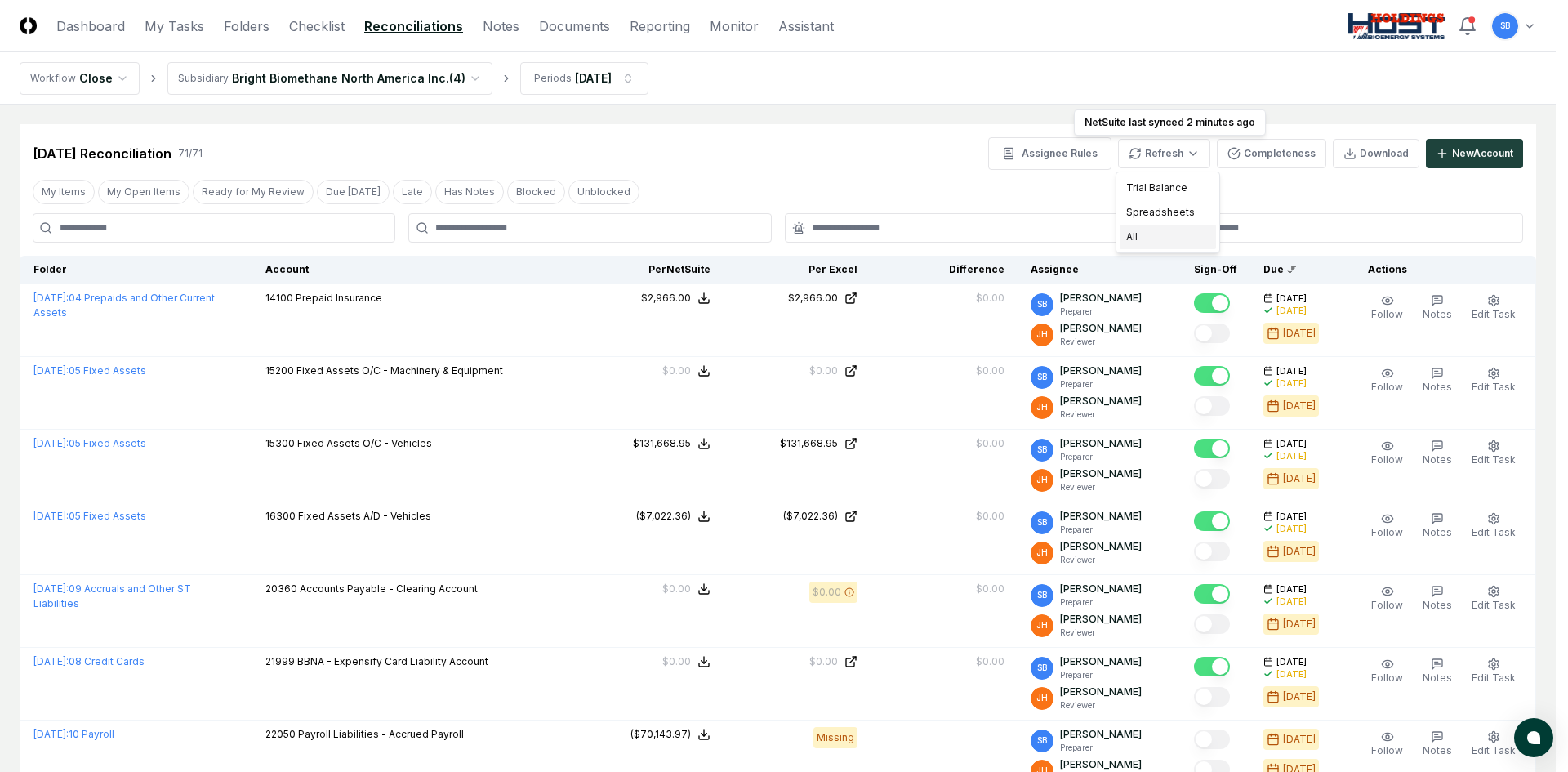
click at [1157, 235] on div "All" at bounding box center [1167, 237] width 96 height 24
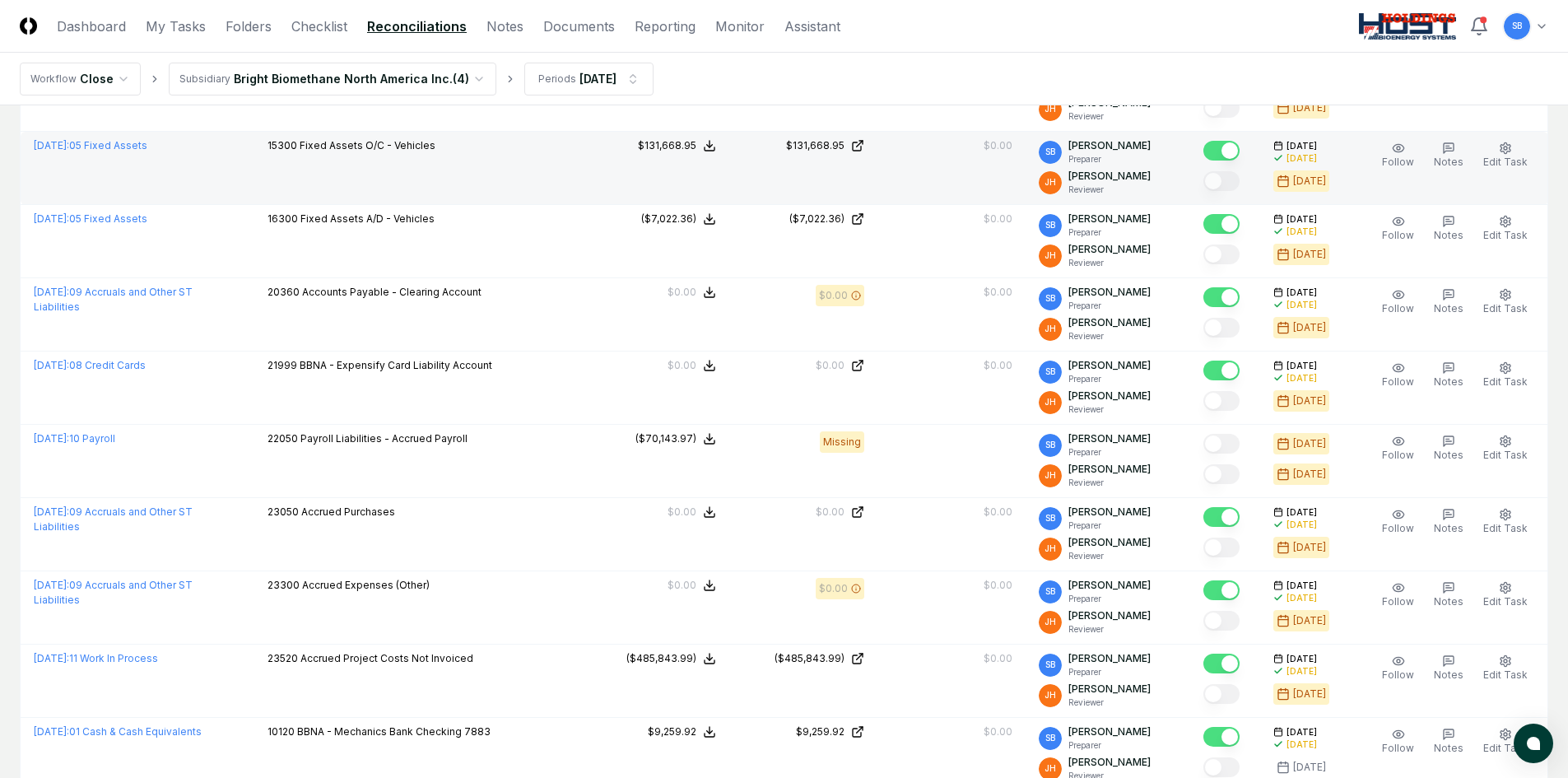
scroll to position [329, 0]
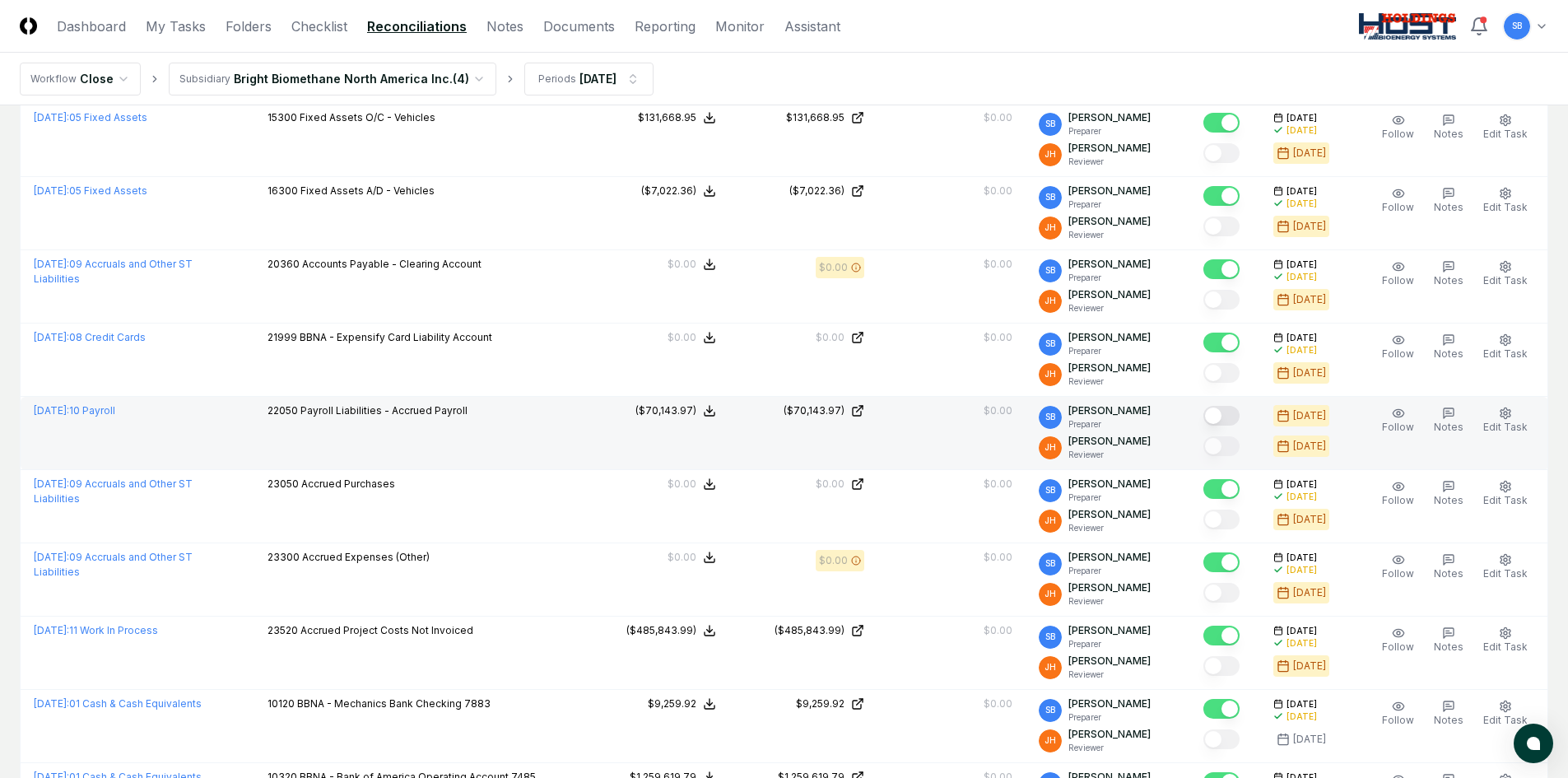
click at [1235, 411] on button "Mark complete" at bounding box center [1221, 415] width 37 height 20
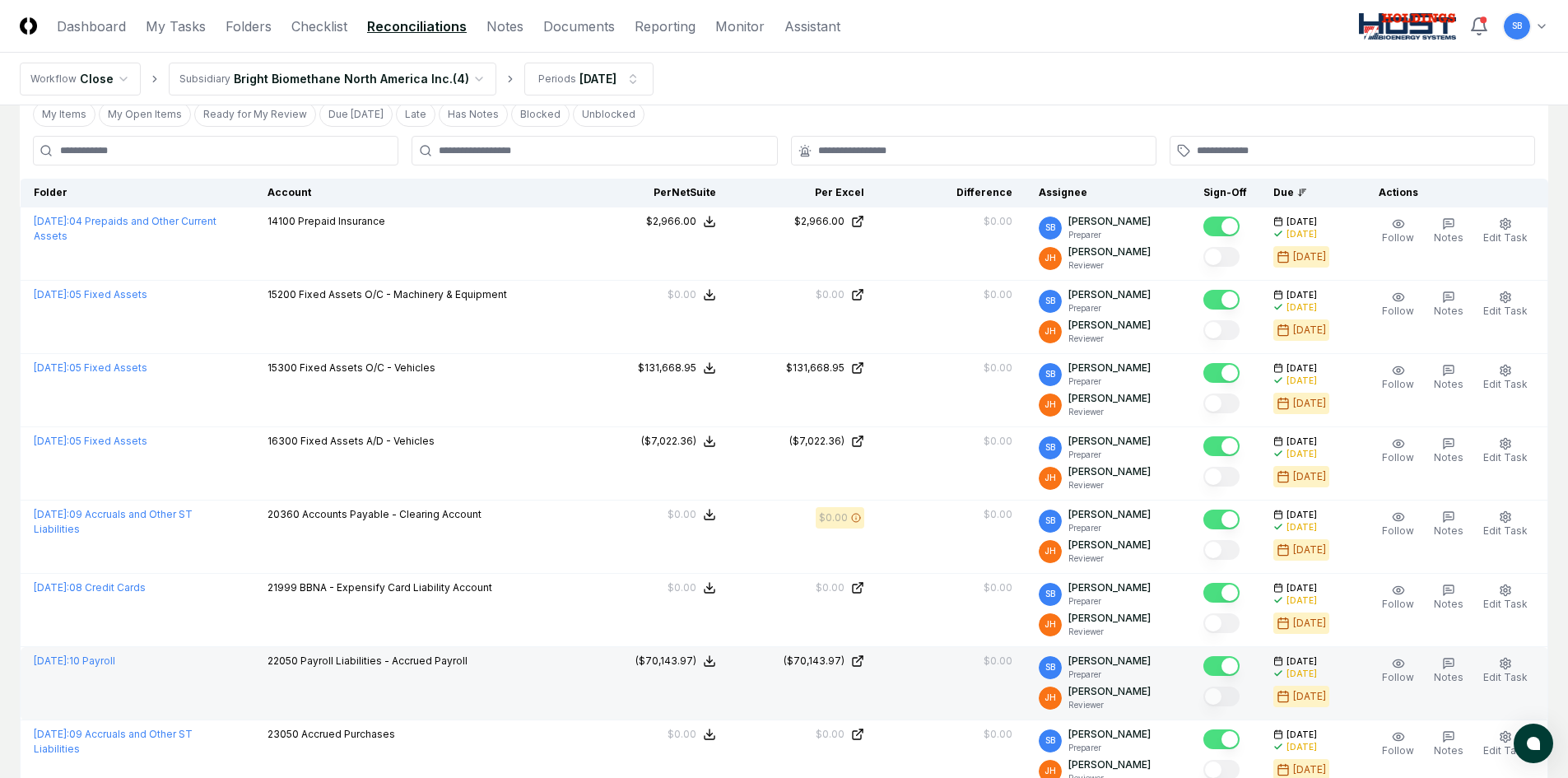
scroll to position [0, 0]
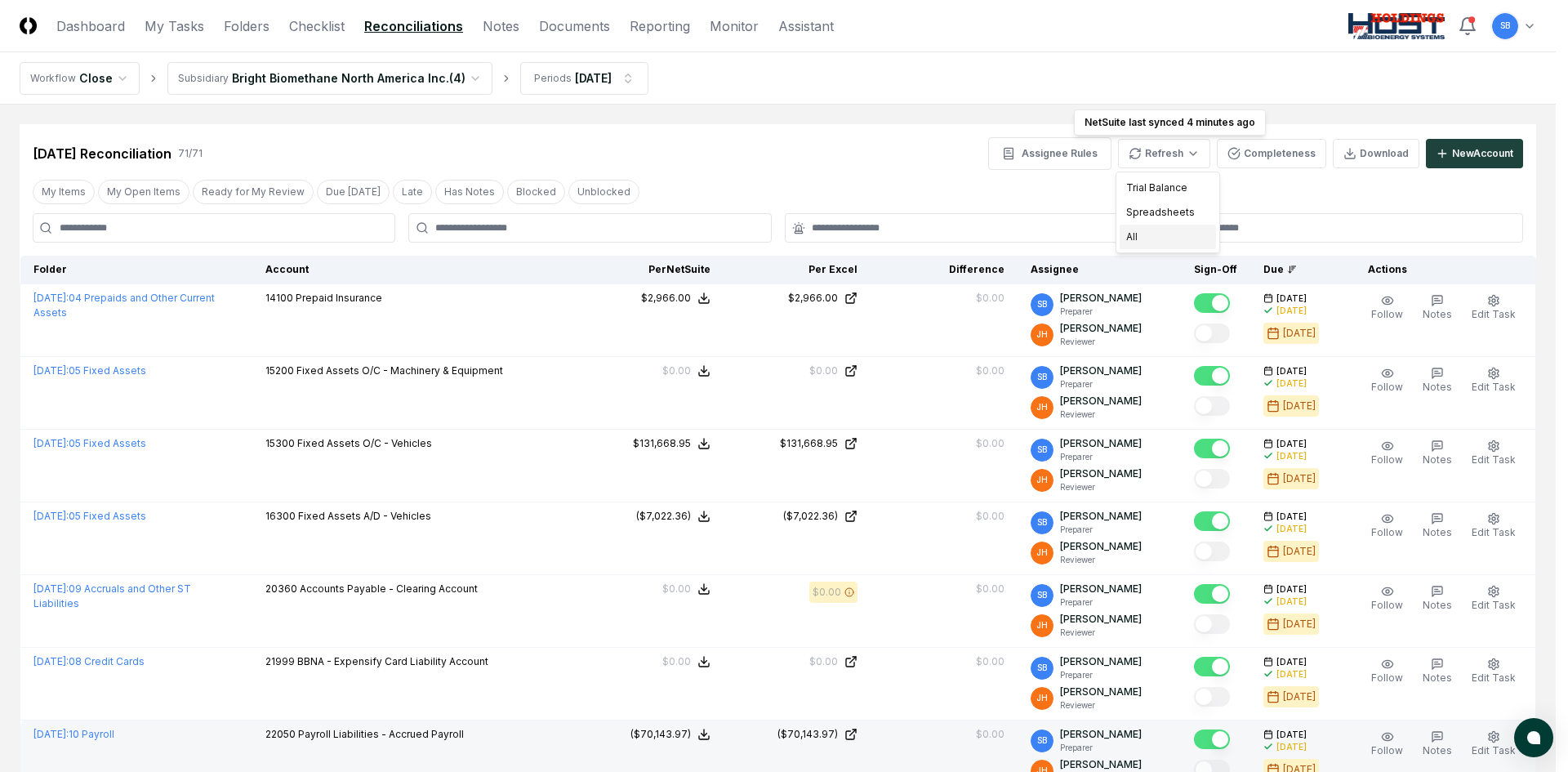
drag, startPoint x: 1142, startPoint y: 240, endPoint x: 1131, endPoint y: 242, distance: 11.2
click at [1142, 240] on div "All" at bounding box center [1167, 237] width 96 height 24
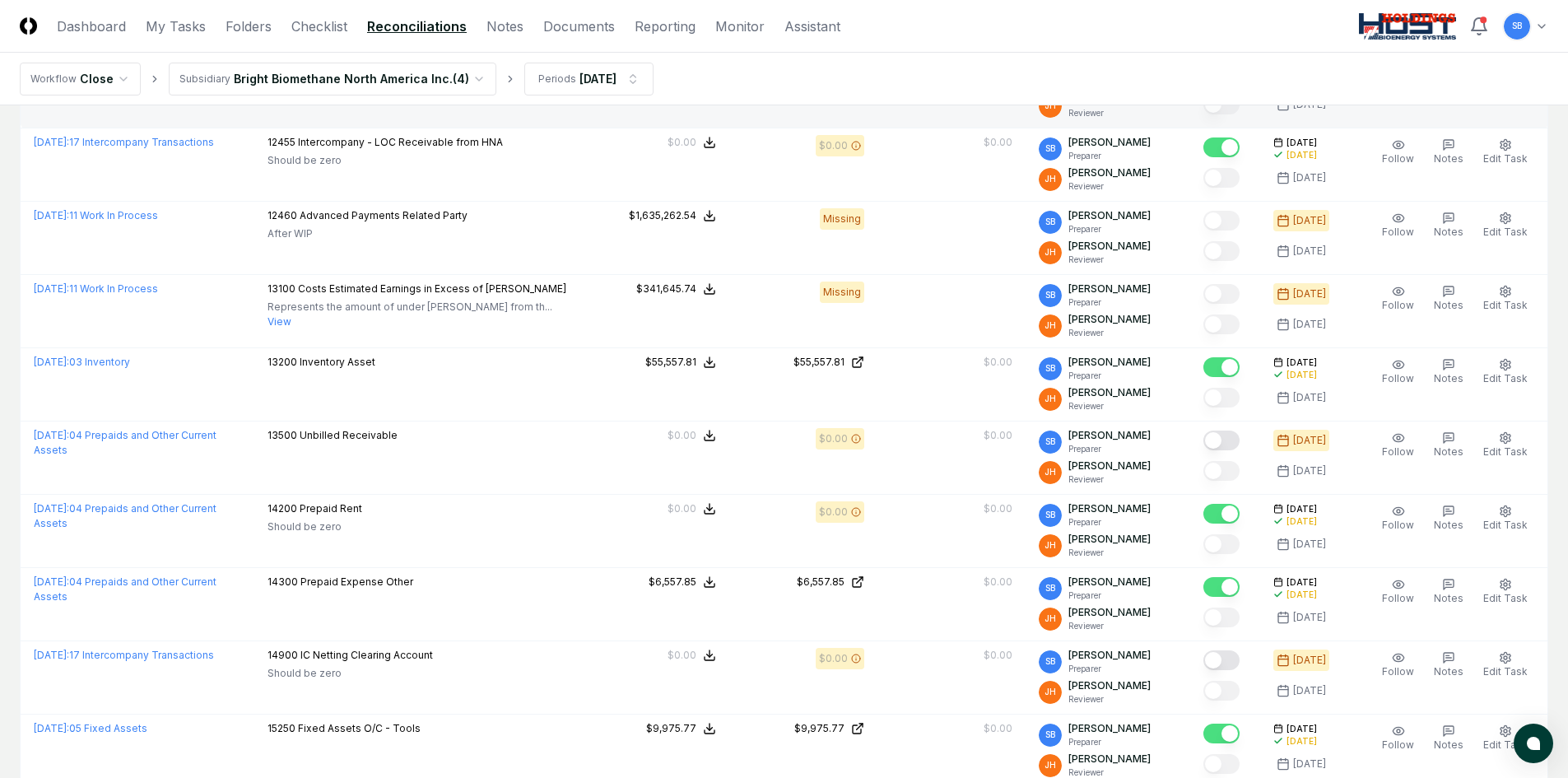
scroll to position [2140, 0]
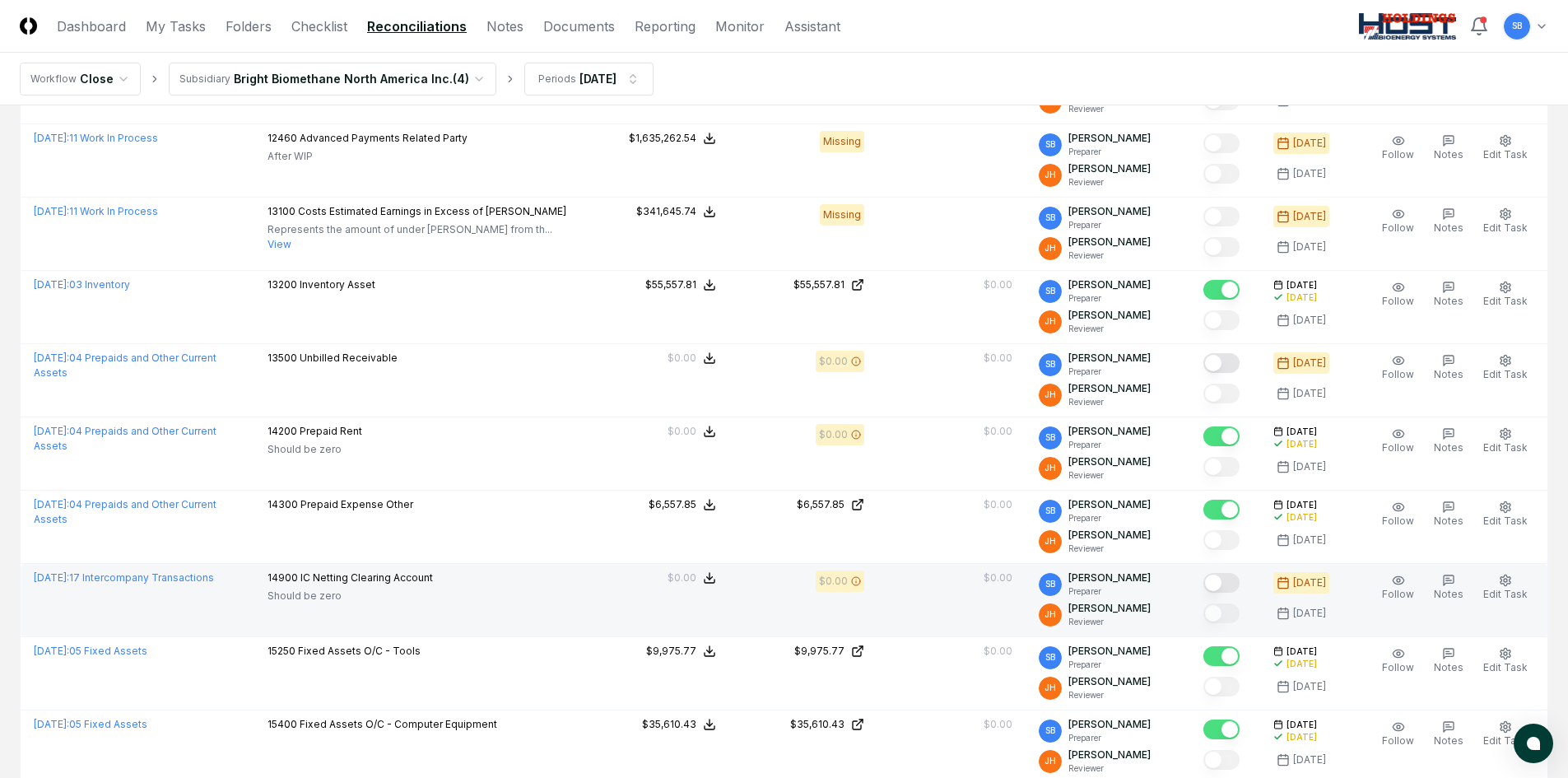
click at [1232, 585] on button "Mark complete" at bounding box center [1221, 582] width 37 height 20
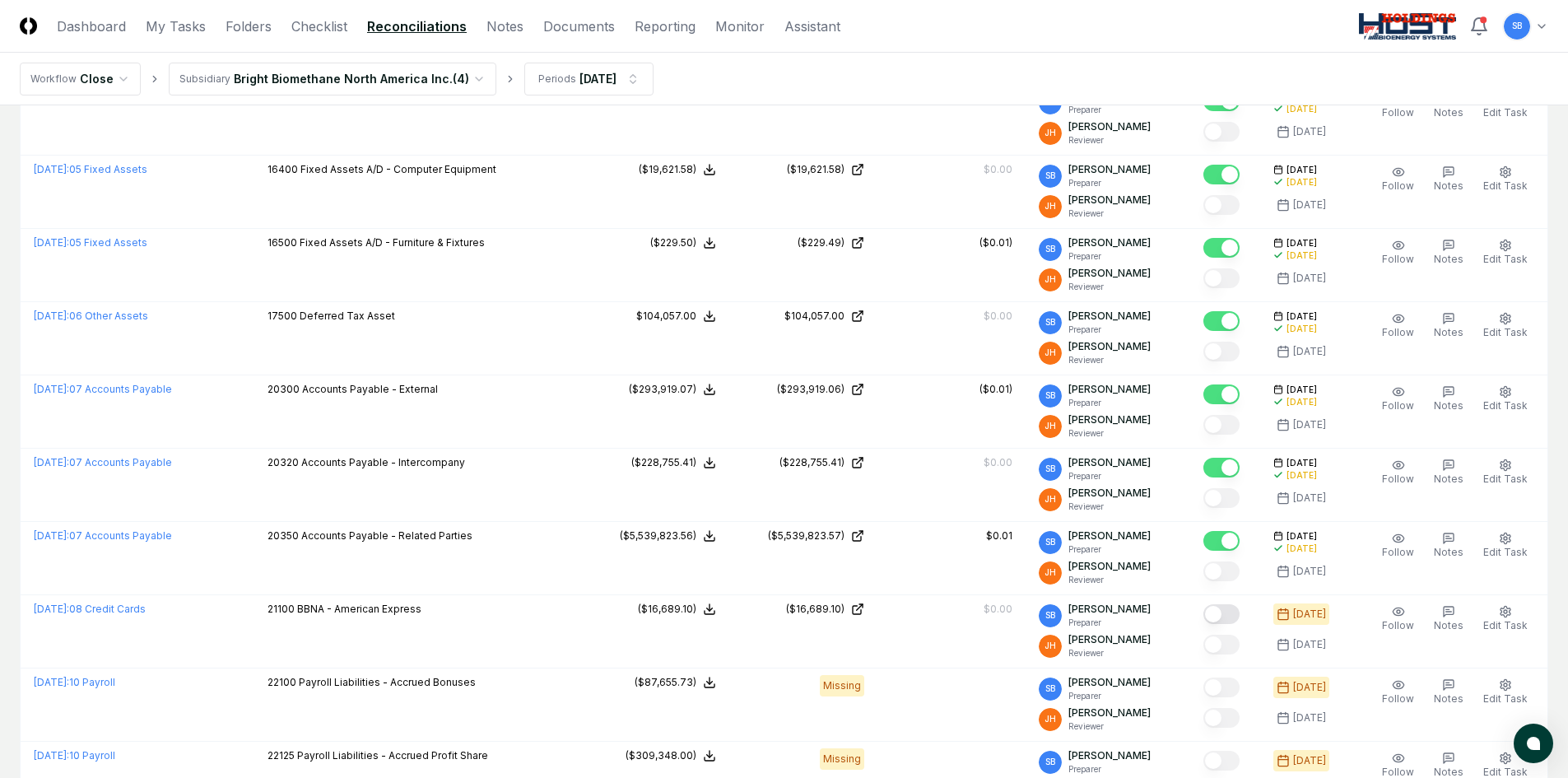
scroll to position [2964, 0]
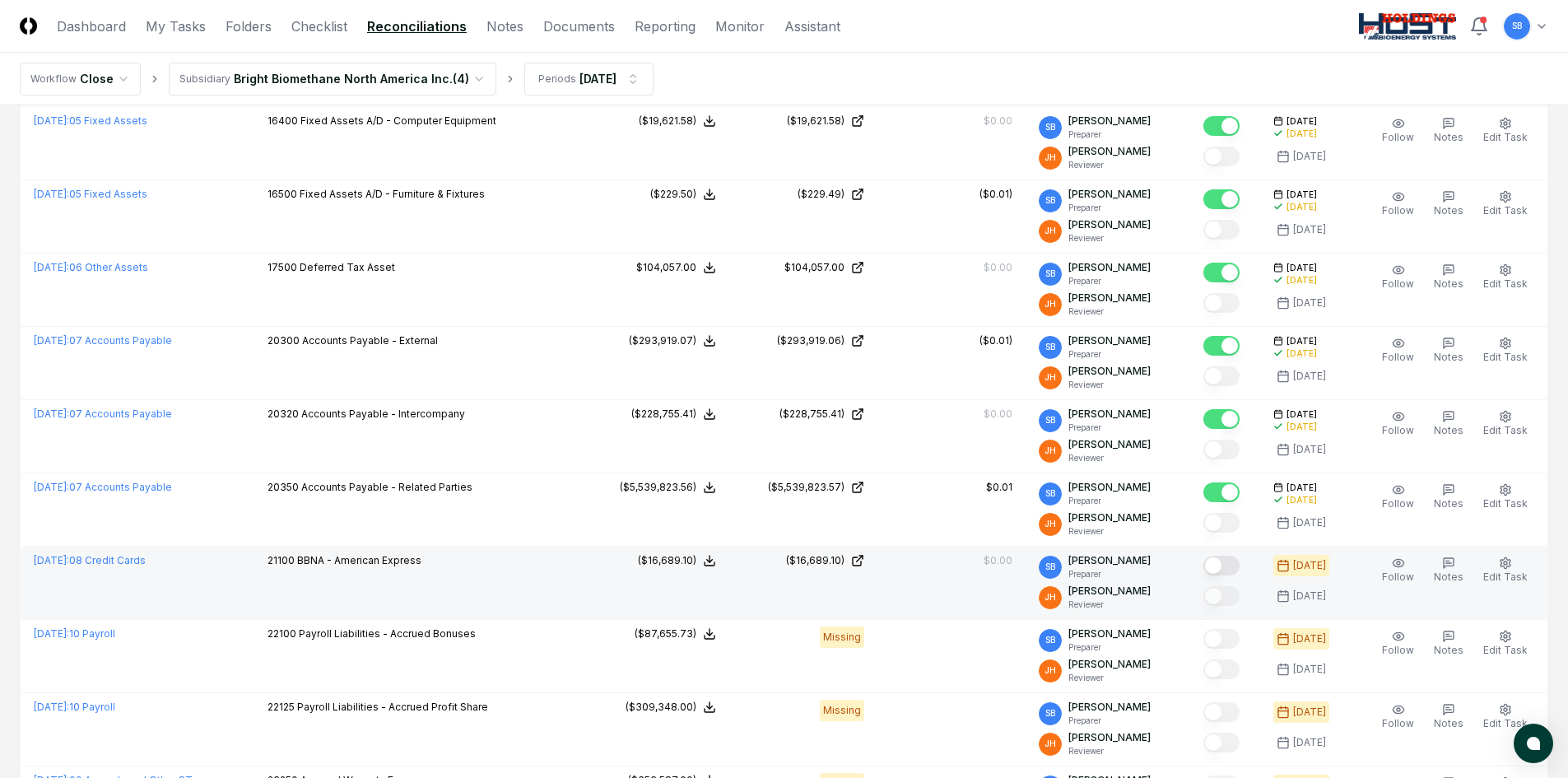
click at [1236, 562] on button "Mark complete" at bounding box center [1221, 565] width 37 height 20
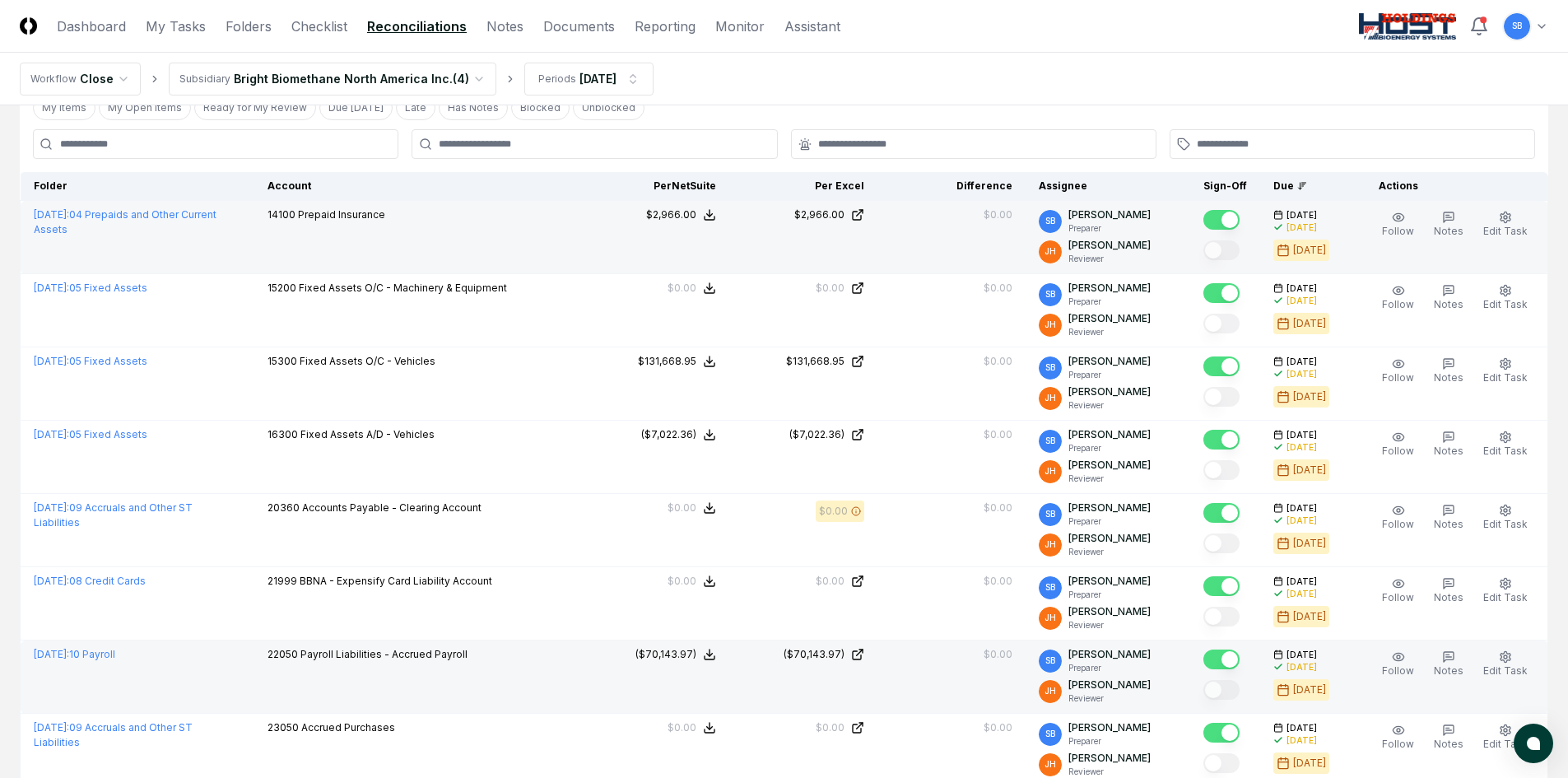
scroll to position [0, 0]
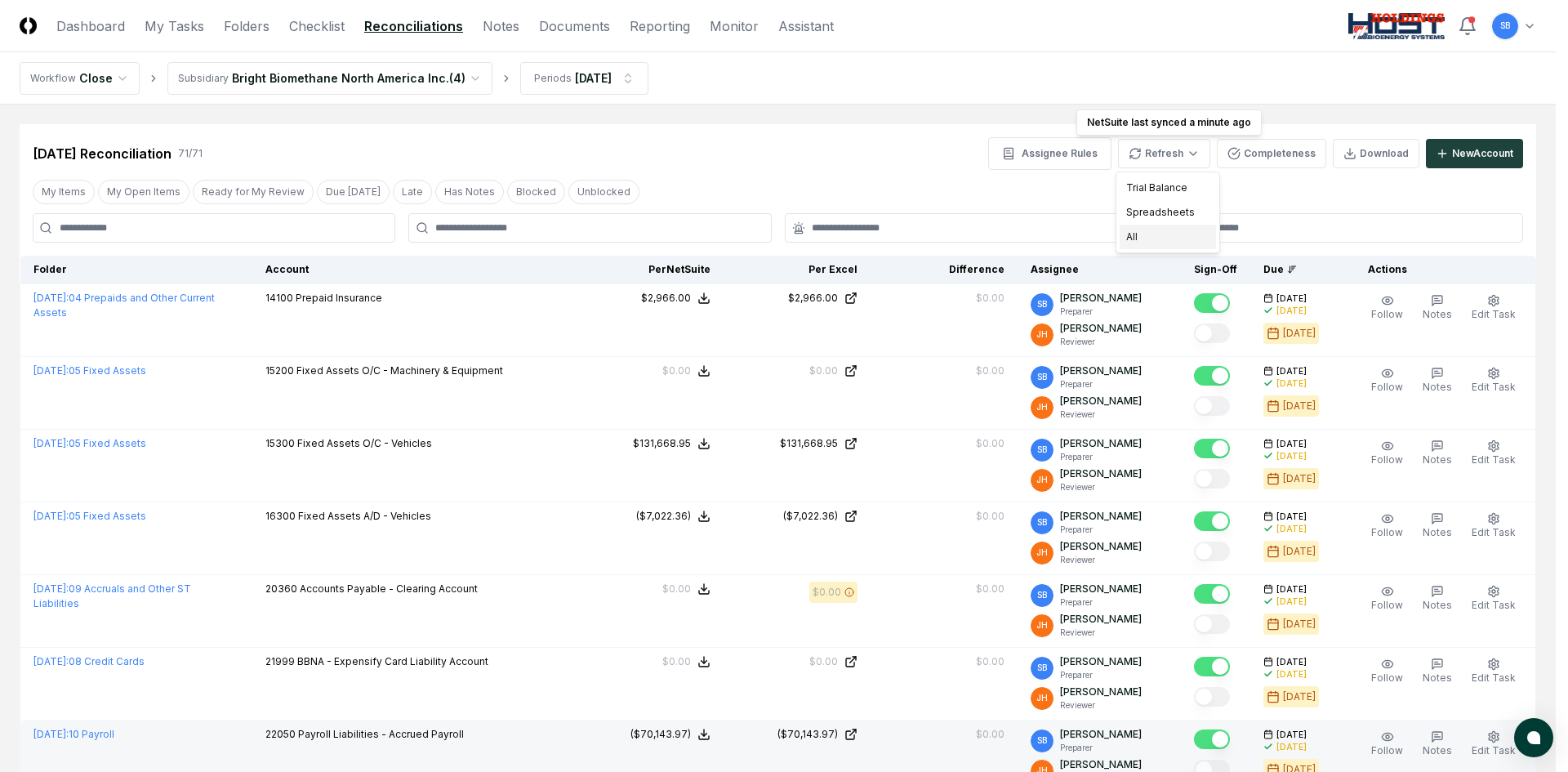
click at [1149, 236] on div "All" at bounding box center [1167, 237] width 96 height 24
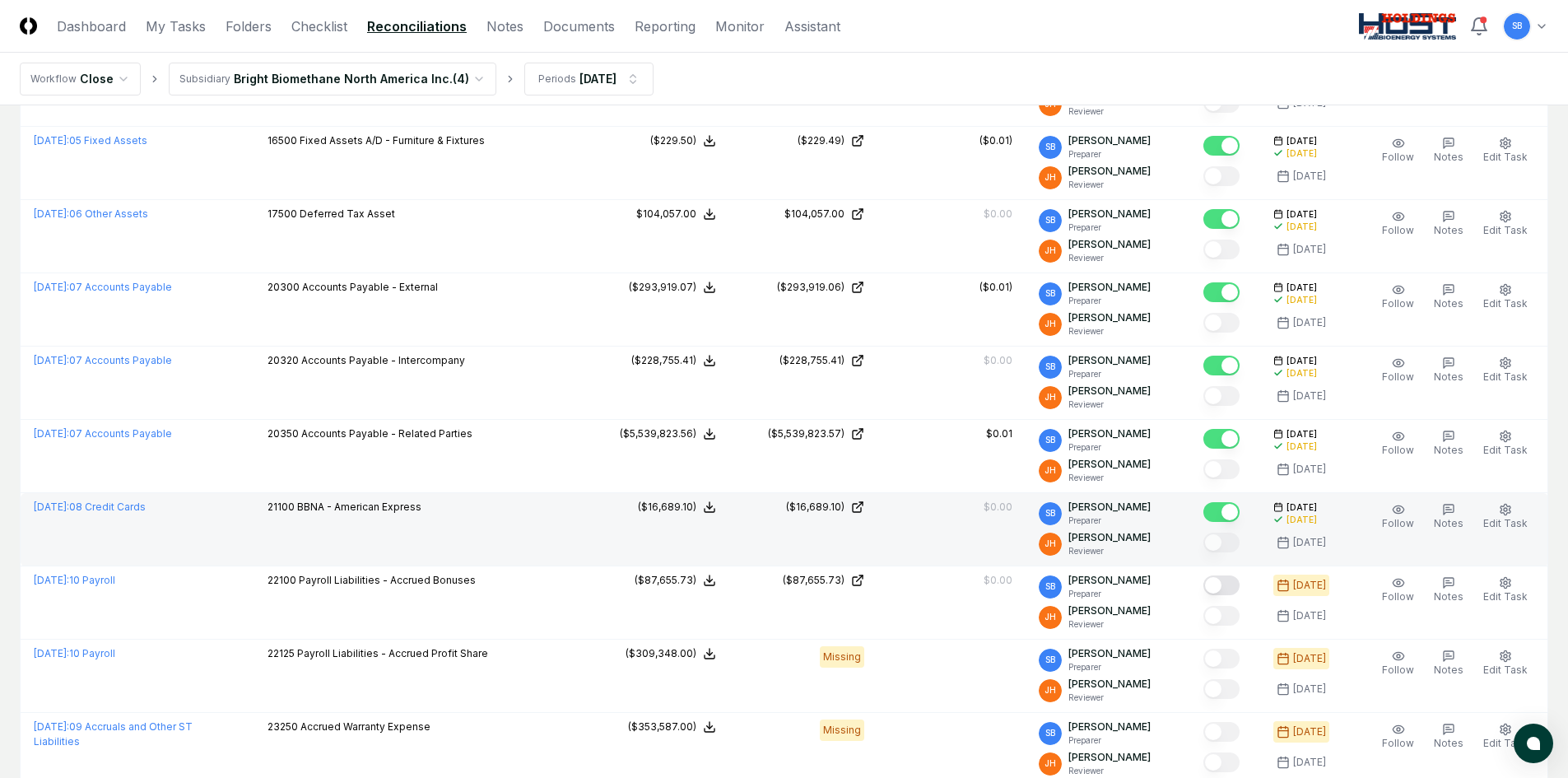
scroll to position [3045, 0]
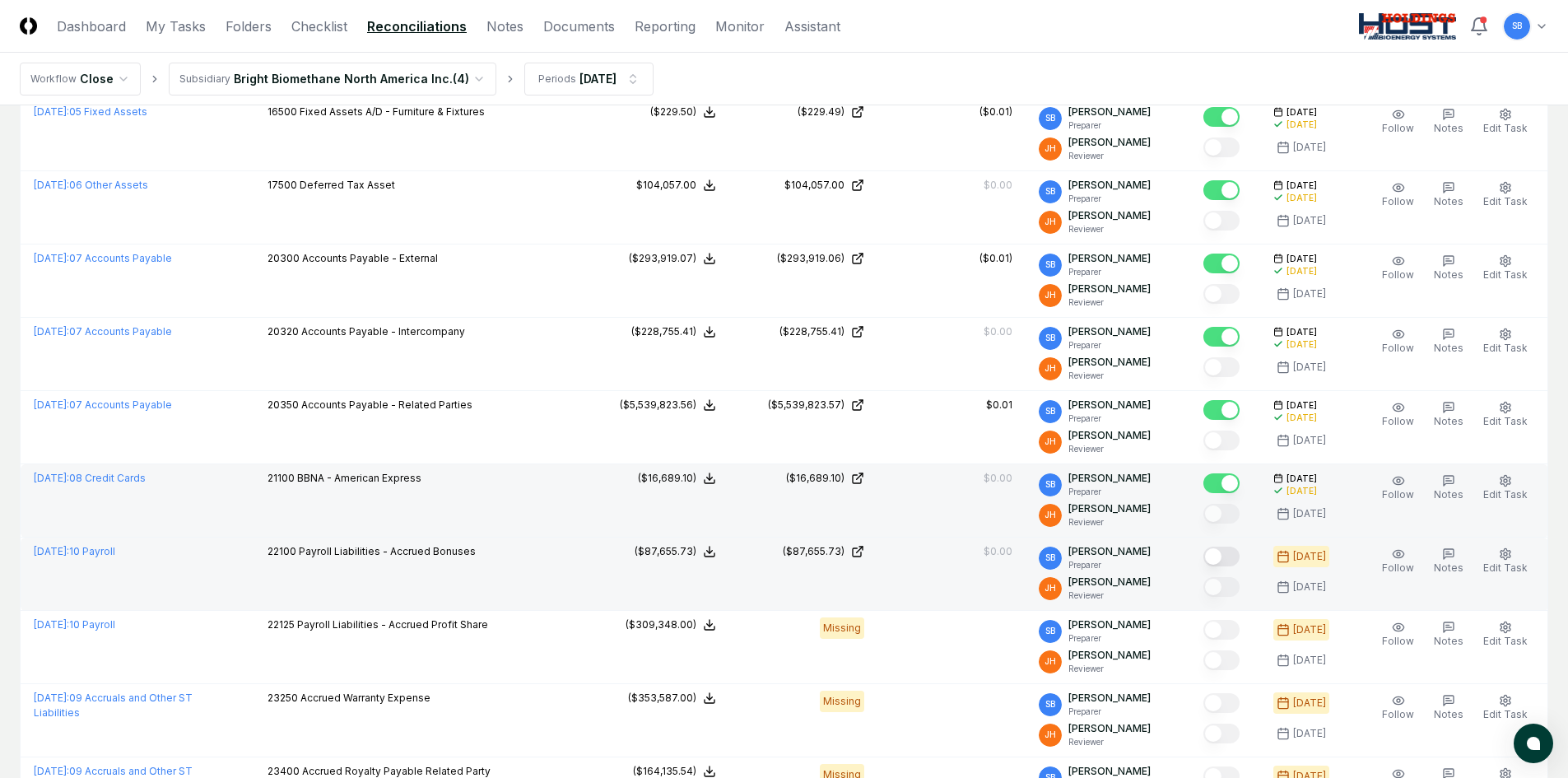
click at [1237, 555] on button "Mark complete" at bounding box center [1221, 556] width 37 height 20
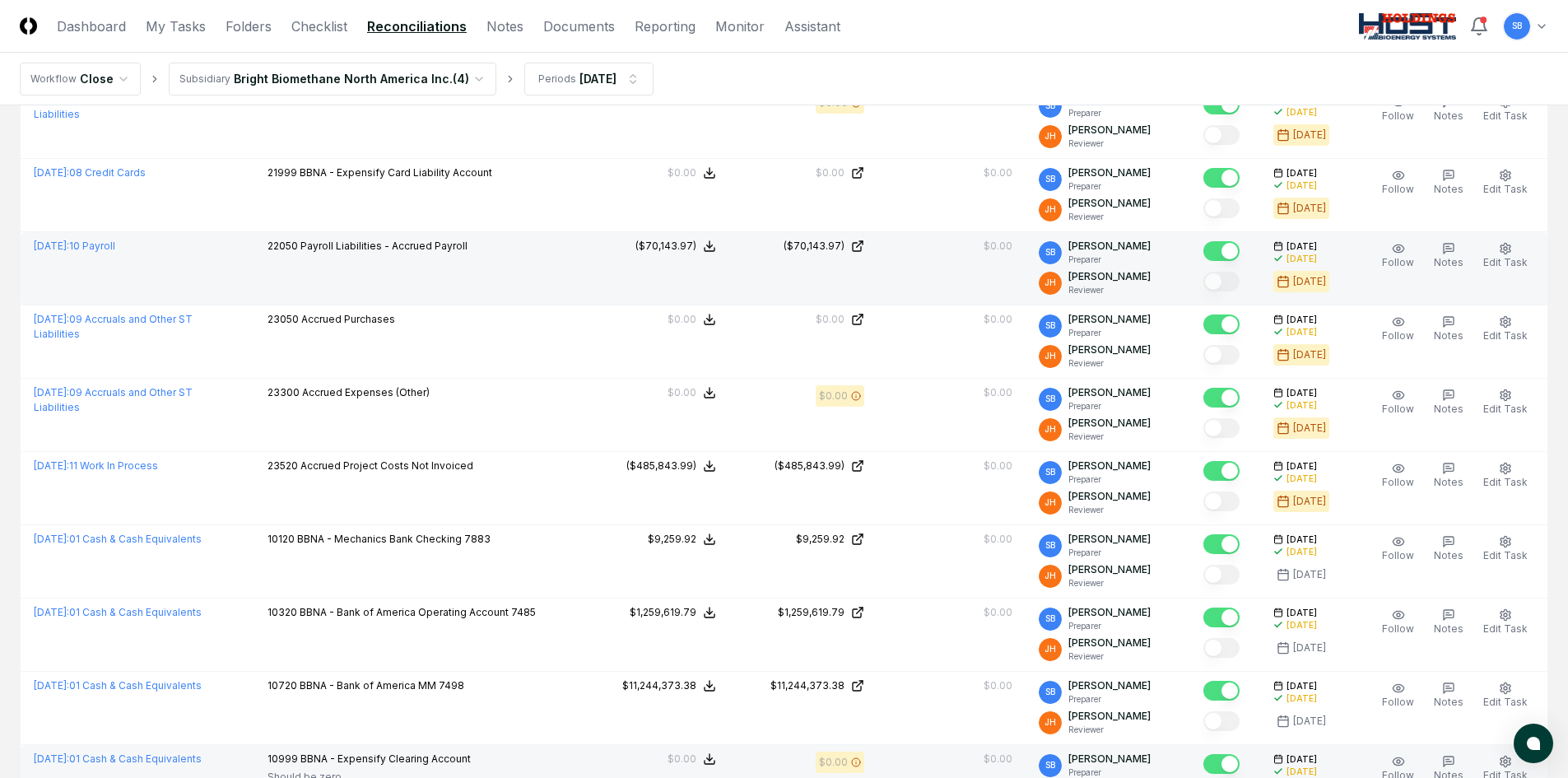
scroll to position [83, 0]
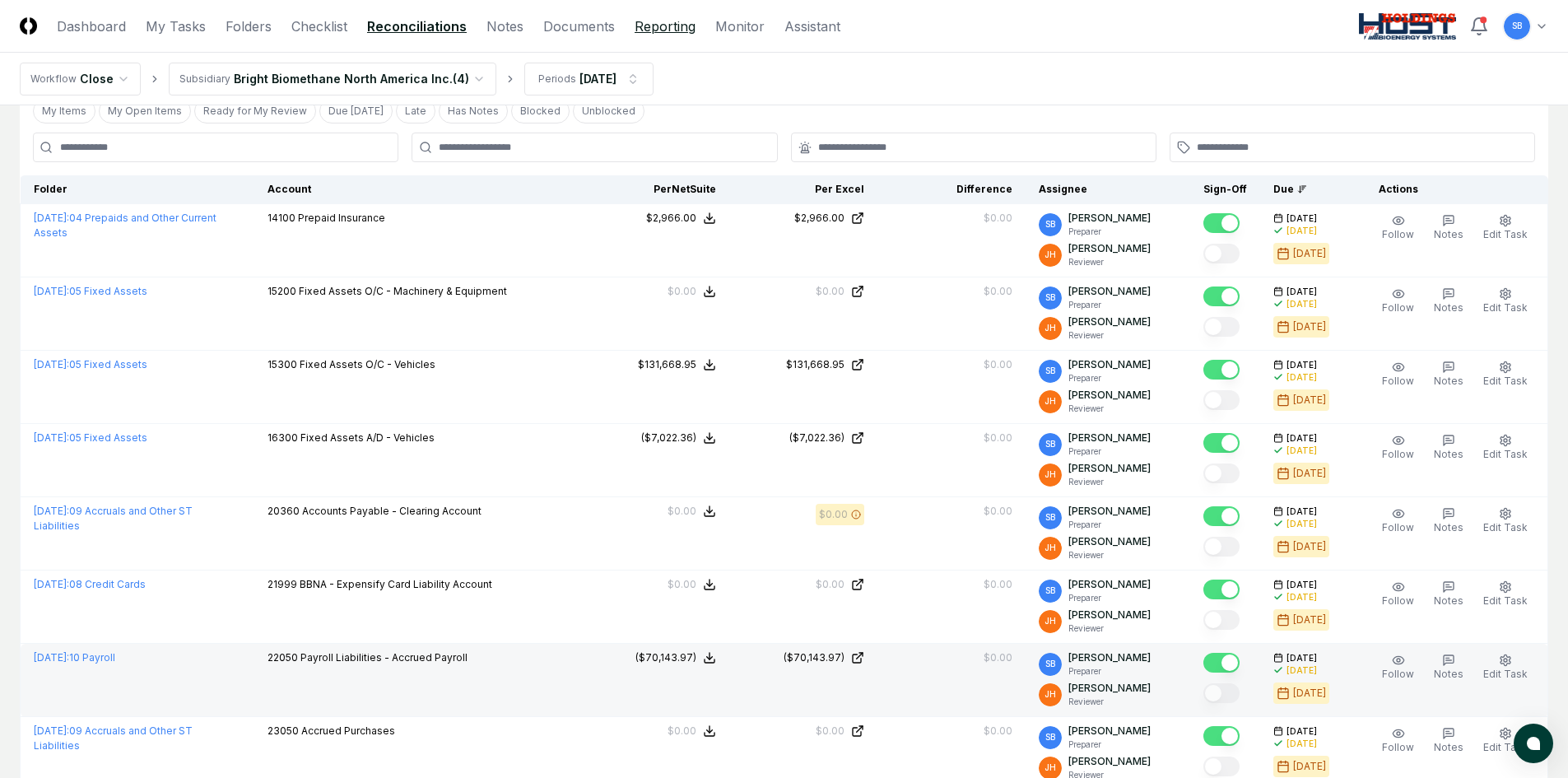
click at [647, 26] on link "Reporting" at bounding box center [664, 26] width 61 height 20
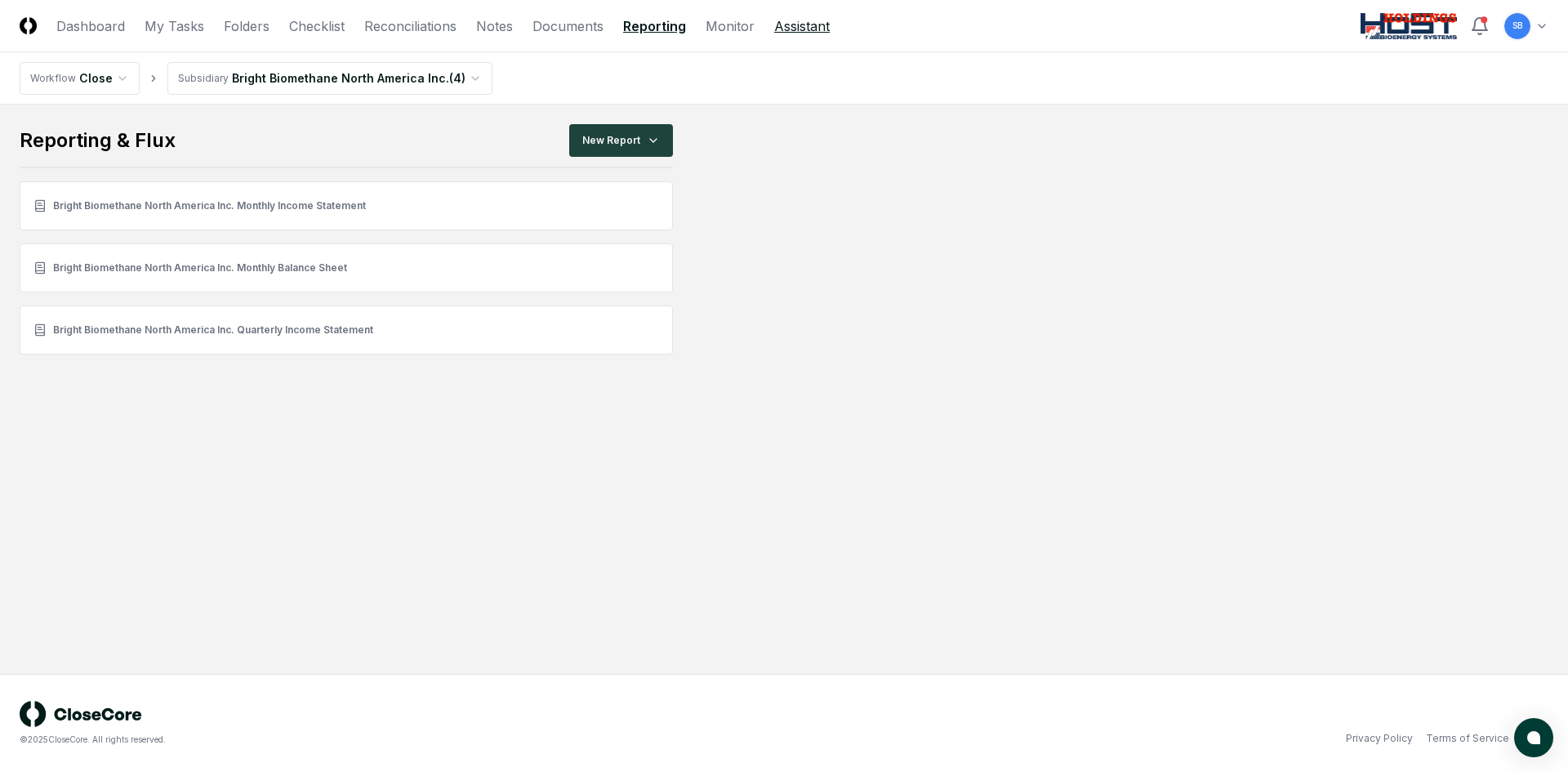
click at [783, 26] on link "Assistant" at bounding box center [802, 26] width 56 height 20
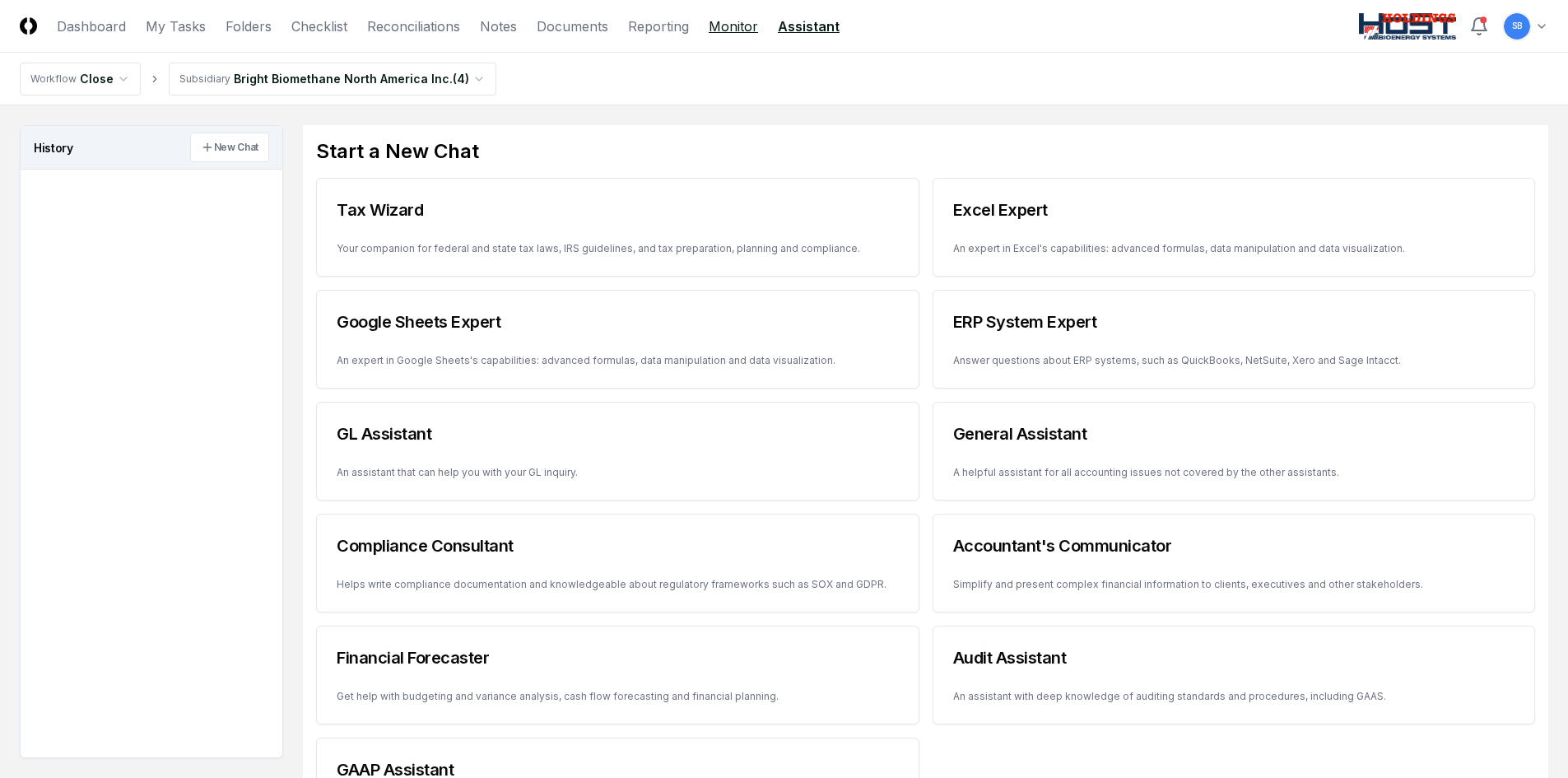
click at [721, 28] on link "Monitor" at bounding box center [733, 26] width 50 height 20
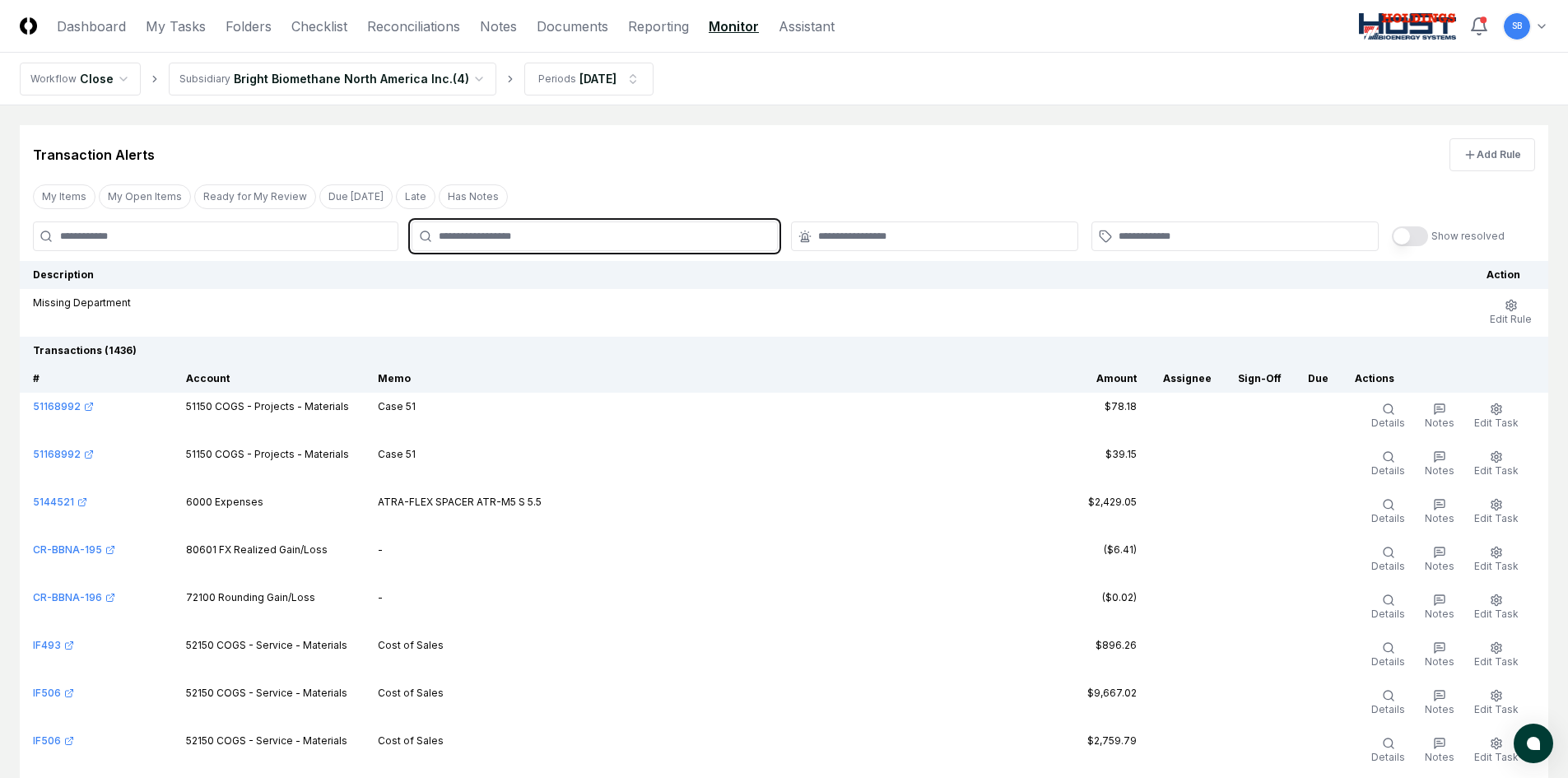
click at [525, 234] on input "text" at bounding box center [601, 236] width 327 height 15
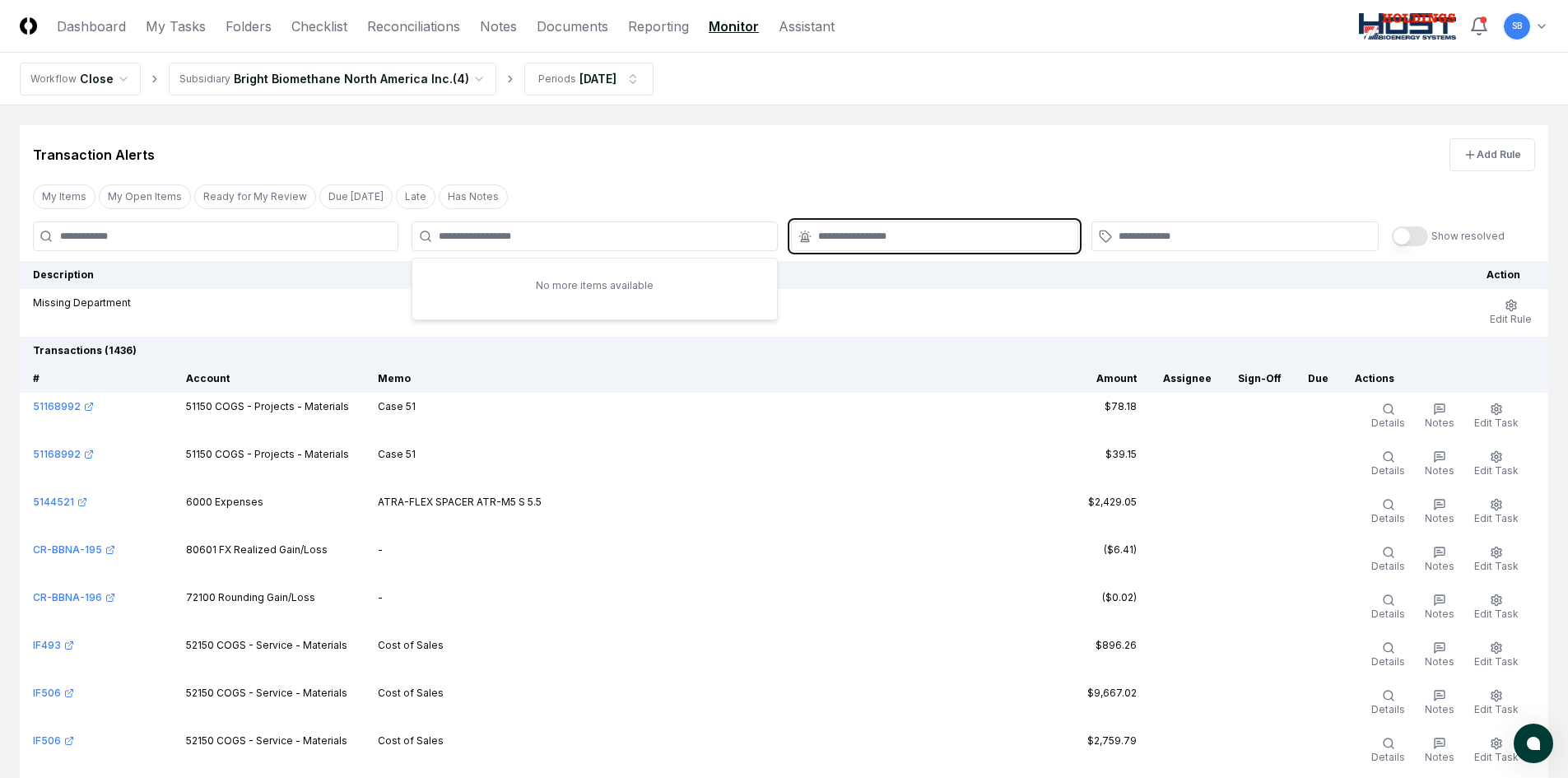
click at [858, 233] on input "text" at bounding box center [943, 236] width 250 height 15
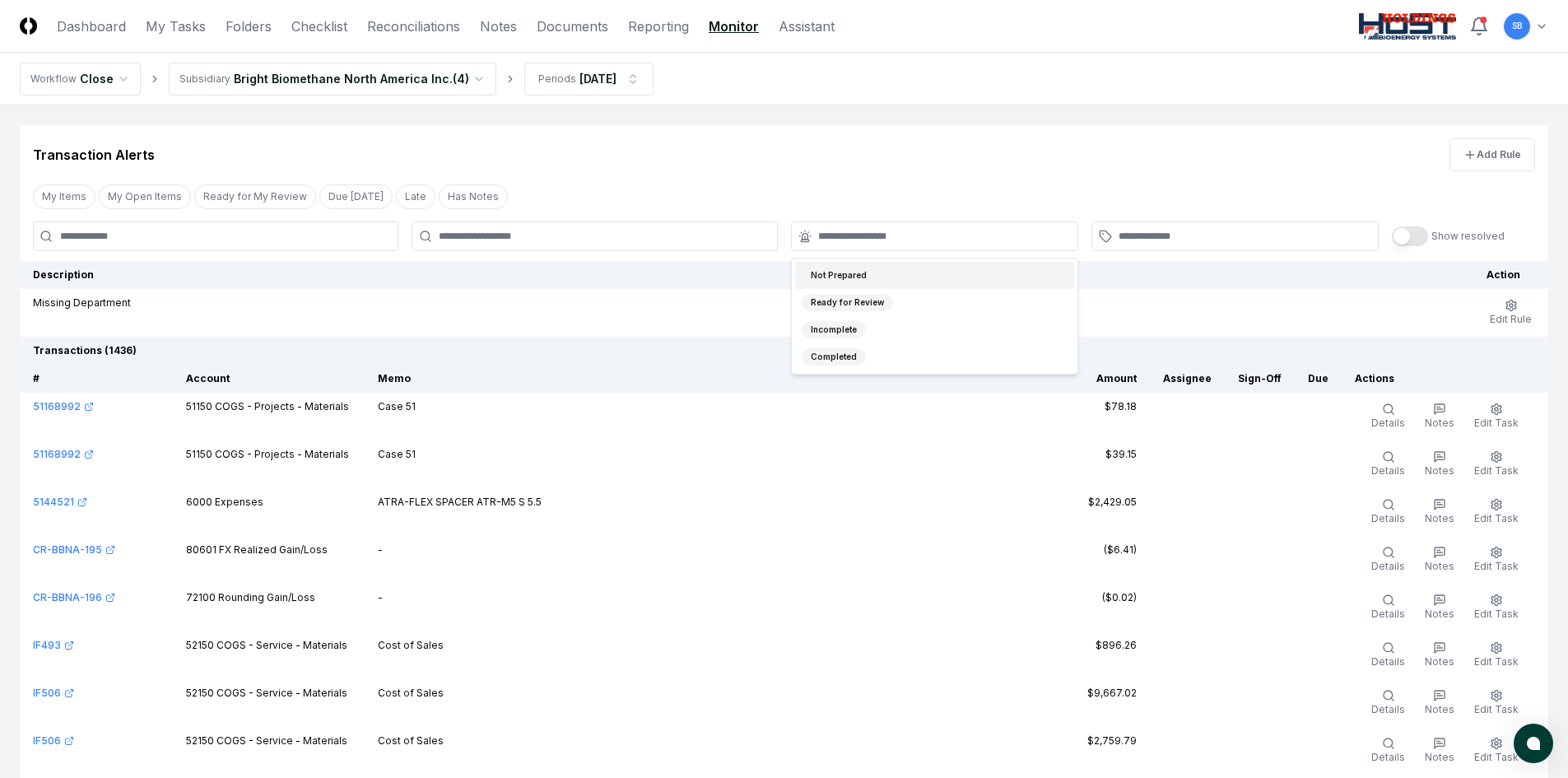
click at [1011, 170] on div "Transaction Alerts Add Rule" at bounding box center [784, 147] width 1529 height 46
click at [480, 32] on link "Notes" at bounding box center [497, 26] width 37 height 20
click at [444, 33] on link "Reconciliations" at bounding box center [413, 26] width 93 height 20
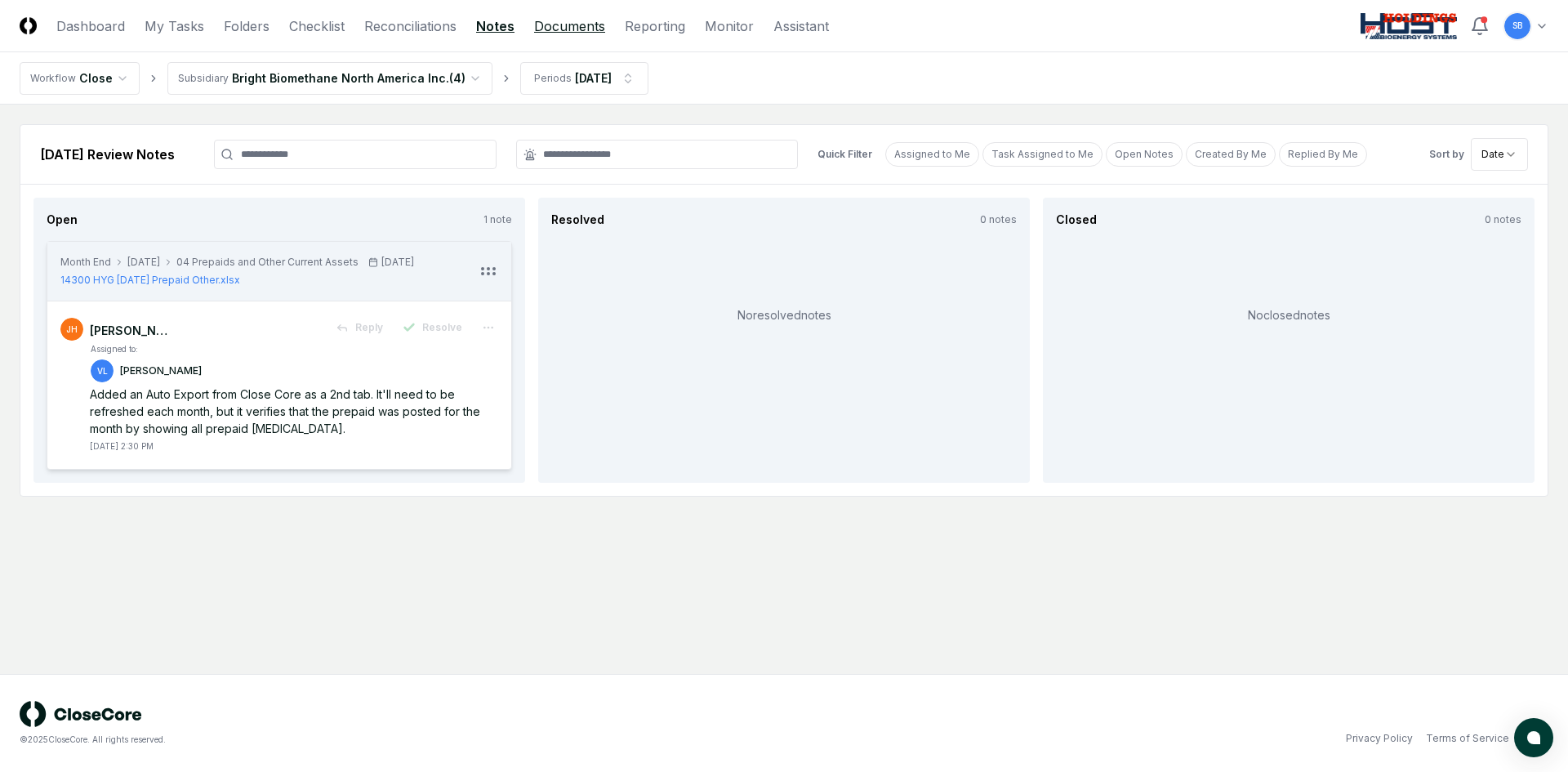
click at [559, 25] on link "Documents" at bounding box center [570, 26] width 71 height 20
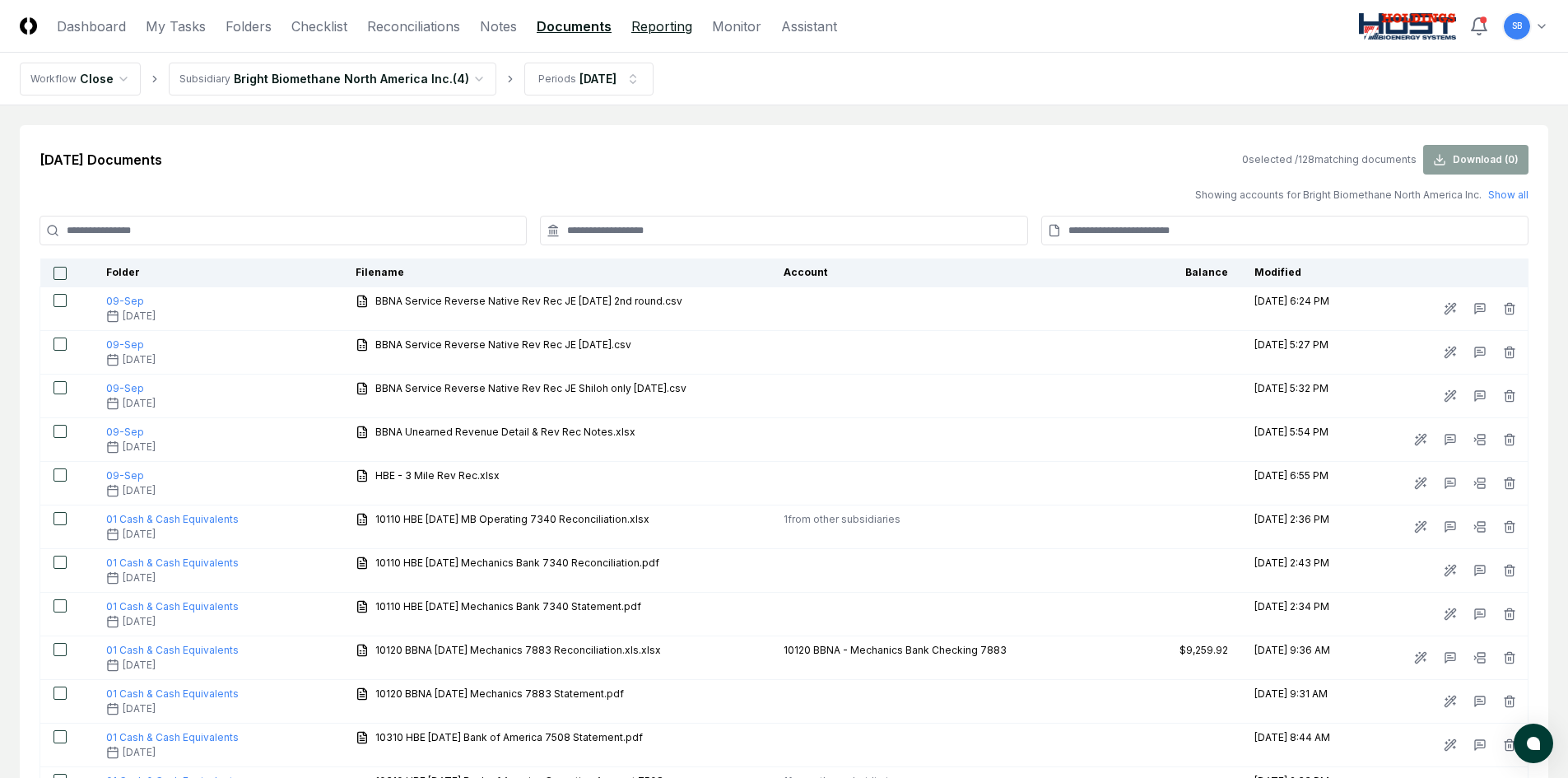
click at [642, 28] on link "Reporting" at bounding box center [662, 26] width 61 height 20
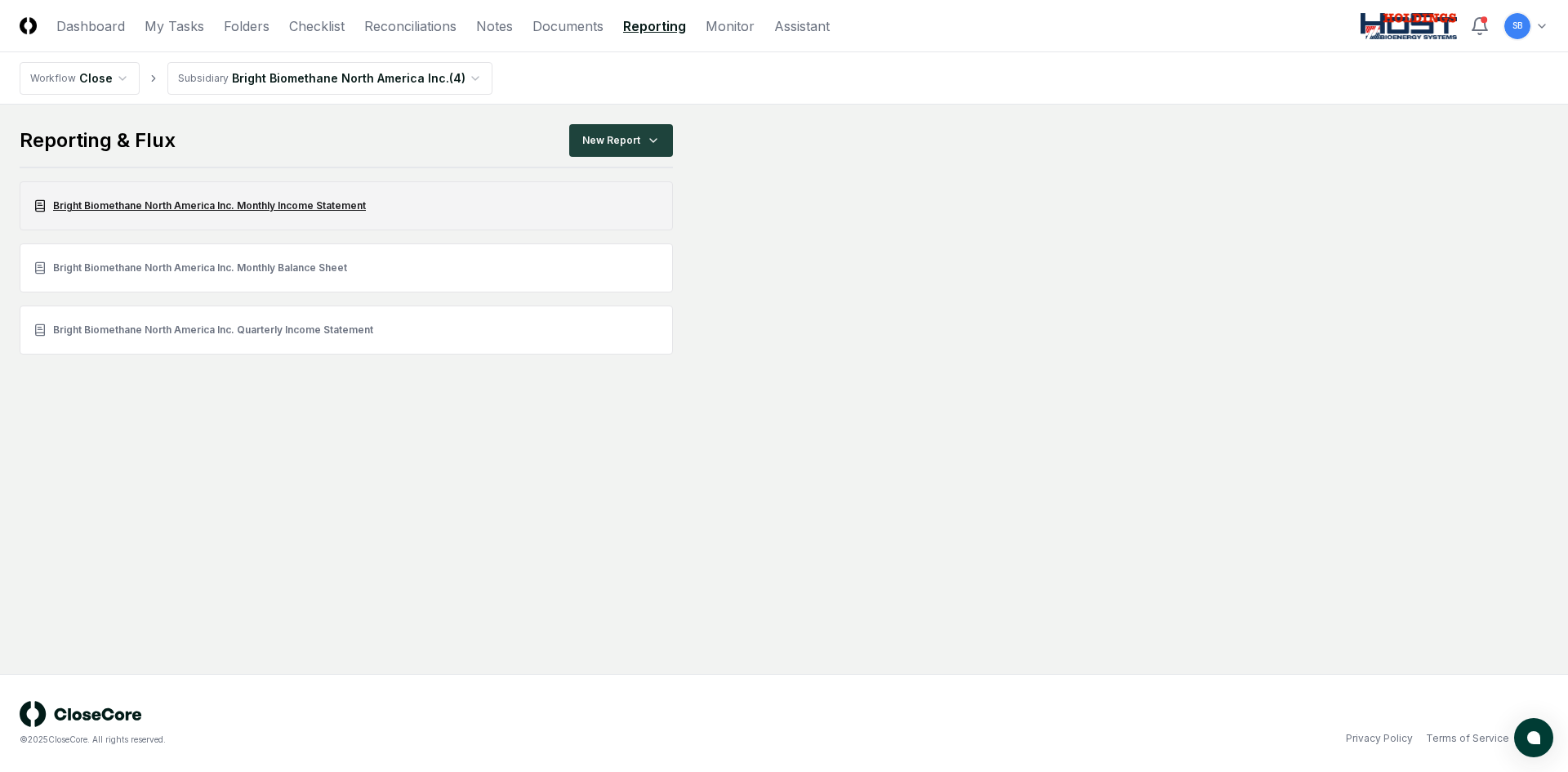
click at [304, 203] on link "Bright Biomethane North America Inc. Monthly Income Statement" at bounding box center [346, 206] width 654 height 49
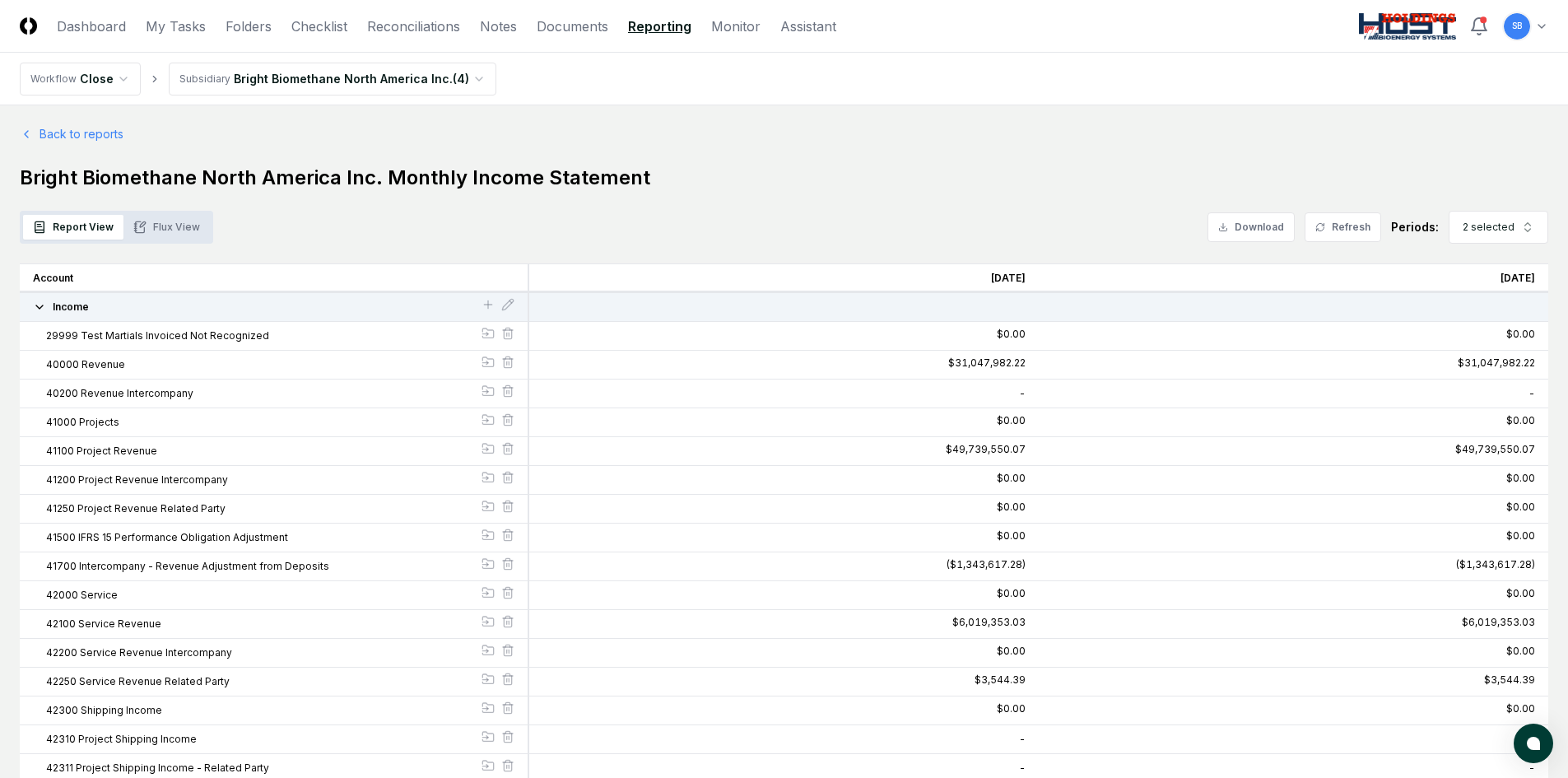
click at [178, 231] on button "Flux View" at bounding box center [167, 227] width 86 height 24
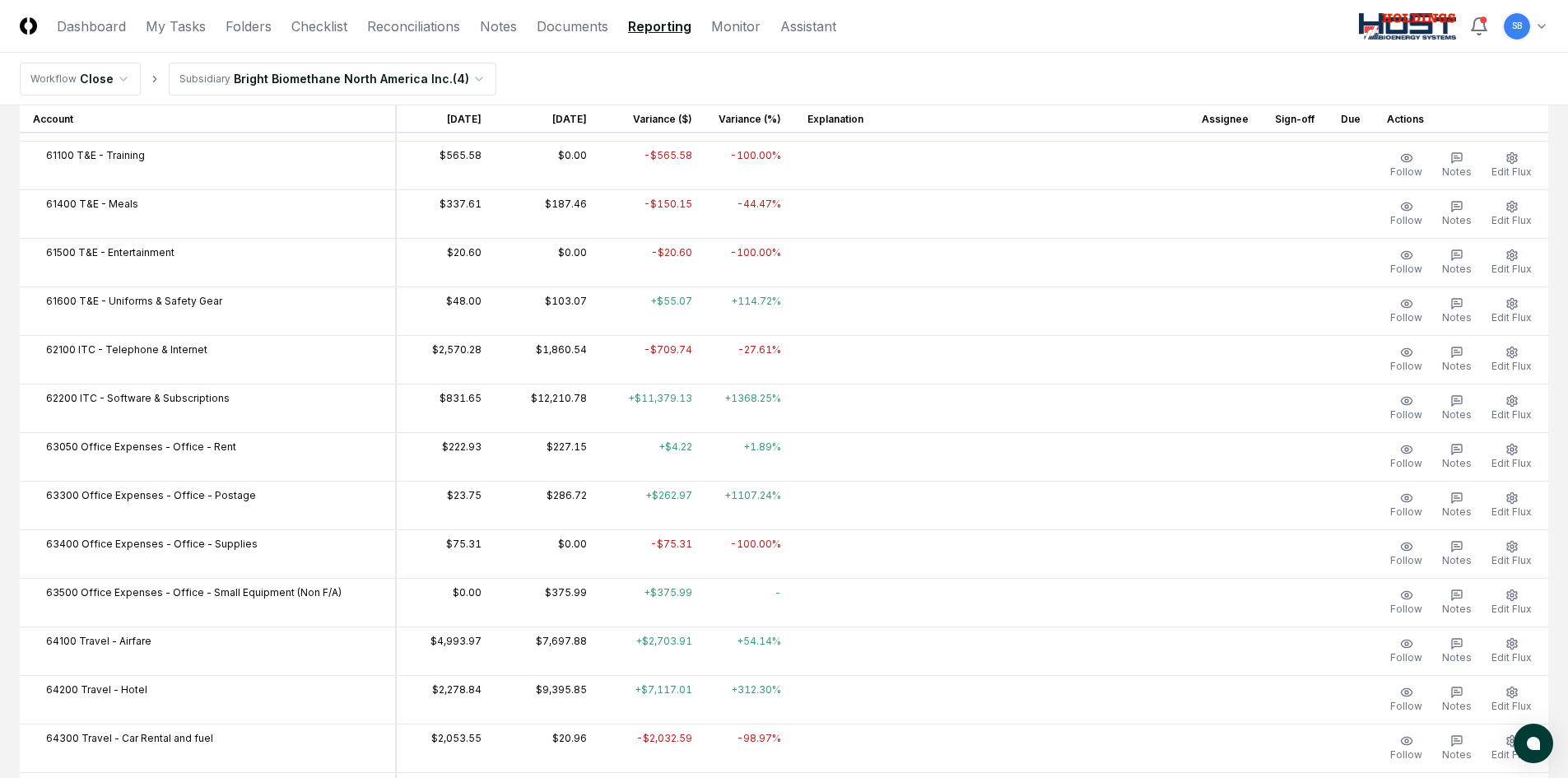
scroll to position [2552, 0]
